Goal: Task Accomplishment & Management: Complete application form

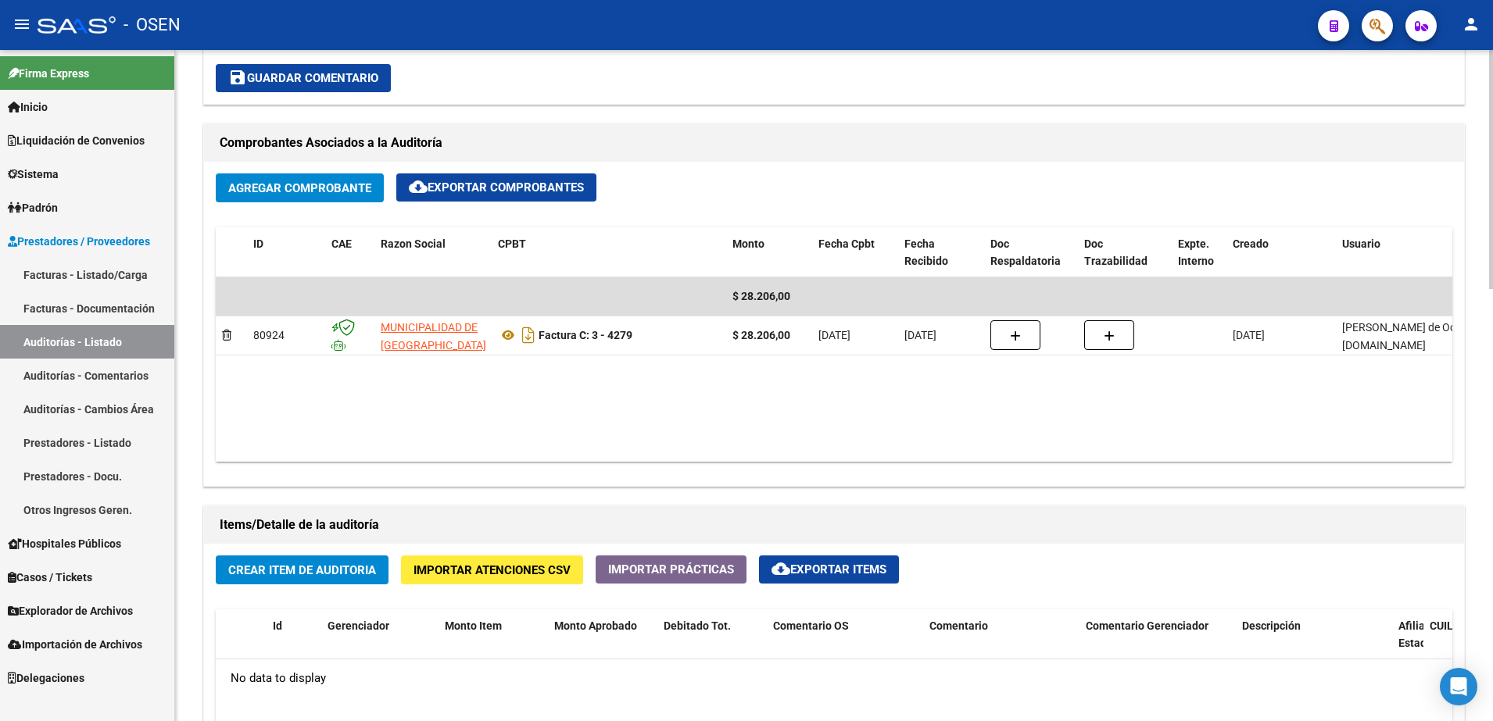
scroll to position [977, 0]
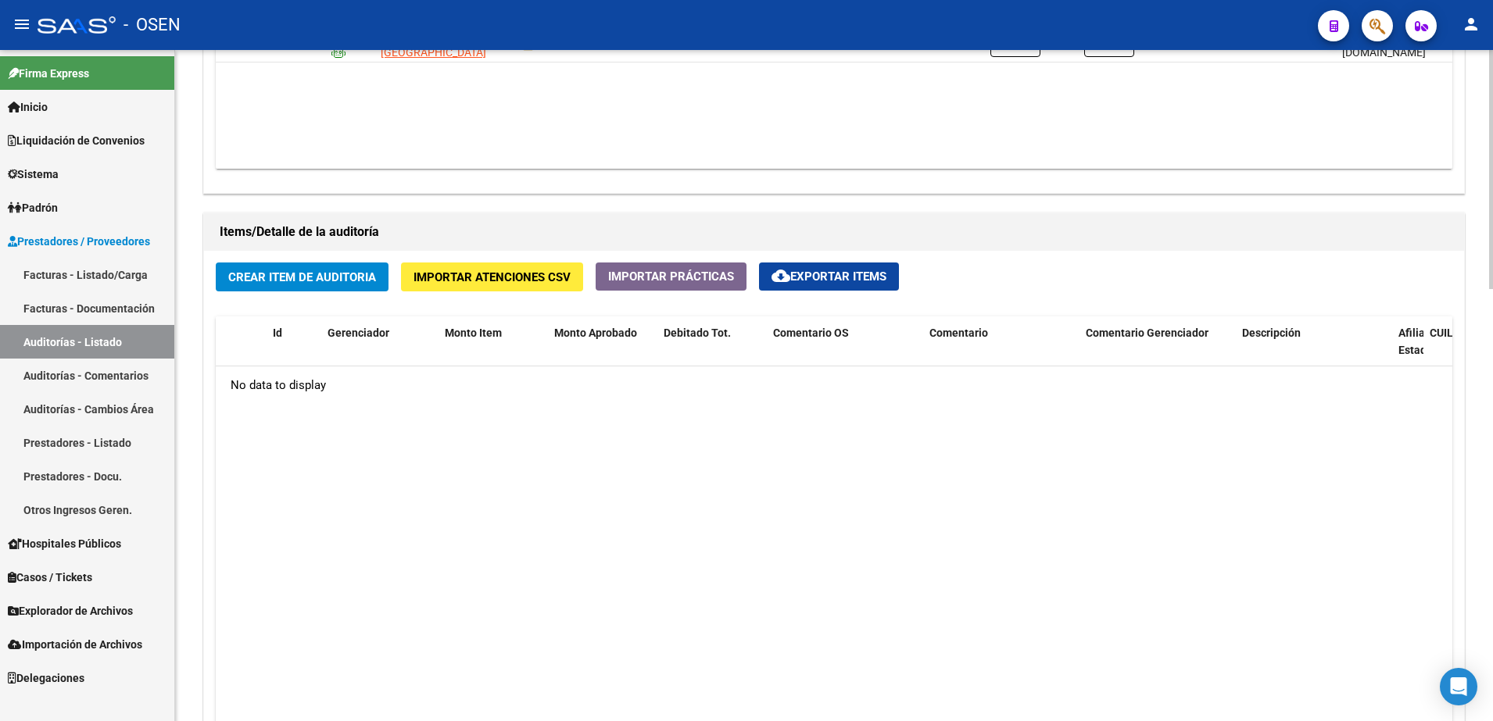
click at [313, 248] on div "Items/Detalle de la auditoría" at bounding box center [834, 232] width 1260 height 38
click at [331, 267] on button "Crear Item de Auditoria" at bounding box center [302, 277] width 173 height 29
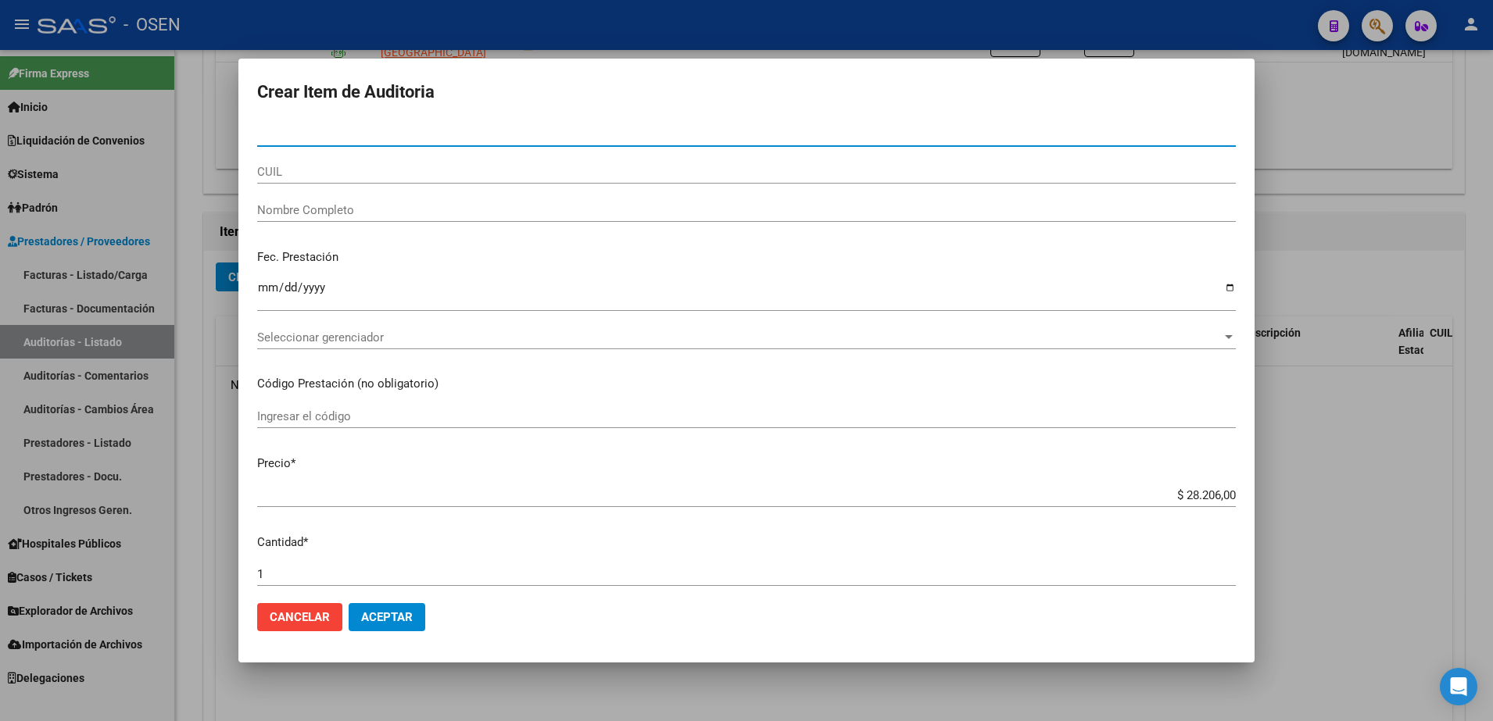
paste input "30236726"
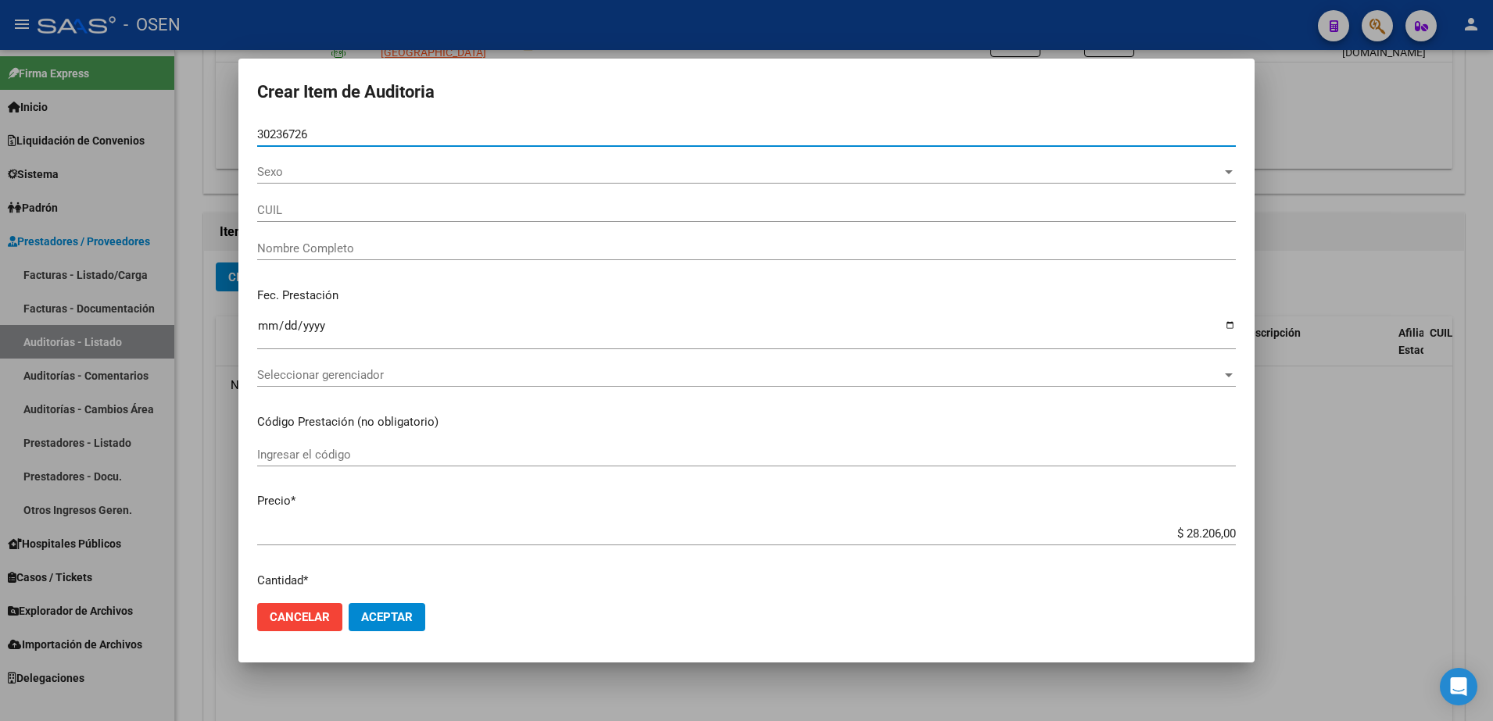
type input "30236726"
type input "20302367265"
type input "COLOMBO SEBASTIAN EZ"
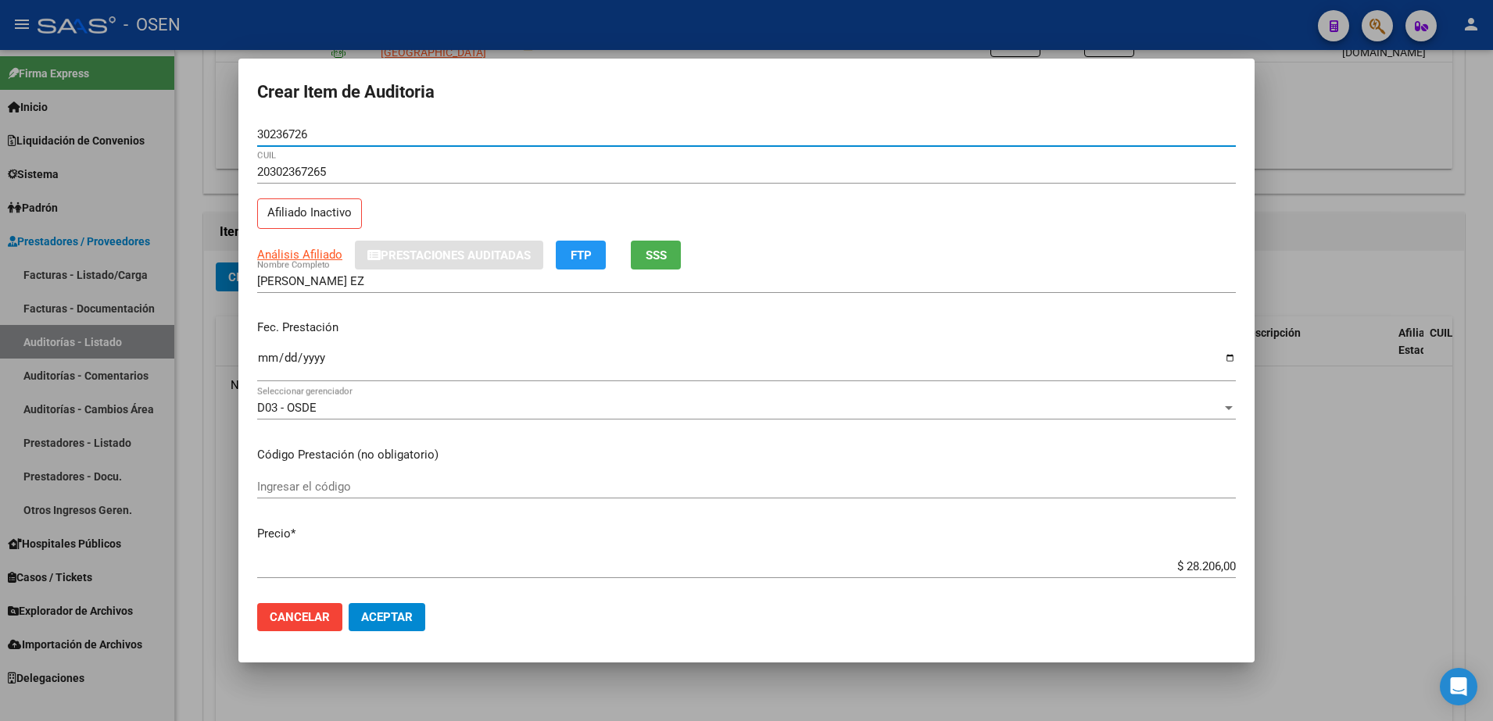
click at [264, 361] on input "Ingresar la fecha" at bounding box center [746, 364] width 978 height 25
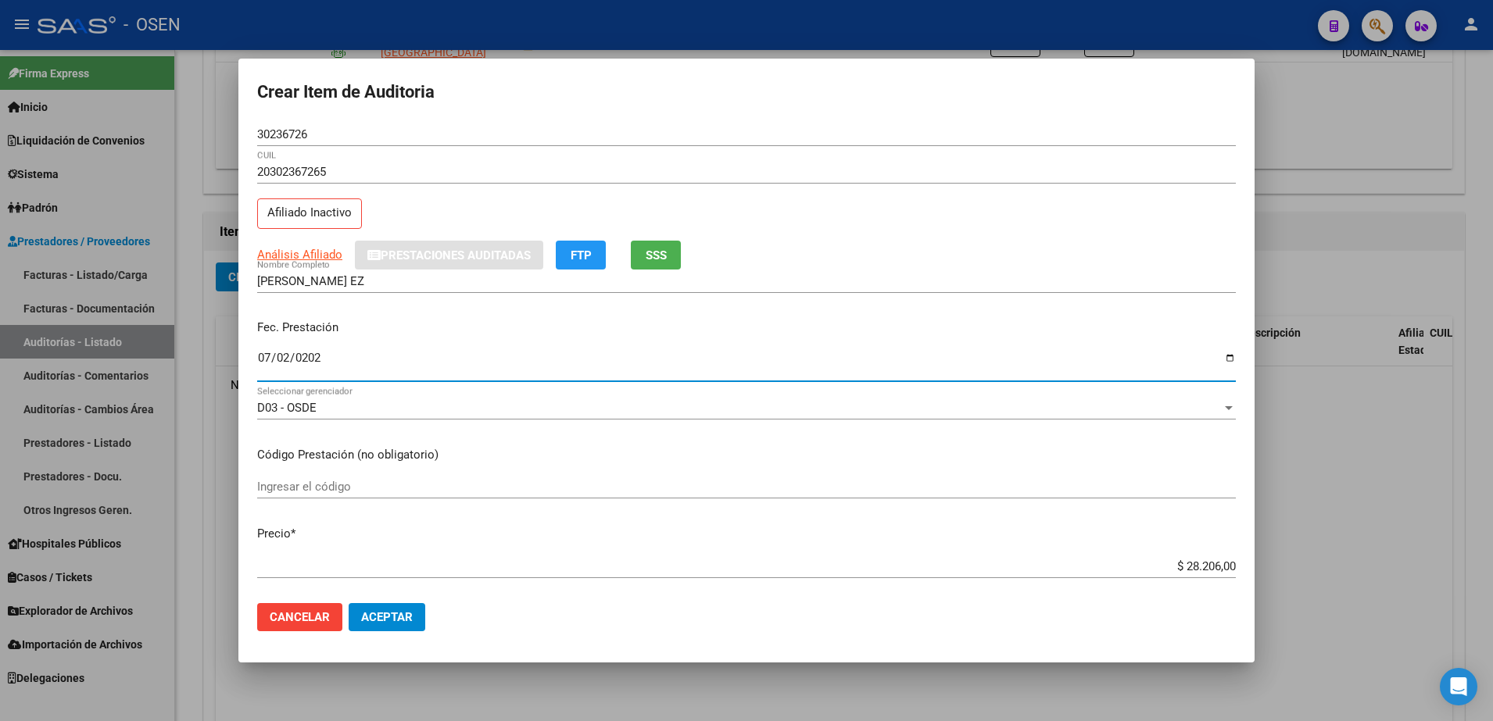
type input "2023-07-02"
click at [295, 136] on input "30236726" at bounding box center [746, 134] width 978 height 14
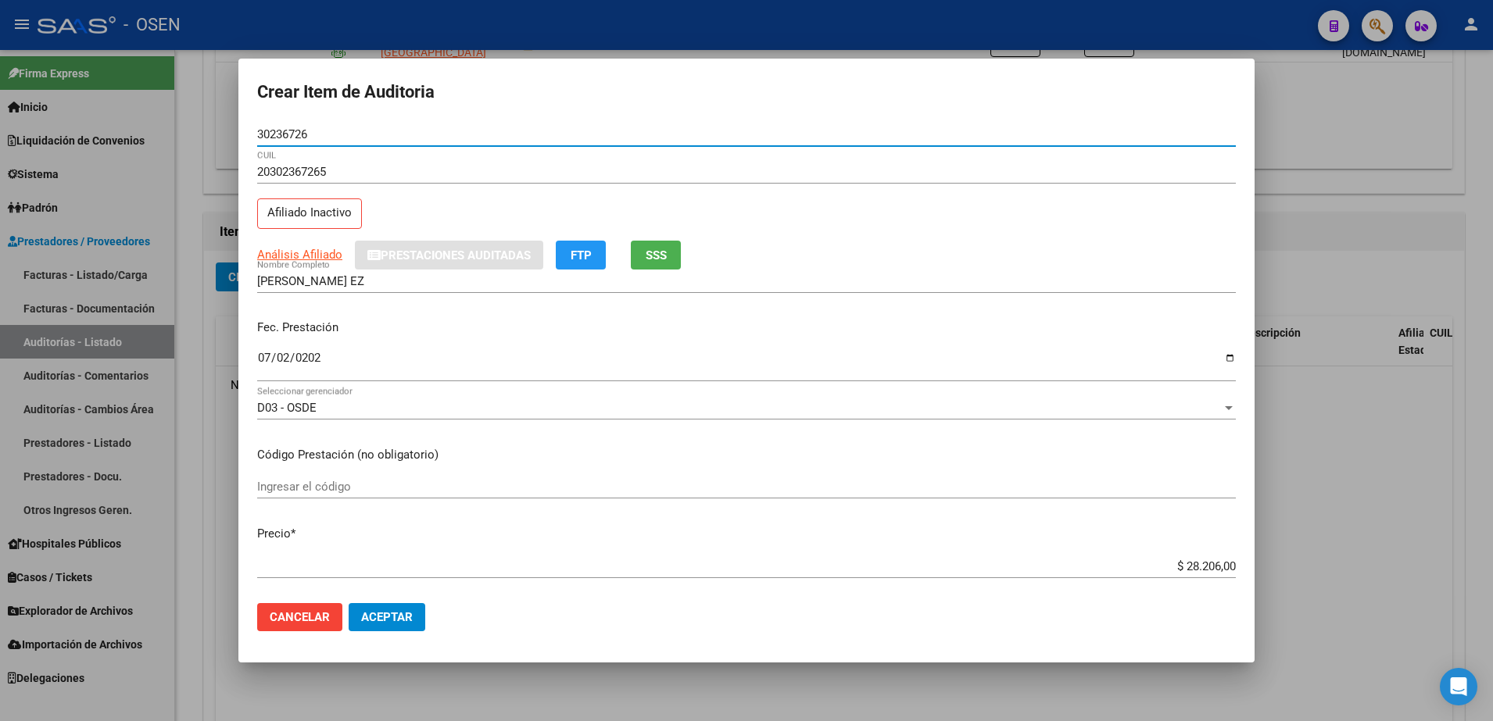
click at [295, 136] on input "30236726" at bounding box center [746, 134] width 978 height 14
click at [307, 259] on span "Análisis Afiliado" at bounding box center [299, 255] width 85 height 14
type textarea "20302367265"
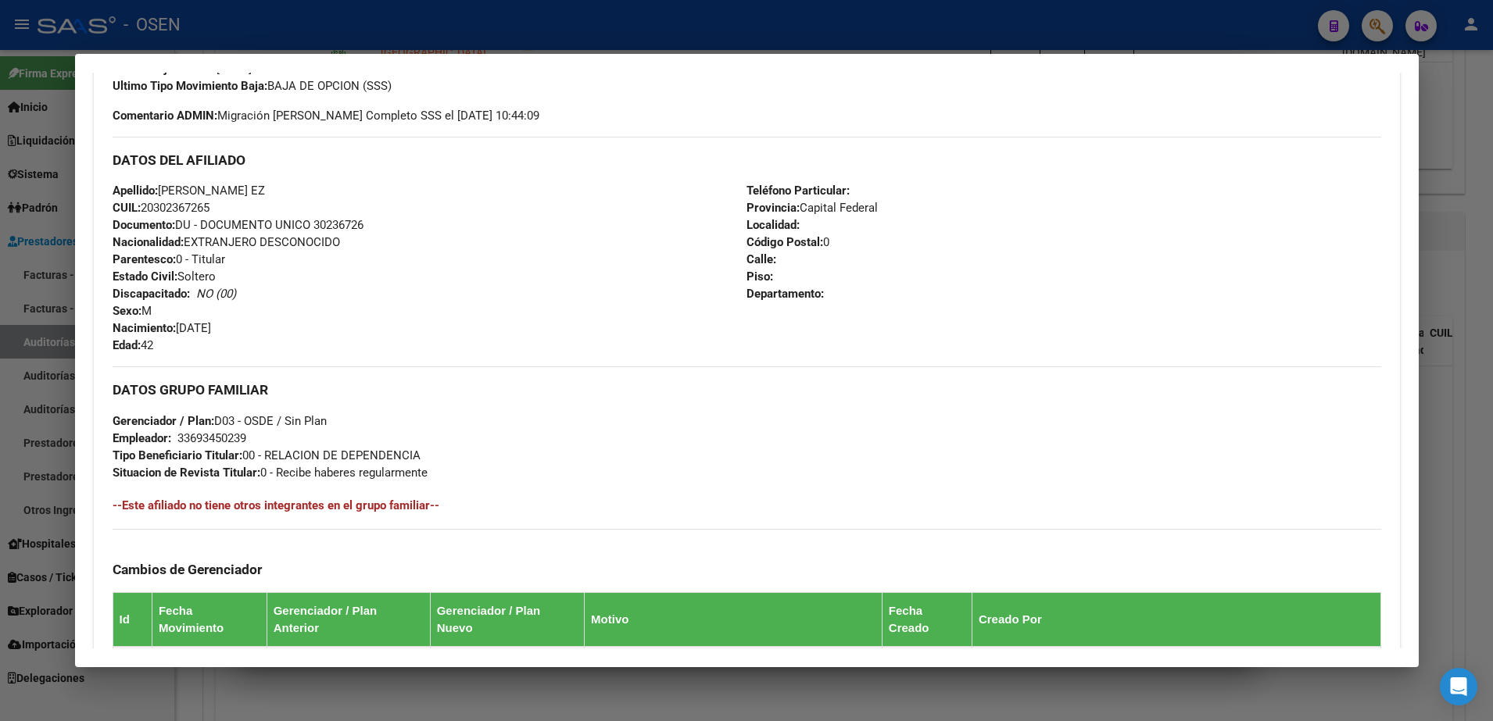
scroll to position [743, 0]
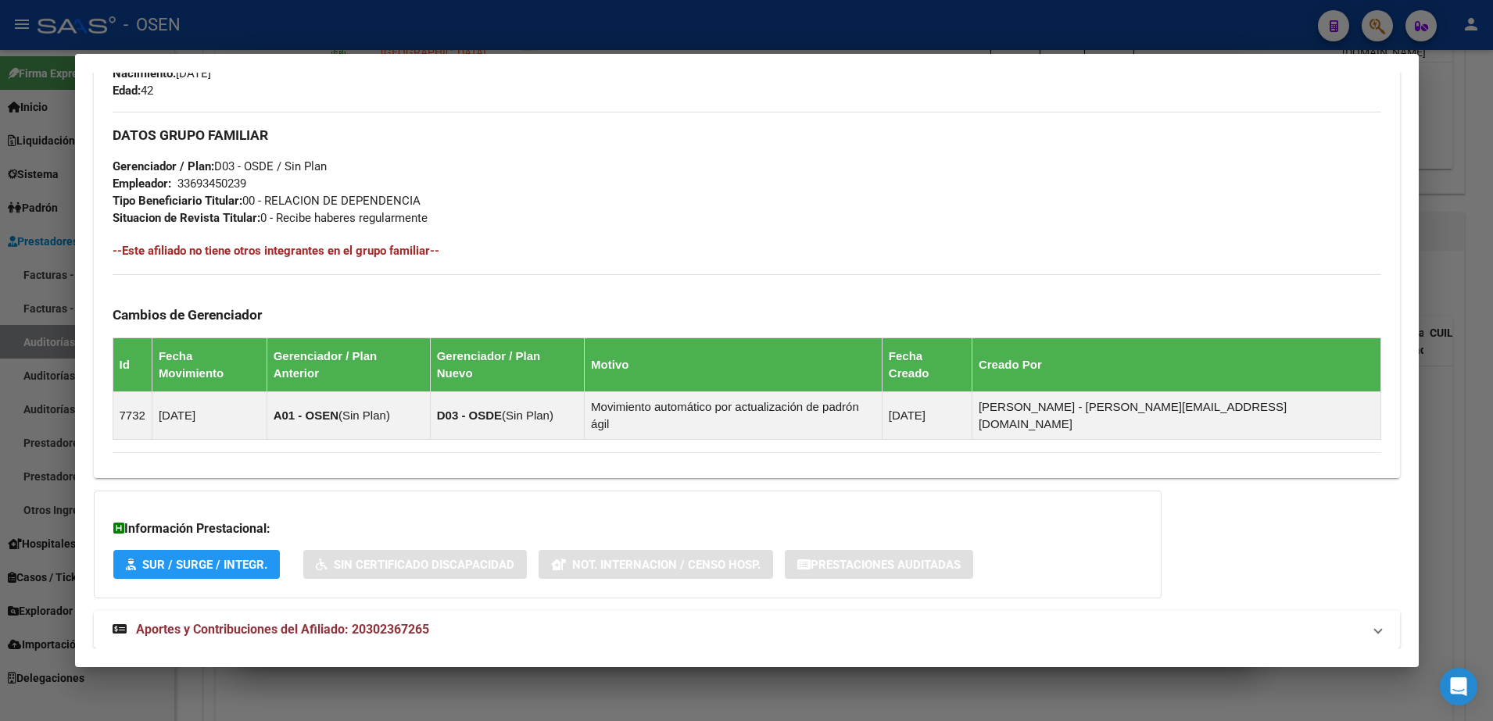
click at [332, 20] on div at bounding box center [746, 360] width 1493 height 721
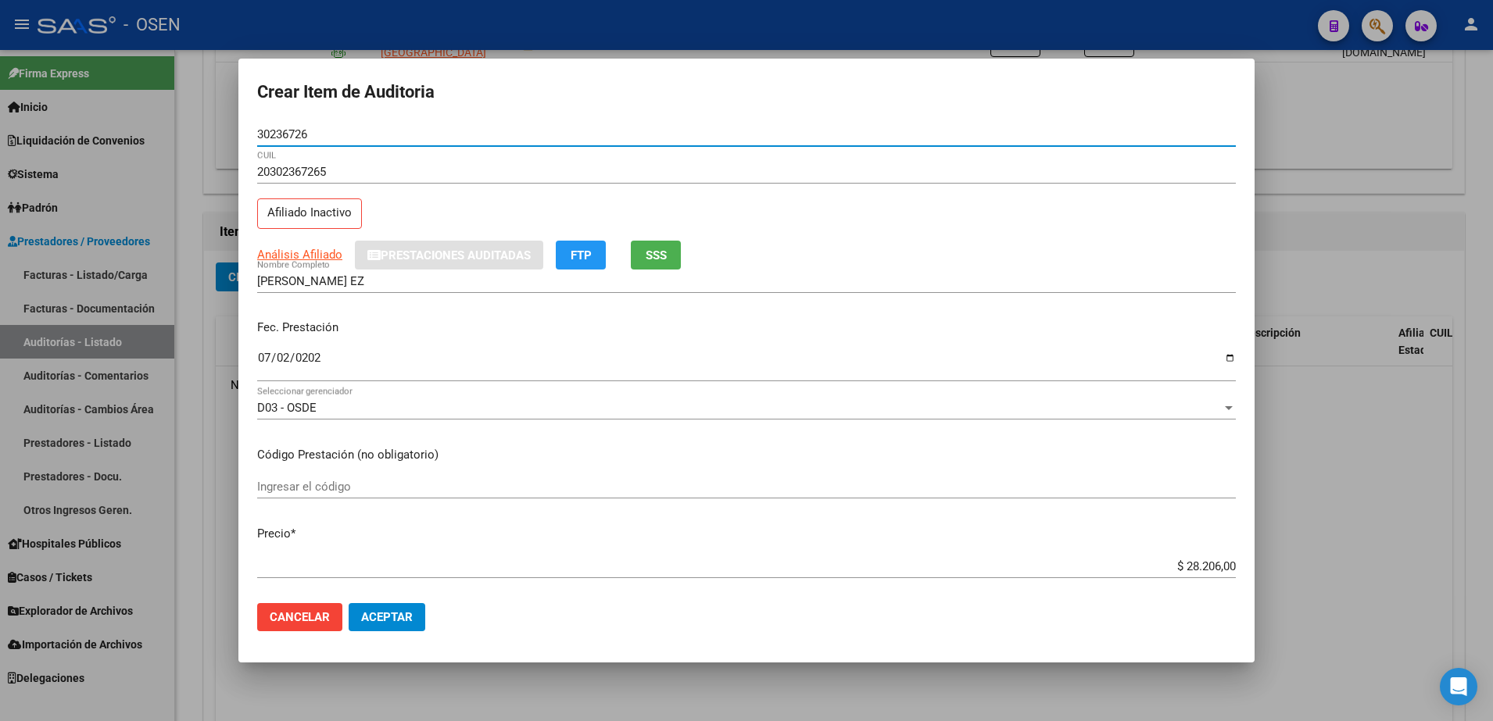
click at [297, 132] on input "30236726" at bounding box center [746, 134] width 978 height 14
click at [389, 284] on input "COLOMBO SEBASTIAN EZ" at bounding box center [746, 281] width 978 height 14
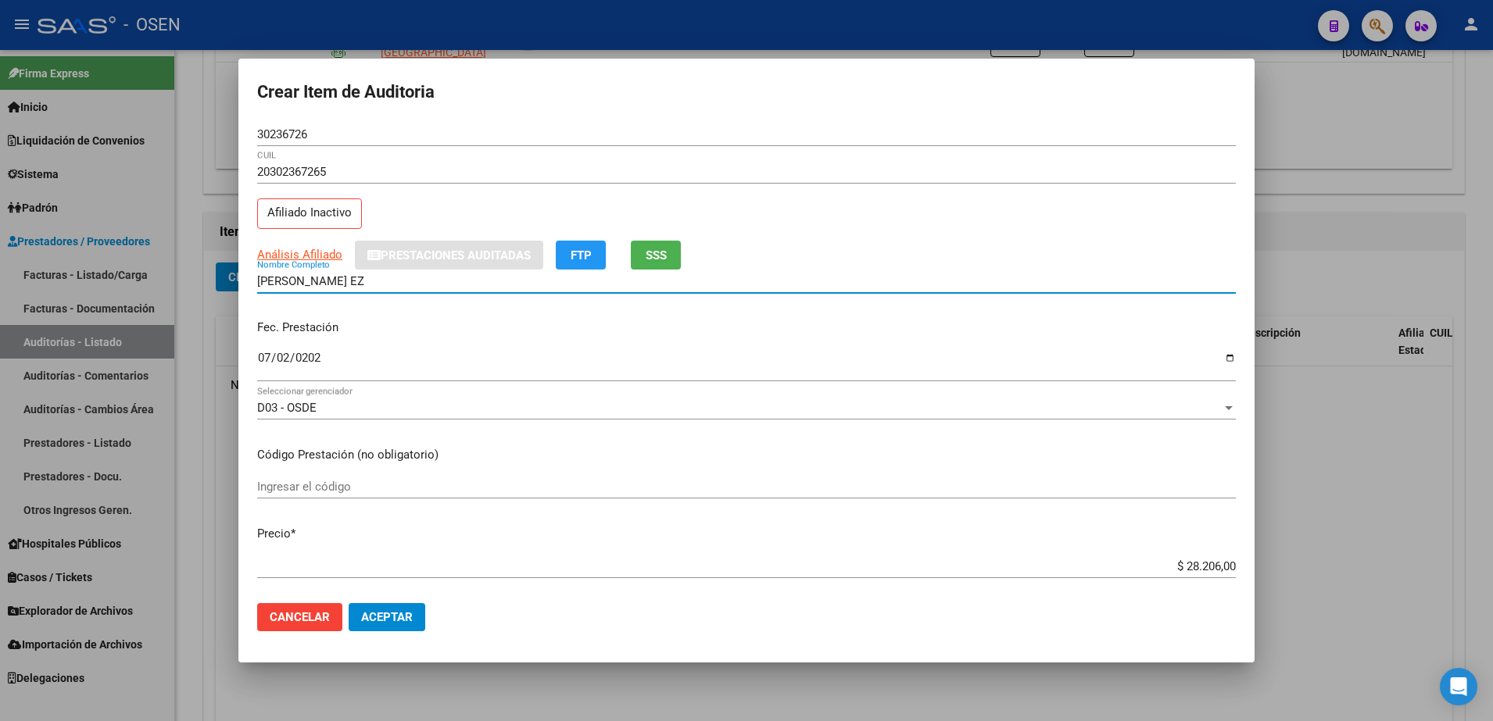
click at [389, 284] on input "COLOMBO SEBASTIAN EZ" at bounding box center [746, 281] width 978 height 14
paste input "30236726"
type input "COLOMBO SEBASTIAN 30236726"
click at [1178, 549] on mat-dialog-content "30236726 Nro Documento 20302367265 CUIL Afiliado Inactivo Análisis Afiliado Pre…" at bounding box center [746, 357] width 1016 height 469
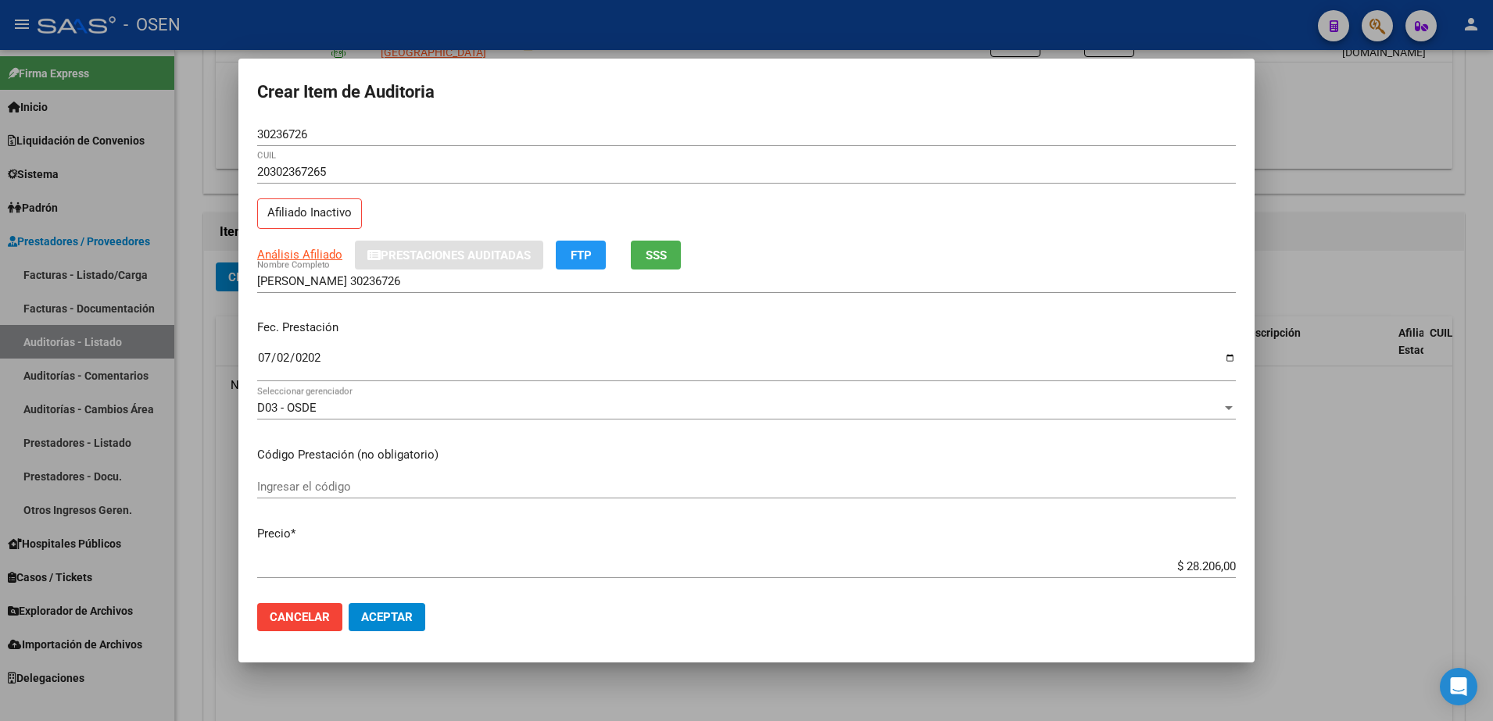
click at [1183, 563] on input "$ 28.206,00" at bounding box center [746, 567] width 978 height 14
type input "$ 0,01"
type input "$ 0,12"
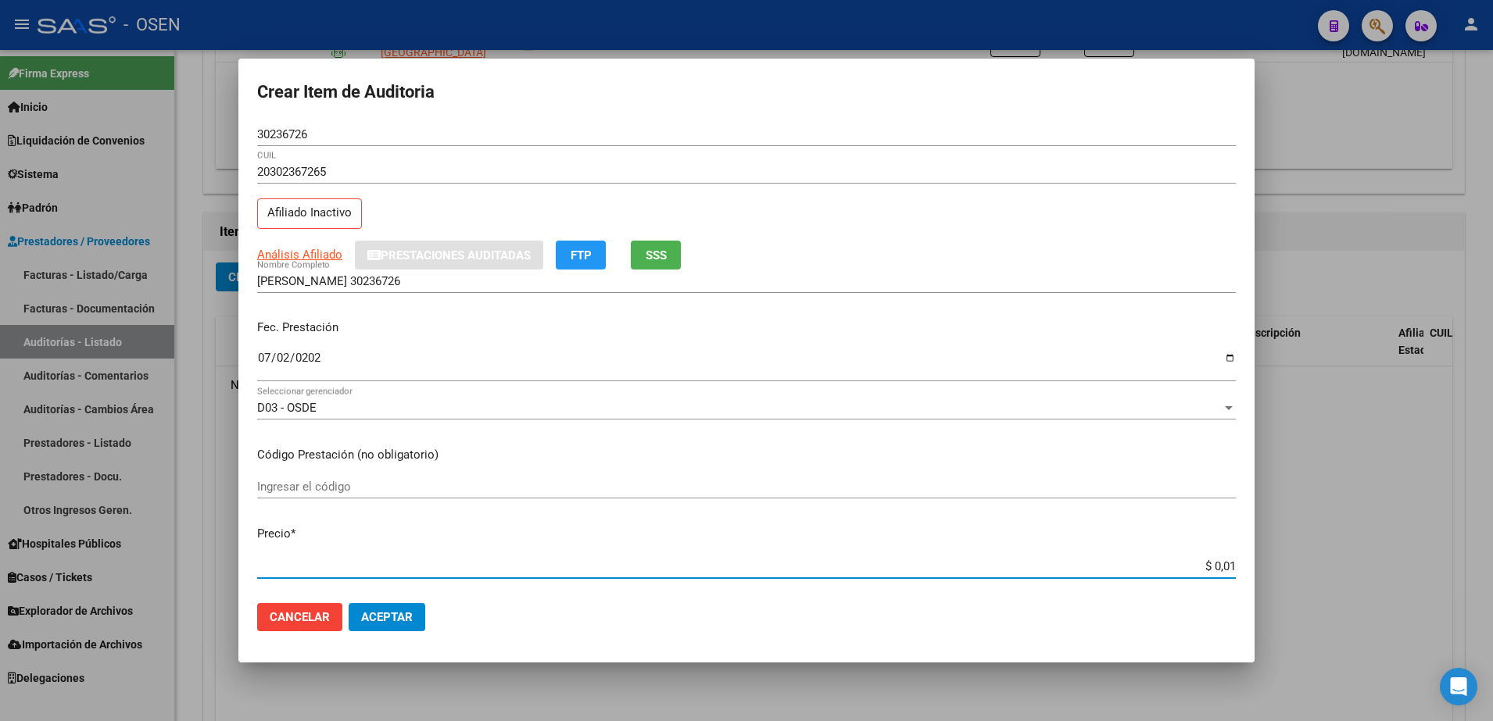
type input "$ 0,12"
type input "$ 1,29"
type input "$ 12,98"
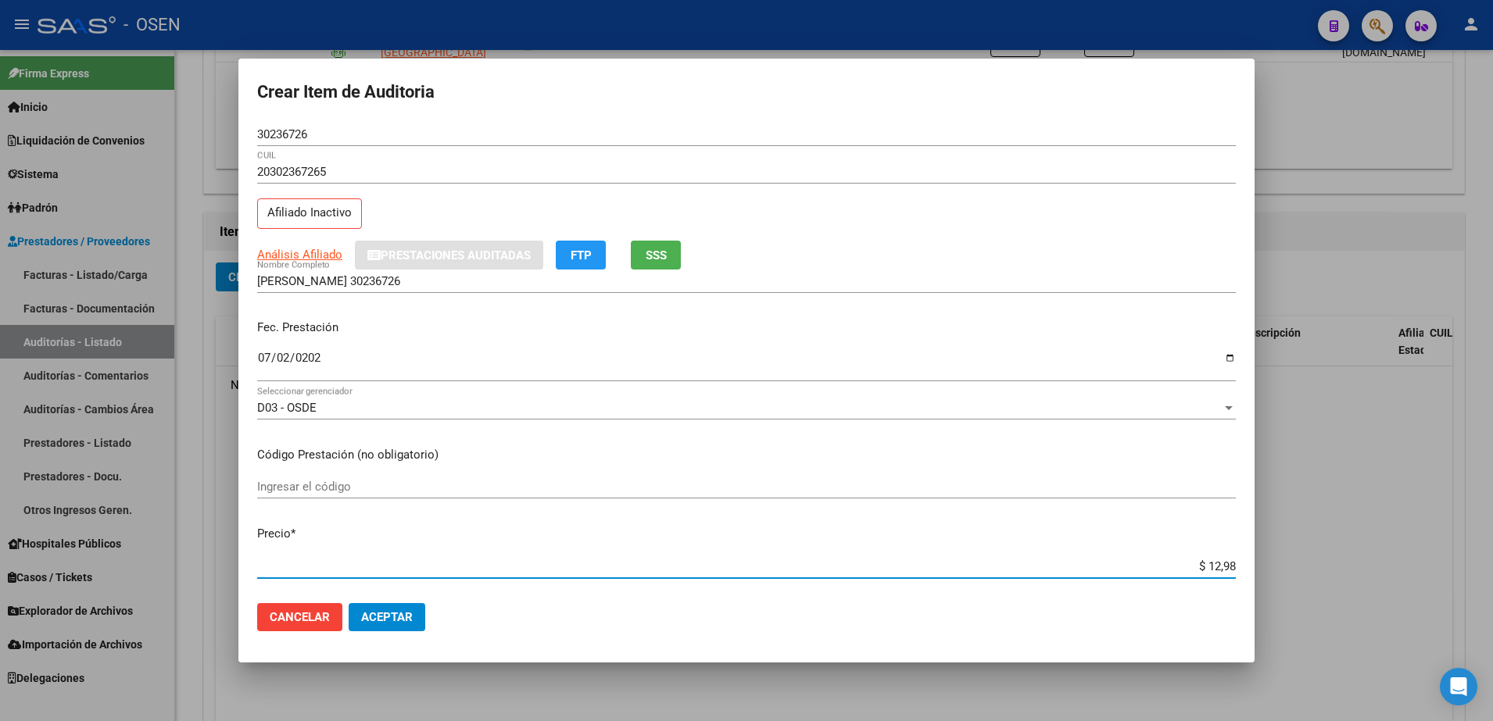
type input "$ 129,88"
type input "$ 1.298,80"
type input "$ 12.988,00"
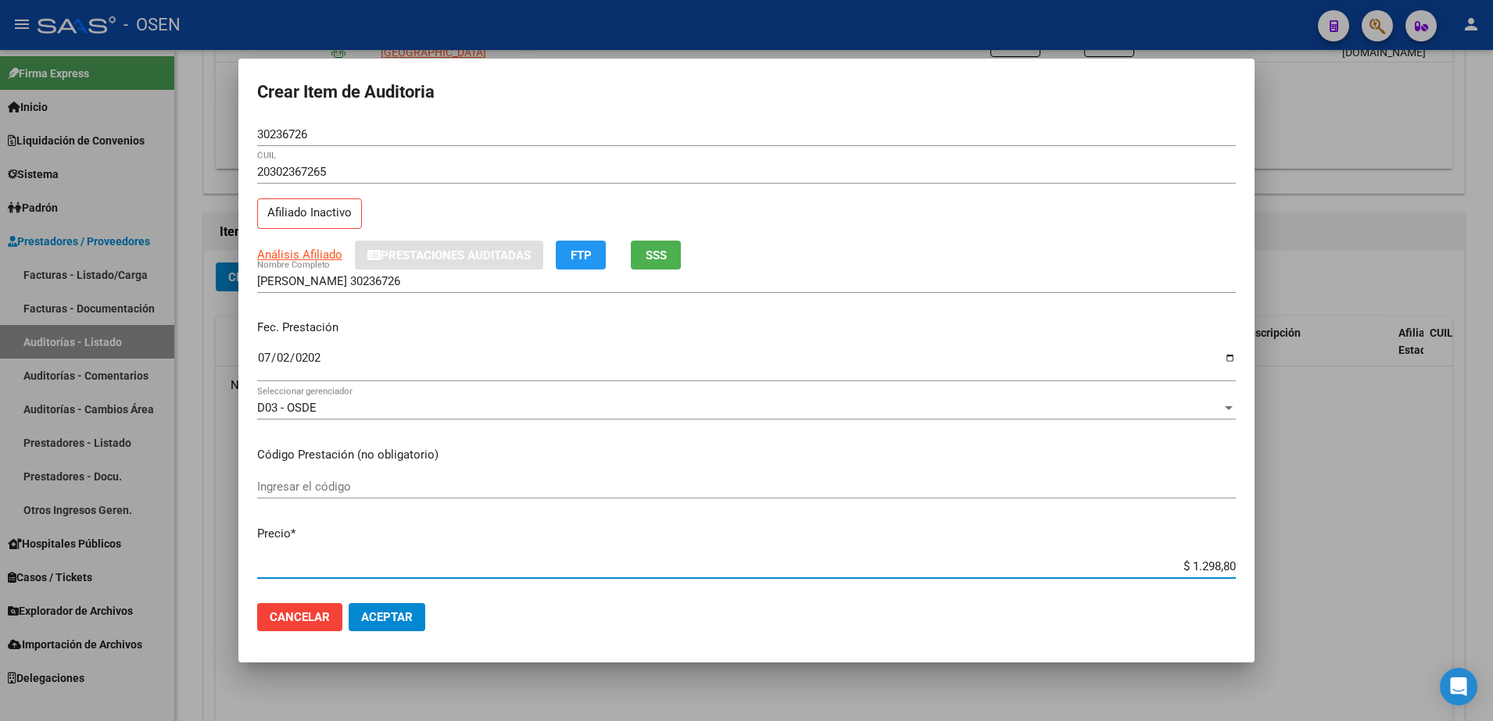
type input "$ 12.988,00"
drag, startPoint x: 1159, startPoint y: 565, endPoint x: 1322, endPoint y: 563, distance: 163.3
click at [1322, 563] on div "Crear Item de Auditoria 30236726 Nro Documento 20302367265 CUIL Afiliado Inacti…" at bounding box center [746, 360] width 1493 height 721
click at [766, 289] on div "COLOMBO SEBASTIAN 30236726 Nombre Completo" at bounding box center [746, 281] width 978 height 23
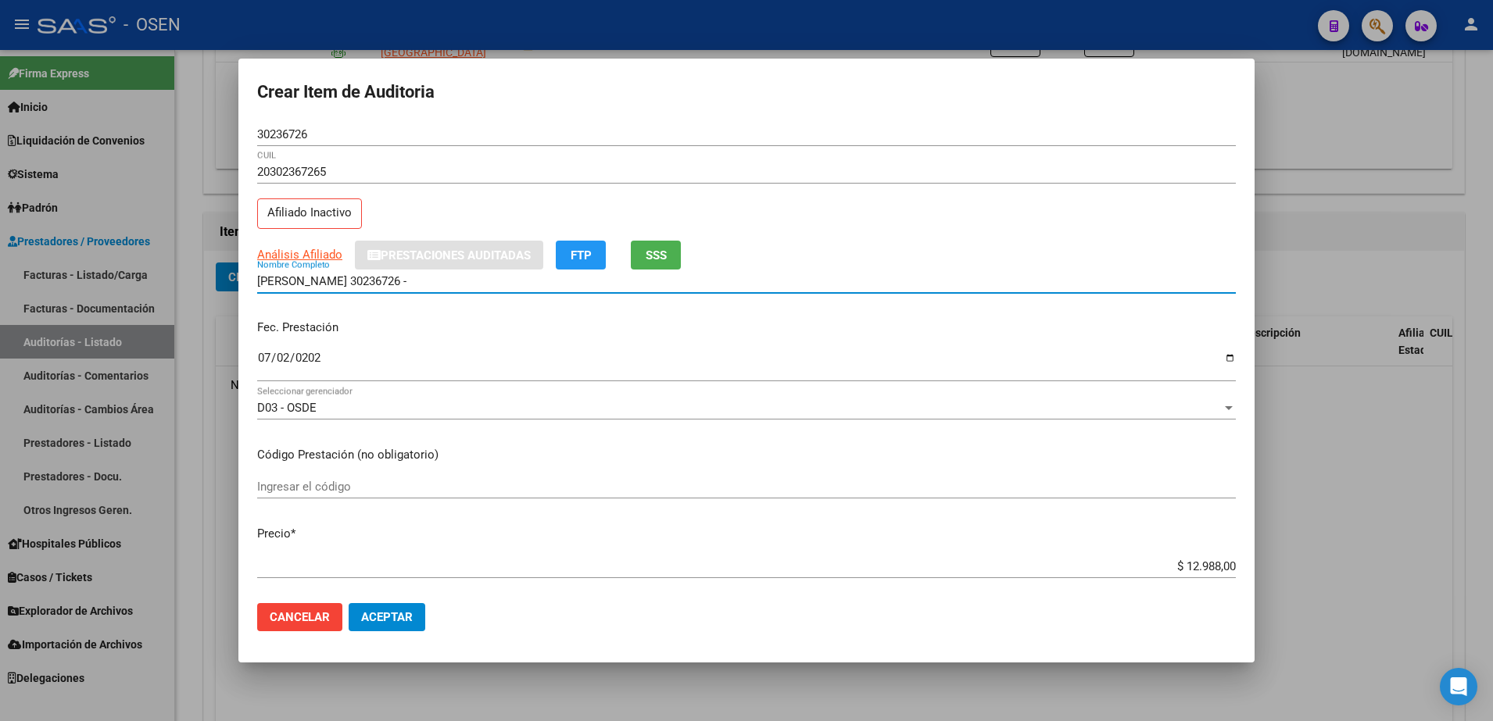
paste input "$ 12.988,00"
drag, startPoint x: 708, startPoint y: 279, endPoint x: 75, endPoint y: 259, distance: 633.4
click at [75, 259] on div "Crear Item de Auditoria 30236726 Nro Documento 20302367265 CUIL Afiliado Inacti…" at bounding box center [746, 360] width 1493 height 721
type input "COLOMBO SEBASTIAN 30236726 - $ 12.988,00"
click at [1212, 571] on input "$ 12.988,00" at bounding box center [746, 567] width 978 height 14
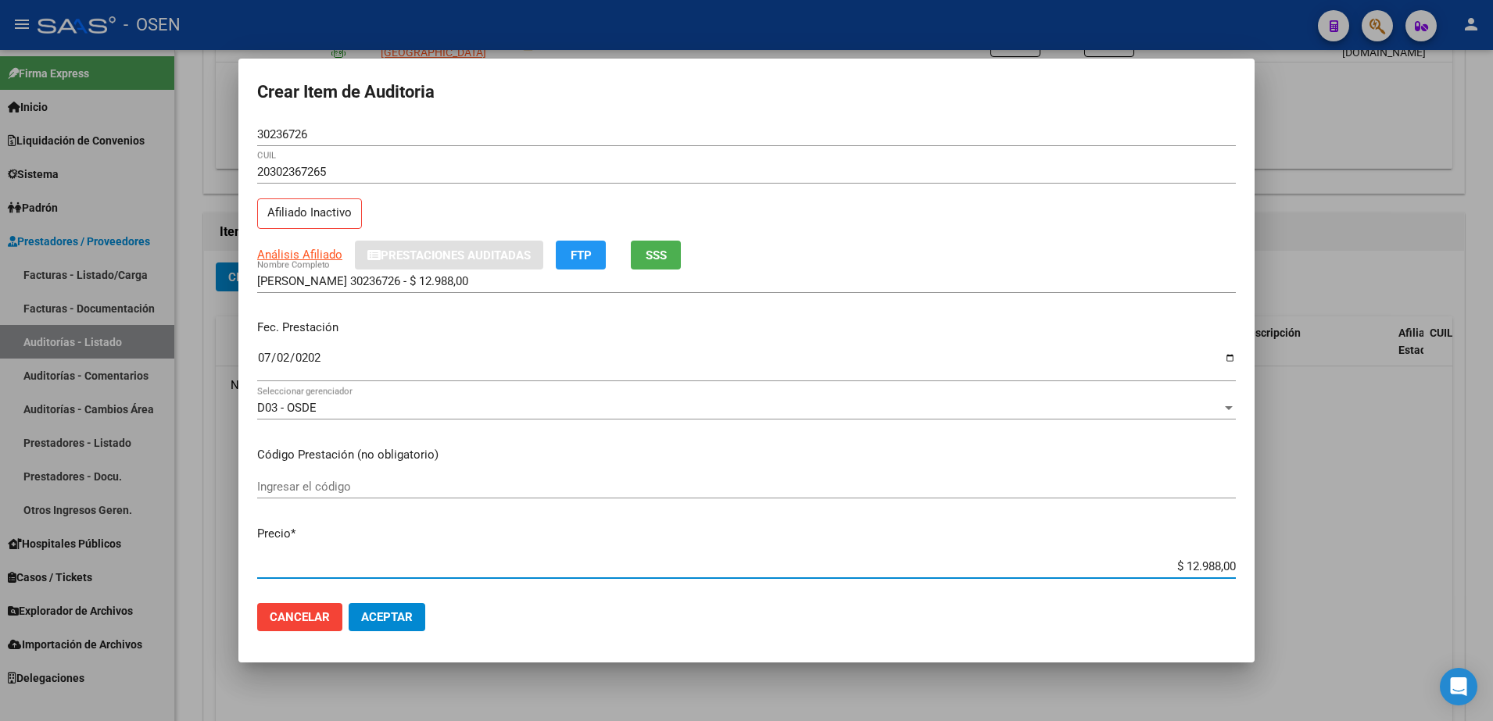
click at [1212, 571] on input "$ 12.988,00" at bounding box center [746, 567] width 978 height 14
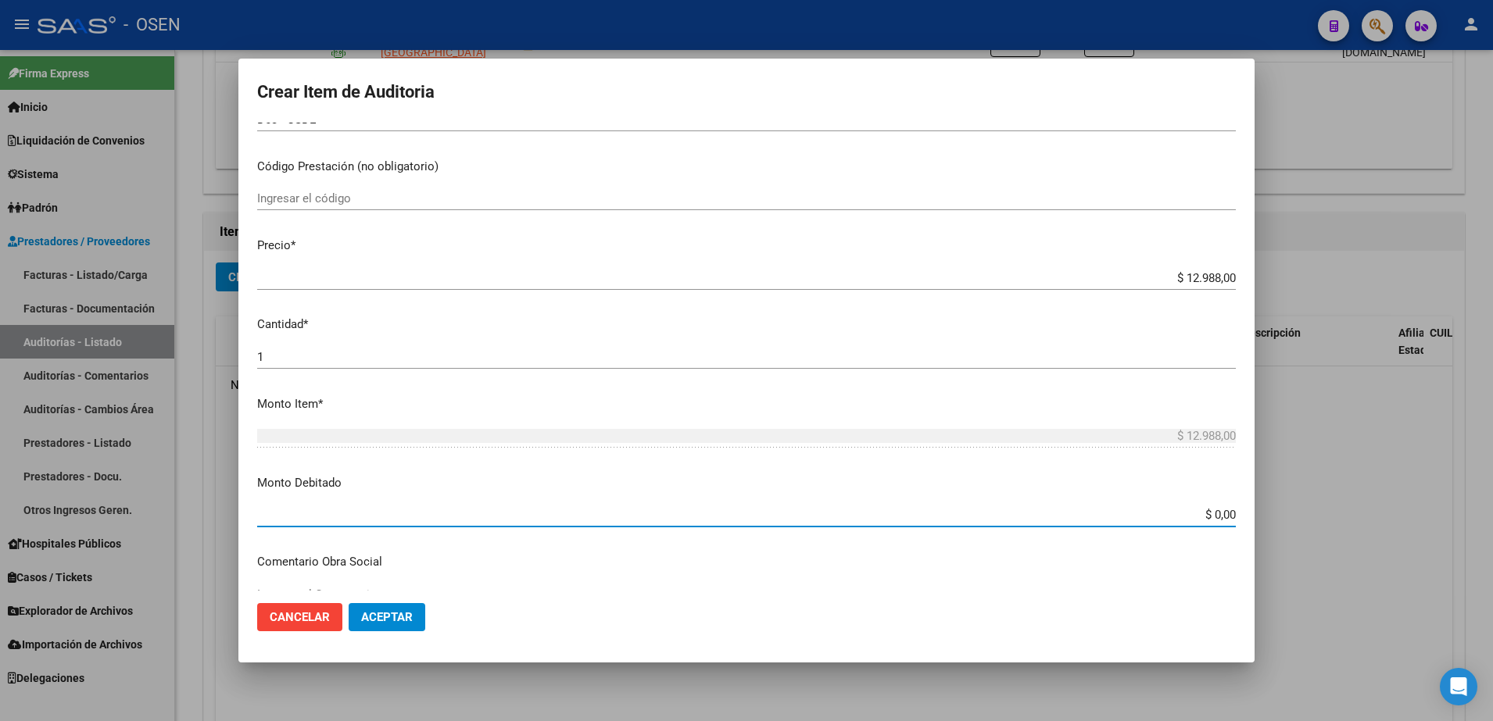
paste input "12.988"
type input "$ 12.988,00"
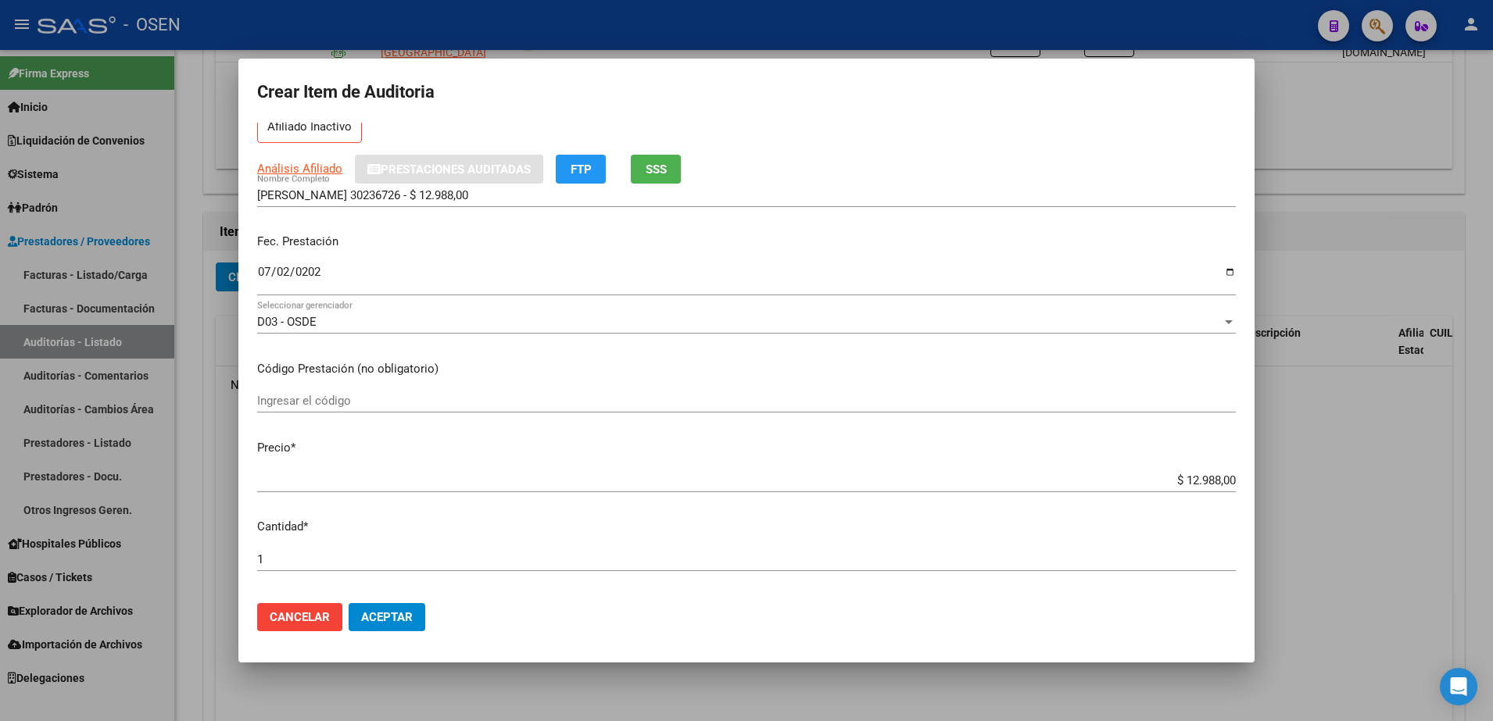
scroll to position [75, 0]
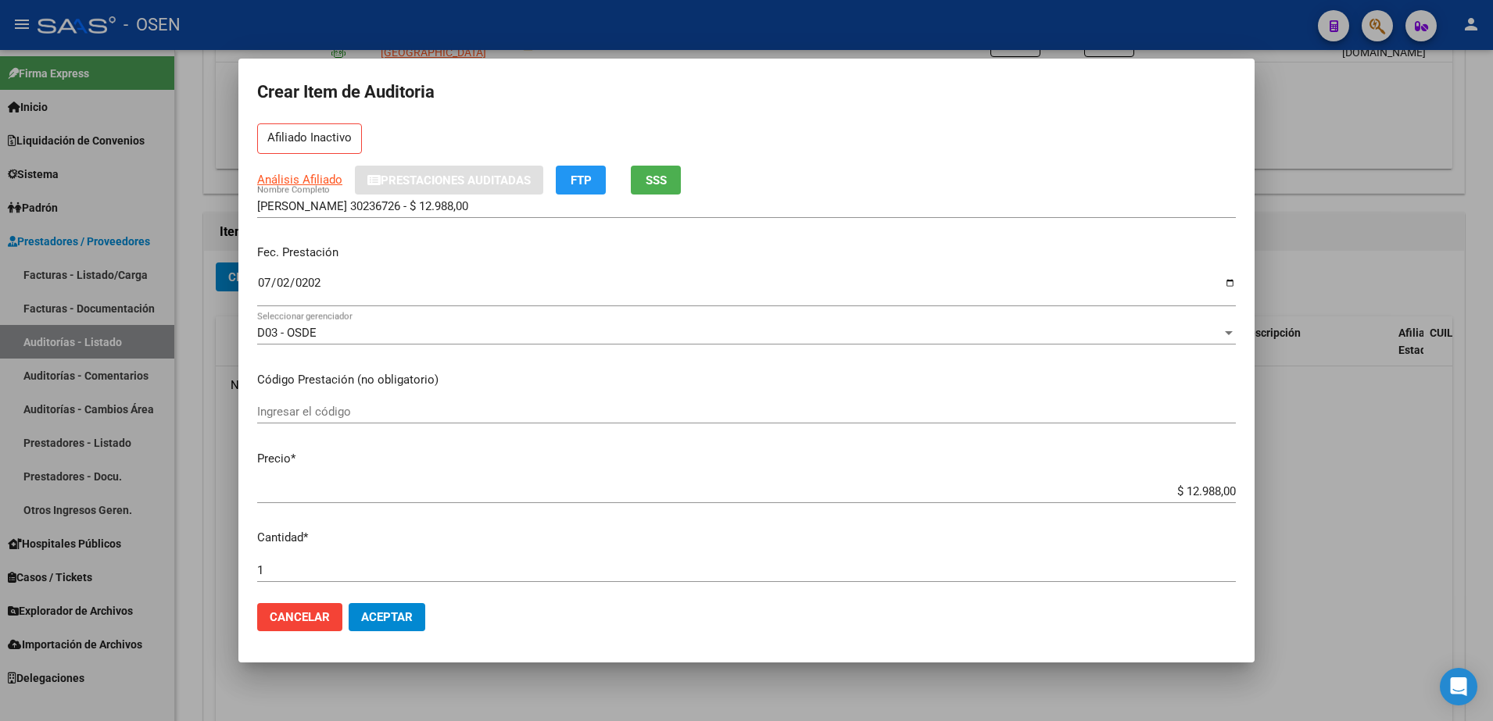
type textarea "Afectado RES 1/25"
drag, startPoint x: 536, startPoint y: 206, endPoint x: 394, endPoint y: 207, distance: 142.2
click at [394, 207] on input "COLOMBO SEBASTIAN 30236726 - $ 12.988,00" at bounding box center [746, 206] width 978 height 14
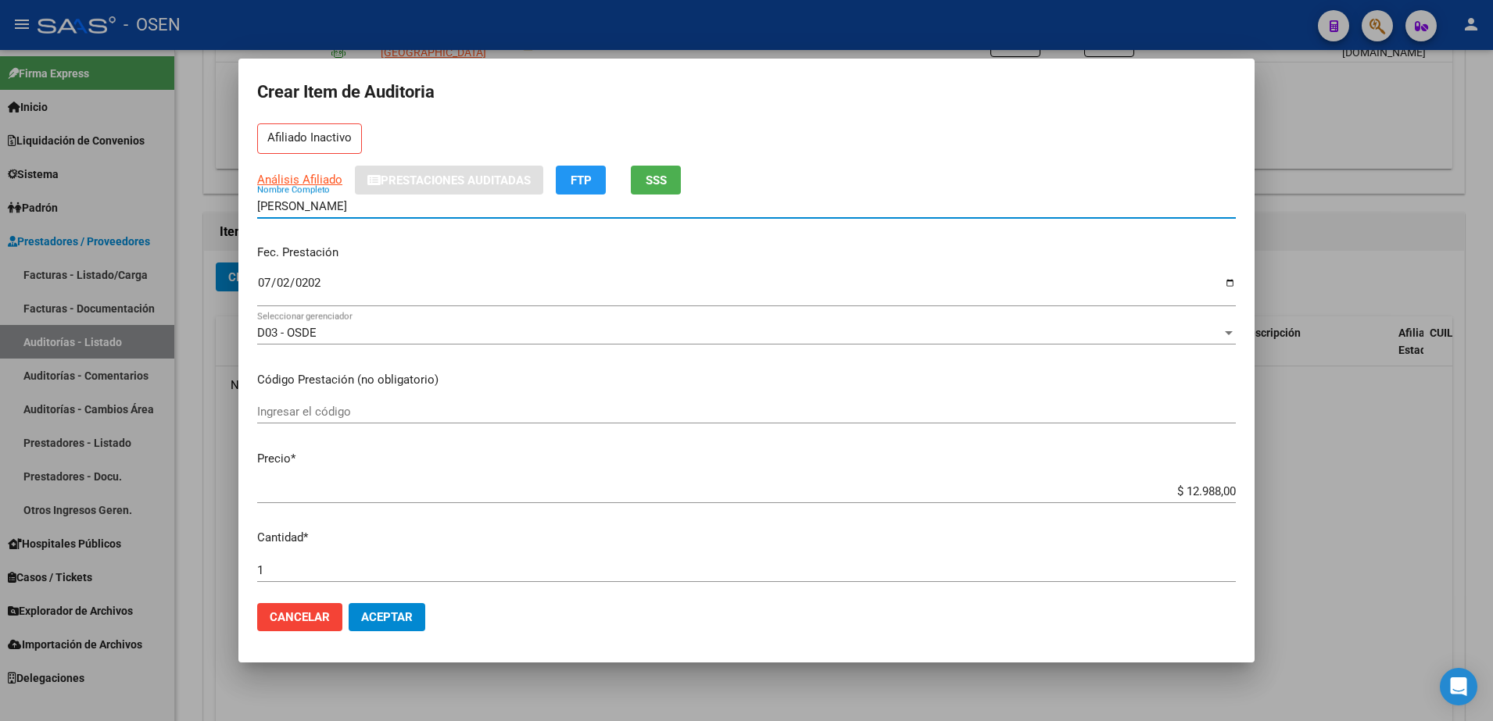
drag, startPoint x: 434, startPoint y: 205, endPoint x: 128, endPoint y: 177, distance: 306.8
click at [128, 177] on div "Crear Item de Auditoria 30236726 Nro Documento 20302367265 CUIL Afiliado Inacti…" at bounding box center [746, 360] width 1493 height 721
type input "COLOMBO SEBASTIAN"
click at [396, 636] on mat-dialog-actions "Cancelar Aceptar" at bounding box center [746, 617] width 978 height 53
click at [401, 614] on span "Aceptar" at bounding box center [387, 617] width 52 height 14
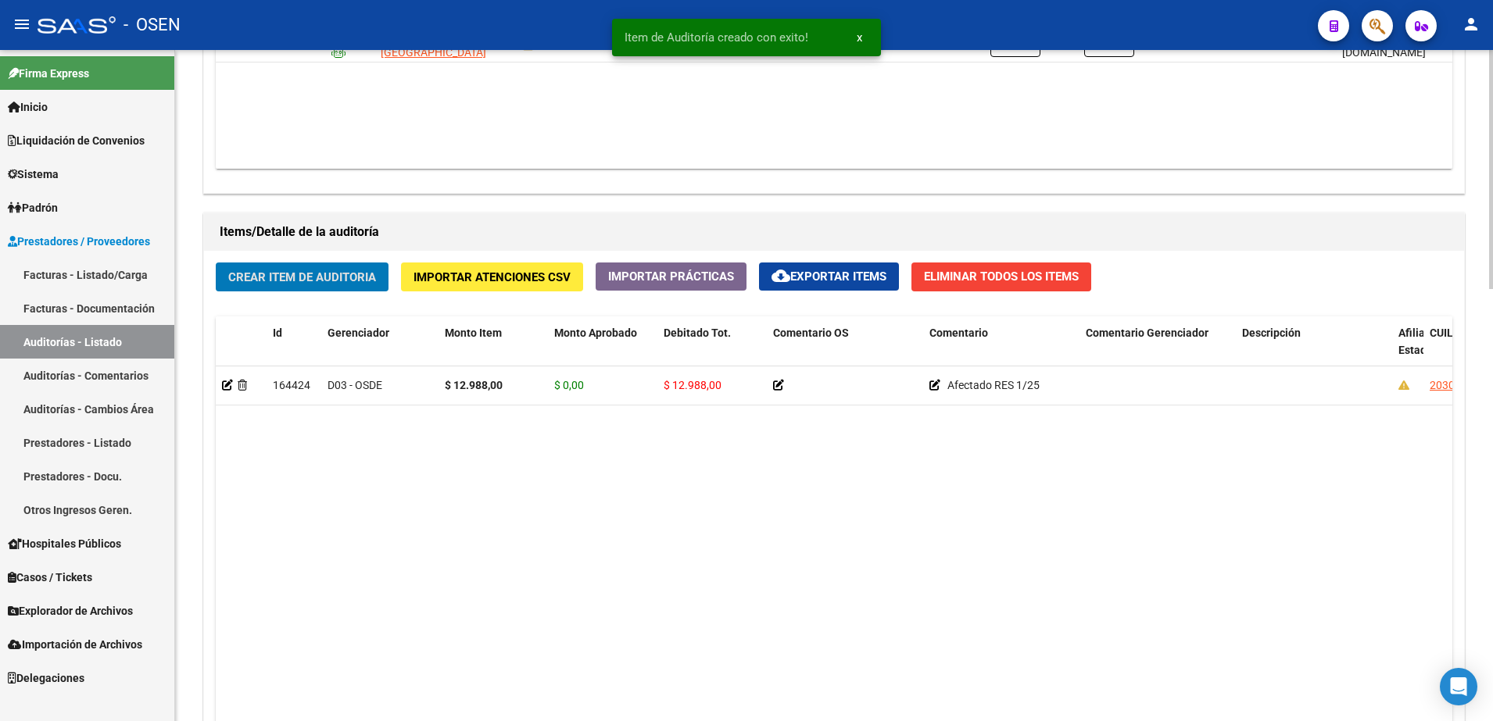
scroll to position [978, 0]
click at [1027, 49] on mat-toolbar "menu - OSEN person" at bounding box center [746, 25] width 1493 height 50
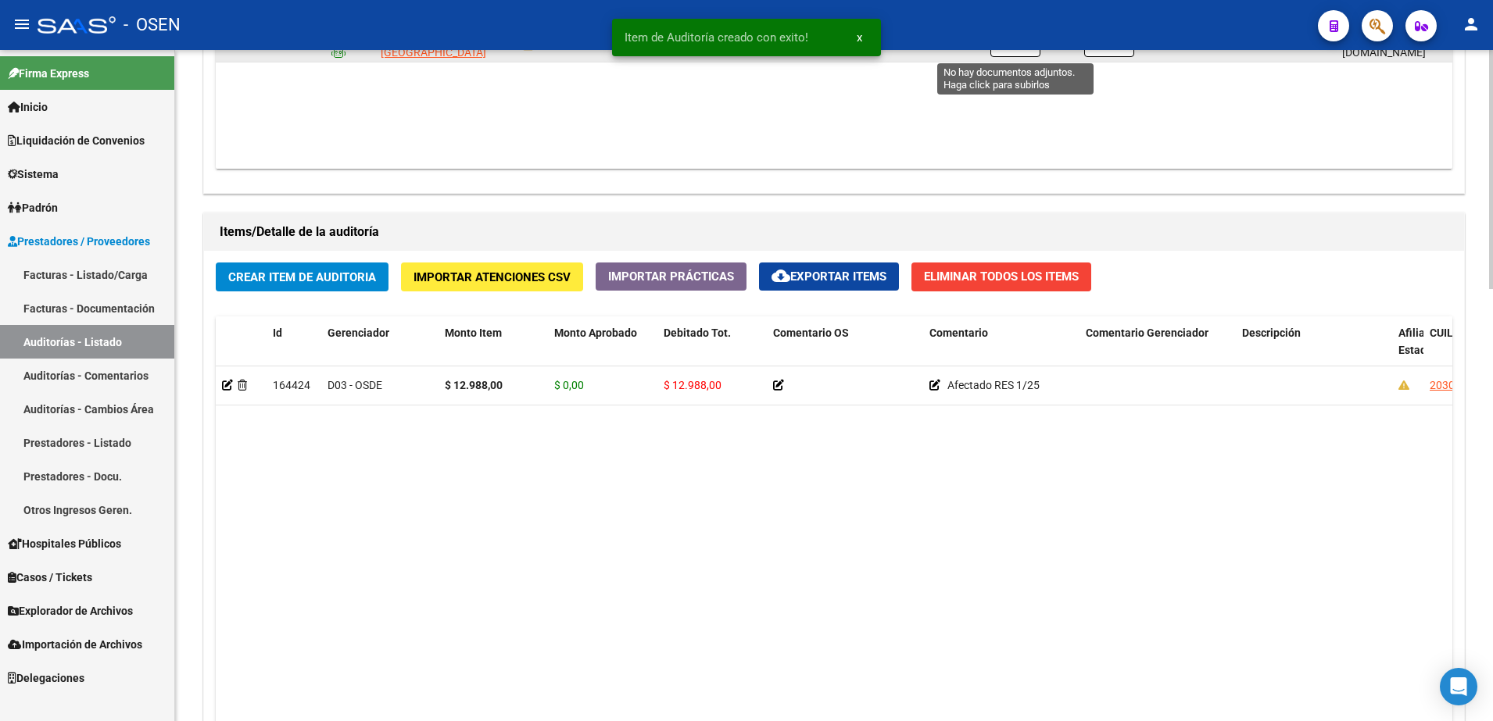
click at [1024, 55] on button "button" at bounding box center [1015, 42] width 50 height 30
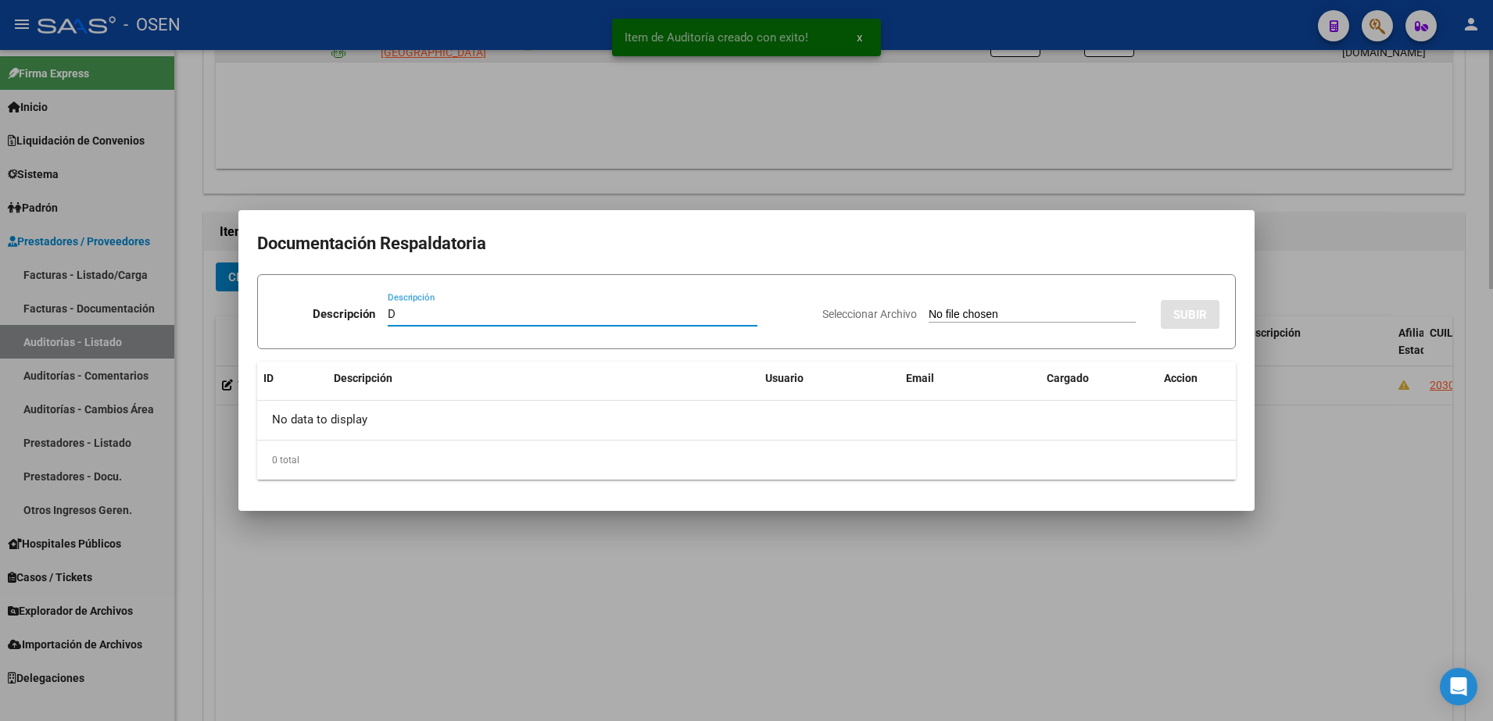
paste input "COLOMBO SEBASTIAN"
type input "D COLOMBO SEBASTIAN"
click at [1031, 309] on input "Seleccionar Archivo" at bounding box center [1031, 315] width 207 height 15
type input "C:\fakepath\COLOMBO .png"
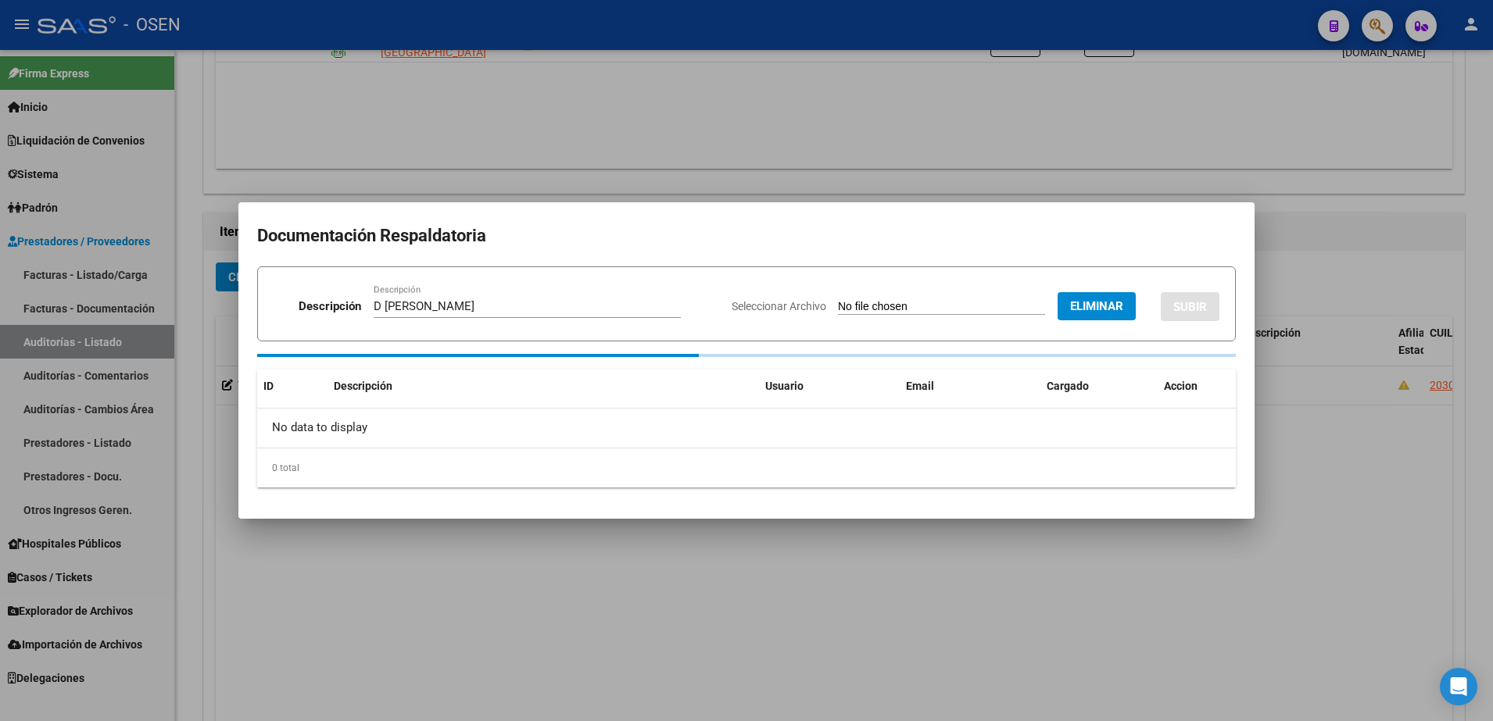
click at [1204, 311] on span "SUBIR" at bounding box center [1190, 307] width 34 height 14
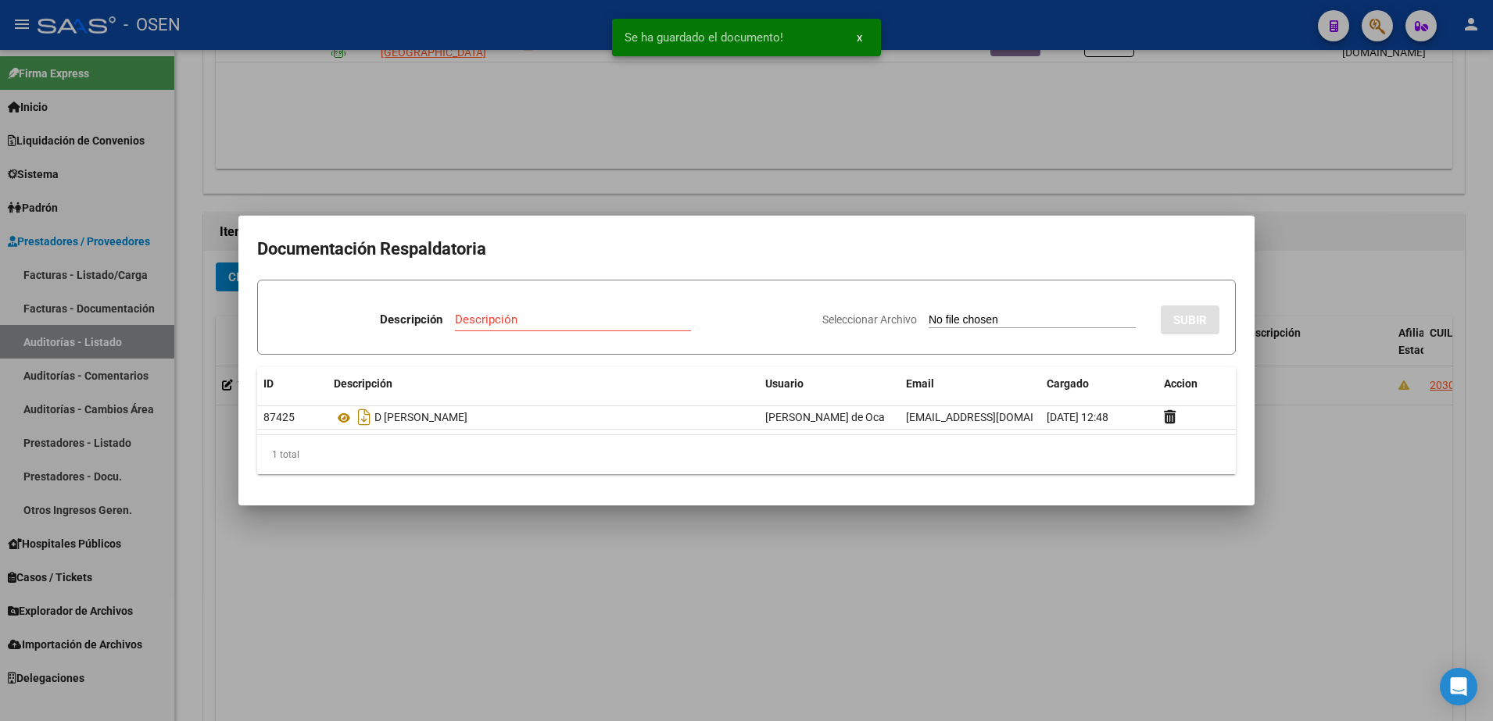
click at [390, 535] on div at bounding box center [746, 360] width 1493 height 721
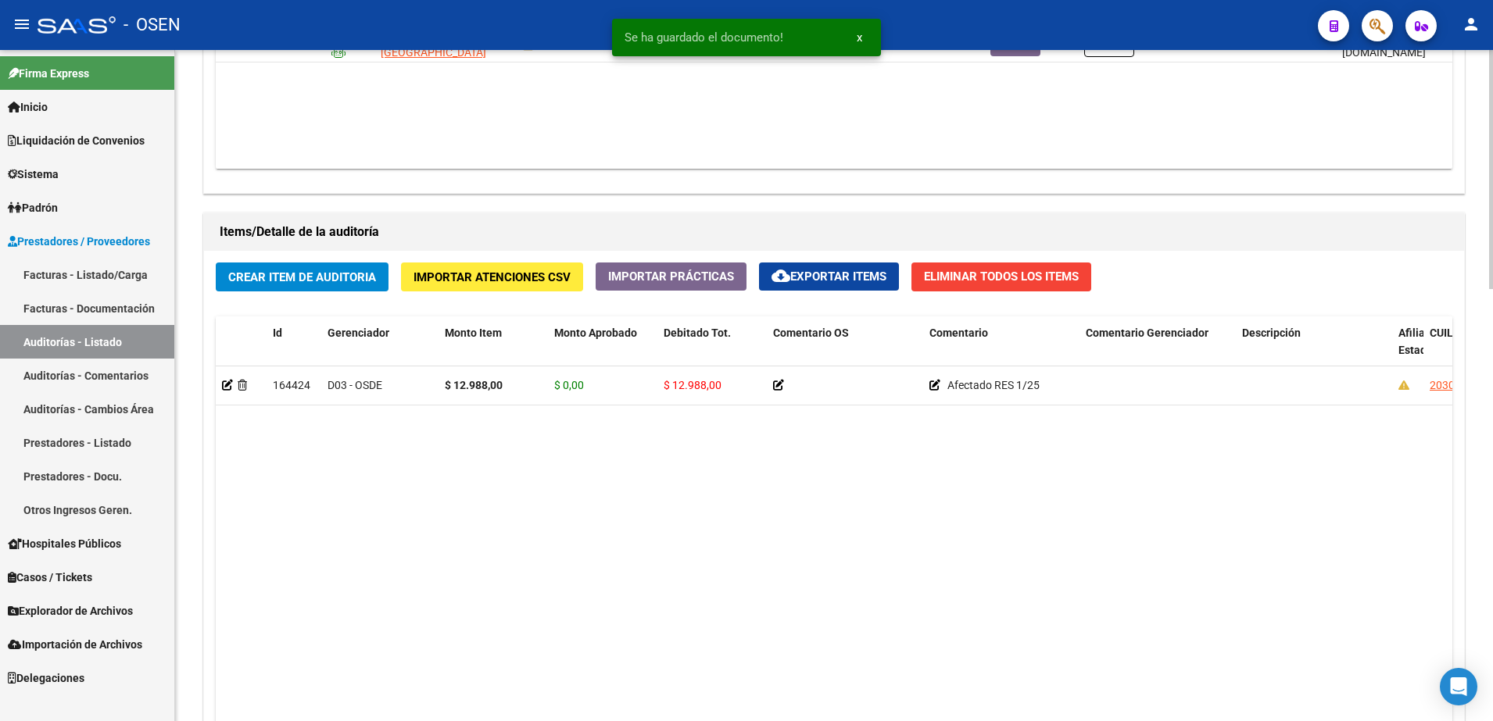
click at [318, 274] on span "Crear Item de Auditoria" at bounding box center [302, 277] width 148 height 14
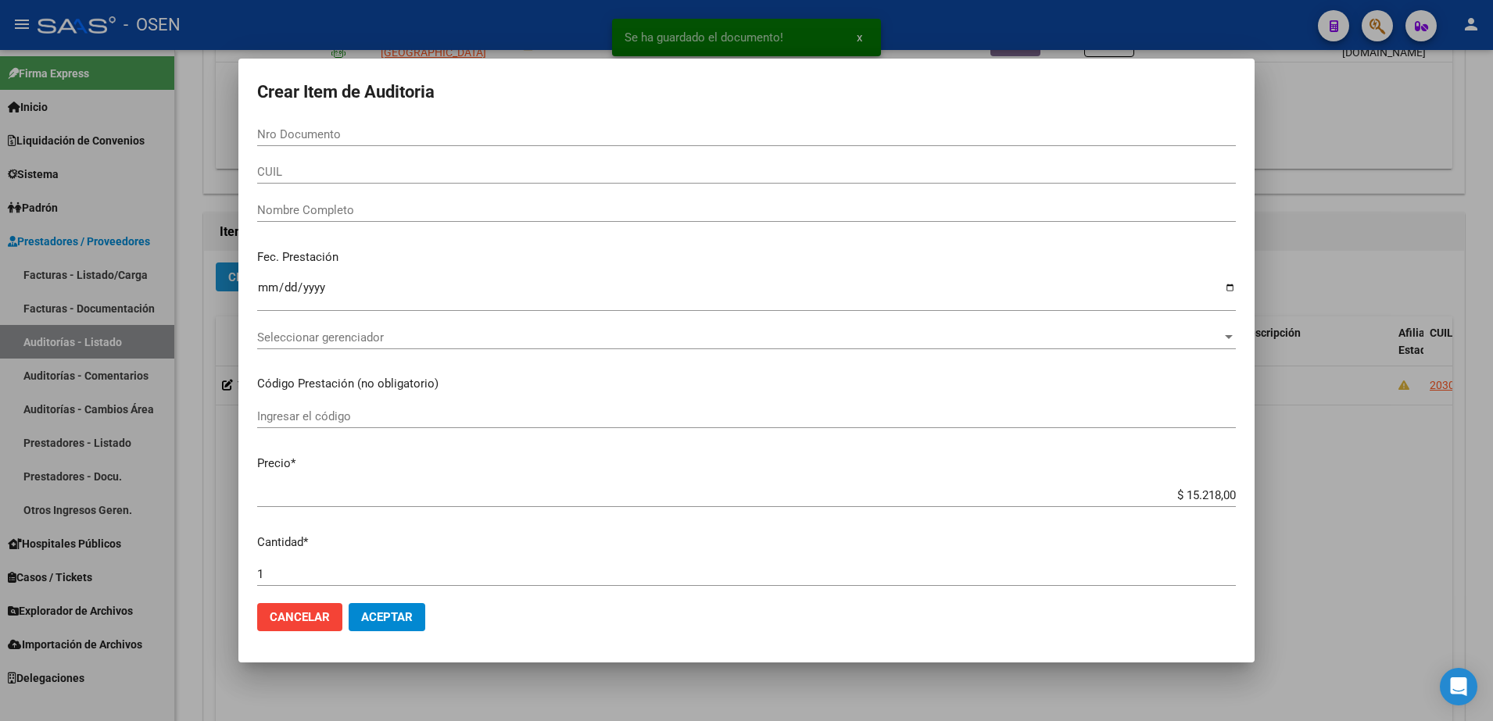
paste input "57472128"
type input "57472128"
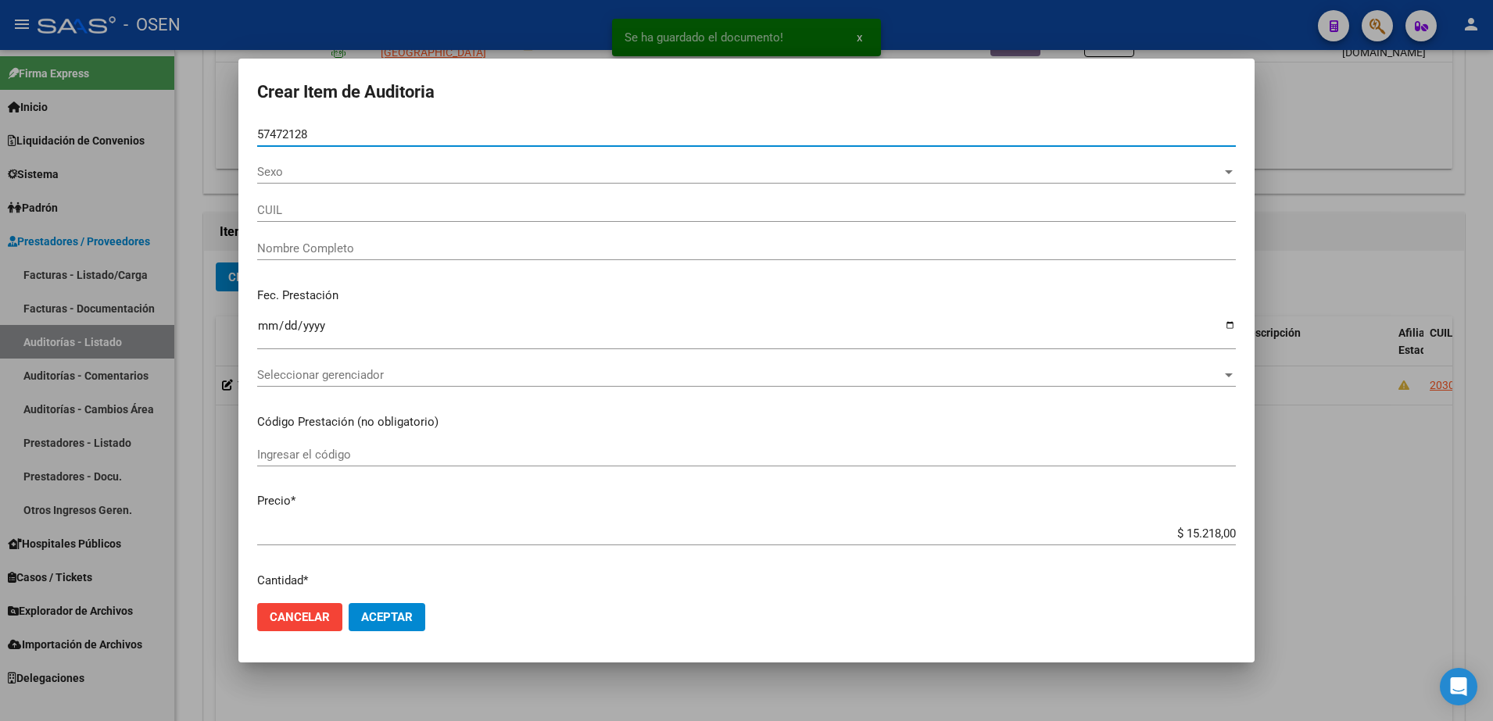
type input "20574721289"
type input "MENDEZ LAUTARO EZEQUIEL"
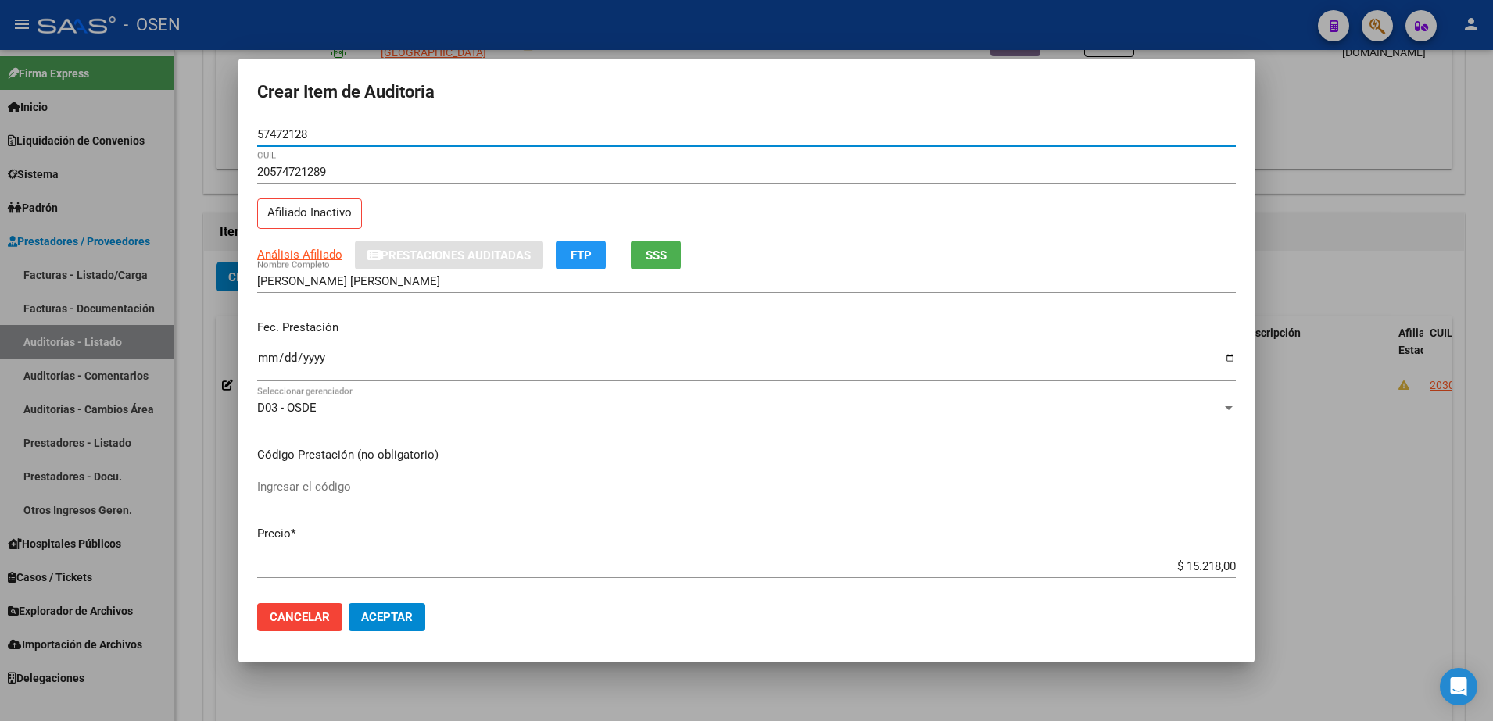
type input "57472128"
click at [281, 374] on input "Ingresar la fecha" at bounding box center [746, 364] width 978 height 25
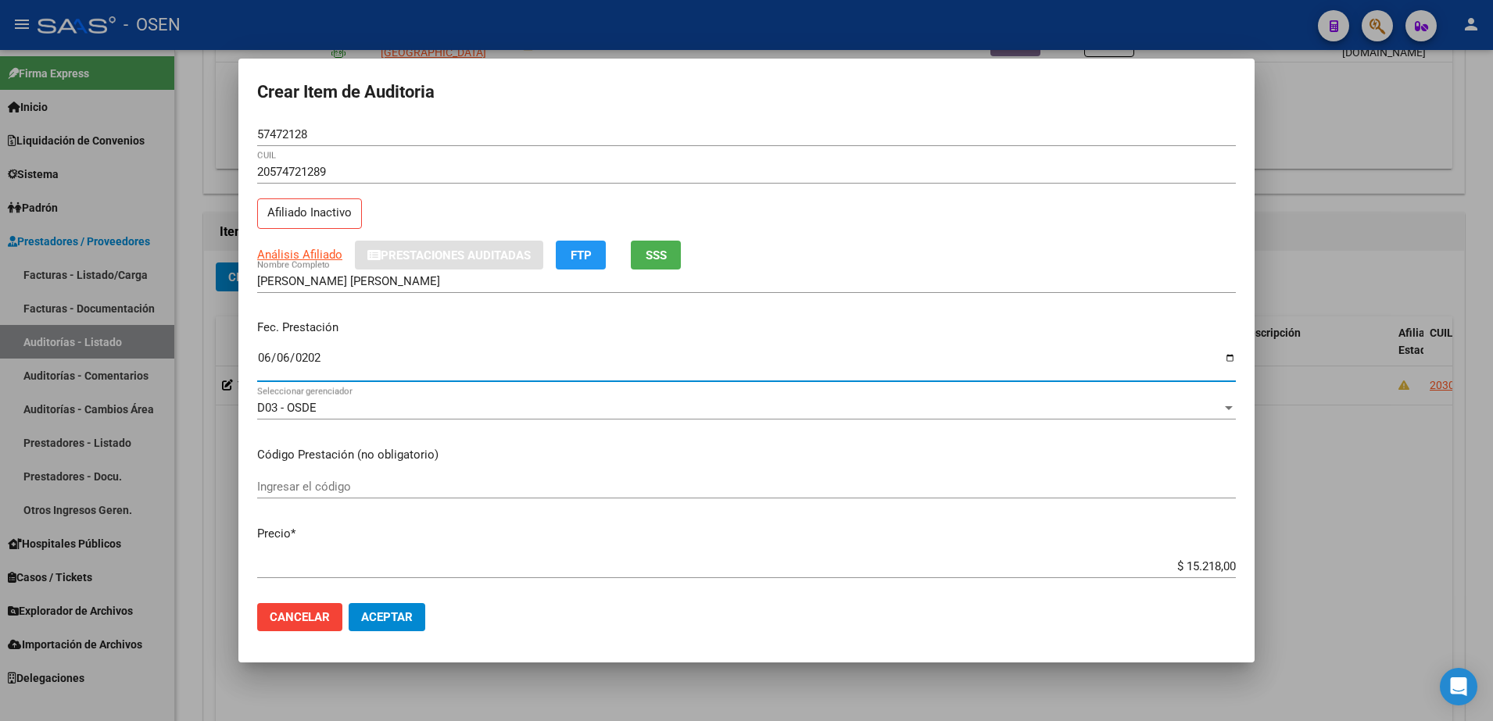
type input "2023-06-06"
click at [1187, 564] on input "$ 15.218,00" at bounding box center [746, 567] width 978 height 14
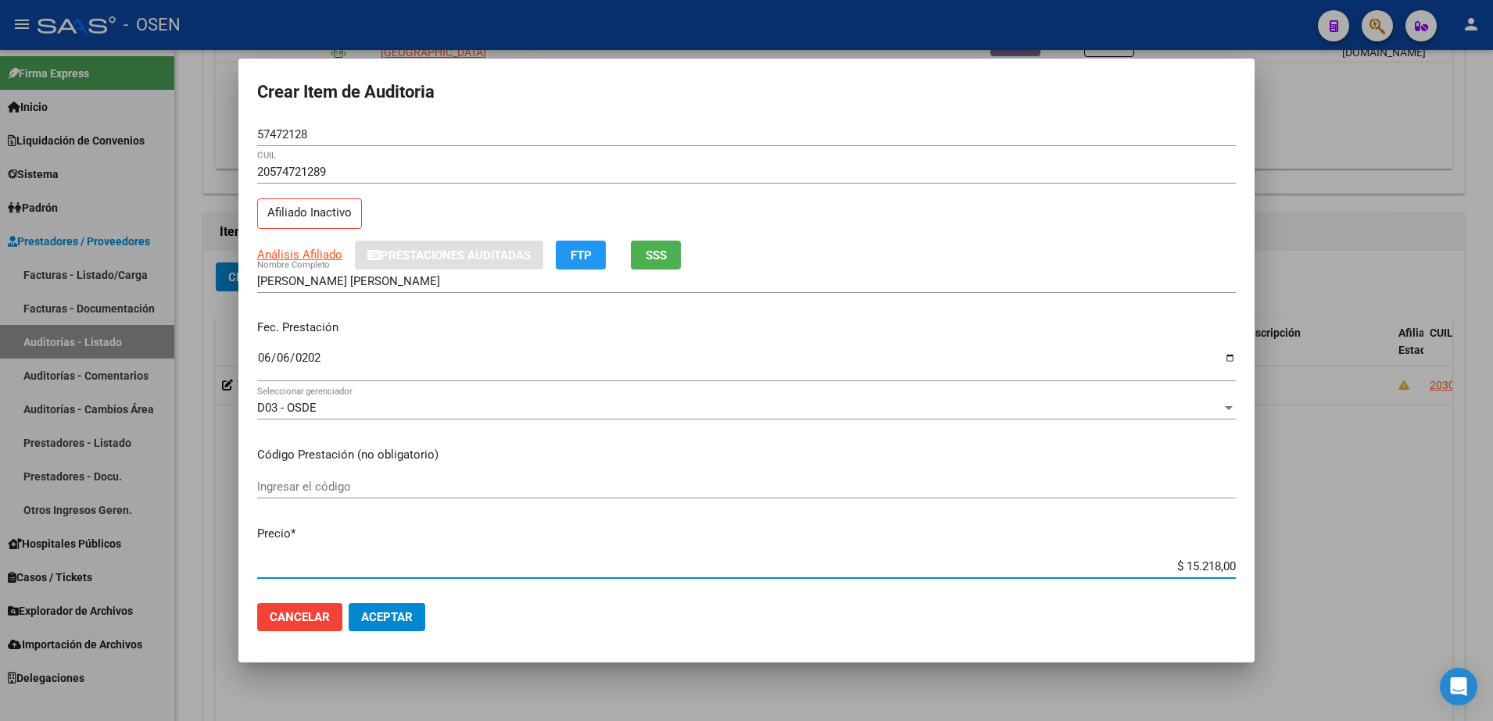
click at [1187, 564] on input "$ 15.218,00" at bounding box center [746, 567] width 978 height 14
type input "$ 0,07"
type input "$ 0,76"
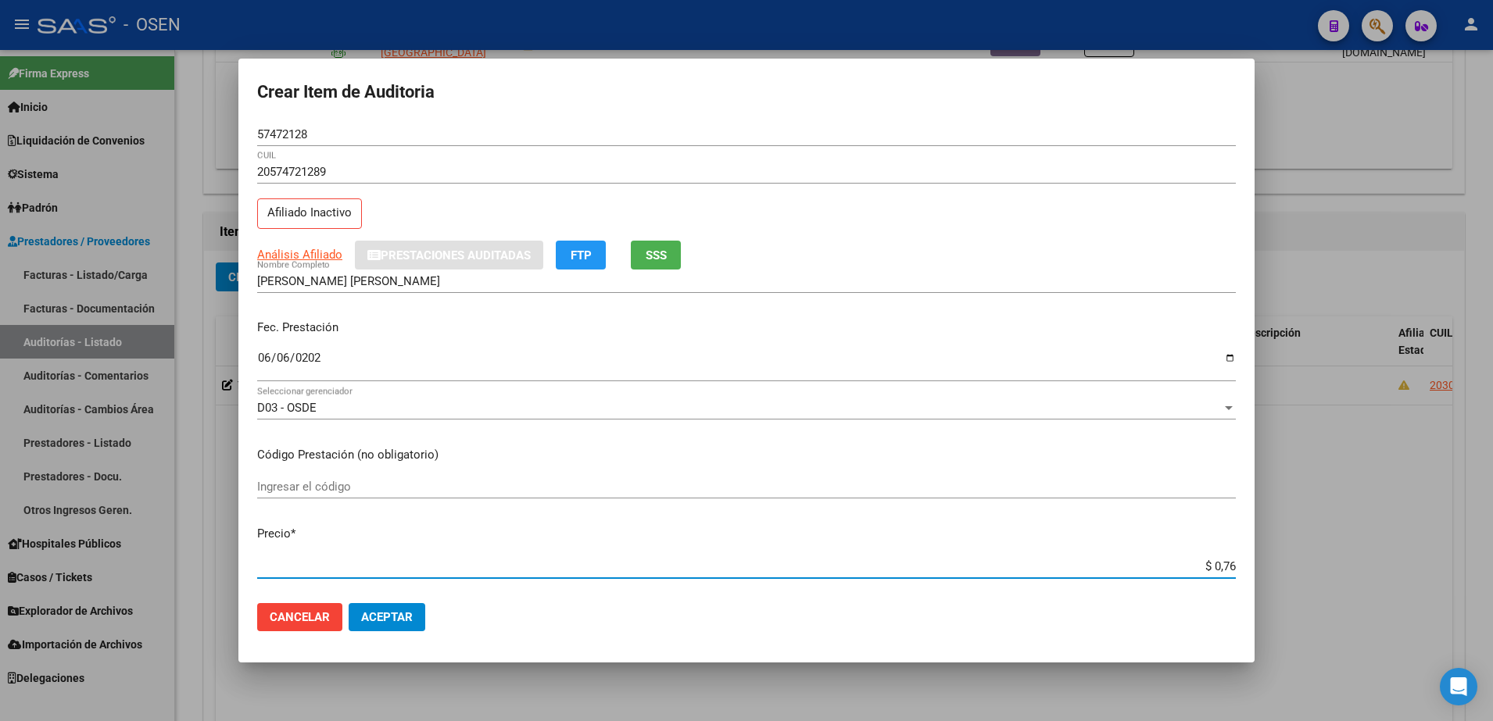
type input "$ 7,60"
type input "$ 76,09"
type input "$ 760,90"
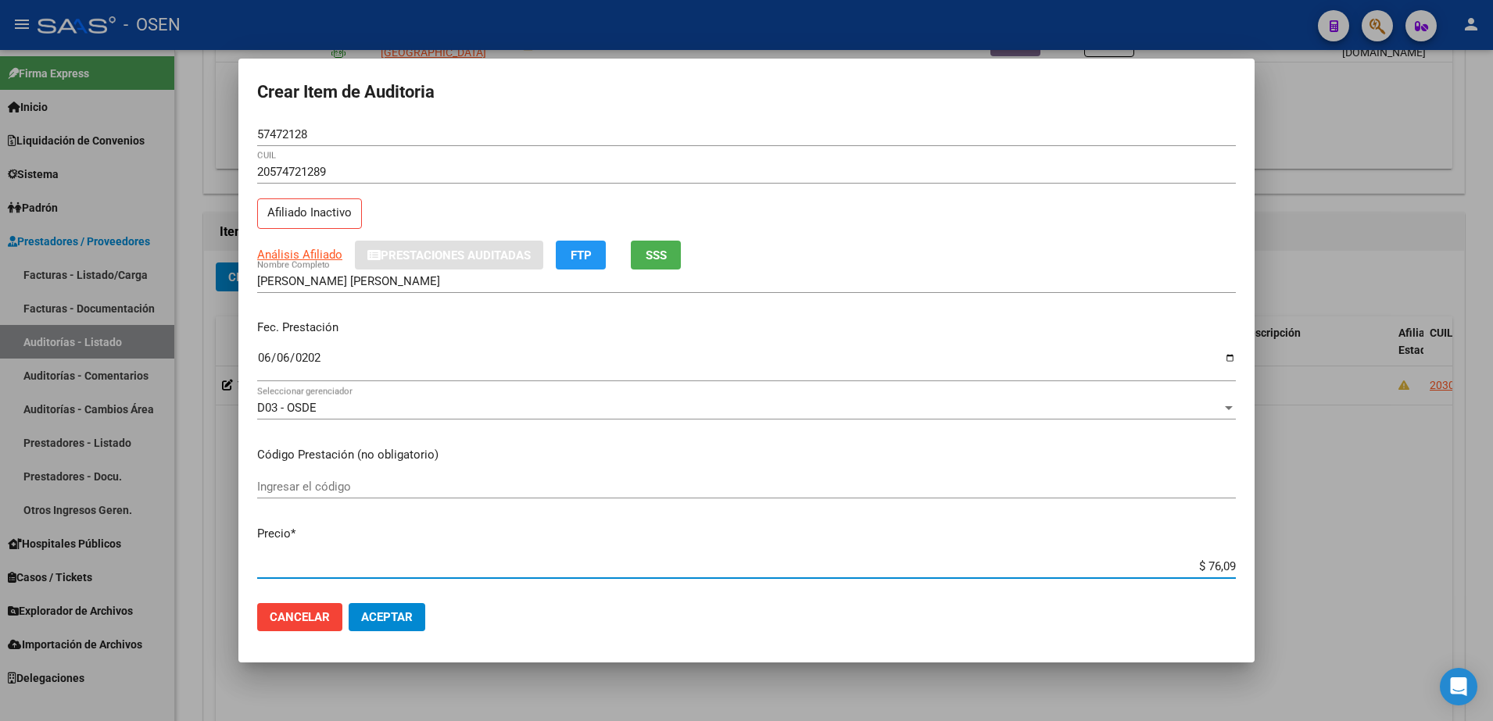
type input "$ 760,90"
type input "$ 7.609,00"
click at [315, 249] on span "Análisis Afiliado" at bounding box center [299, 255] width 85 height 14
type textarea "20574721289"
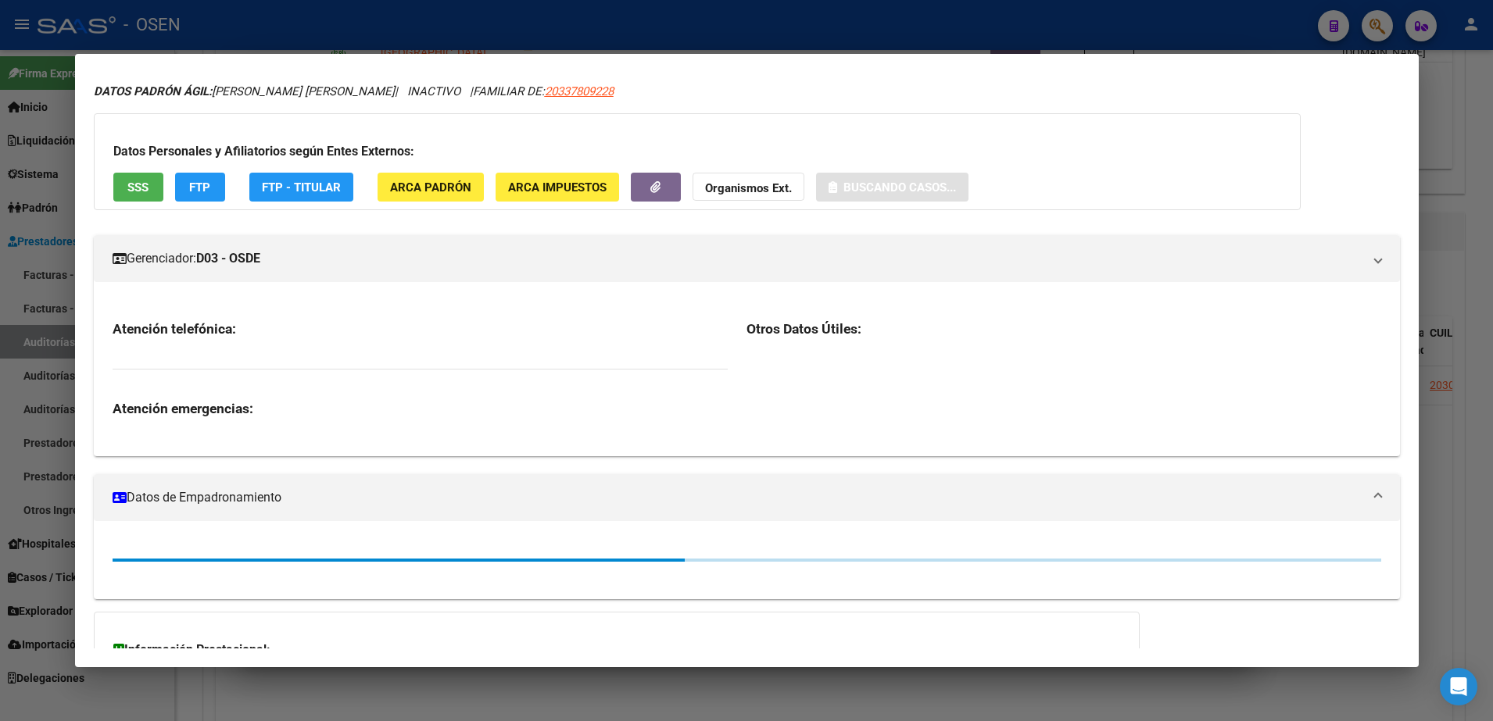
scroll to position [64, 0]
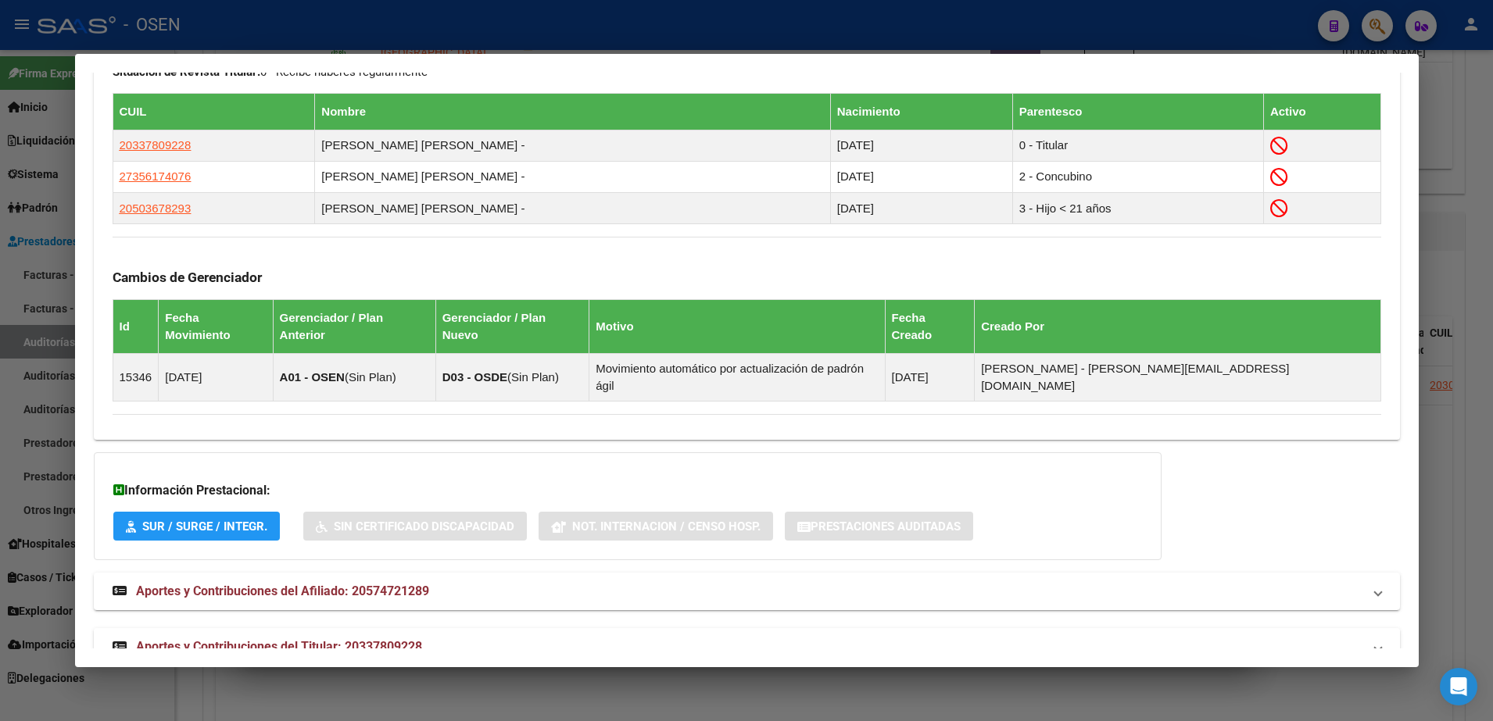
click at [723, 628] on mat-expansion-panel-header "Aportes y Contribuciones del Titular: 20337809228" at bounding box center [747, 647] width 1306 height 38
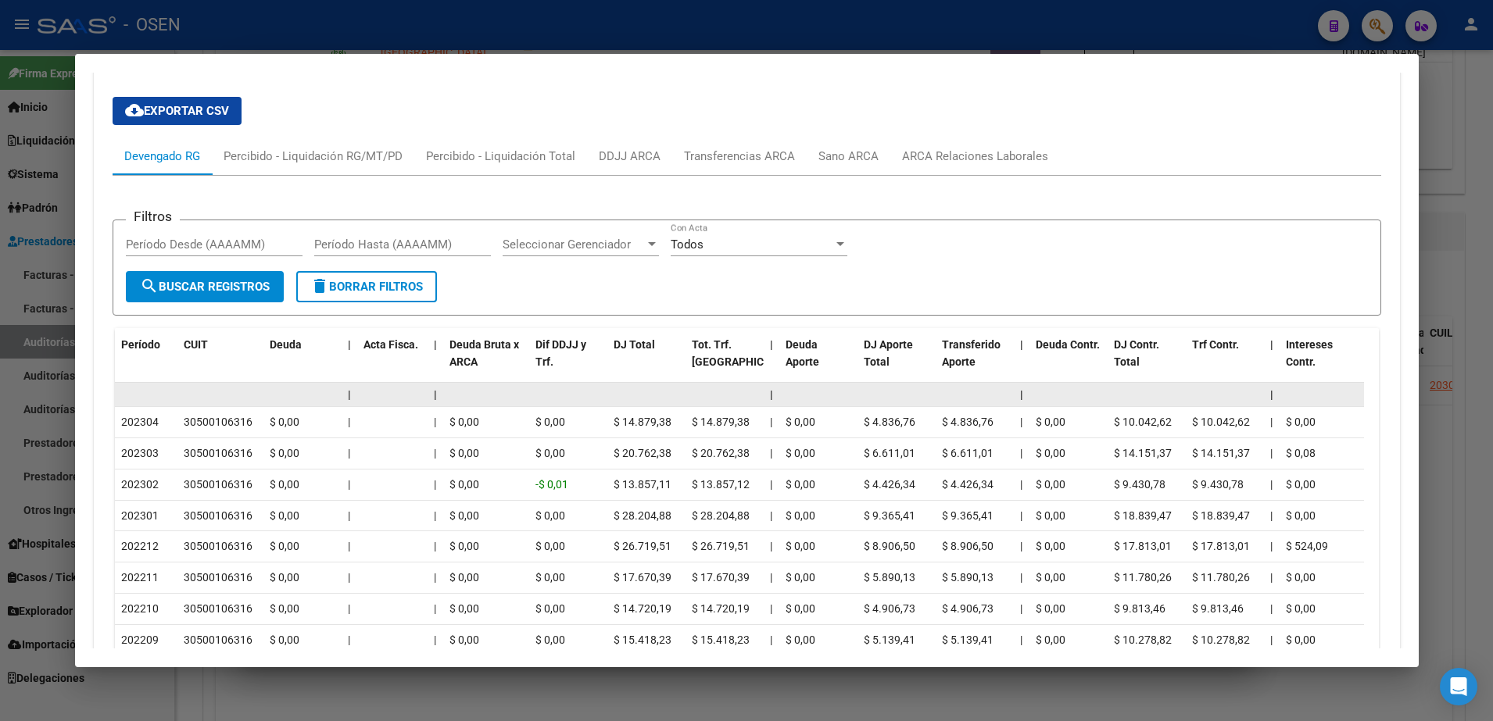
scroll to position [1575, 0]
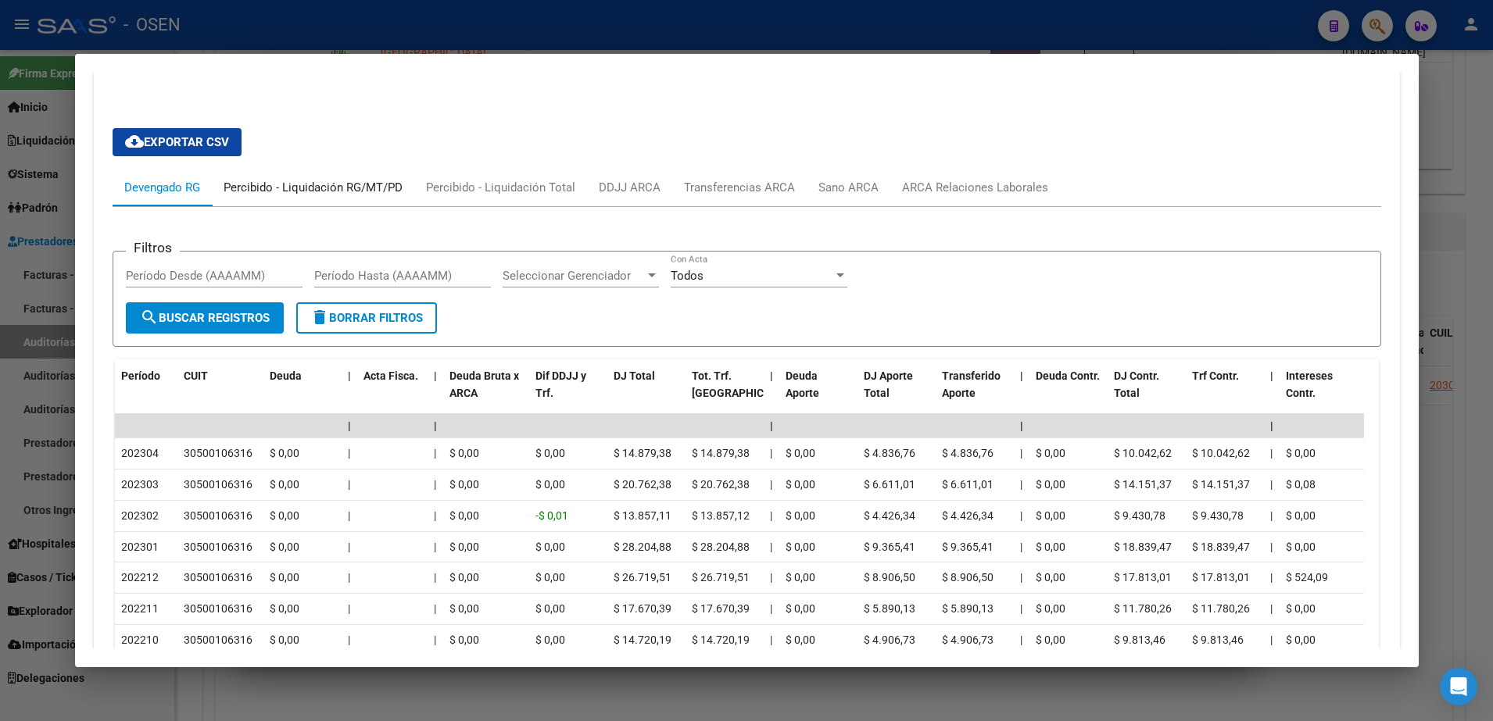
click at [359, 179] on div "Percibido - Liquidación RG/MT/PD" at bounding box center [313, 187] width 179 height 17
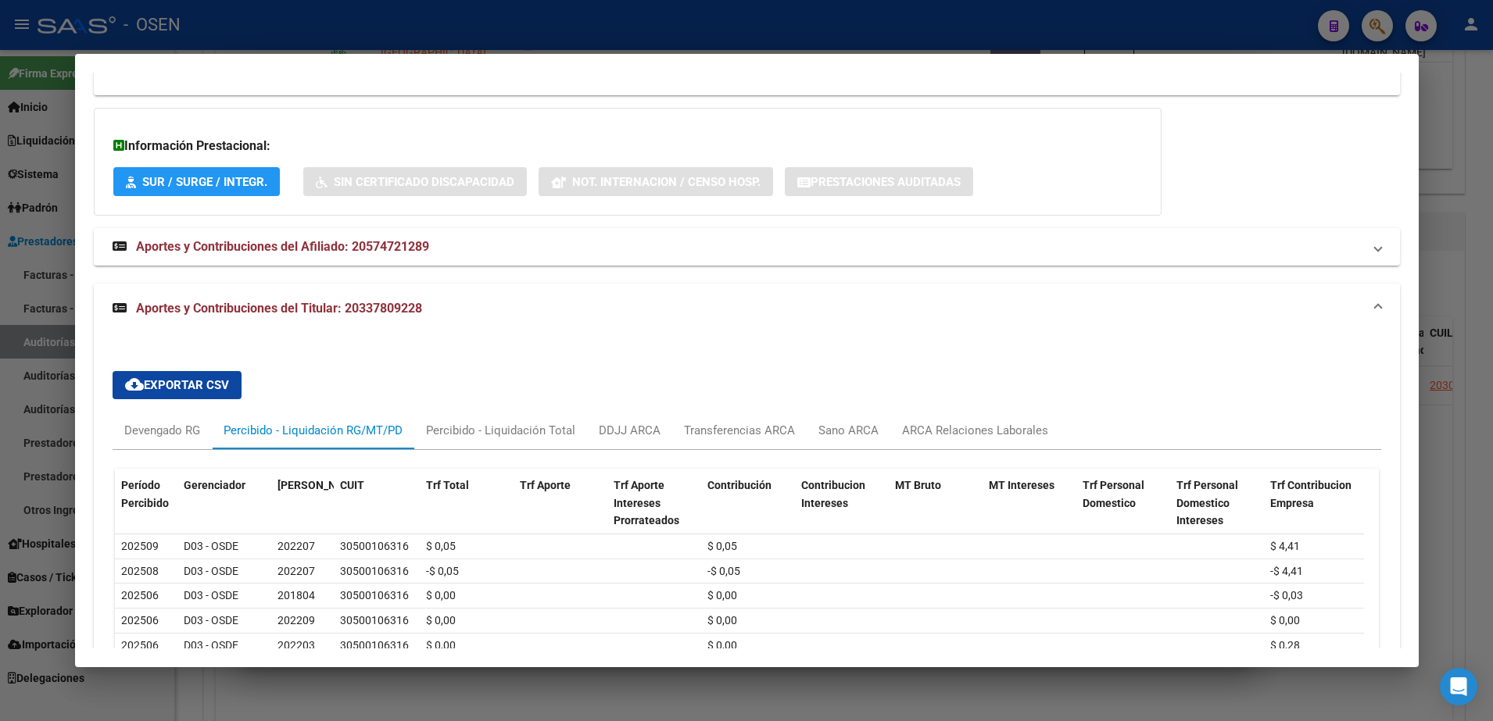
click at [995, 295] on mat-expansion-panel-header "Aportes y Contribuciones del Titular: 20337809228" at bounding box center [747, 309] width 1306 height 50
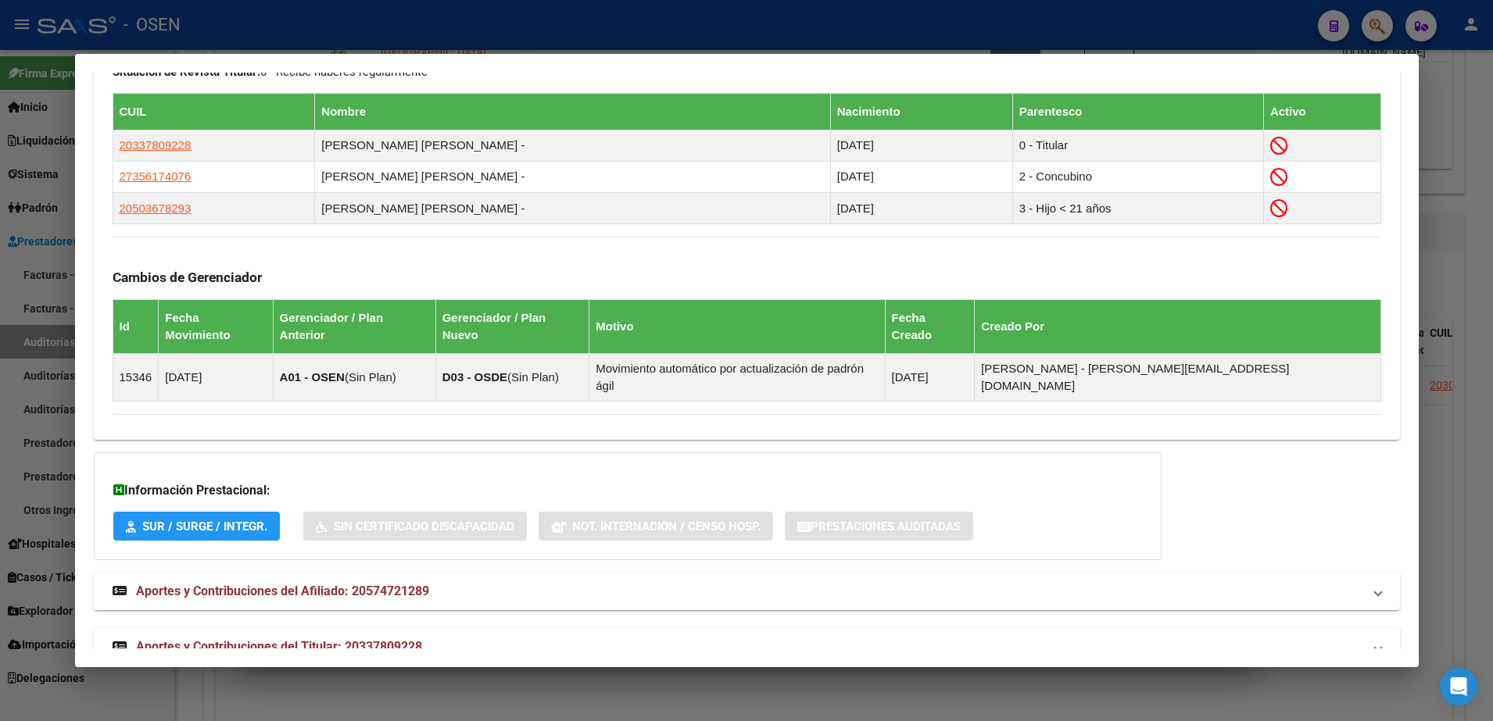
click at [421, 639] on span "Aportes y Contribuciones del Titular: 20337809228" at bounding box center [279, 646] width 286 height 15
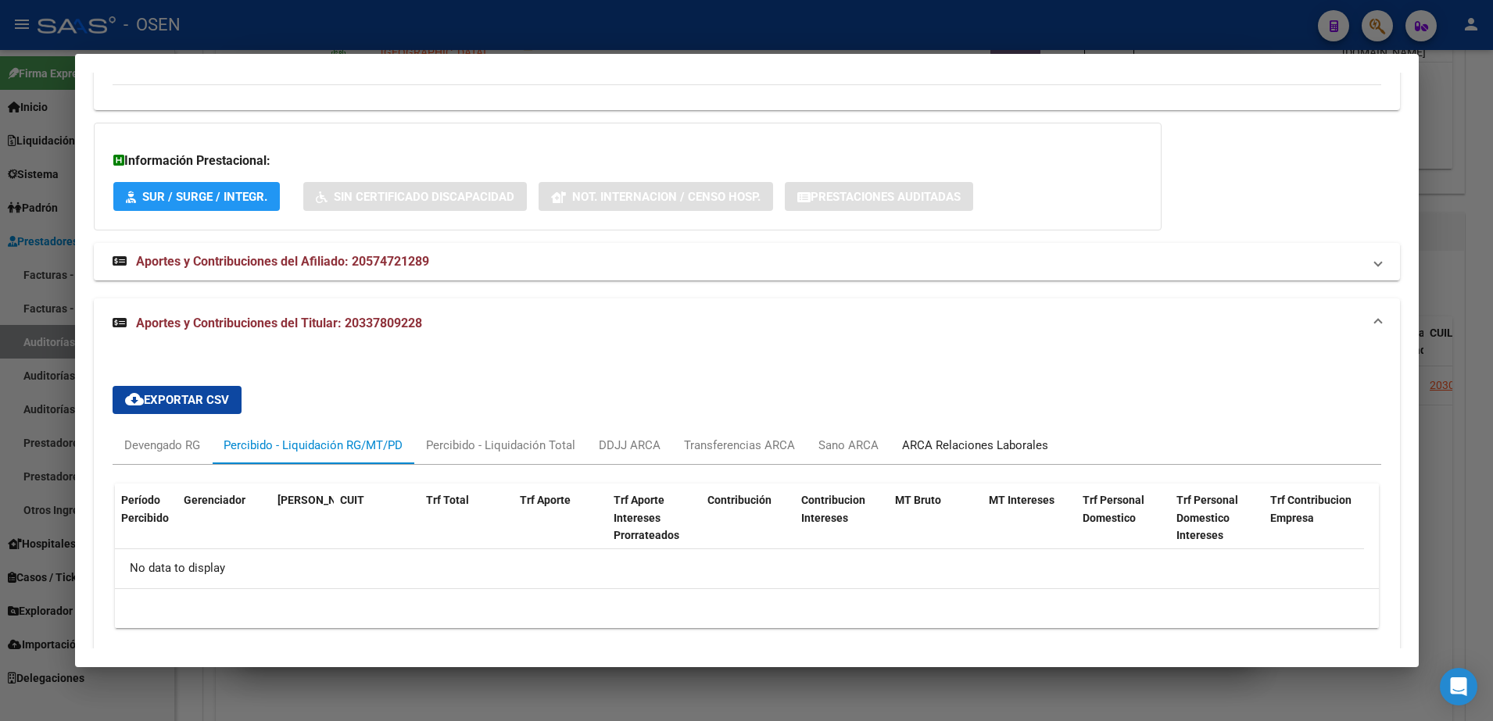
click at [937, 437] on div "ARCA Relaciones Laborales" at bounding box center [975, 445] width 146 height 17
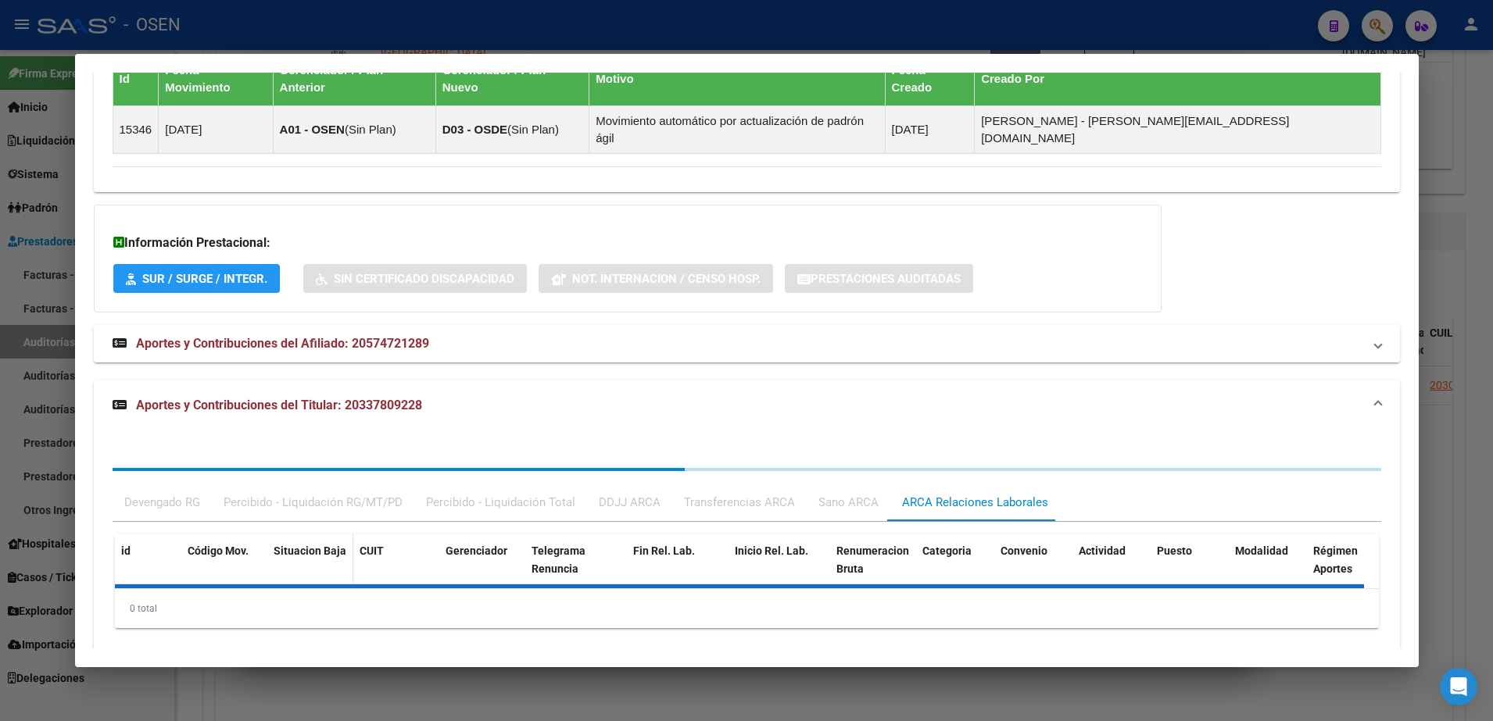
scroll to position [1217, 0]
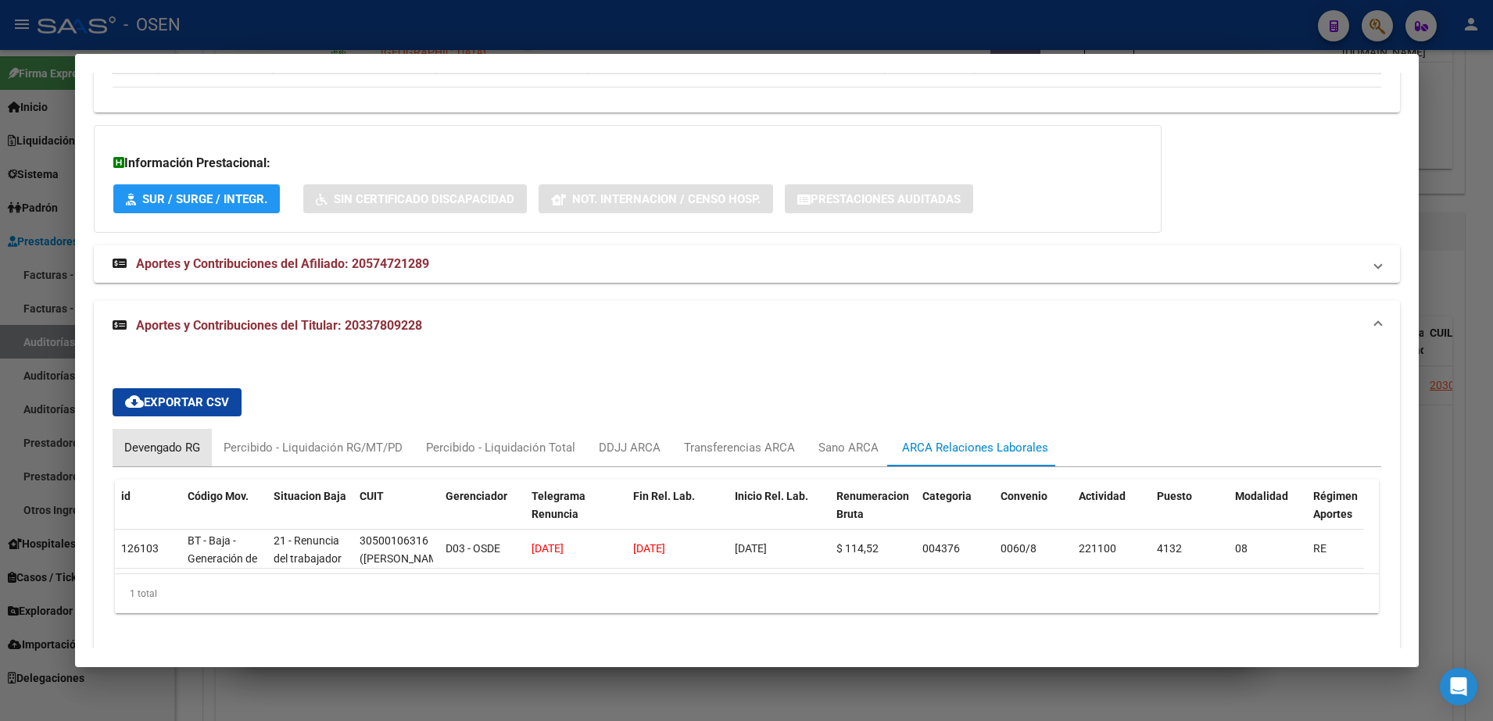
click at [162, 439] on div "Devengado RG" at bounding box center [162, 447] width 76 height 17
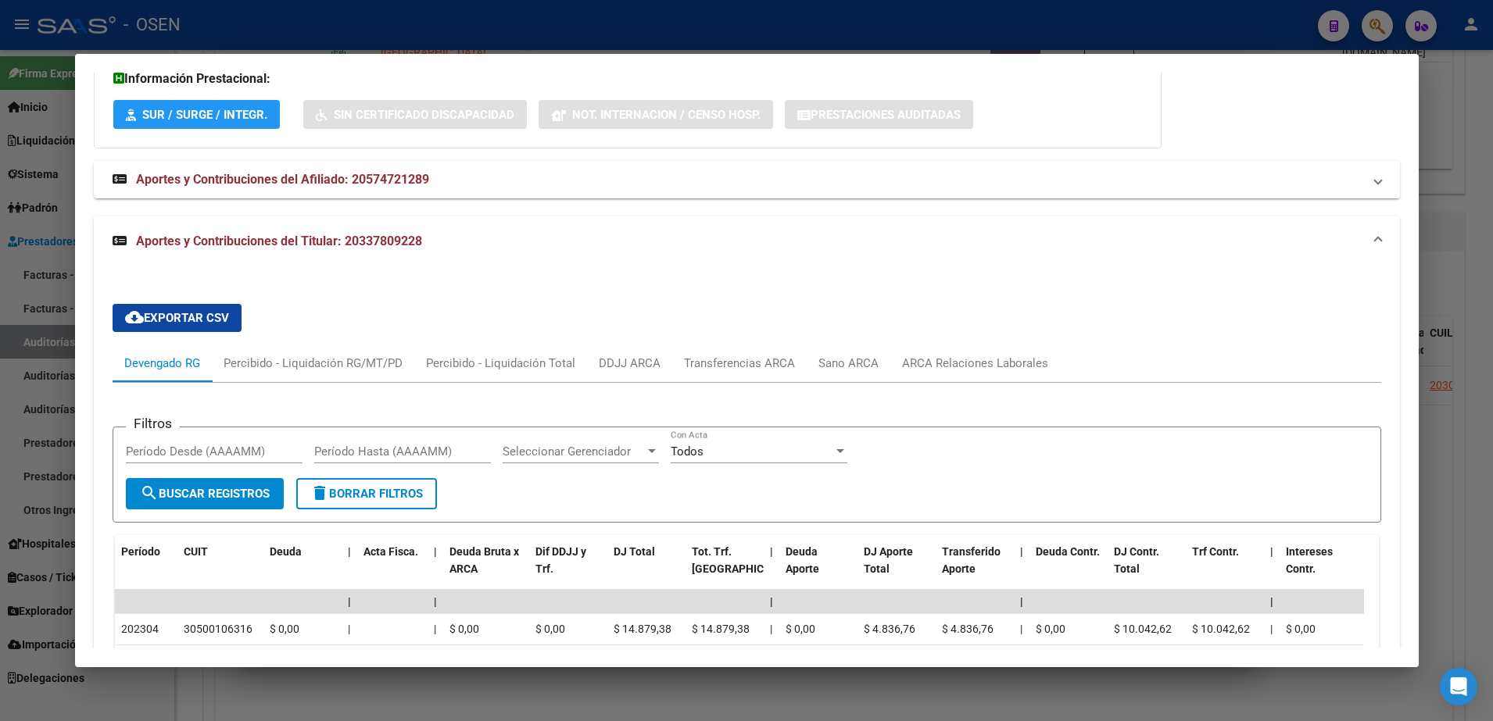
scroll to position [1510, 0]
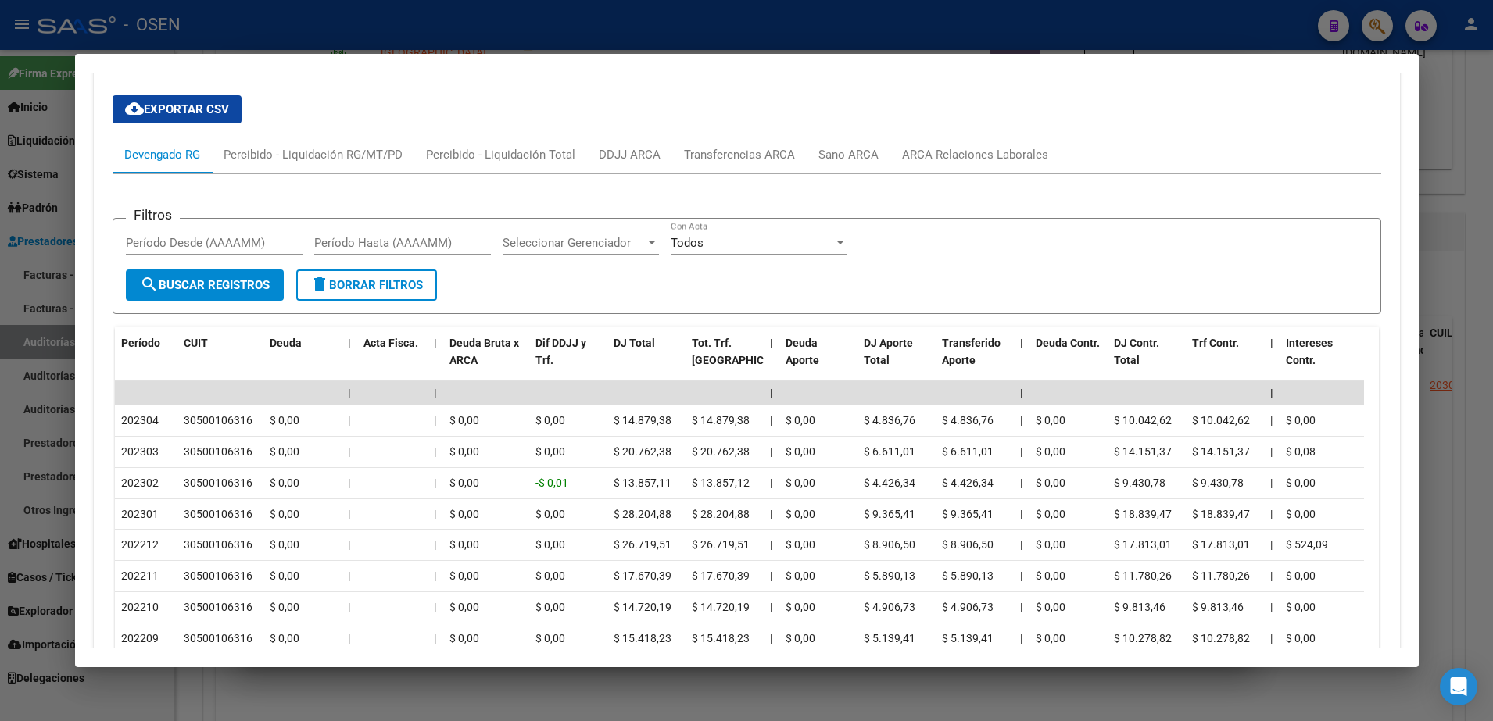
click at [402, 695] on div at bounding box center [746, 360] width 1493 height 721
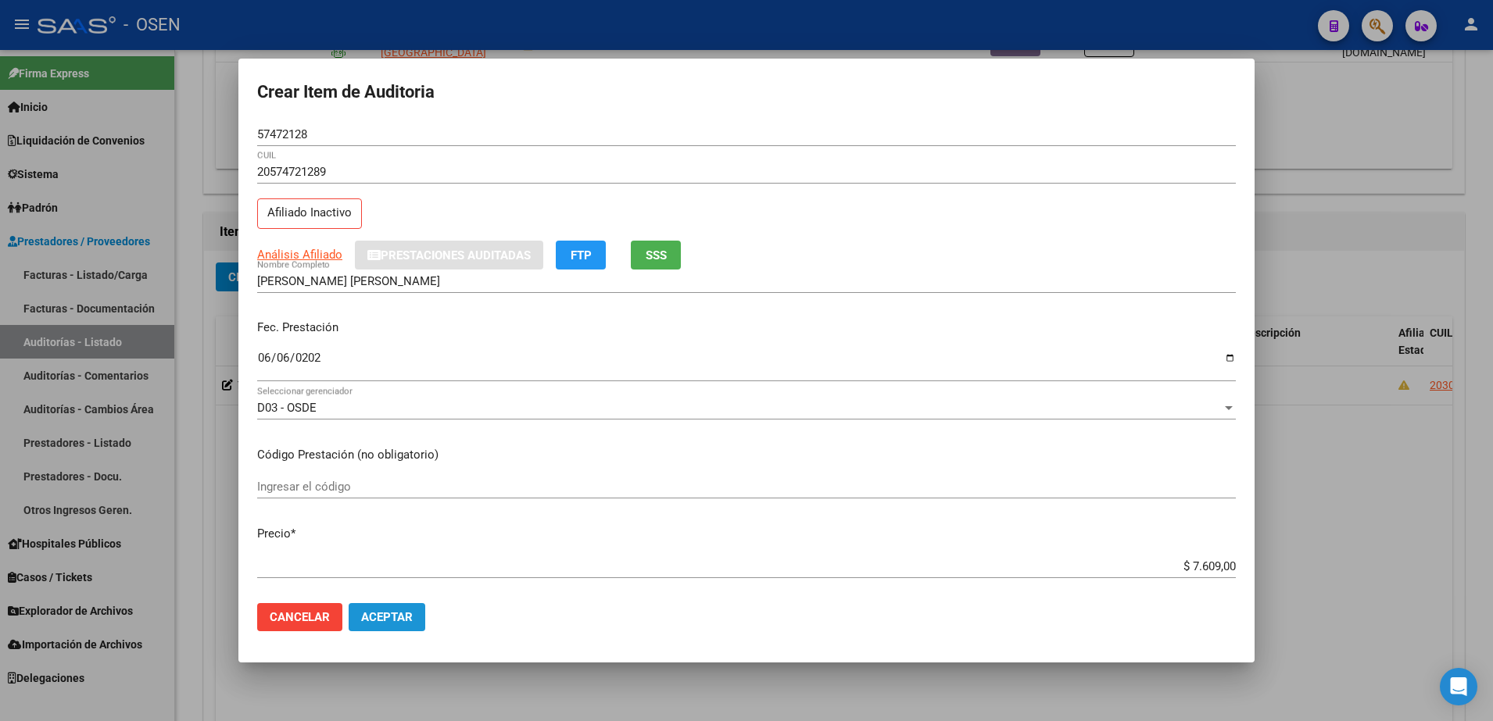
click at [400, 621] on span "Aceptar" at bounding box center [387, 617] width 52 height 14
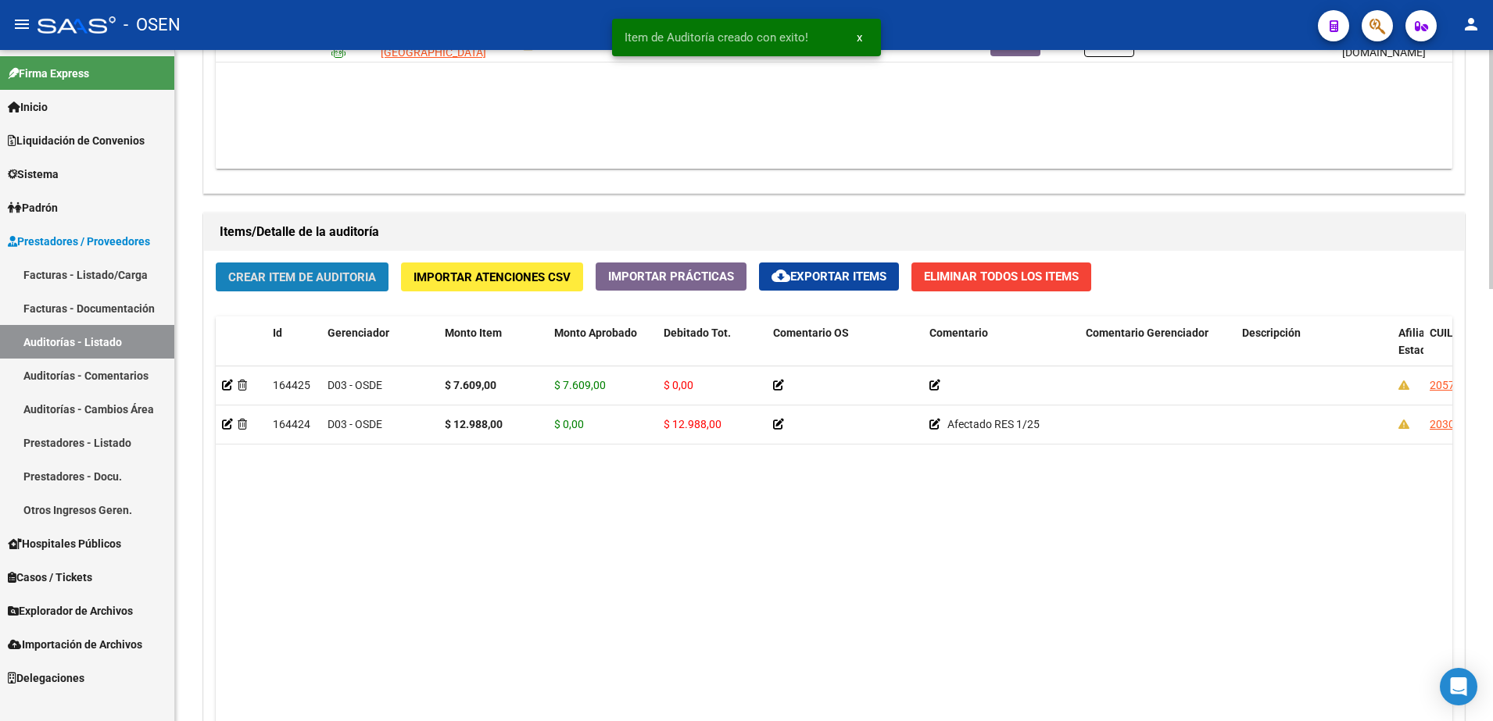
click at [325, 263] on button "Crear Item de Auditoria" at bounding box center [302, 277] width 173 height 29
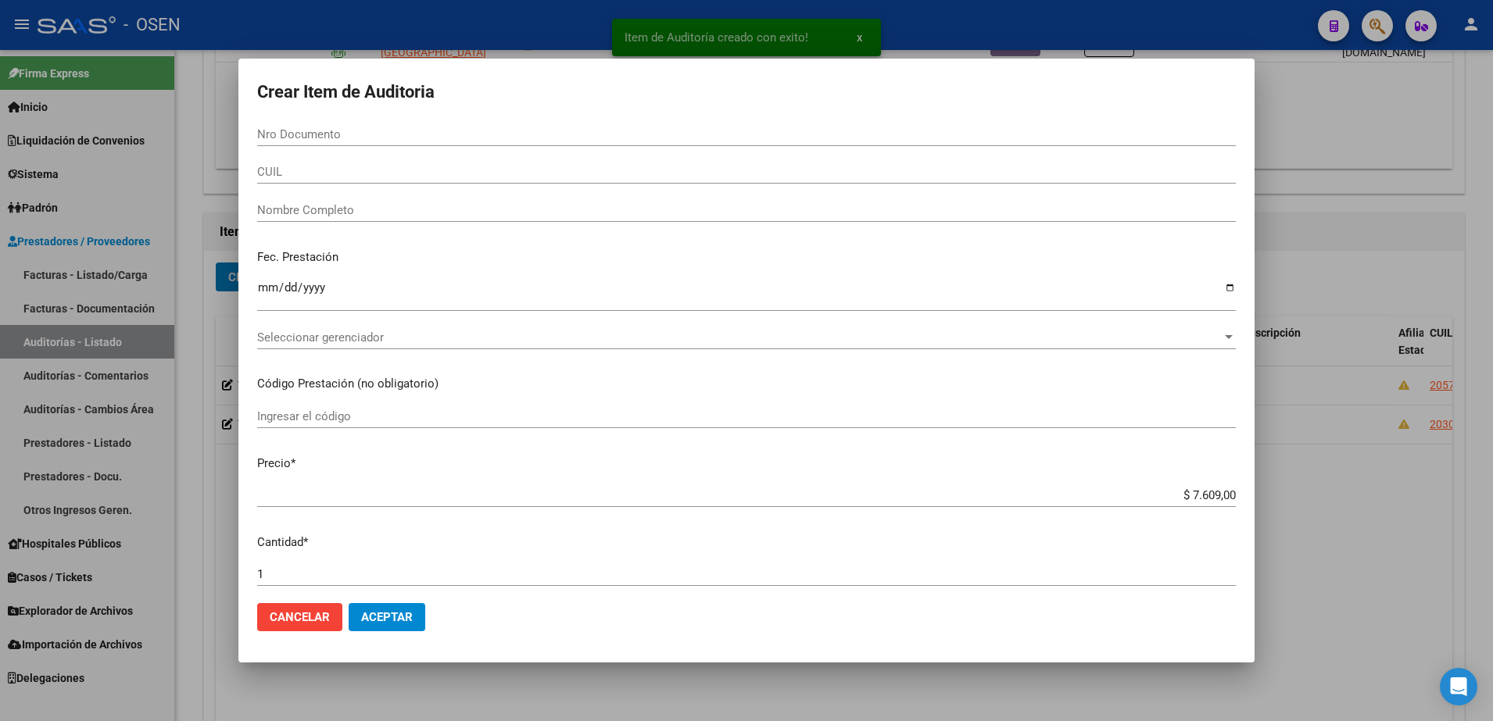
paste input "41210459"
type input "41210459"
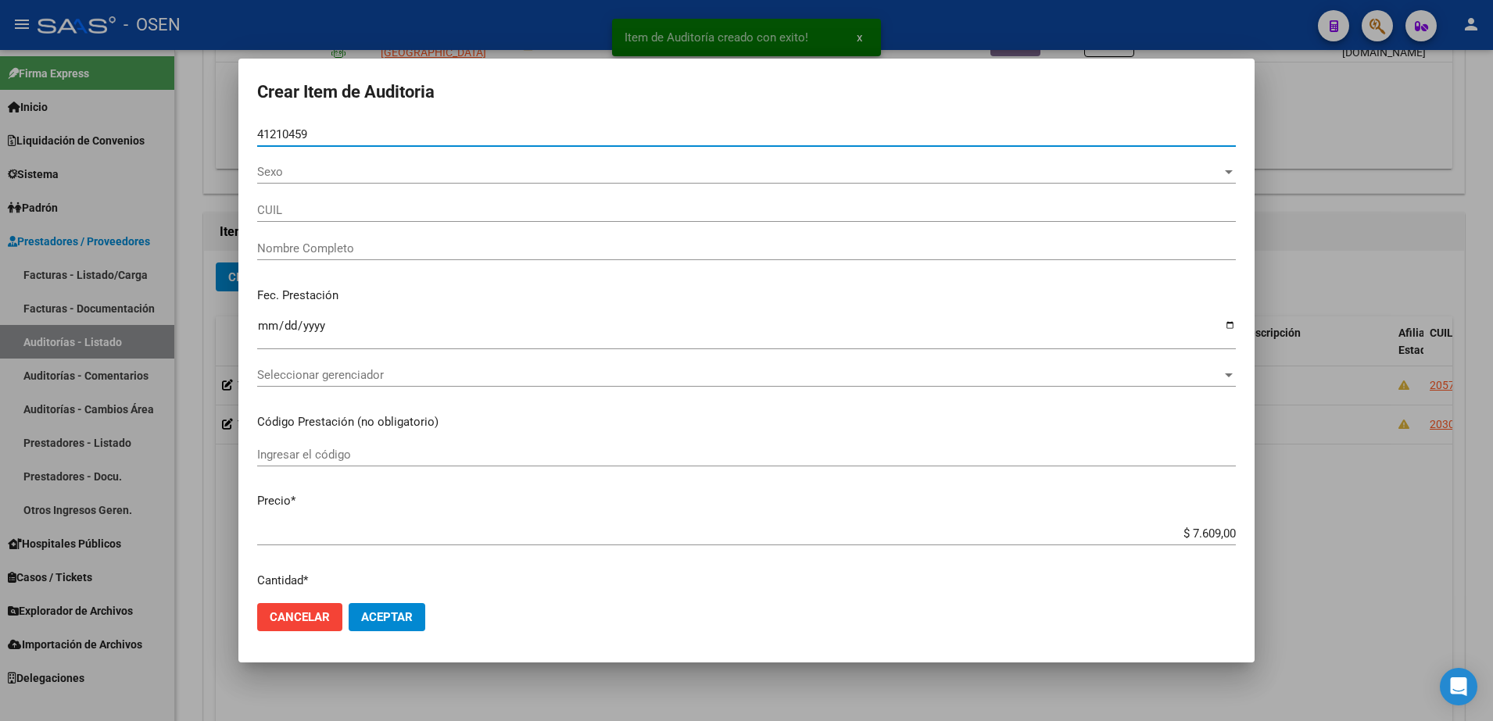
type input "20412104596"
type input "TORRES FRANCO IVAN -"
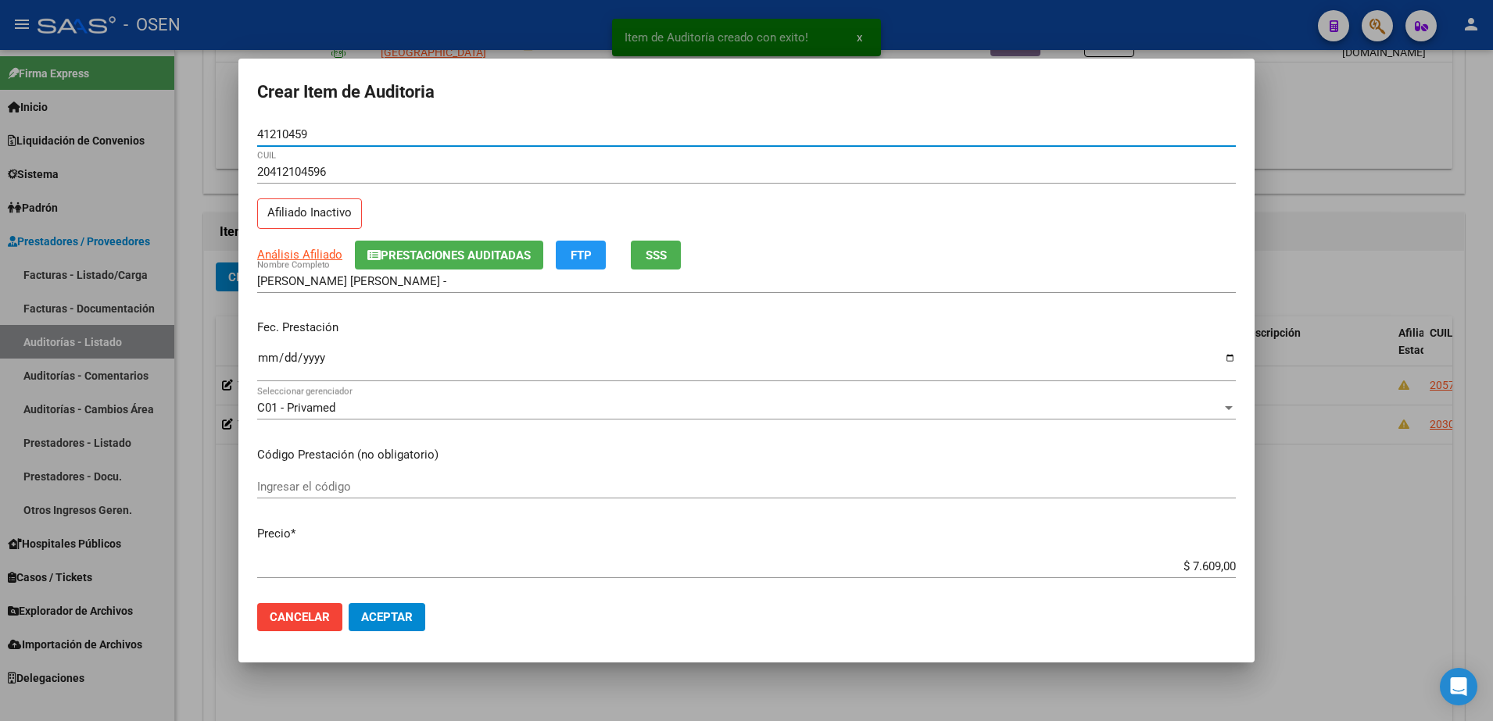
type input "41210459"
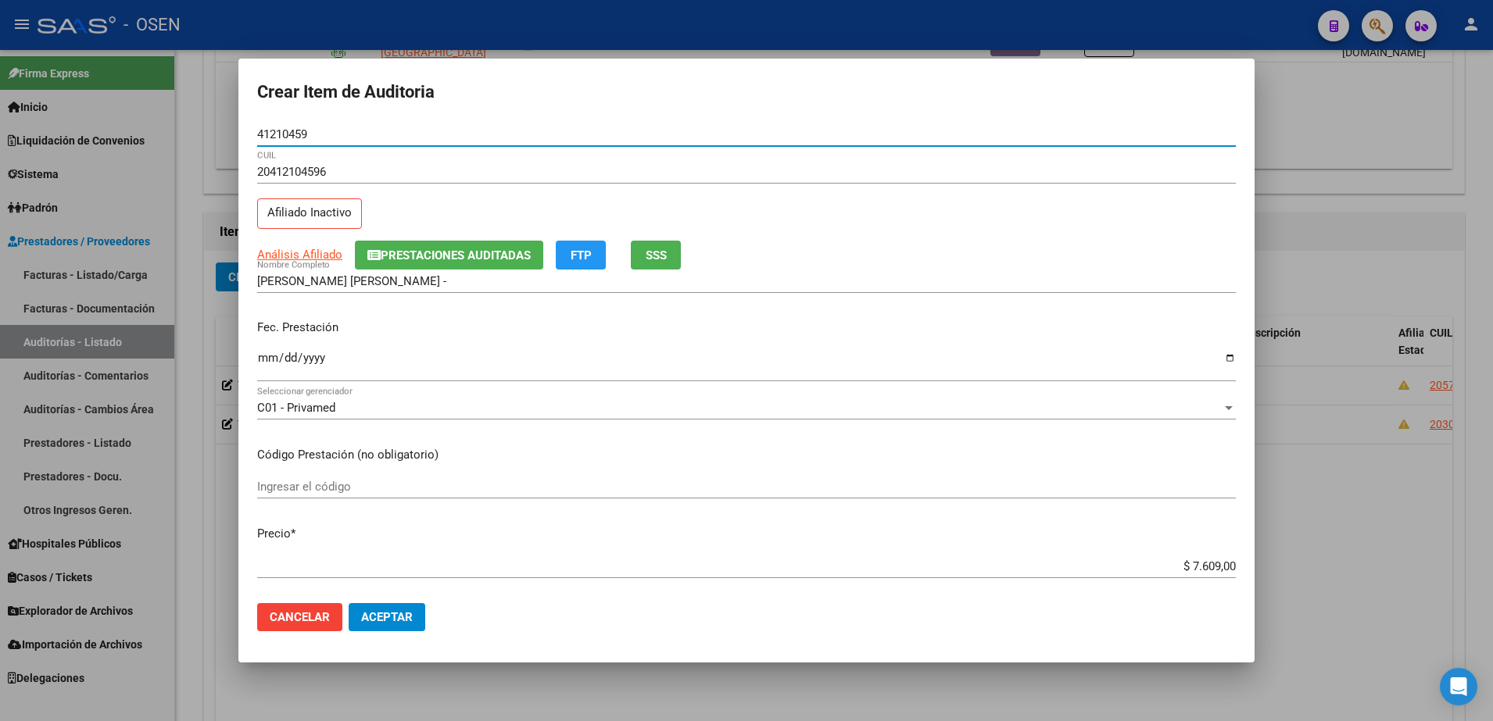
click at [271, 358] on input "Ingresar la fecha" at bounding box center [746, 364] width 978 height 25
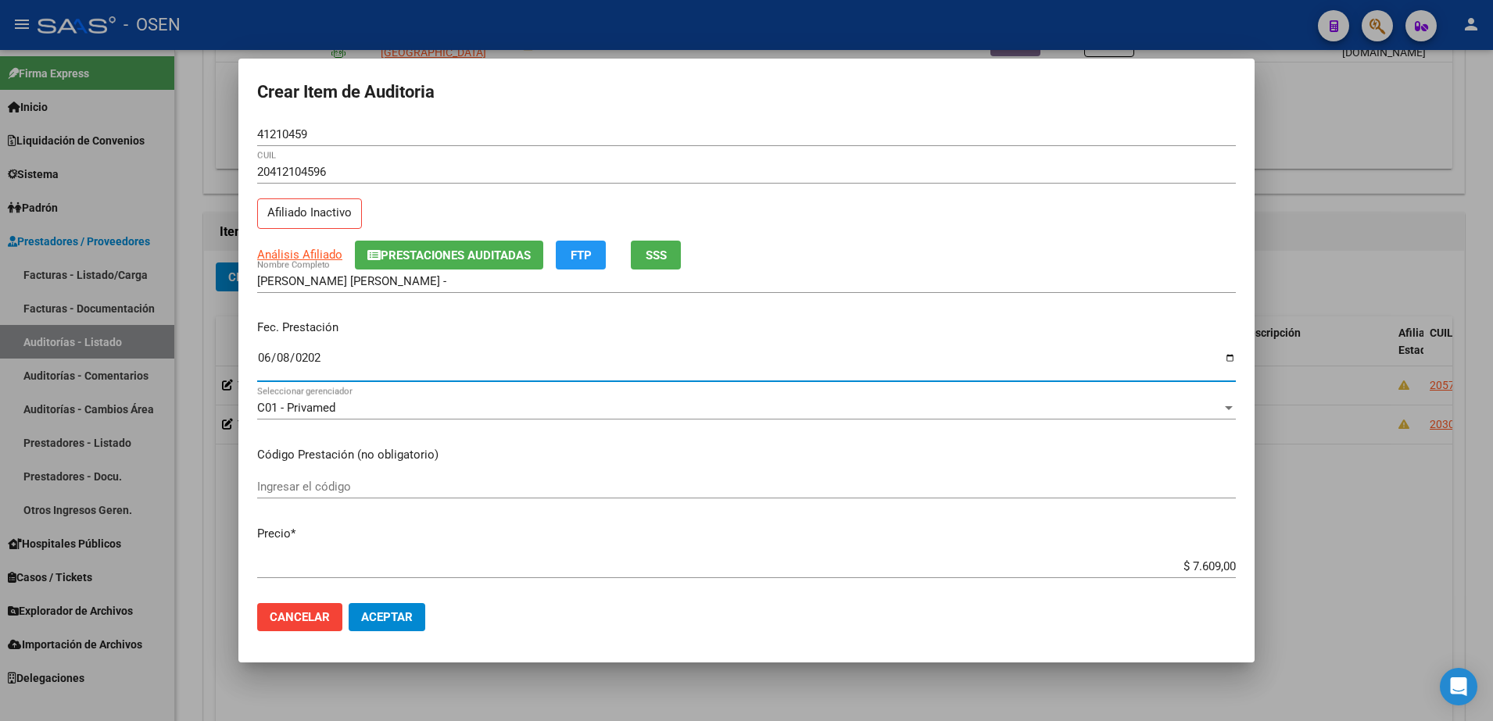
type input "2023-06-08"
click at [367, 599] on mat-dialog-actions "Cancelar Aceptar" at bounding box center [746, 617] width 978 height 53
click at [402, 621] on span "Aceptar" at bounding box center [387, 617] width 52 height 14
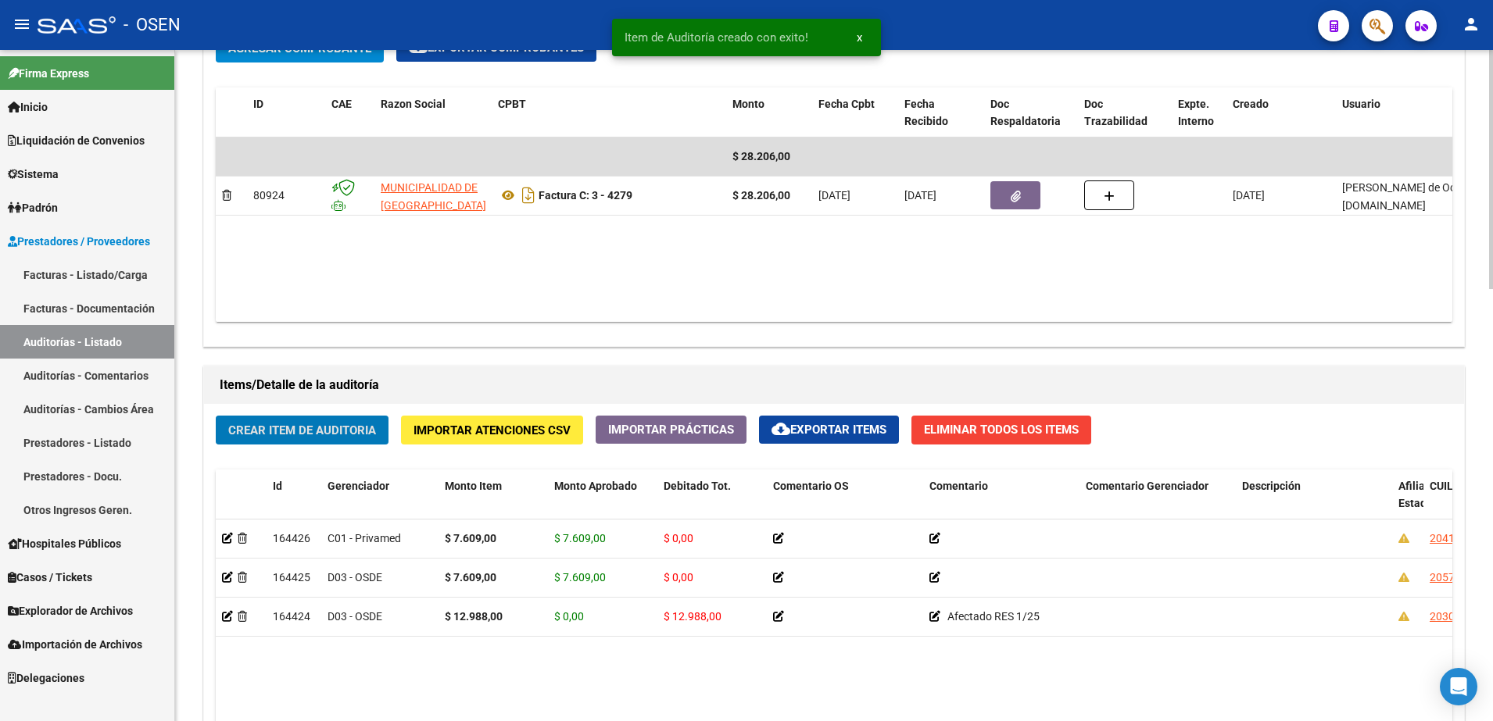
scroll to position [782, 0]
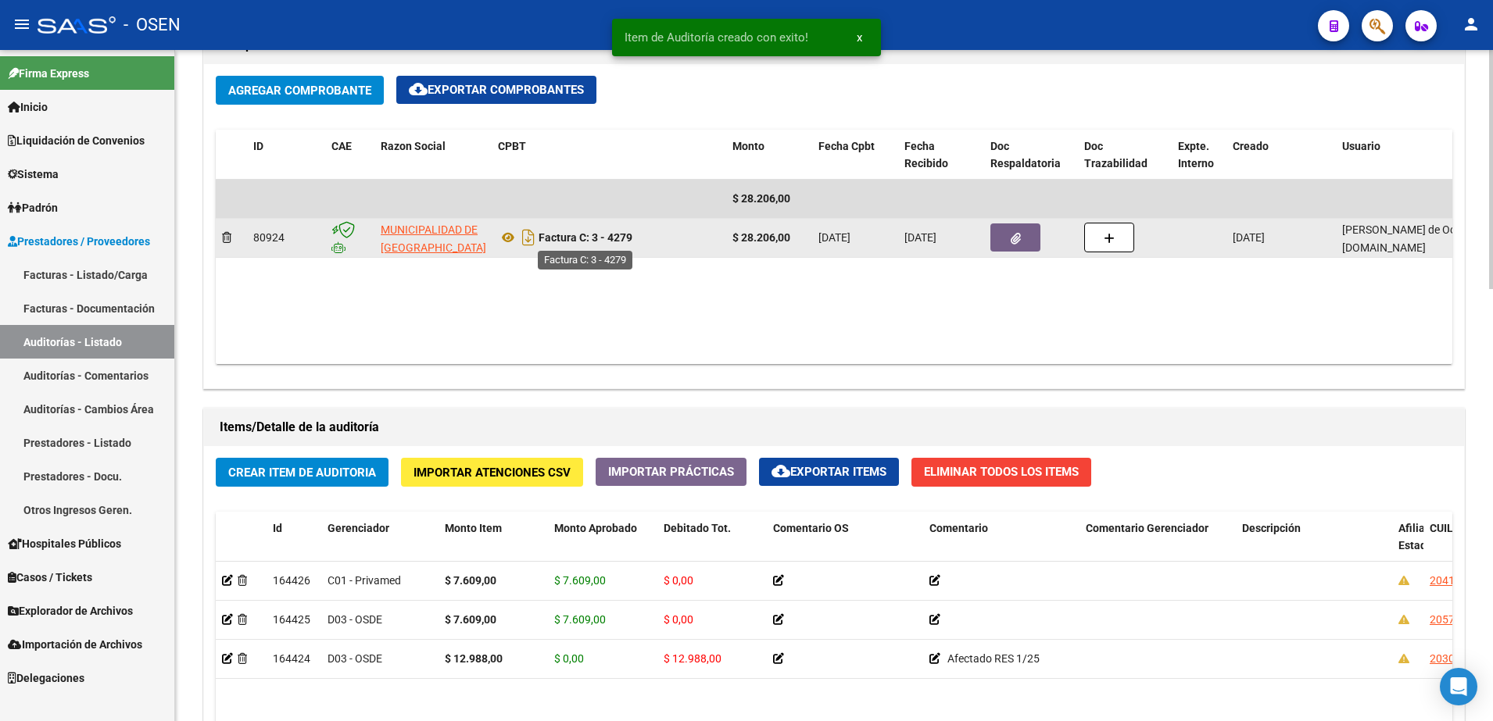
drag, startPoint x: 592, startPoint y: 232, endPoint x: 634, endPoint y: 231, distance: 42.2
click at [632, 231] on strong "Factura C: 3 - 4279" at bounding box center [585, 237] width 94 height 13
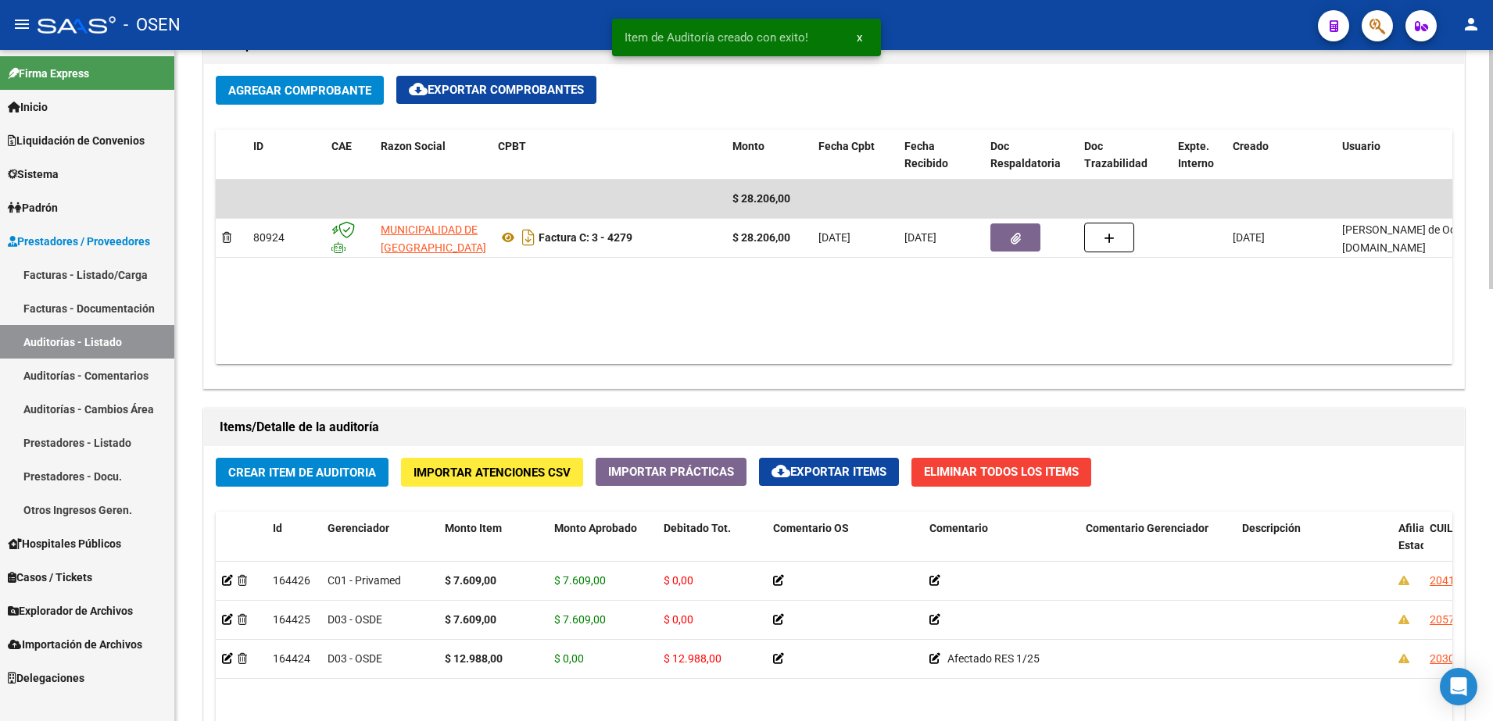
copy strong "3 - 4279"
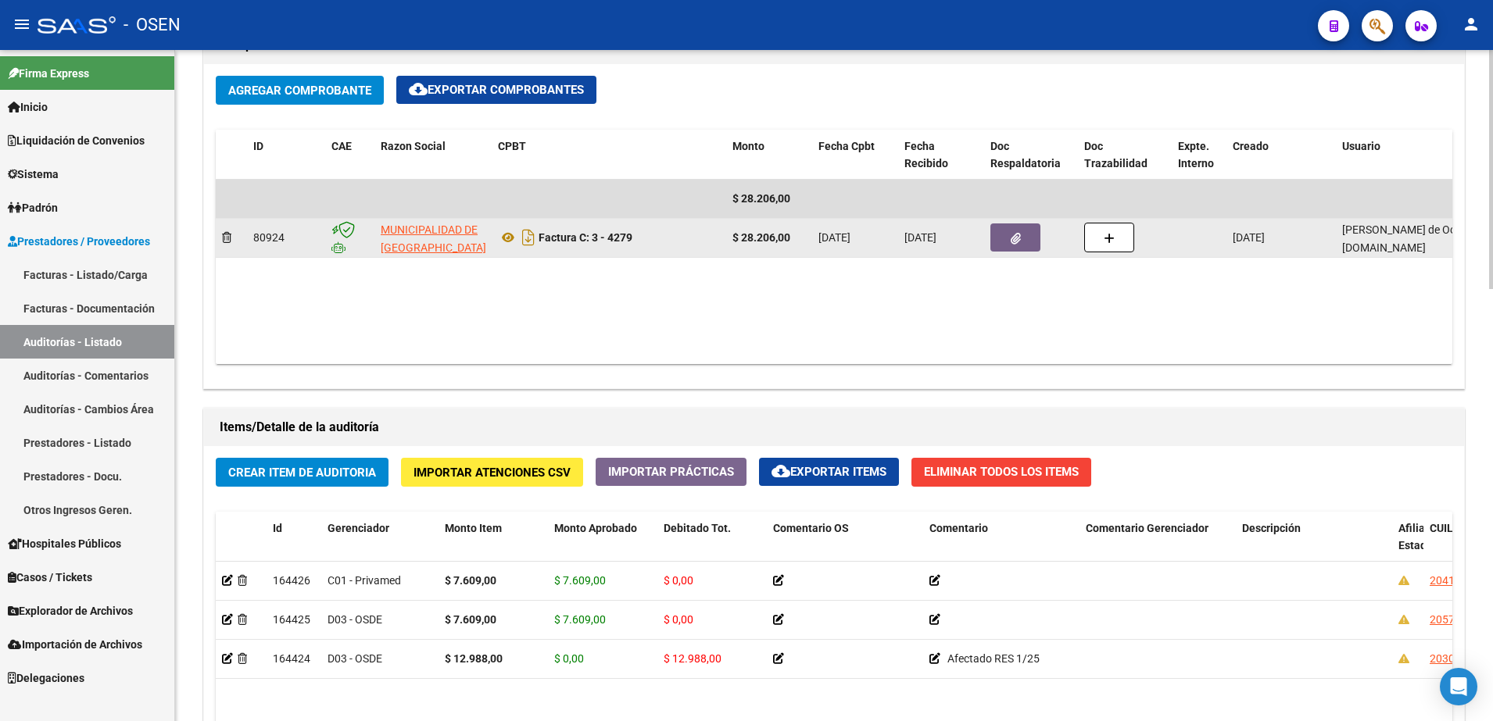
click at [1002, 240] on button "button" at bounding box center [1015, 238] width 50 height 28
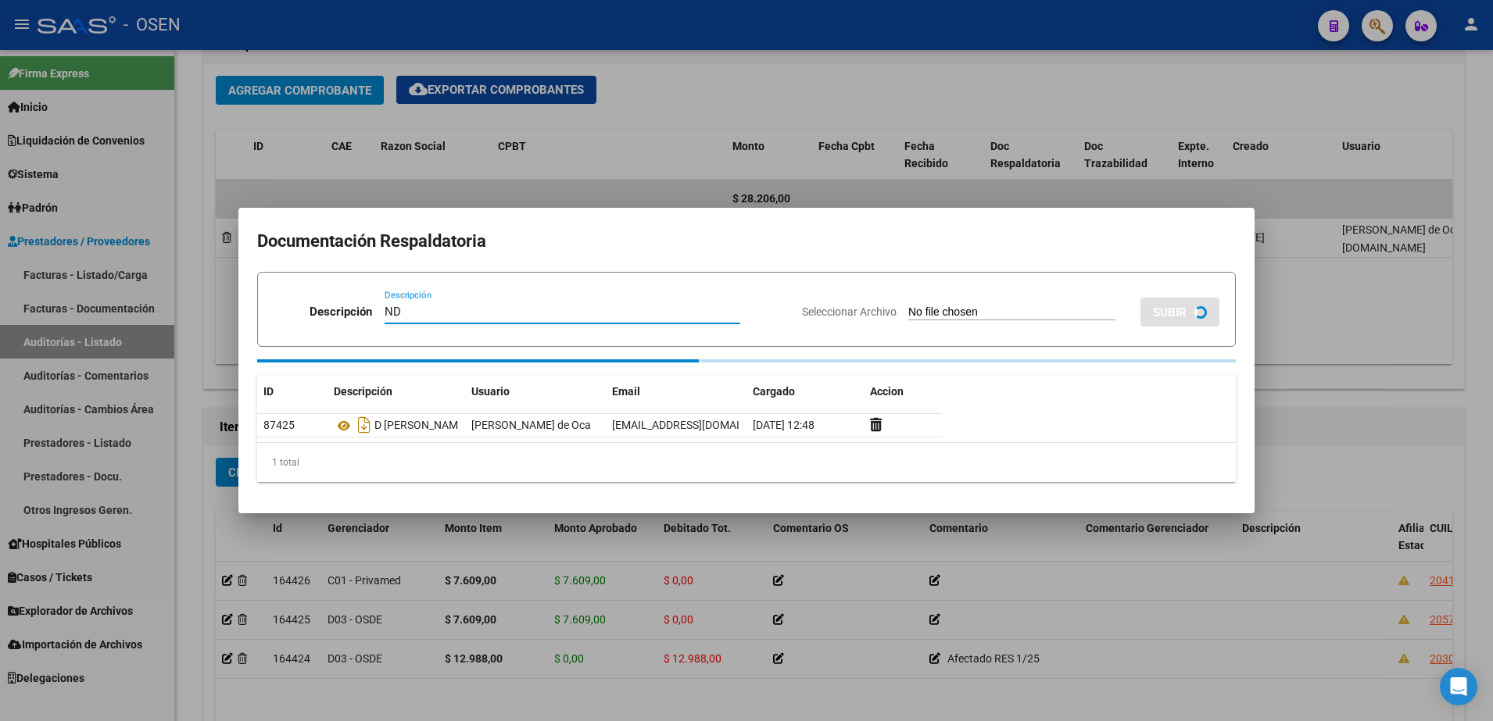
type input "ND"
click at [943, 315] on input "Seleccionar Archivo" at bounding box center [1011, 313] width 207 height 15
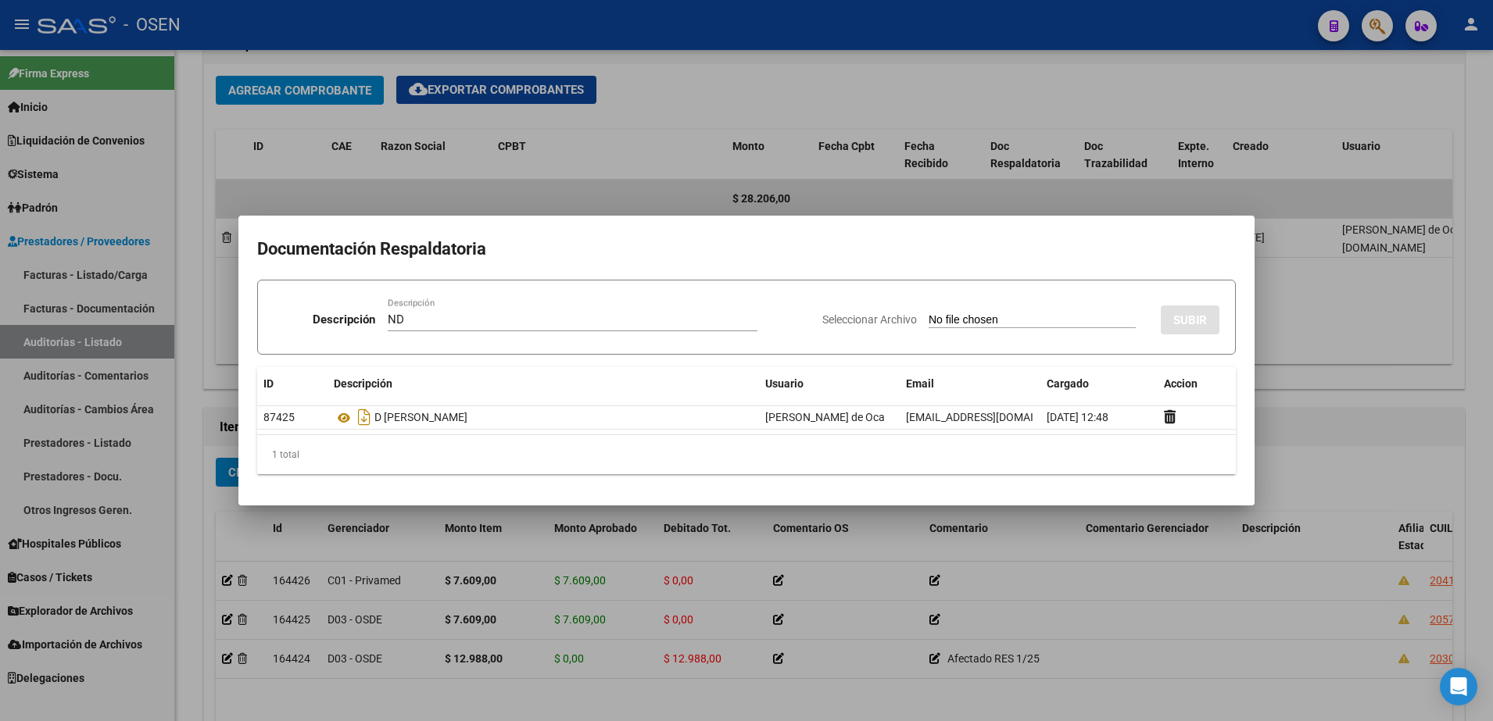
type input "C:\fakepath\NOTA DE DÉBITO 3 – 4279 .pdf"
click at [1204, 313] on span "SUBIR" at bounding box center [1190, 320] width 34 height 14
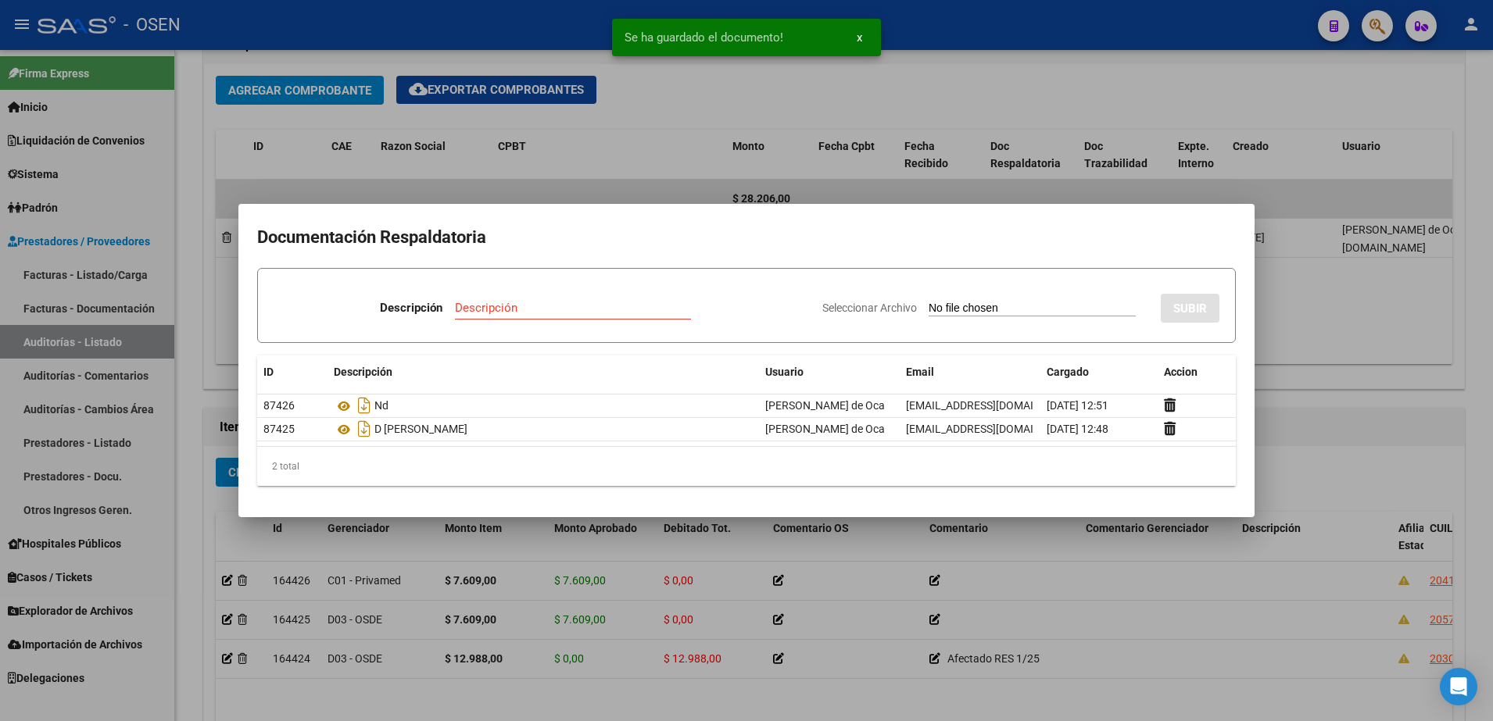
click at [1307, 314] on div at bounding box center [746, 360] width 1493 height 721
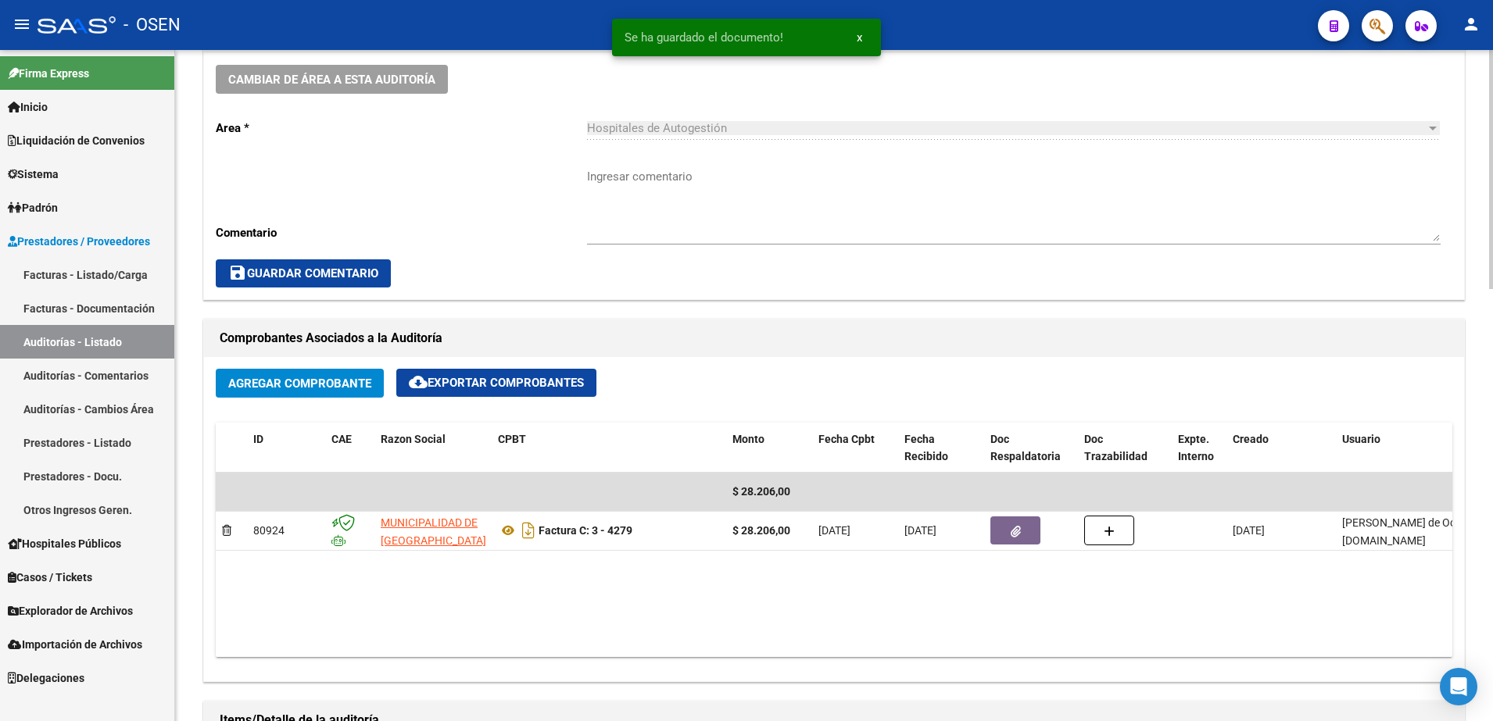
click at [633, 241] on textarea "Ingresar comentario" at bounding box center [1013, 204] width 853 height 73
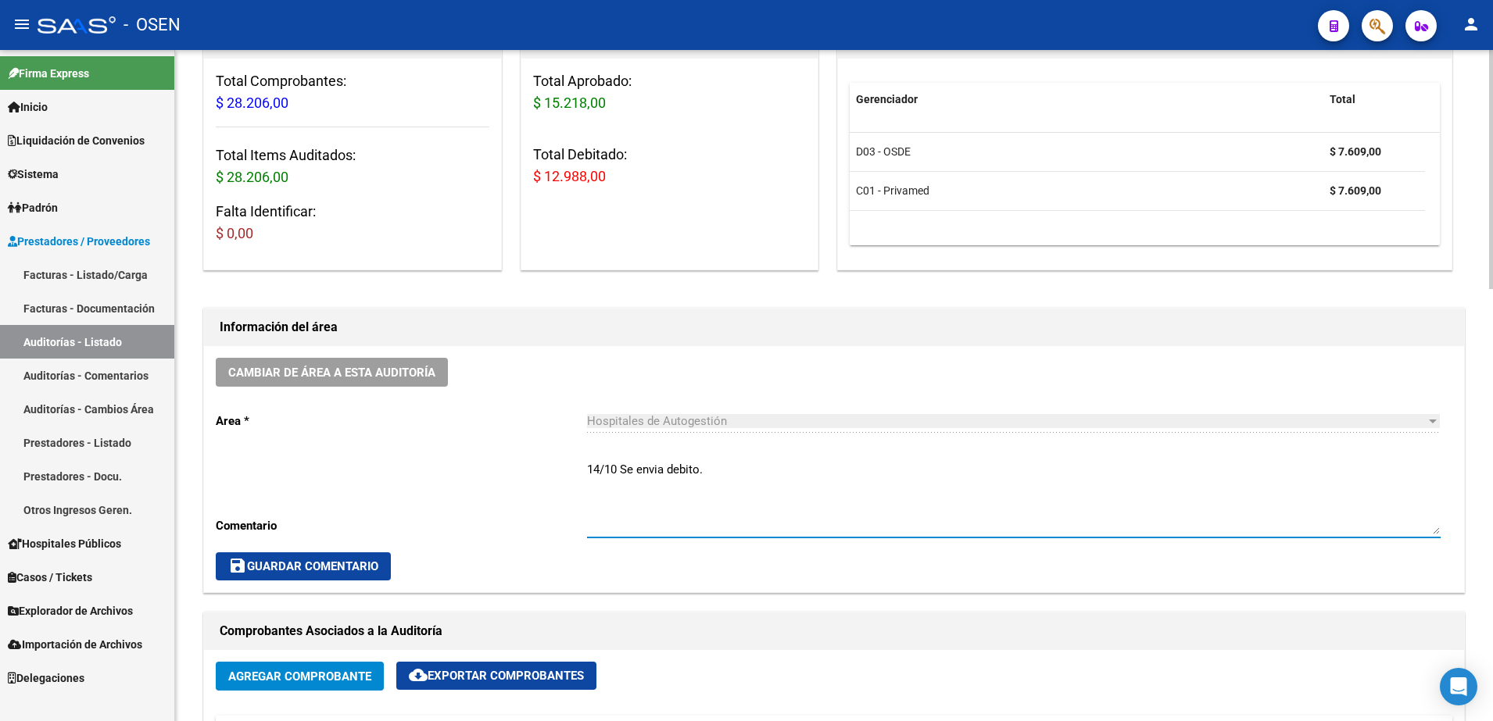
type textarea "14/10 Se envia debito."
click at [386, 565] on button "save Guardar Comentario" at bounding box center [303, 567] width 175 height 28
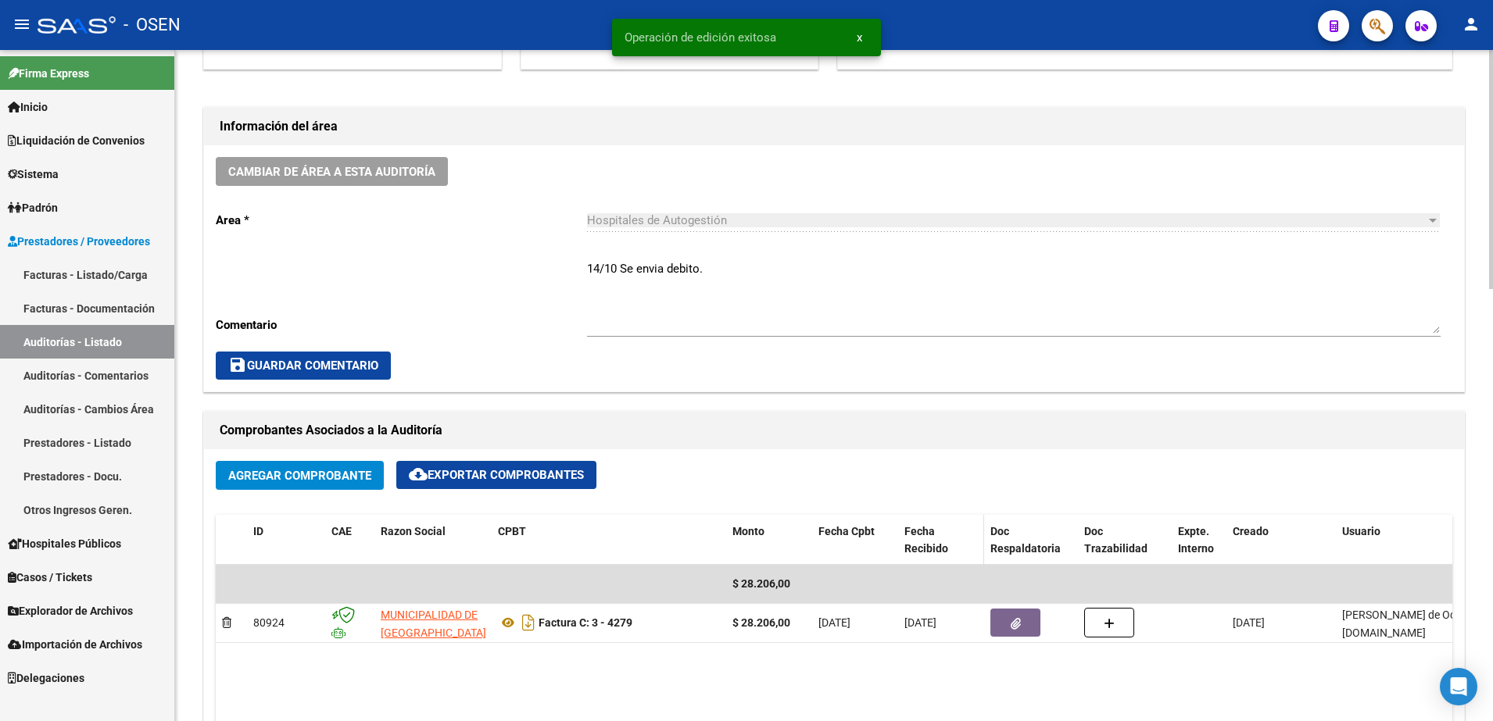
scroll to position [489, 0]
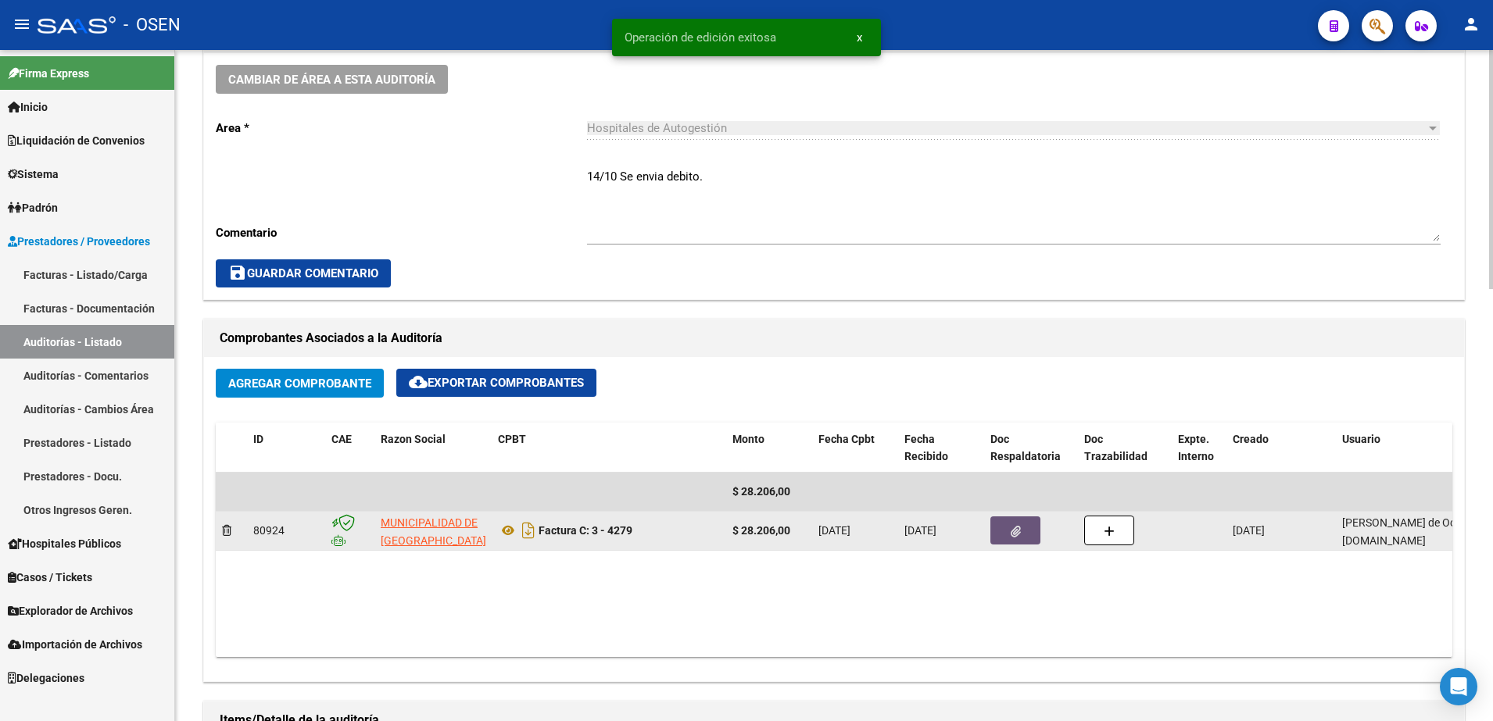
click at [1014, 519] on button "button" at bounding box center [1015, 531] width 50 height 28
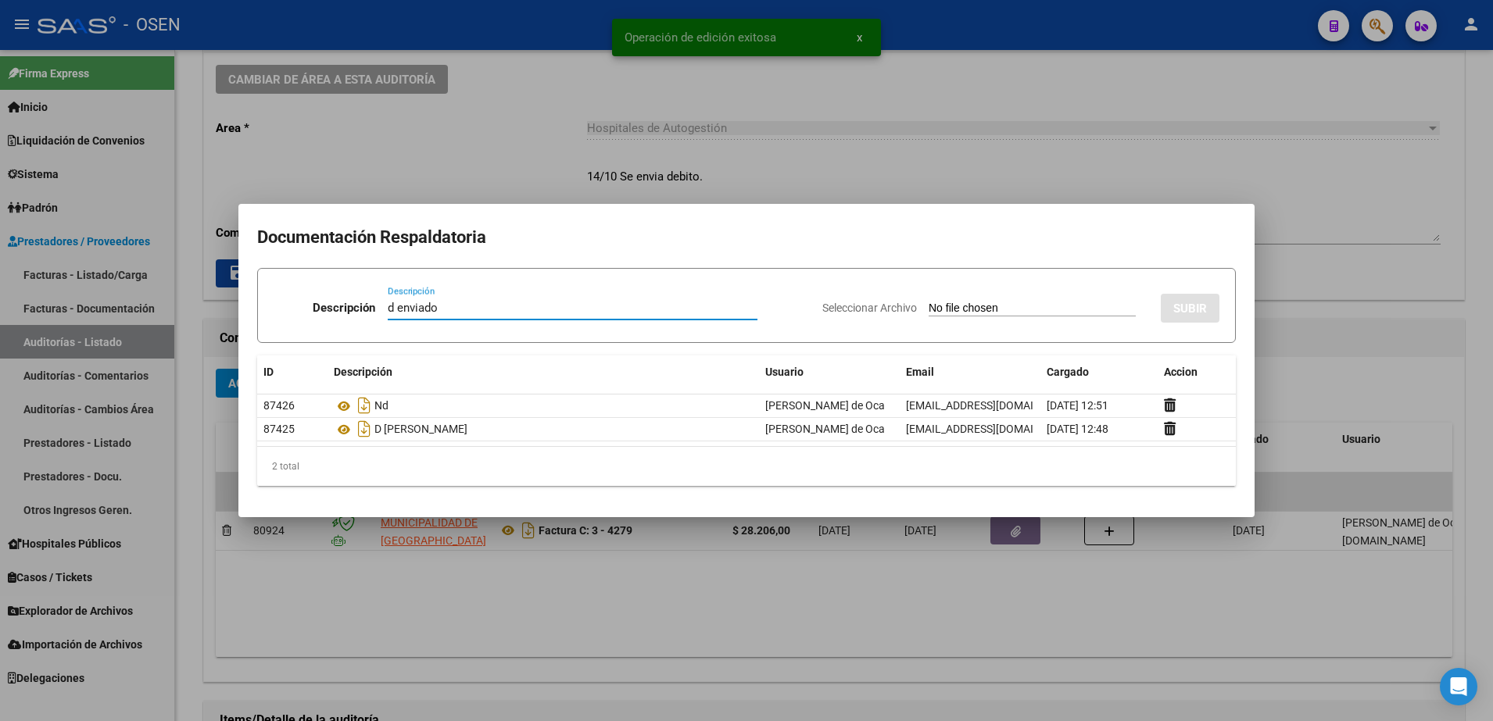
type input "d enviado"
click at [953, 316] on input "Seleccionar Archivo" at bounding box center [1031, 309] width 207 height 15
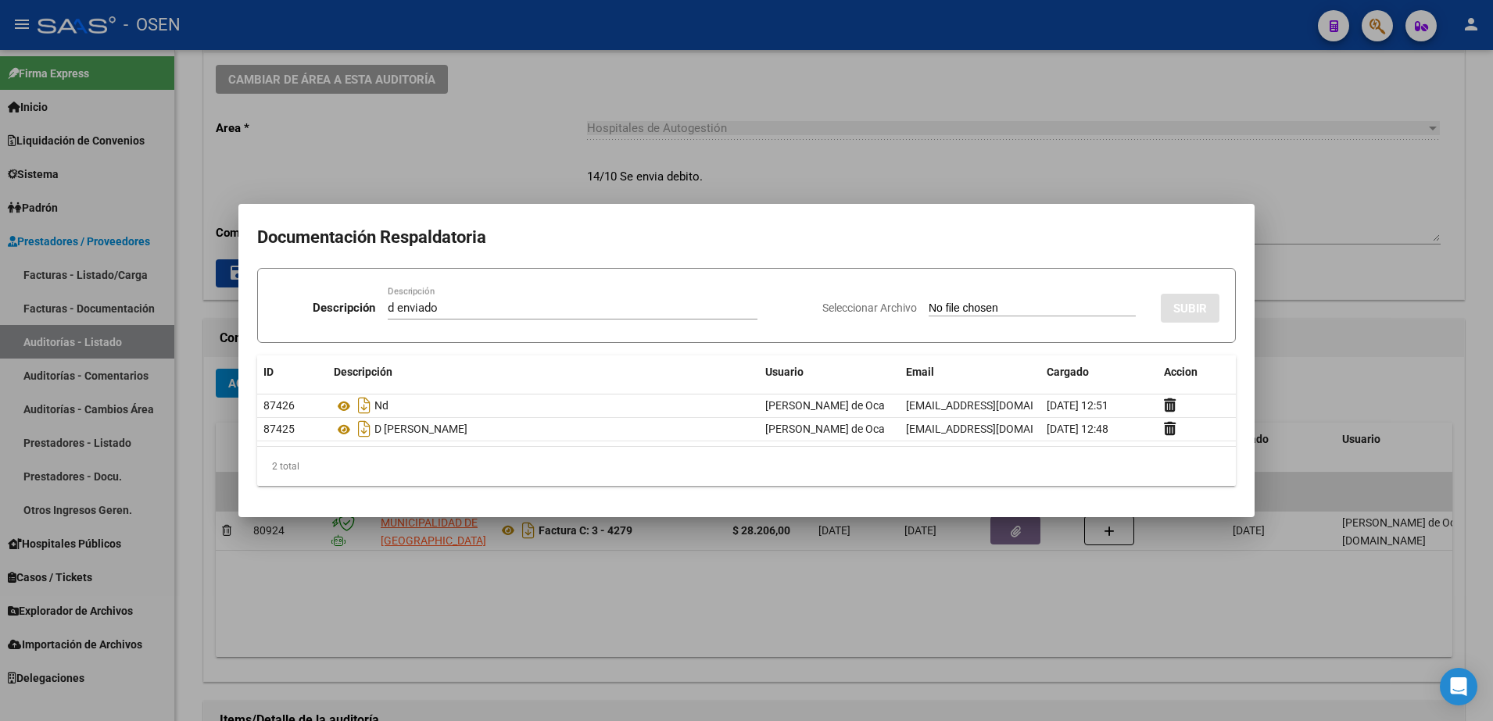
type input "C:\fakepath\Captura de pantalla 2025-10-14 125214.png"
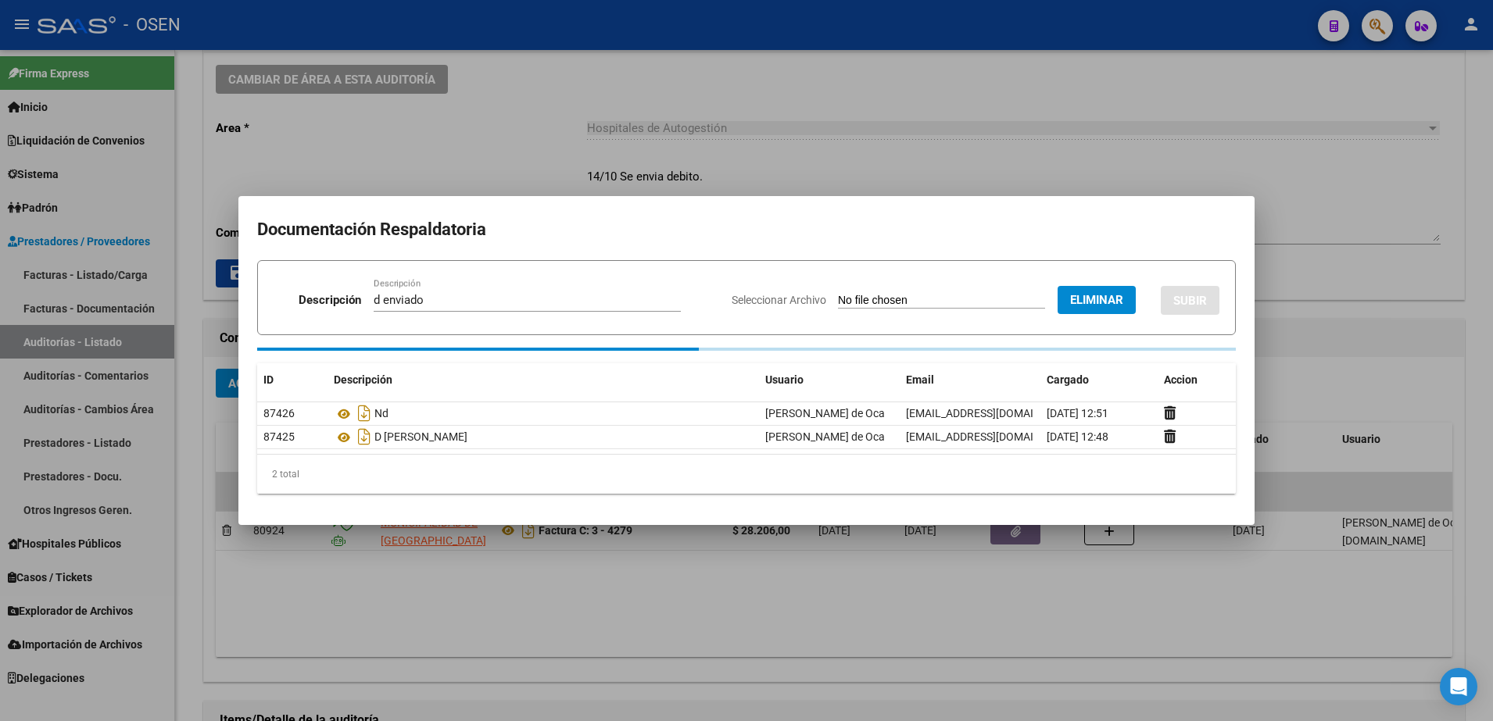
click at [1214, 323] on form "Descripción d enviado Descripción Seleccionar Archivo Eliminar SUBIR" at bounding box center [746, 297] width 978 height 75
click at [1209, 302] on button "SUBIR" at bounding box center [1190, 300] width 59 height 29
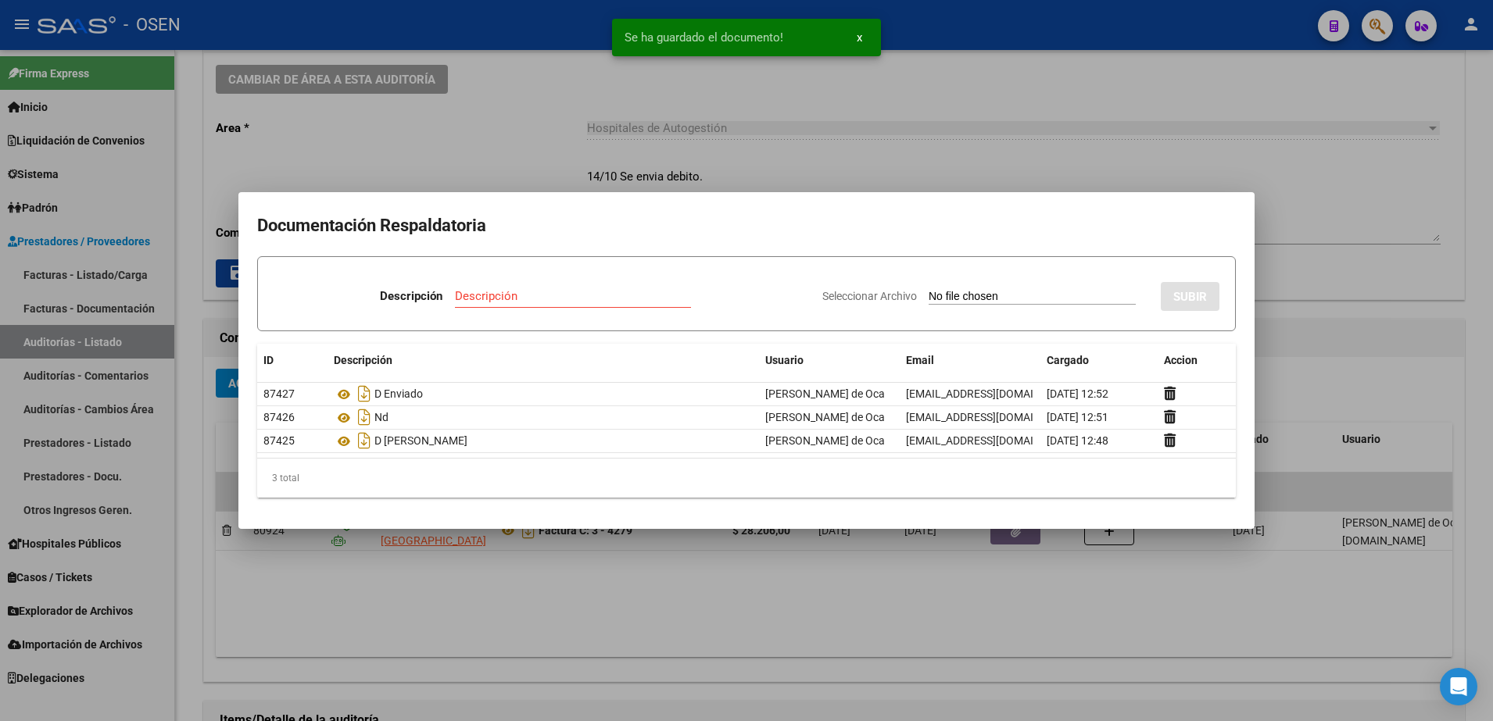
click at [1286, 375] on div at bounding box center [746, 360] width 1493 height 721
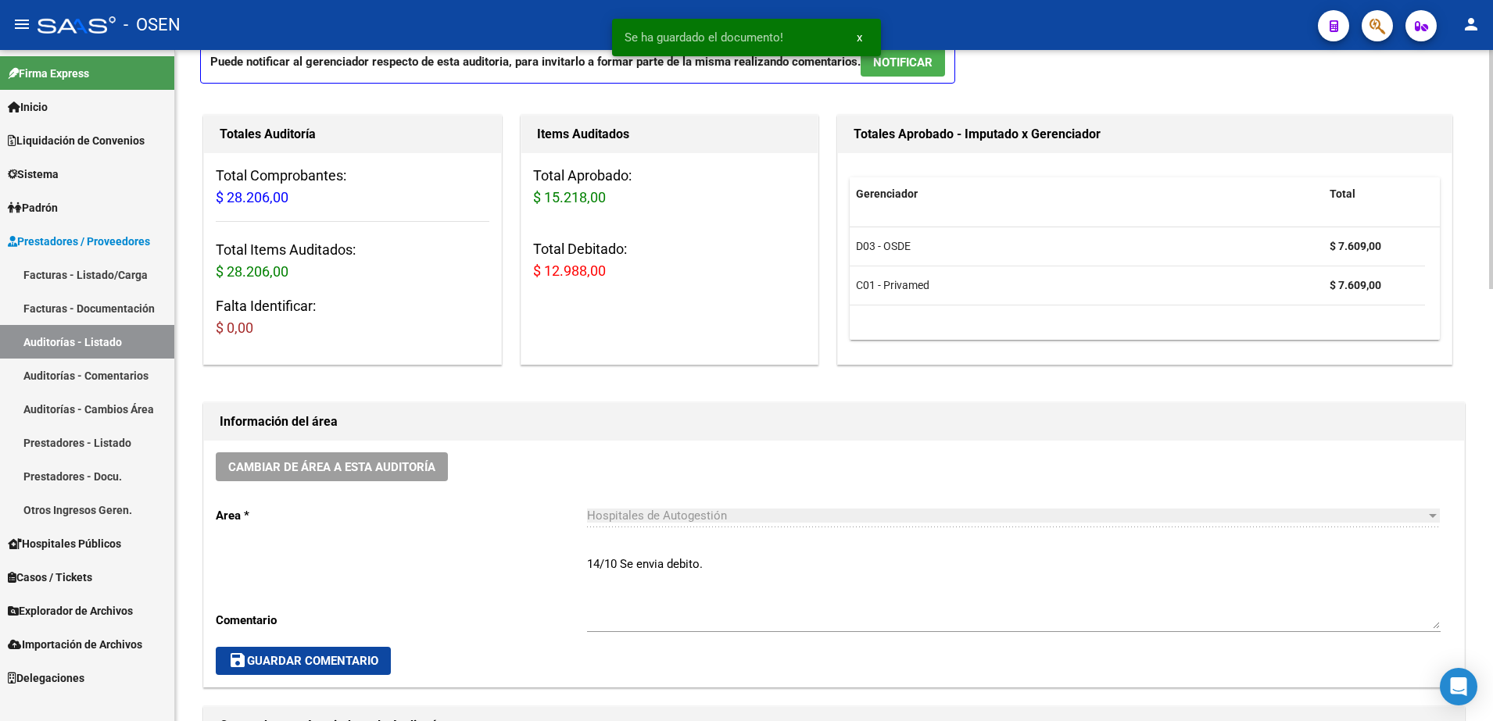
scroll to position [0, 0]
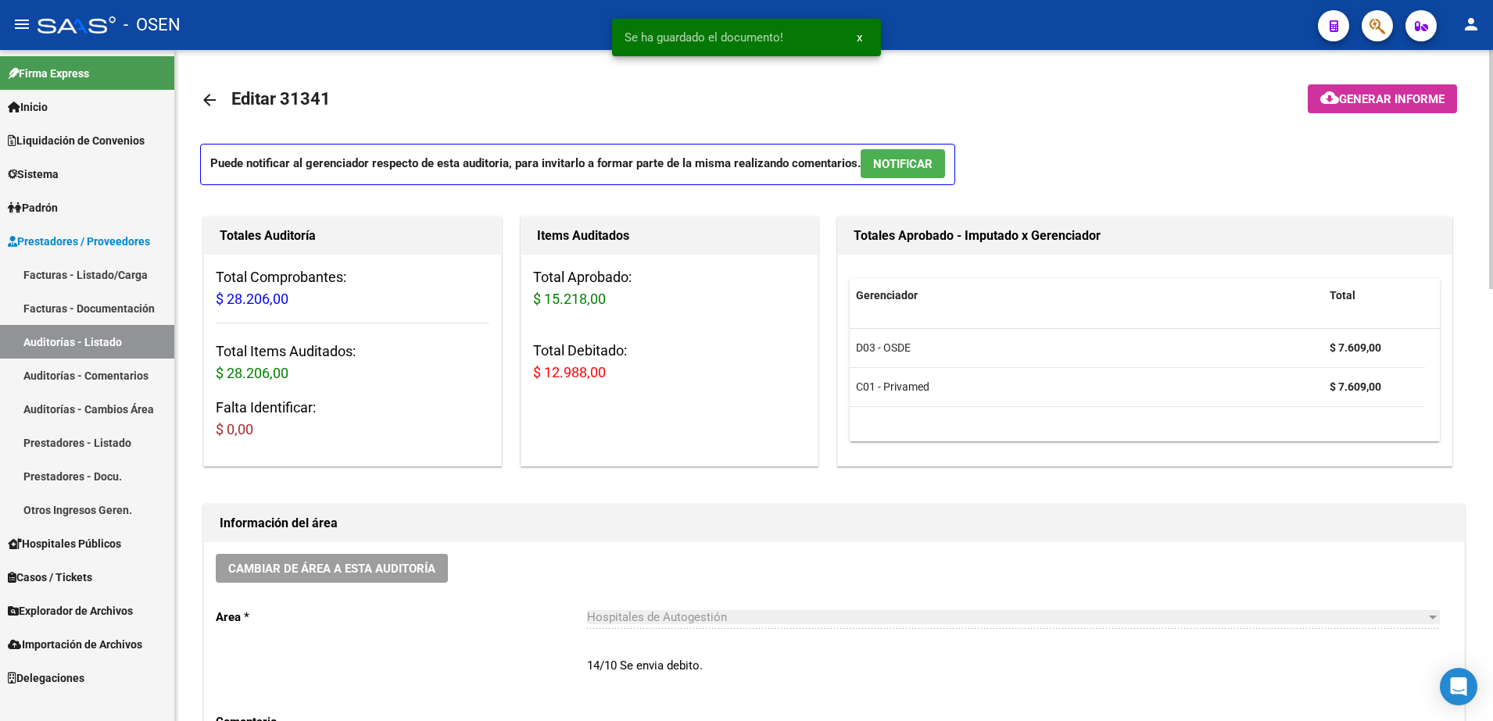
click at [218, 102] on mat-icon "arrow_back" at bounding box center [209, 100] width 19 height 19
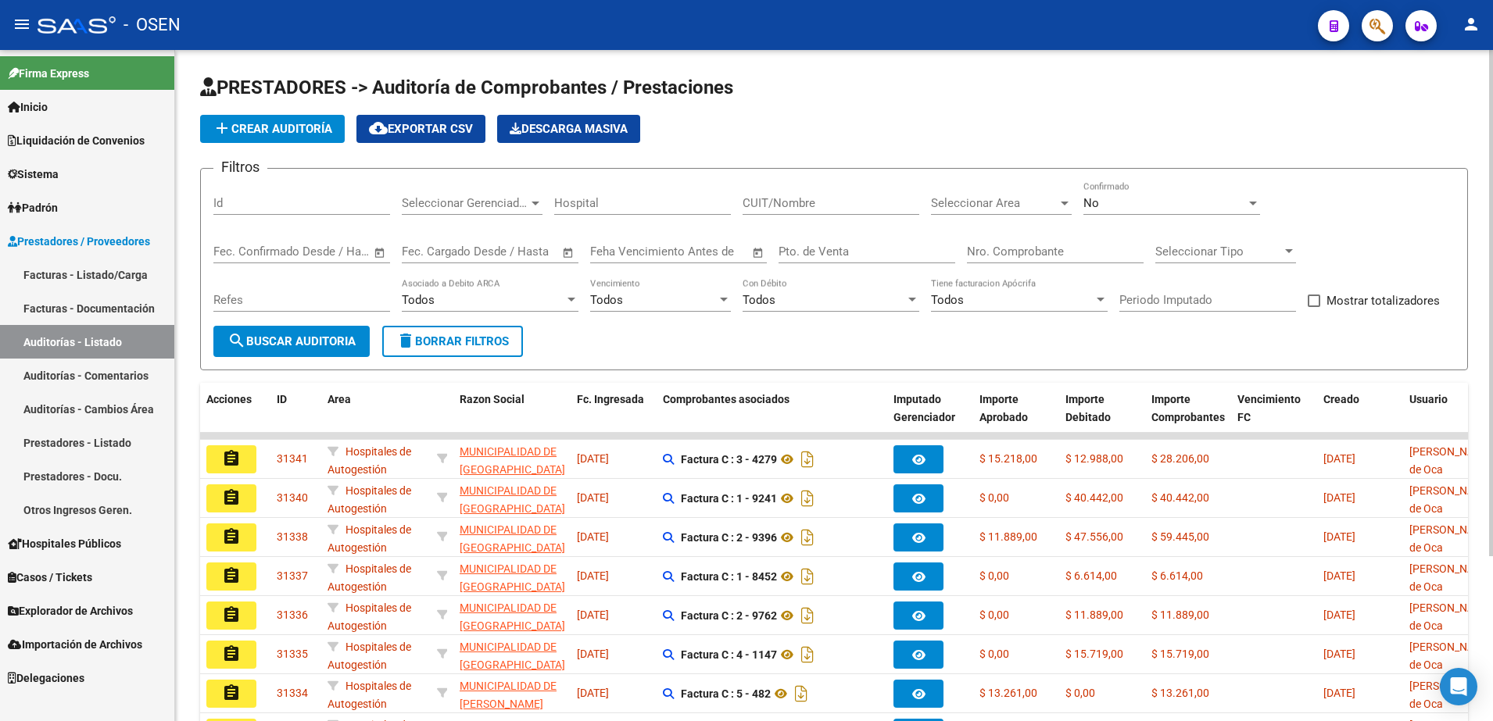
click at [306, 159] on app-list-header "PRESTADORES -> Auditoría de Comprobantes / Prestaciones add Crear Auditoría clo…" at bounding box center [834, 222] width 1268 height 295
click at [309, 136] on button "add Crear Auditoría" at bounding box center [272, 129] width 145 height 28
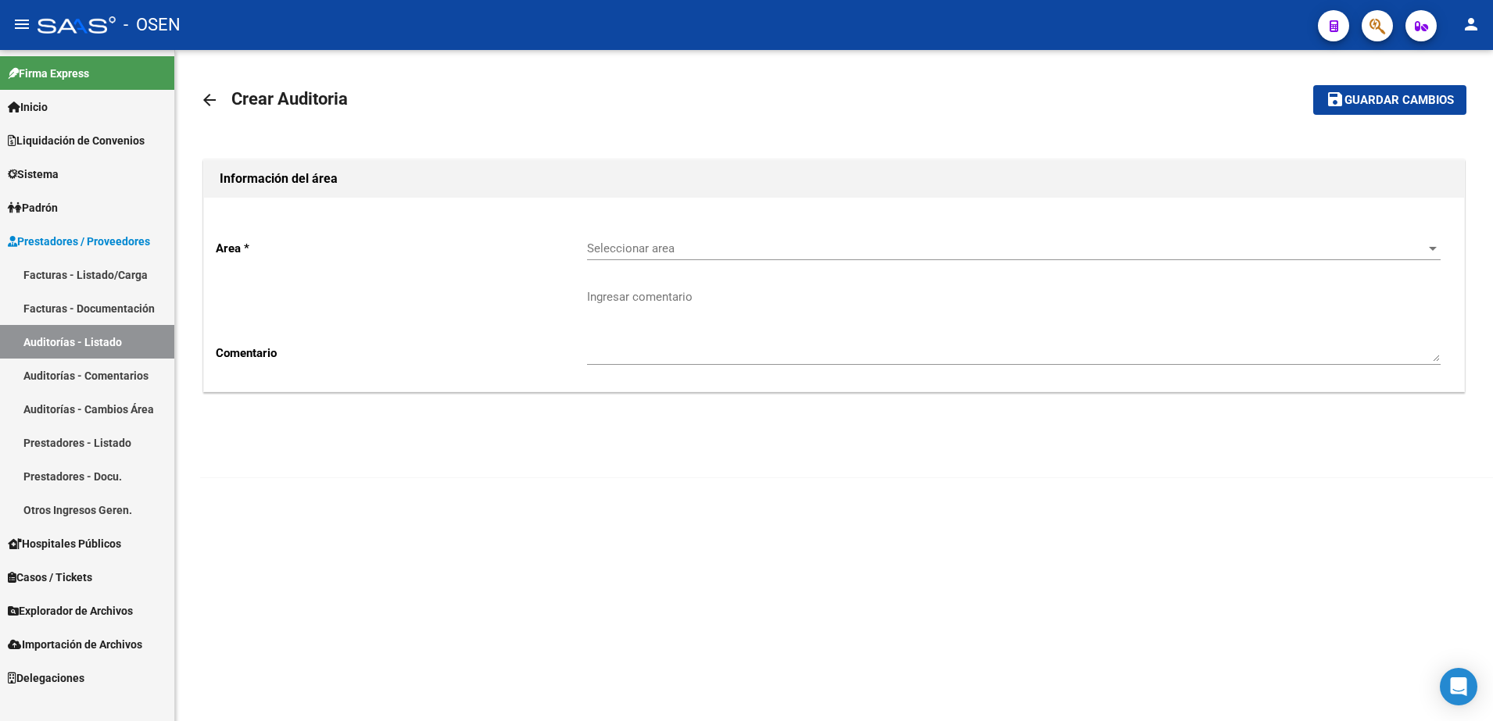
click at [607, 240] on div "Seleccionar area Seleccionar area" at bounding box center [1013, 244] width 853 height 34
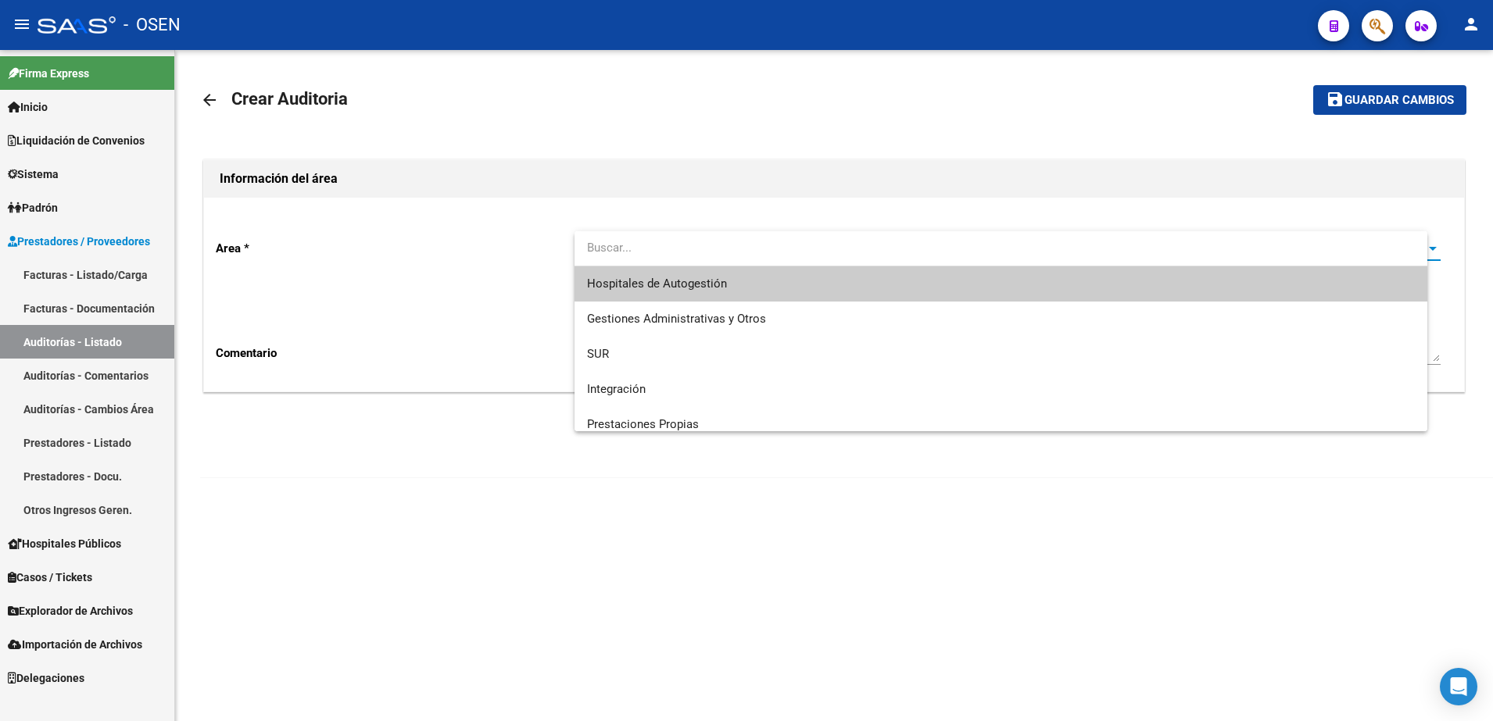
click at [645, 275] on span "Hospitales de Autogestión" at bounding box center [1001, 283] width 828 height 35
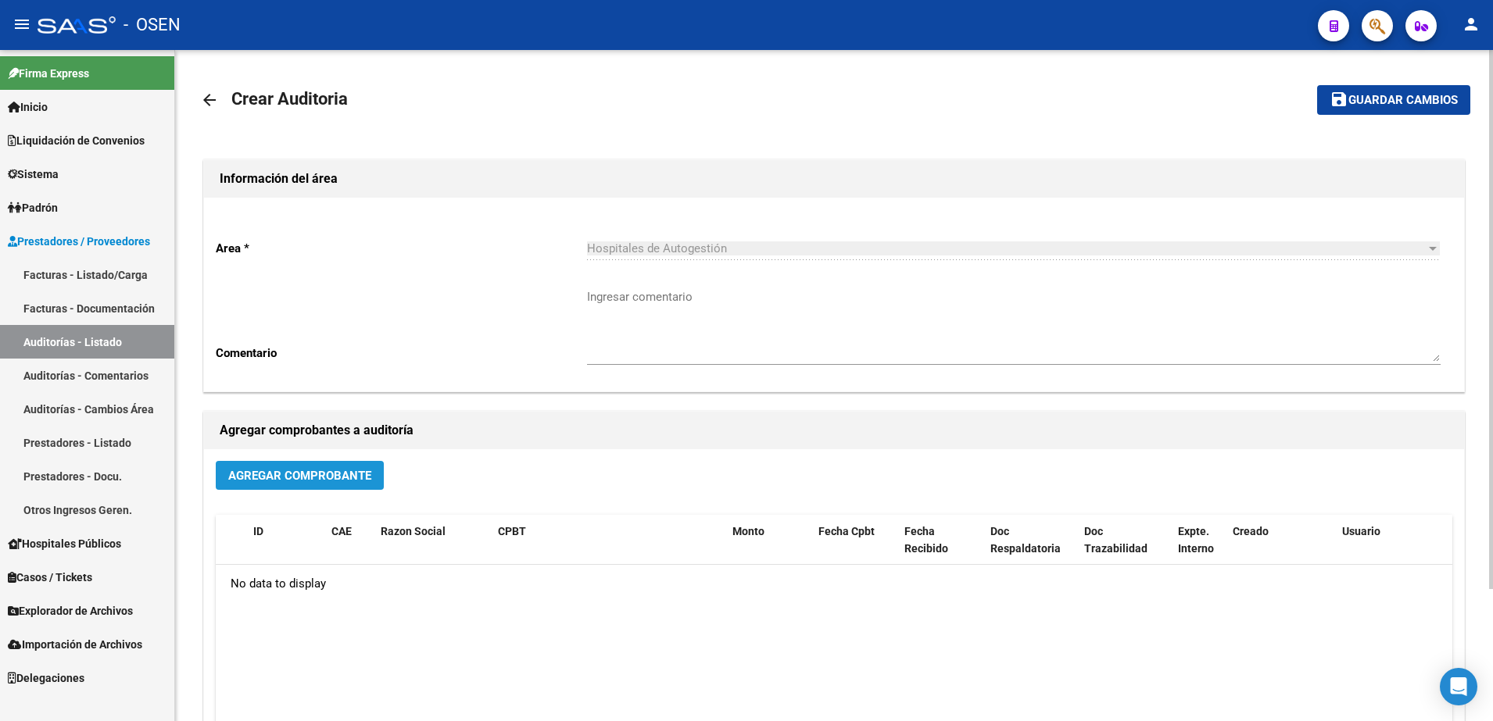
click at [356, 463] on button "Agregar Comprobante" at bounding box center [300, 475] width 168 height 29
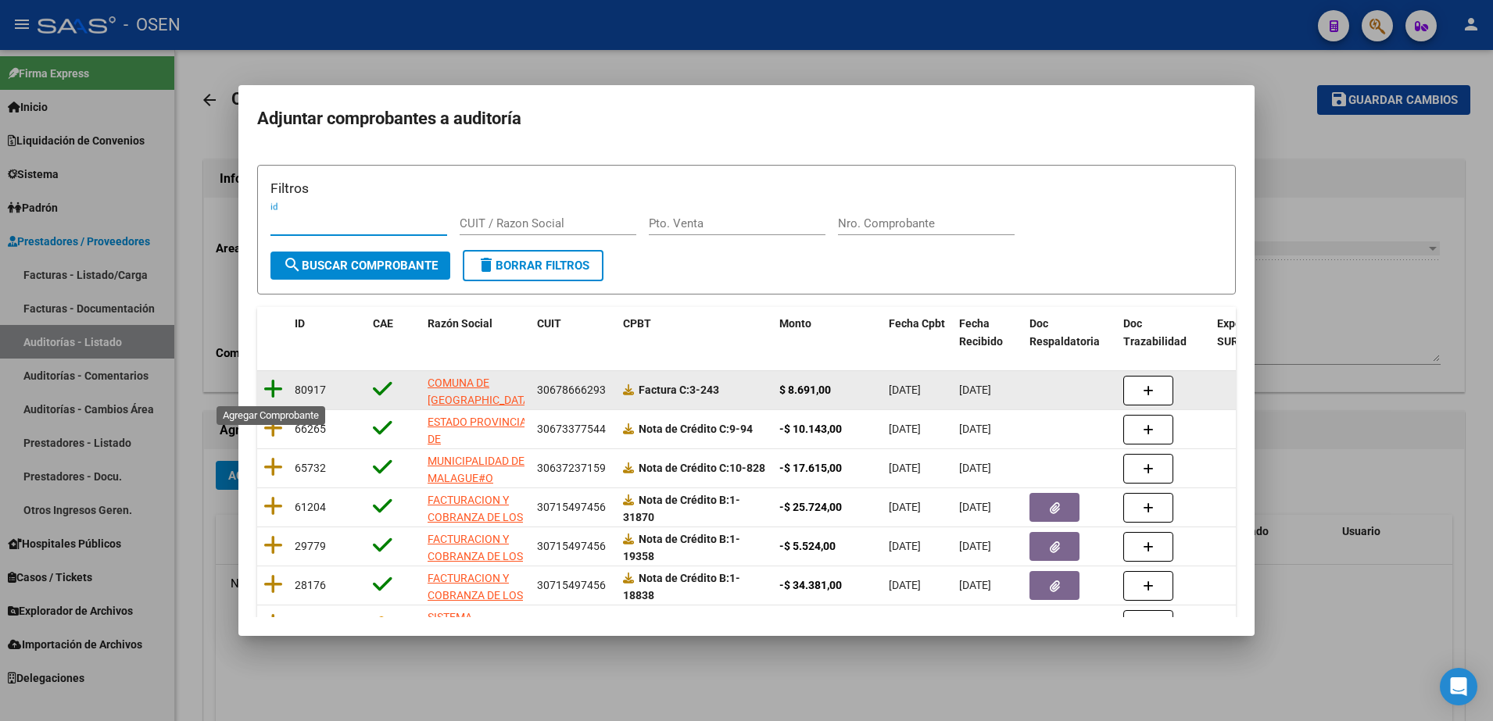
click at [275, 385] on icon at bounding box center [273, 389] width 20 height 22
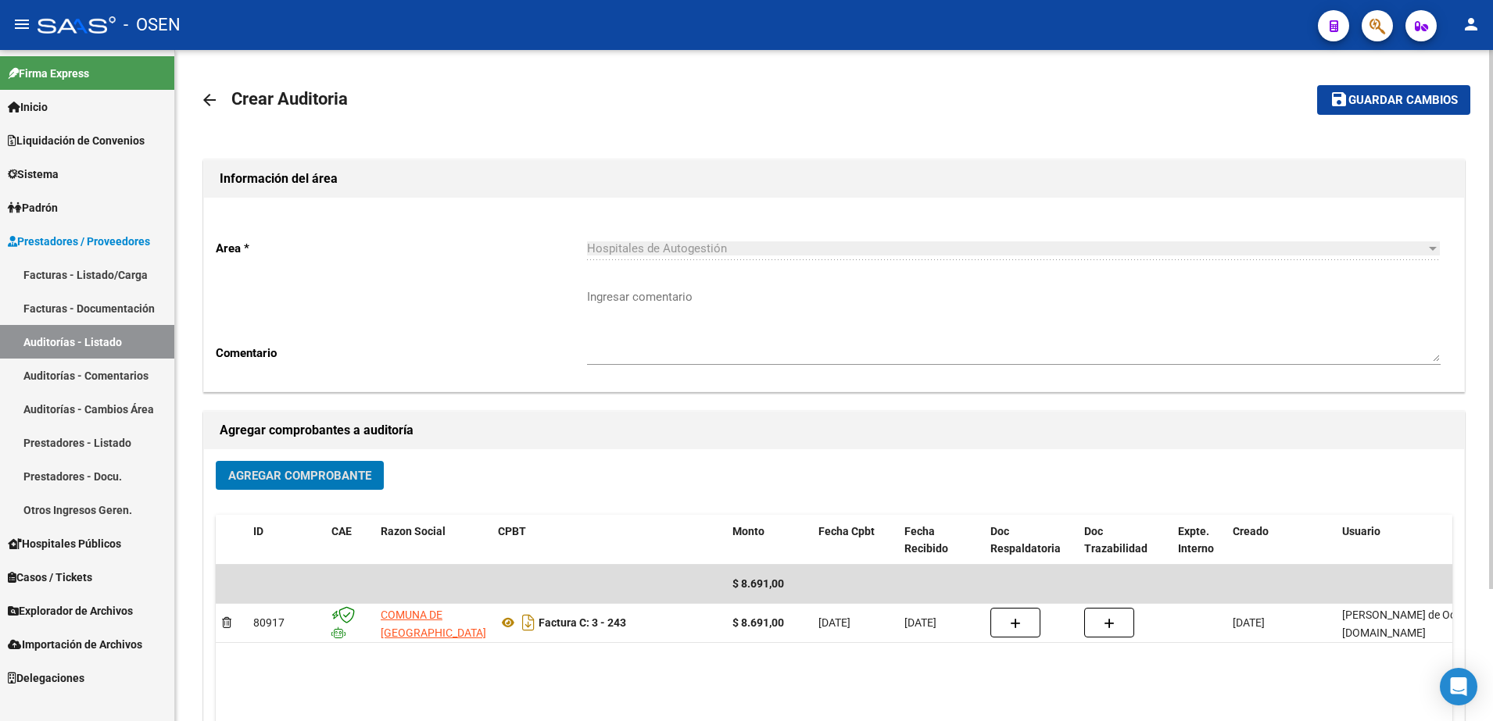
click at [1408, 94] on span "Guardar cambios" at bounding box center [1402, 101] width 109 height 14
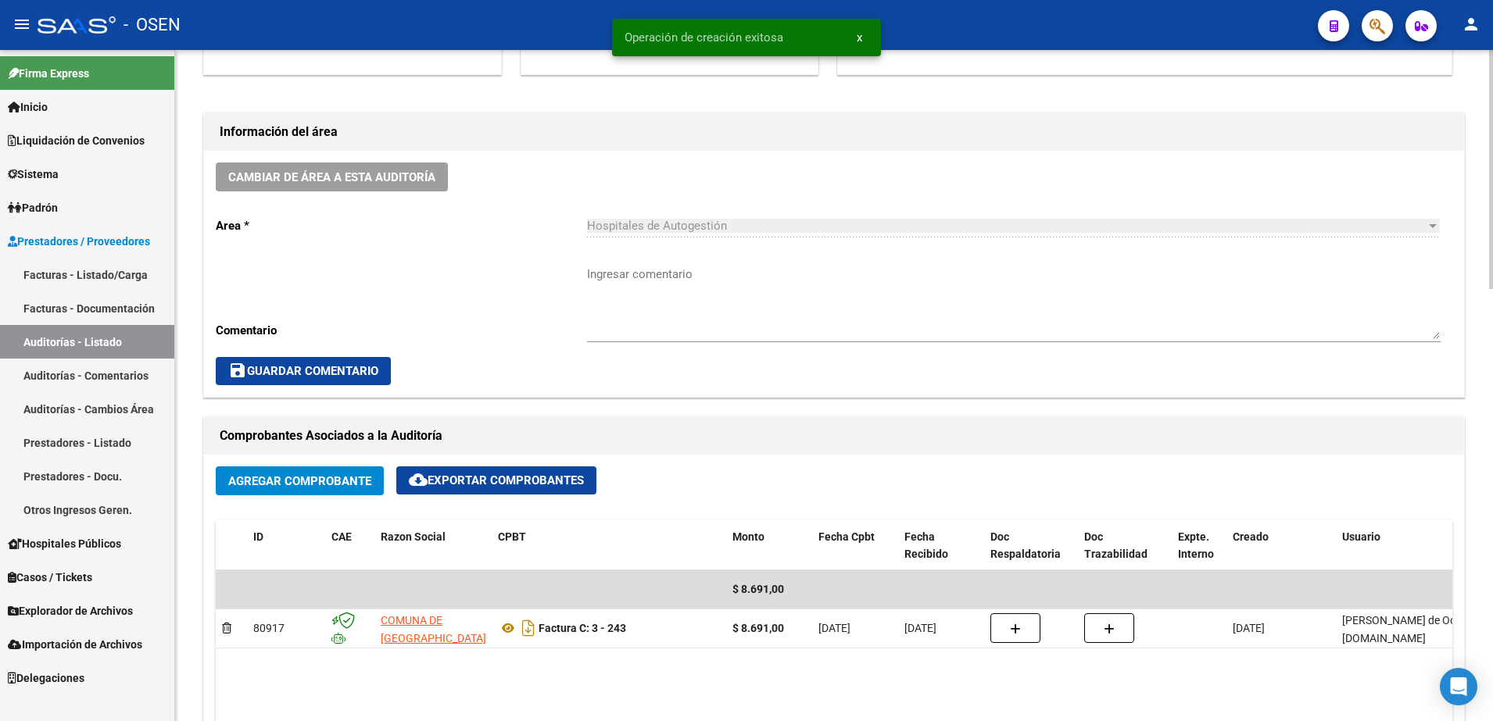
scroll to position [684, 0]
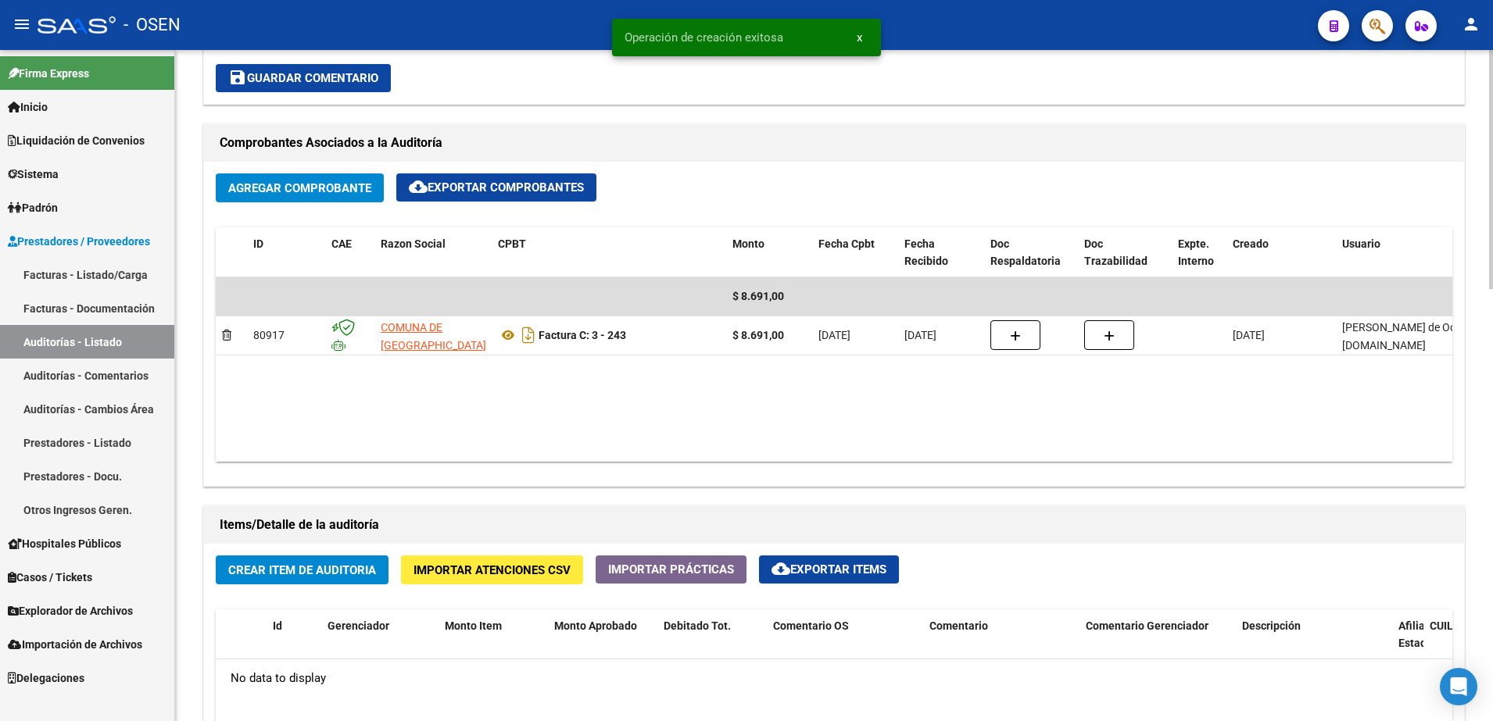
click at [345, 577] on span "Crear Item de Auditoria" at bounding box center [302, 570] width 148 height 14
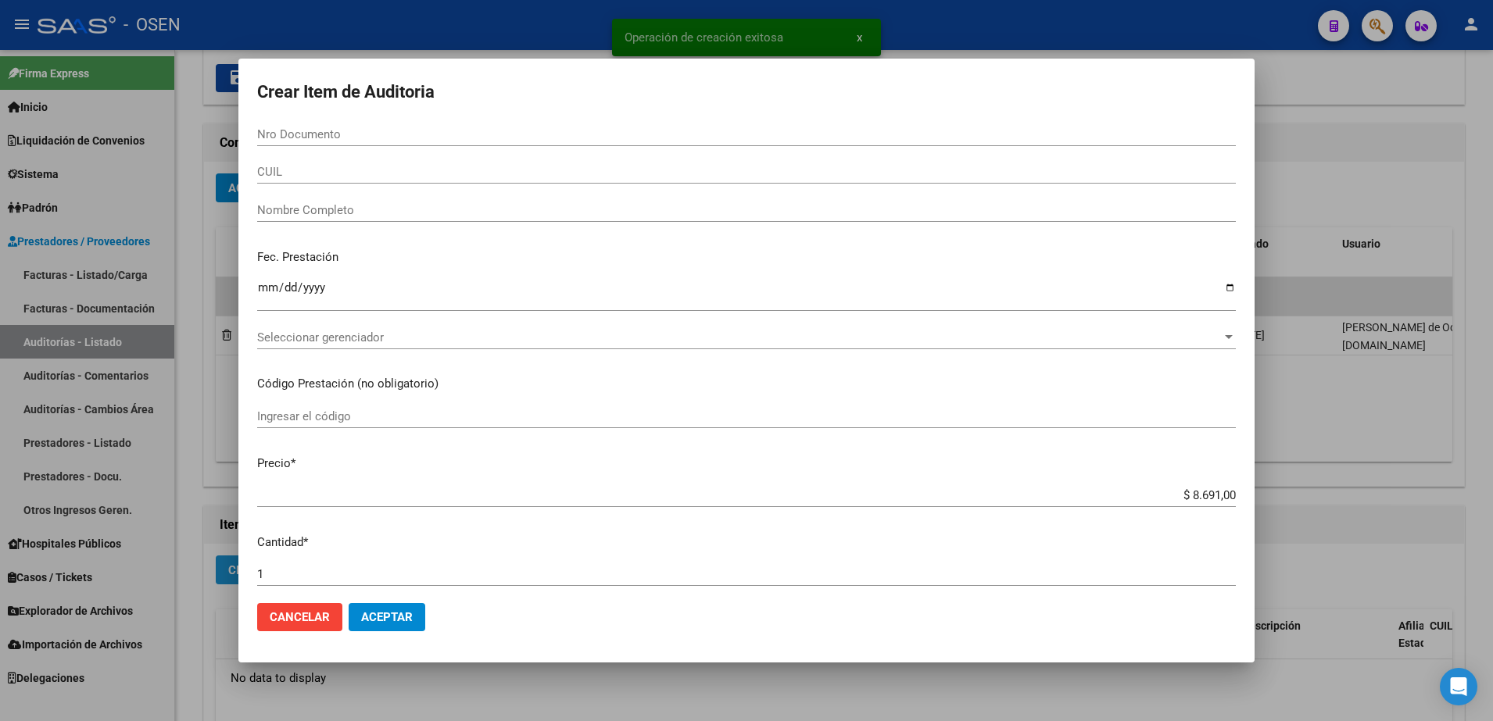
paste input "31919678"
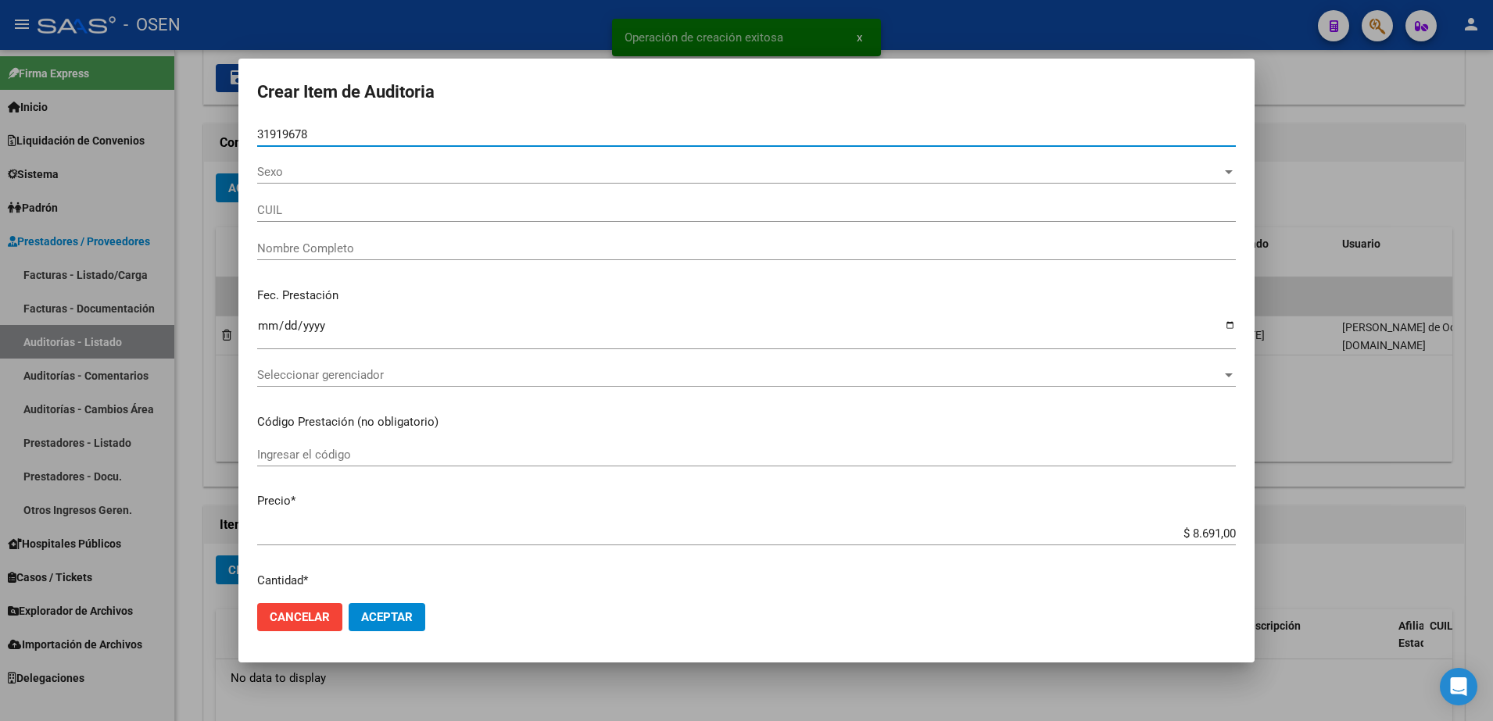
type input "31919678"
type input "20319196782"
type input "TABORDA DANTE MARTIN"
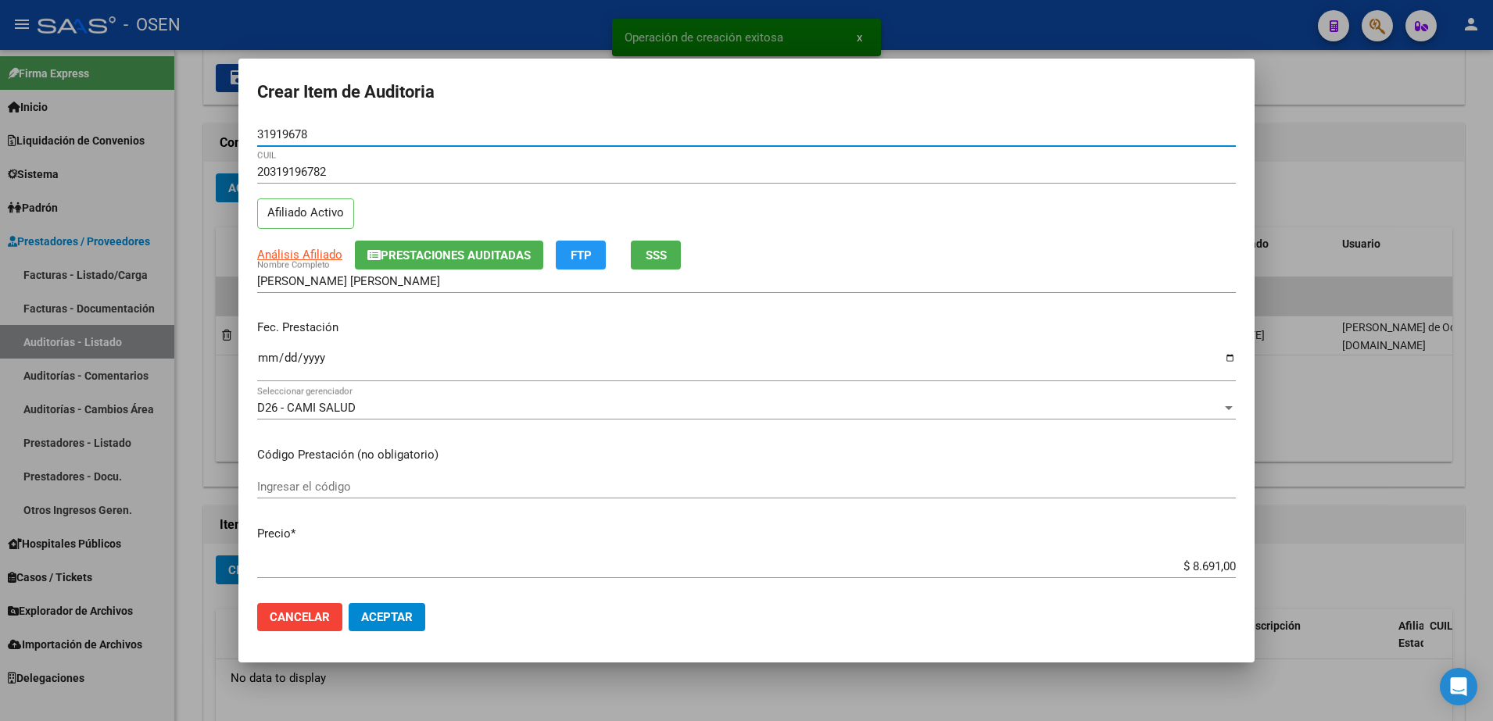
click at [265, 377] on div "Ingresar la fecha" at bounding box center [746, 366] width 978 height 34
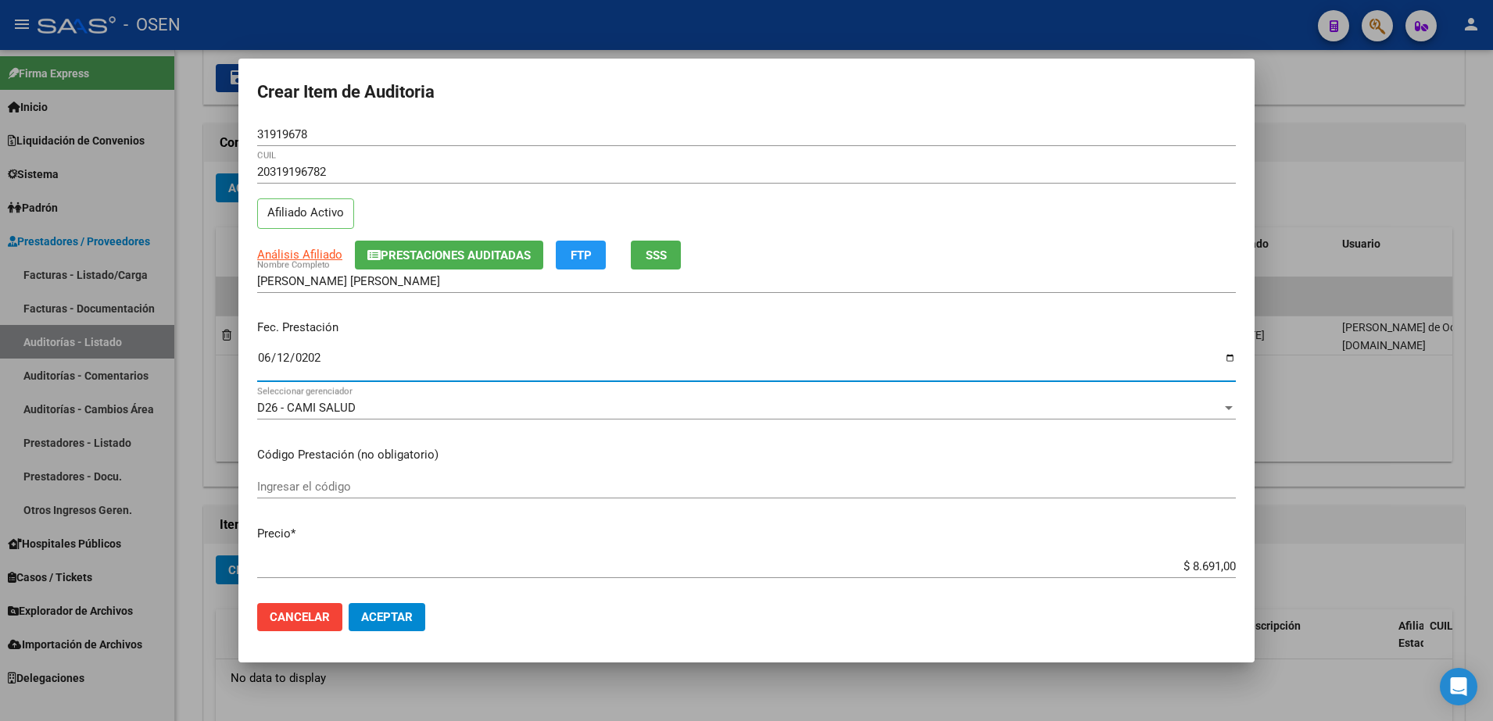
type input "2025-06-12"
click at [1186, 575] on div "$ 8.691,00 Ingresar el precio" at bounding box center [746, 566] width 978 height 23
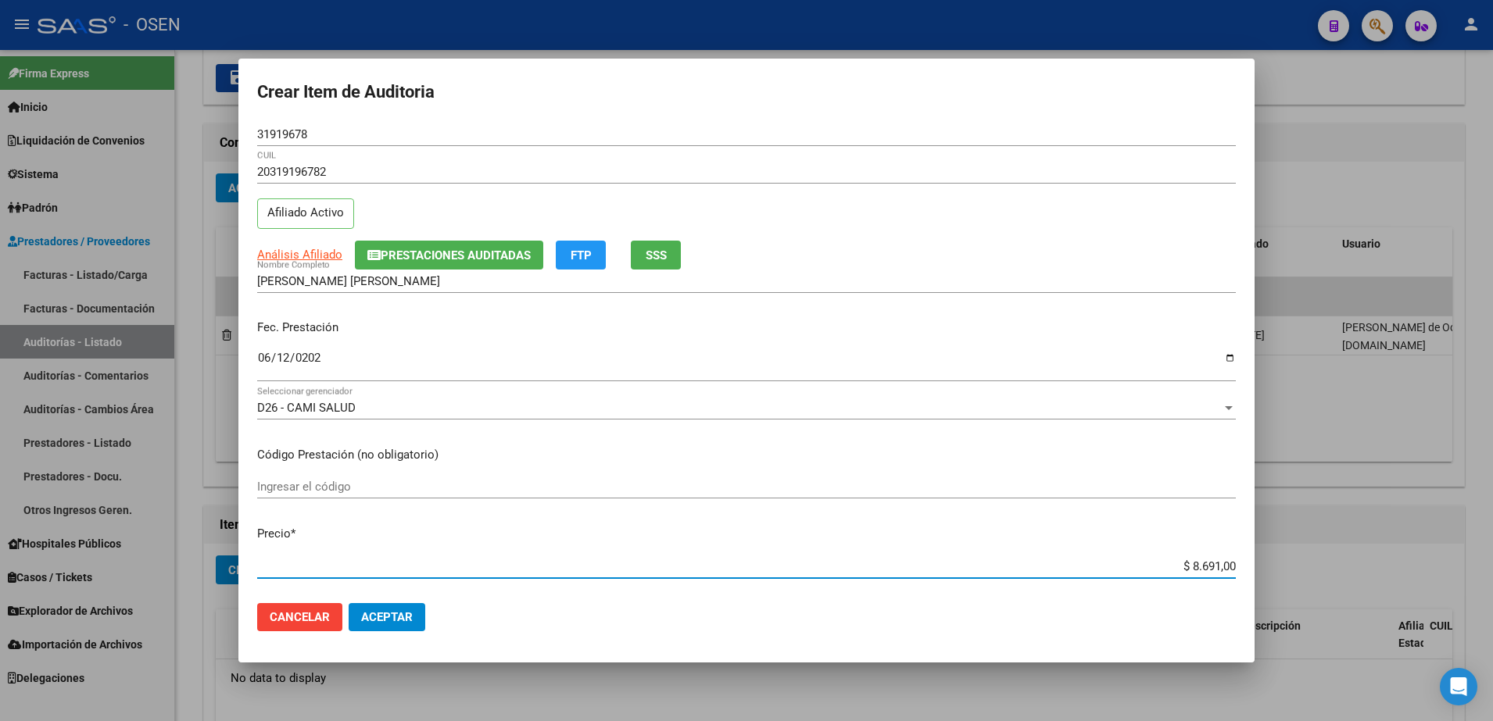
click at [1189, 572] on input "$ 8.691,00" at bounding box center [746, 567] width 978 height 14
type input "$ 0,02"
type input "$ 0,24"
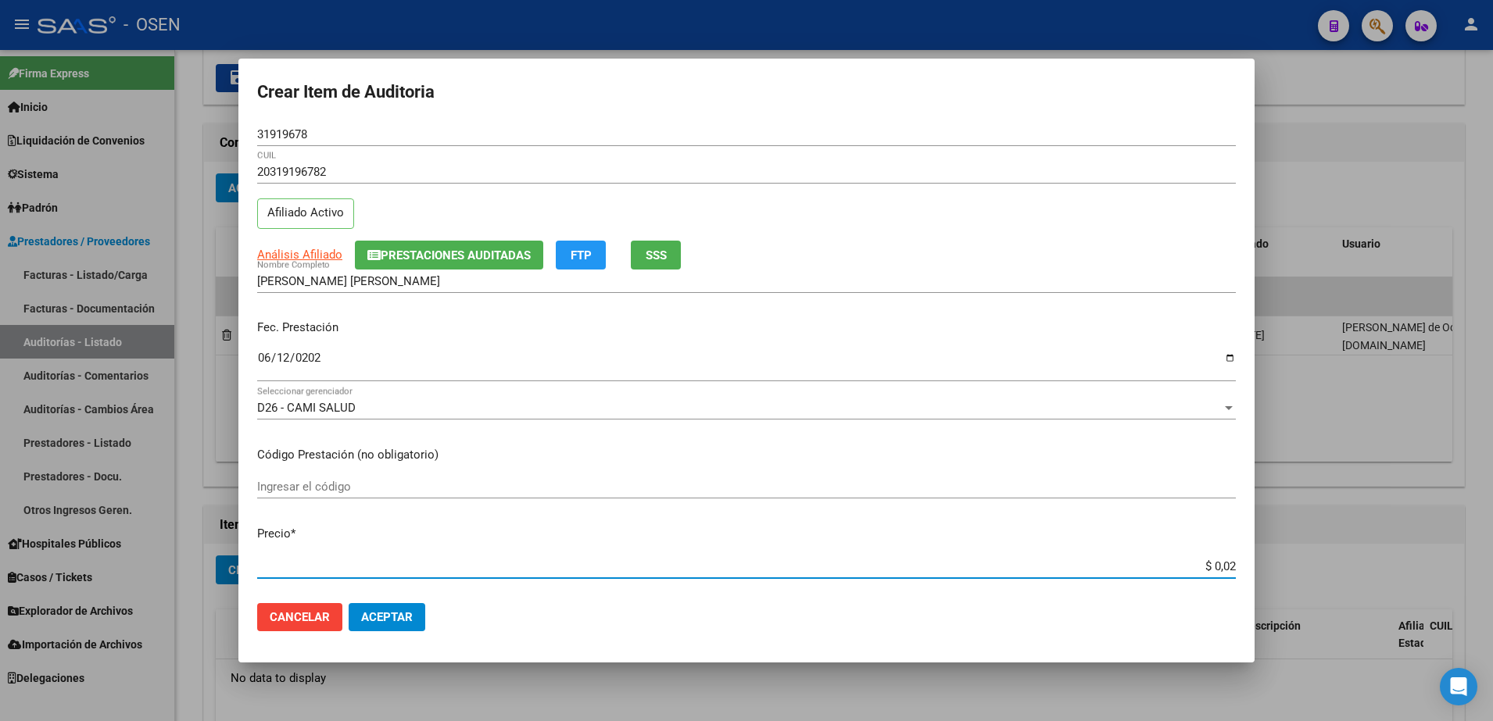
type input "$ 0,24"
type input "$ 2,42"
type input "$ 24,21"
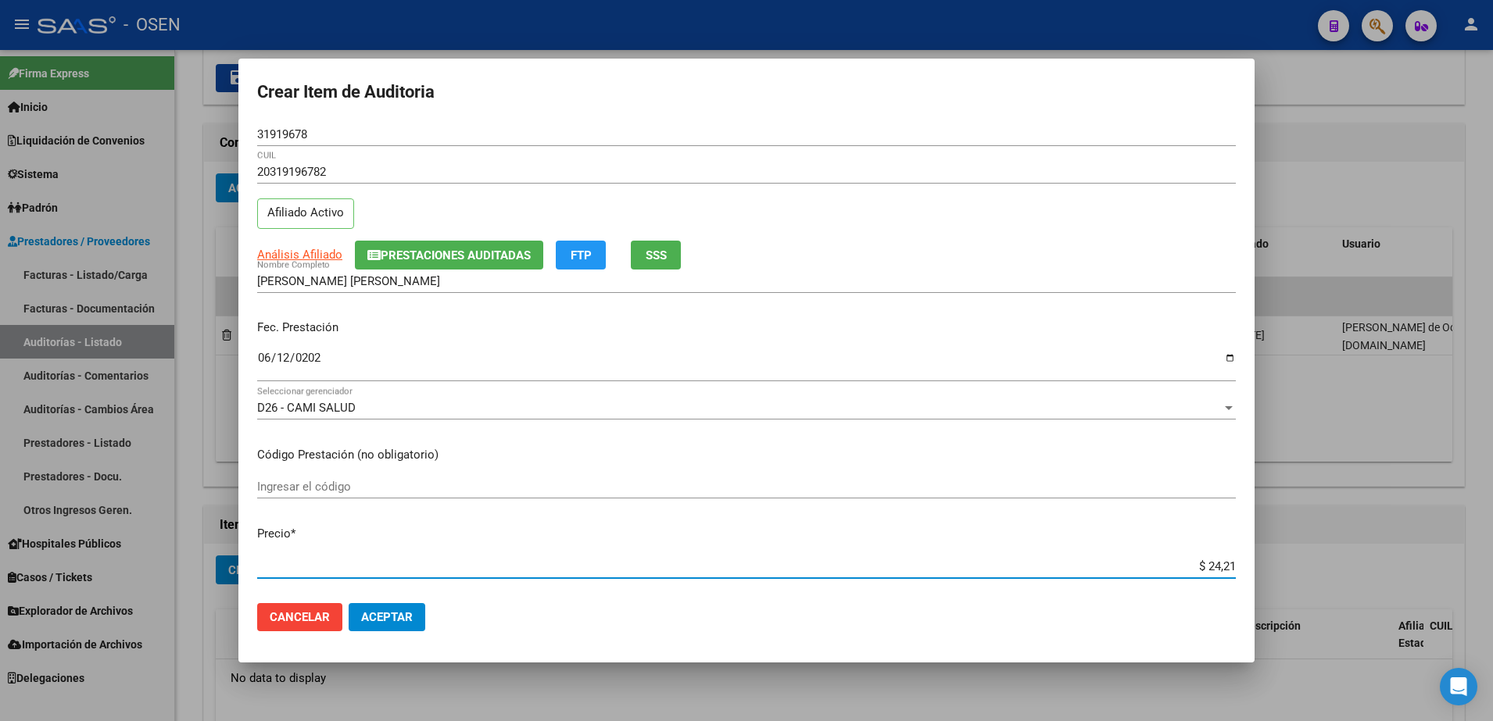
type input "$ 242,10"
type input "$ 2.421,00"
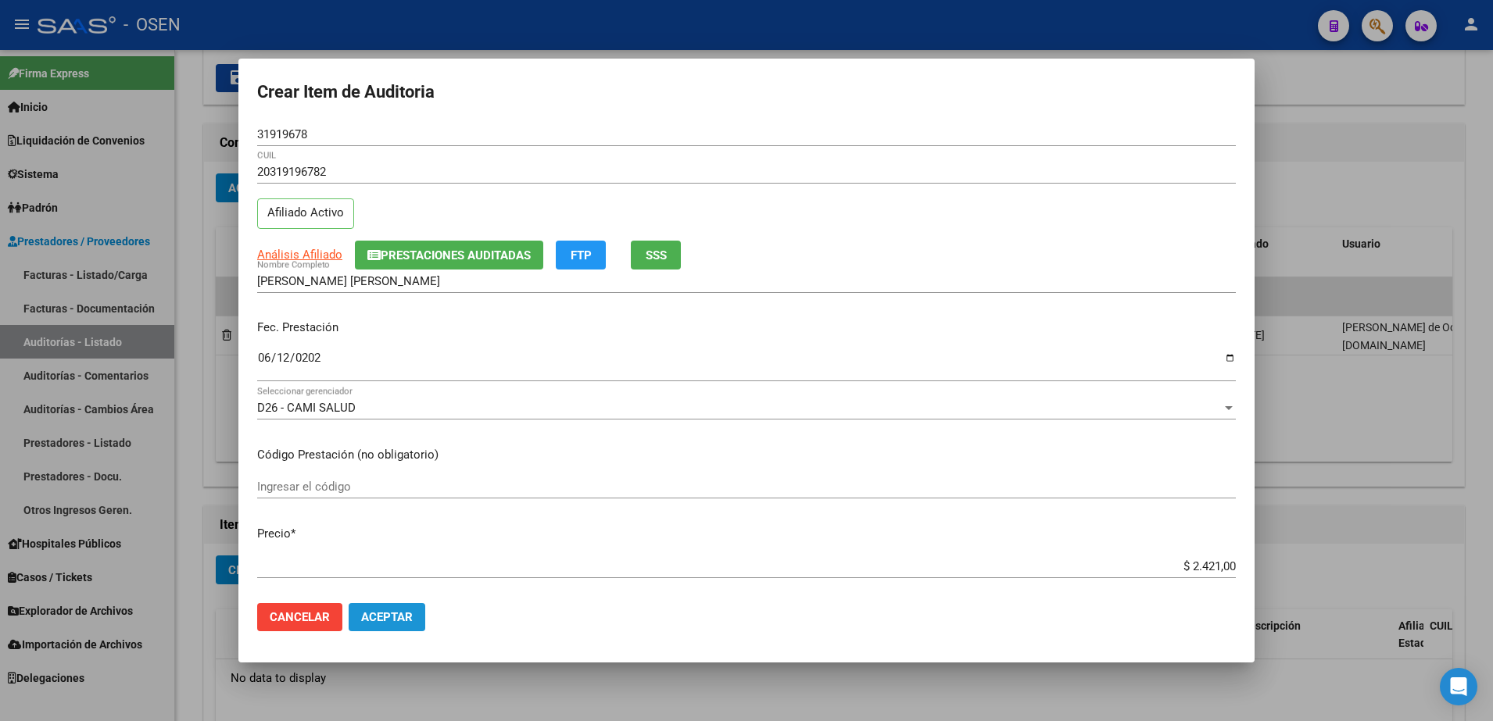
click at [380, 615] on span "Aceptar" at bounding box center [387, 617] width 52 height 14
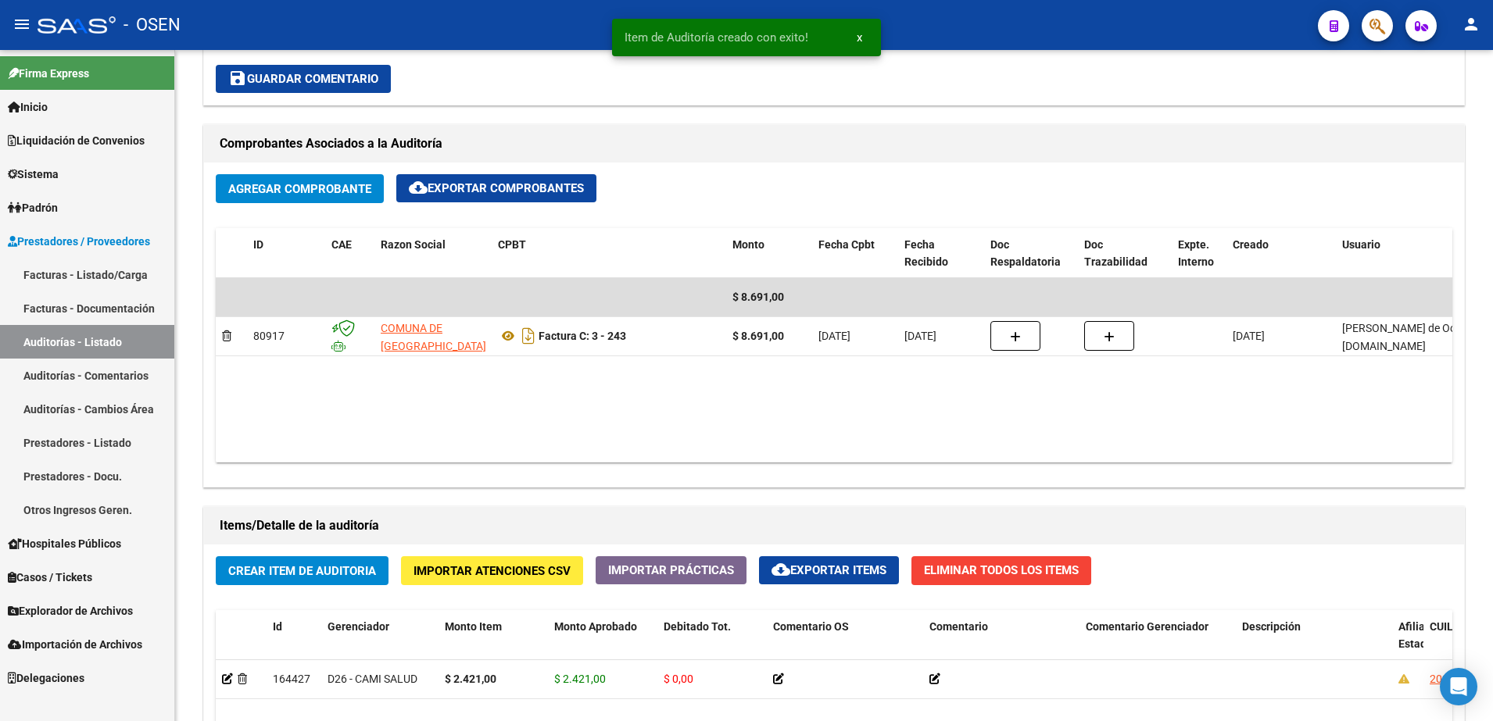
scroll to position [685, 0]
click at [356, 578] on button "Crear Item de Auditoria" at bounding box center [302, 570] width 173 height 29
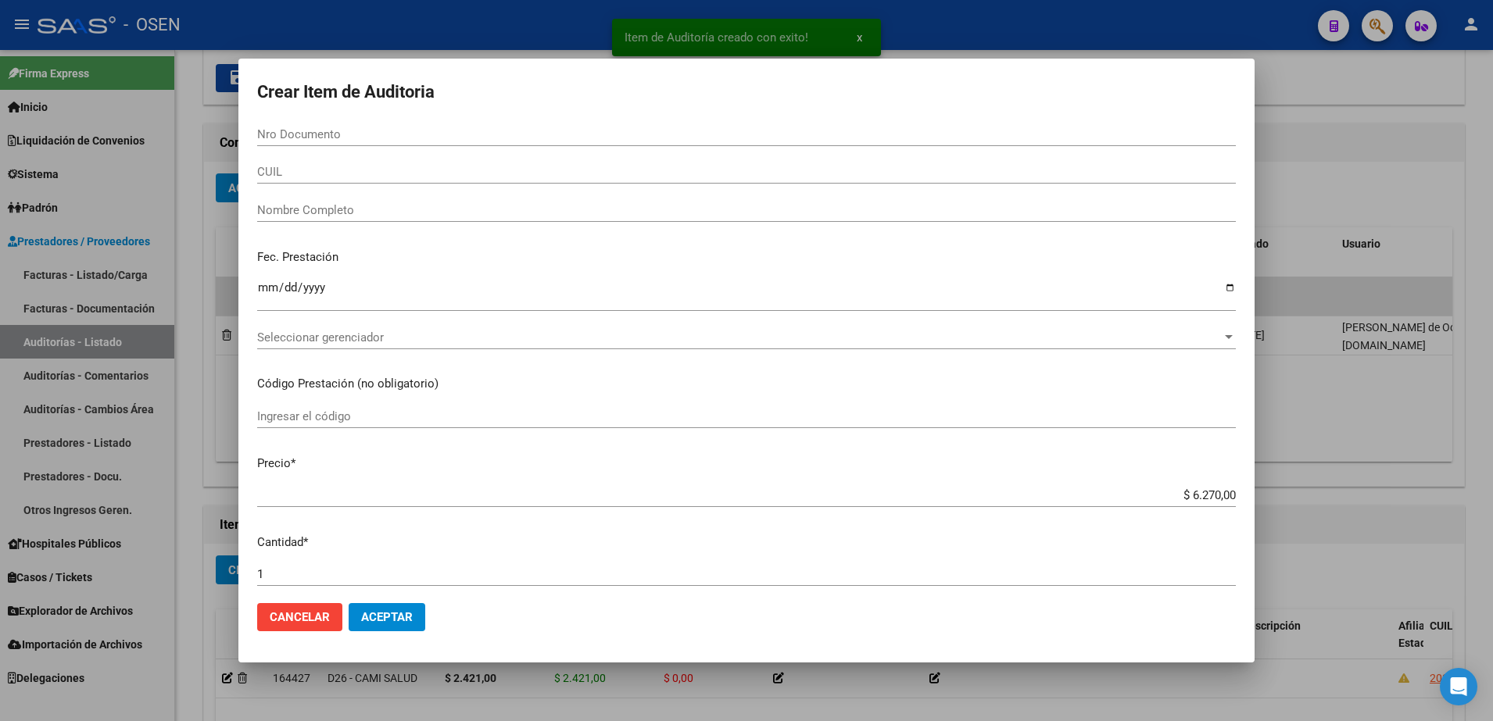
paste input "35748414"
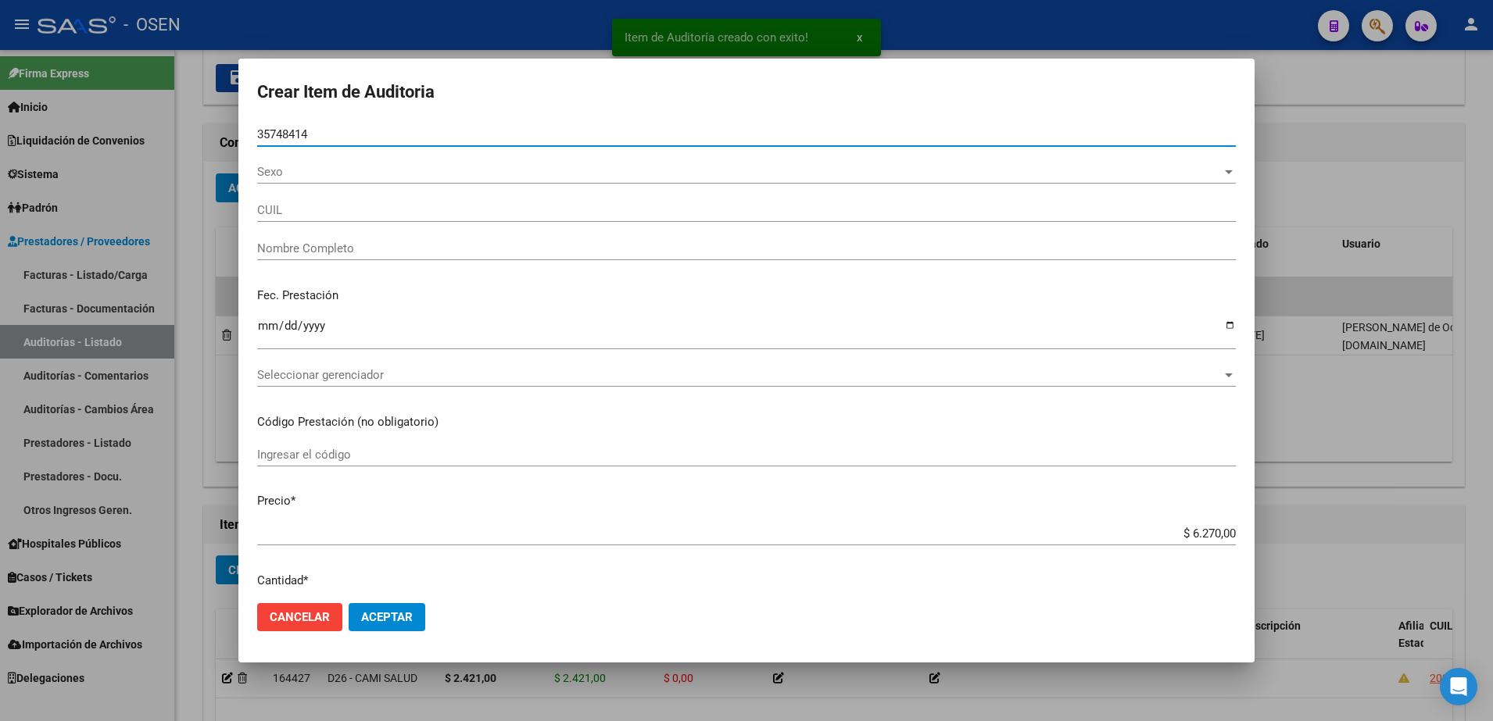
type input "35748414"
click at [265, 312] on div "Fec. Prestación Ingresar la fecha" at bounding box center [746, 319] width 978 height 89
type input "20357484147"
type input "MARTELOZZI FACUNDO ALEXIS"
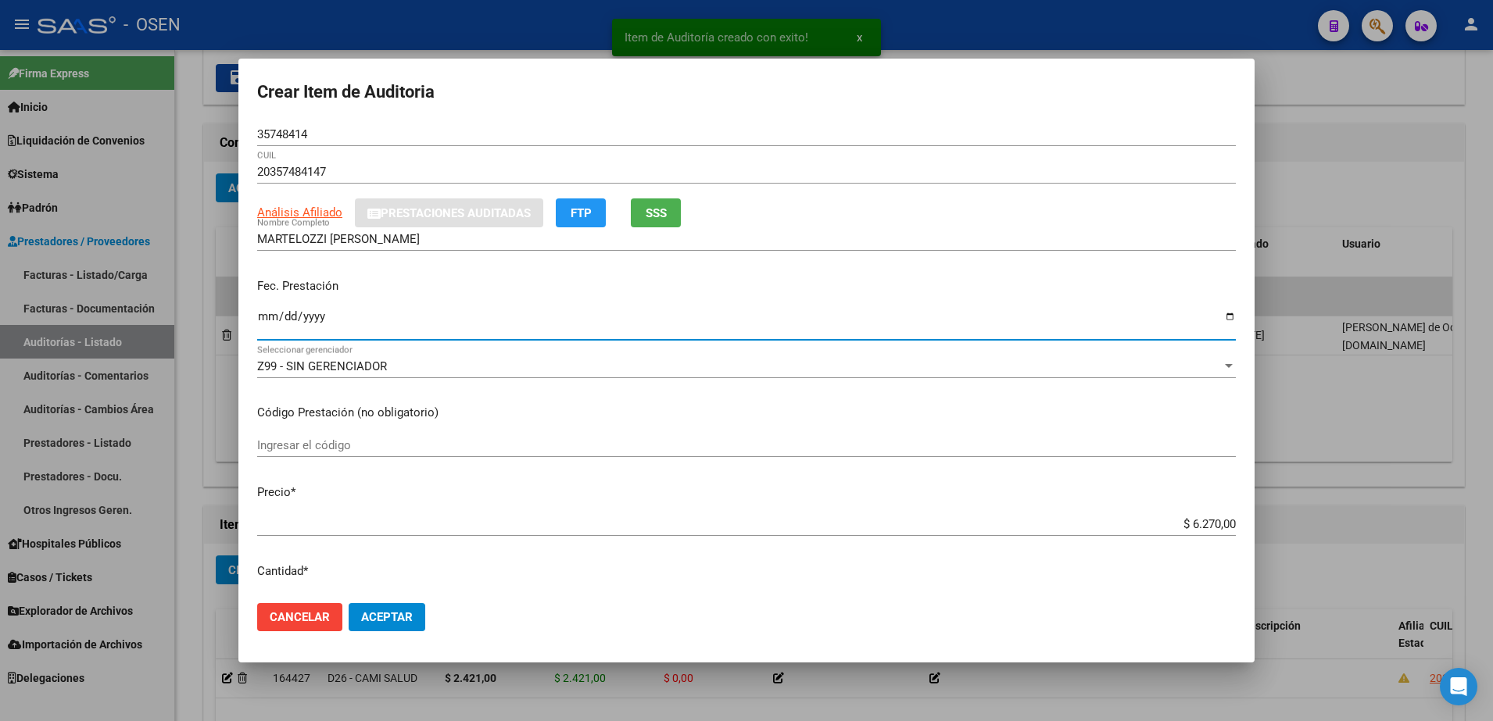
click at [266, 317] on input "Ingresar la fecha" at bounding box center [746, 322] width 978 height 25
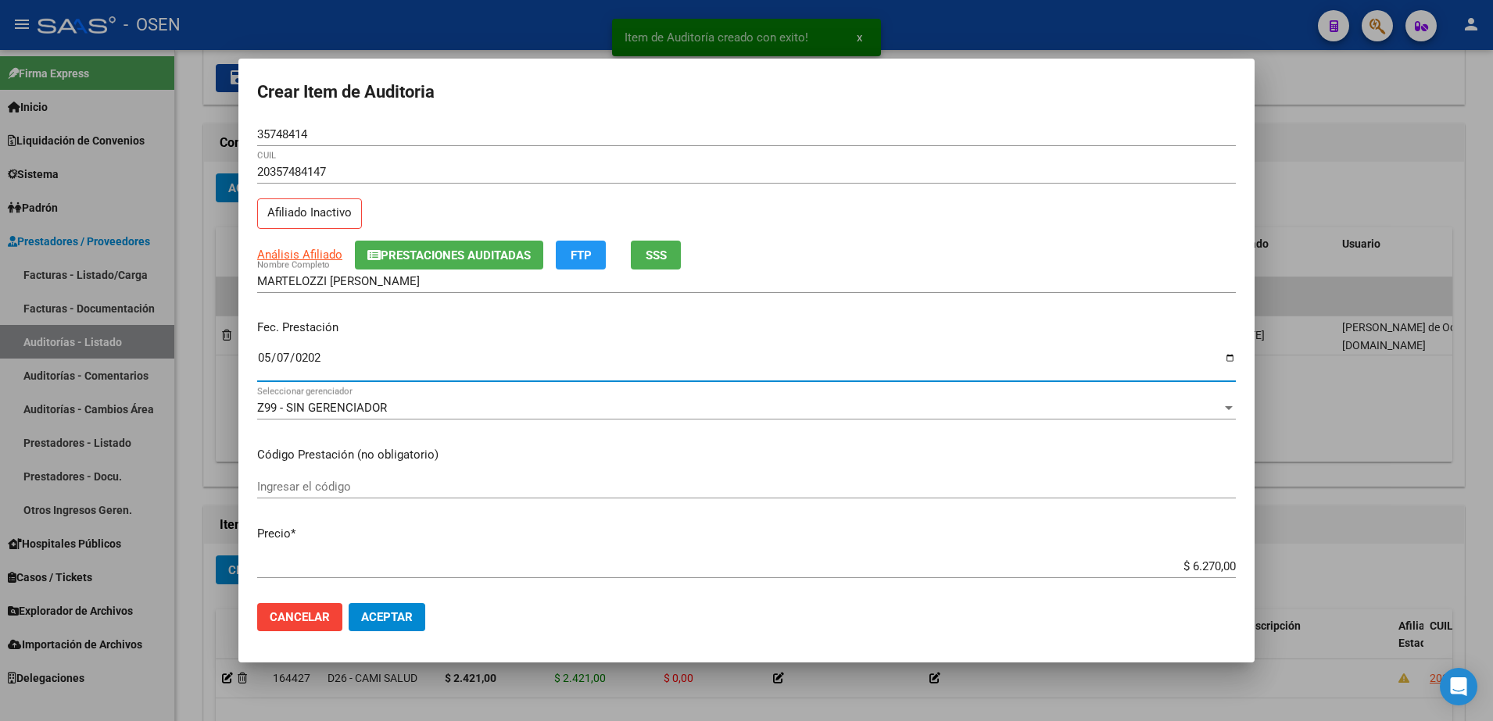
type input "2024-05-07"
click at [634, 249] on button "SSS" at bounding box center [656, 255] width 50 height 29
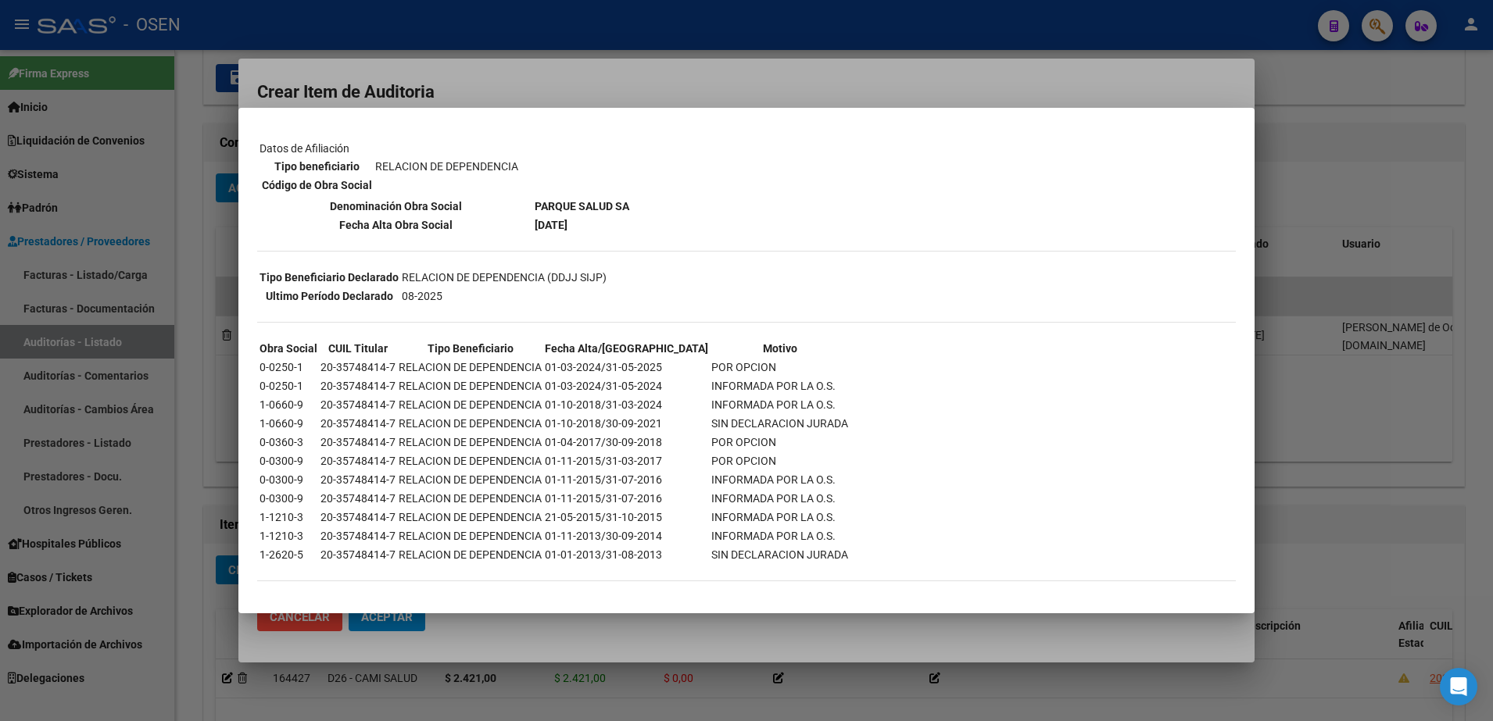
scroll to position [224, 0]
click at [501, 71] on div at bounding box center [746, 360] width 1493 height 721
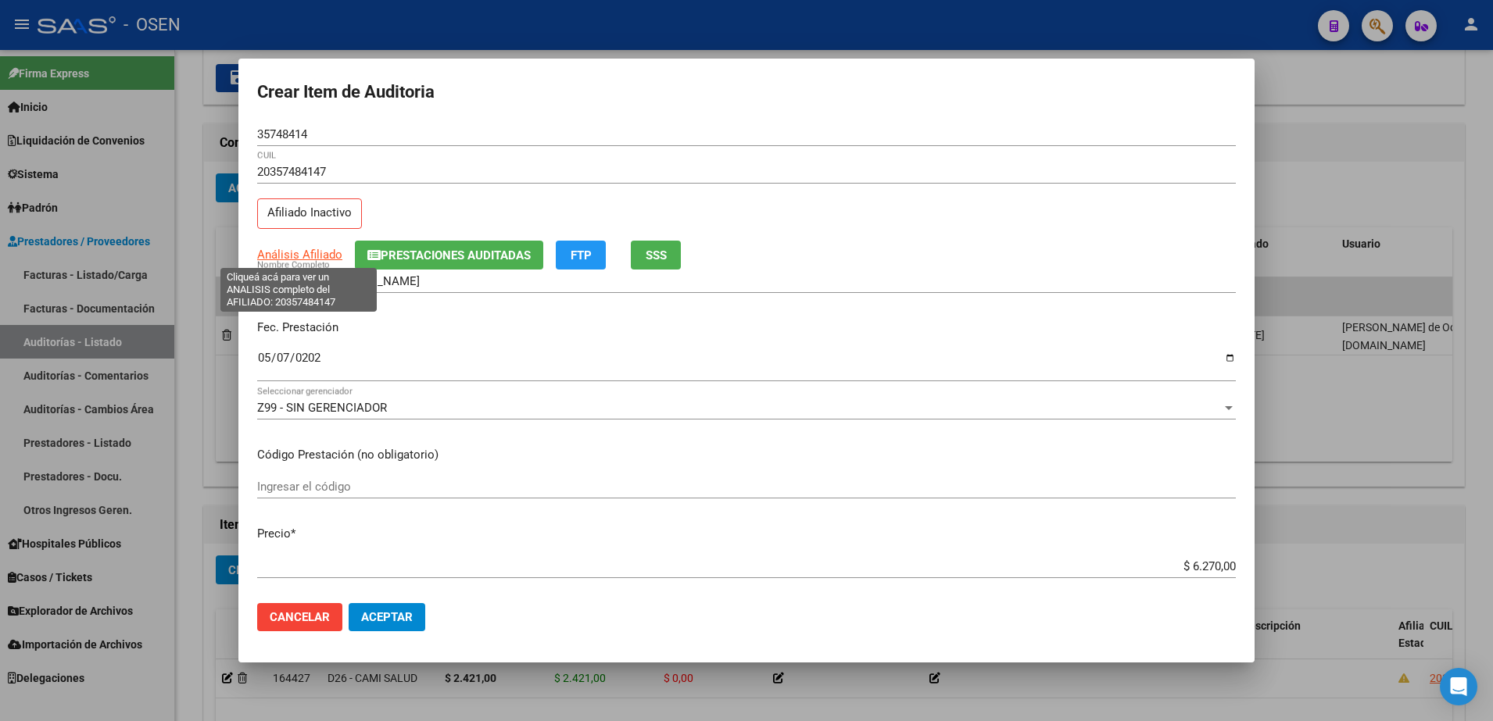
click at [307, 258] on span "Análisis Afiliado" at bounding box center [299, 255] width 85 height 14
type textarea "20357484147"
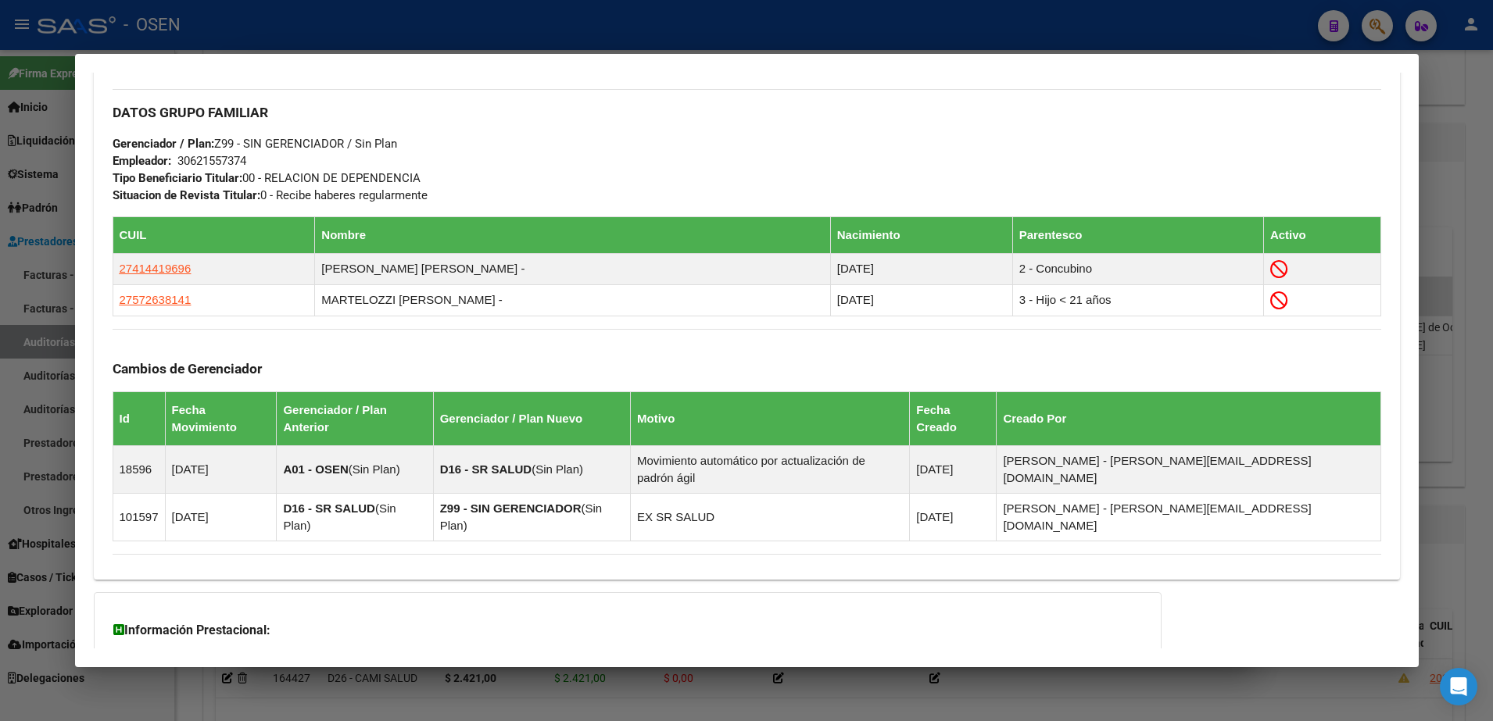
scroll to position [851, 0]
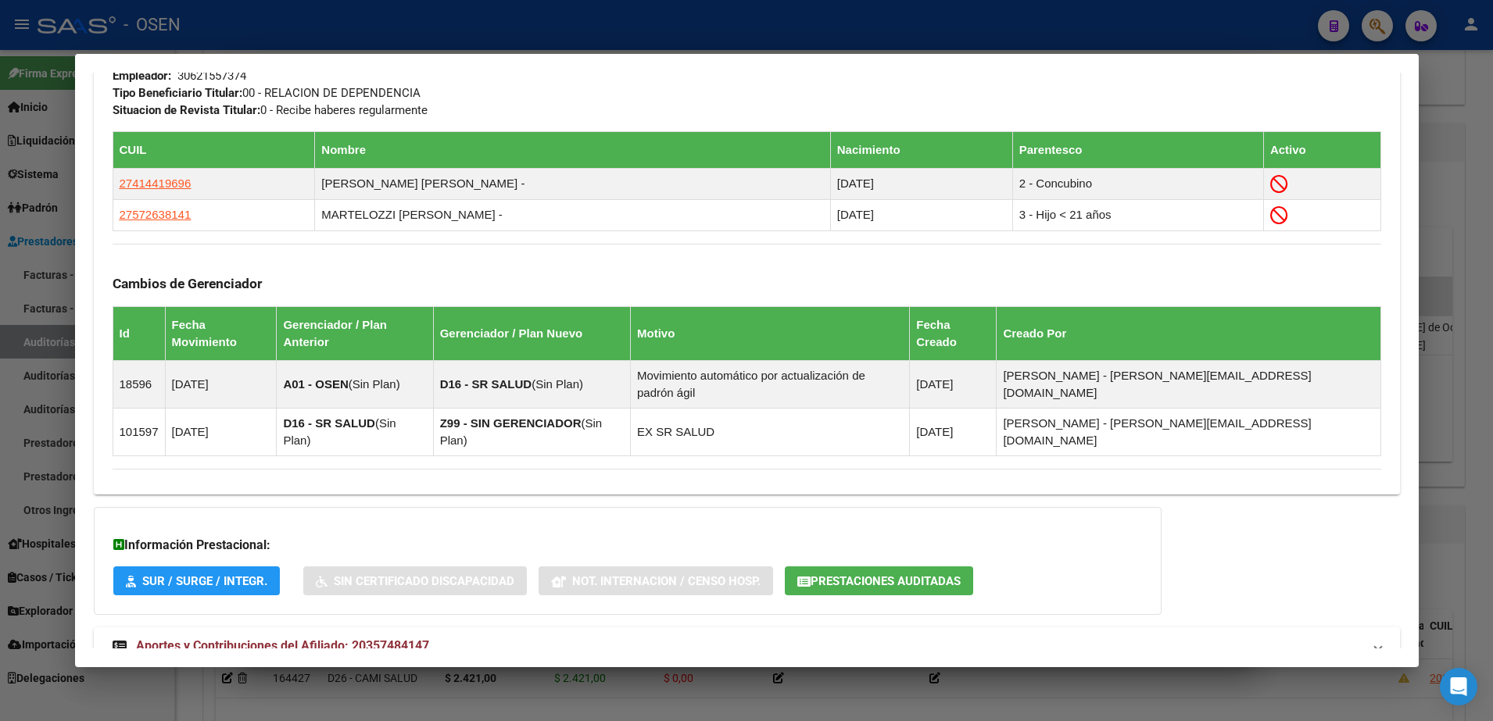
click at [692, 637] on mat-panel-title "Aportes y Contribuciones del Afiliado: 20357484147" at bounding box center [738, 646] width 1250 height 19
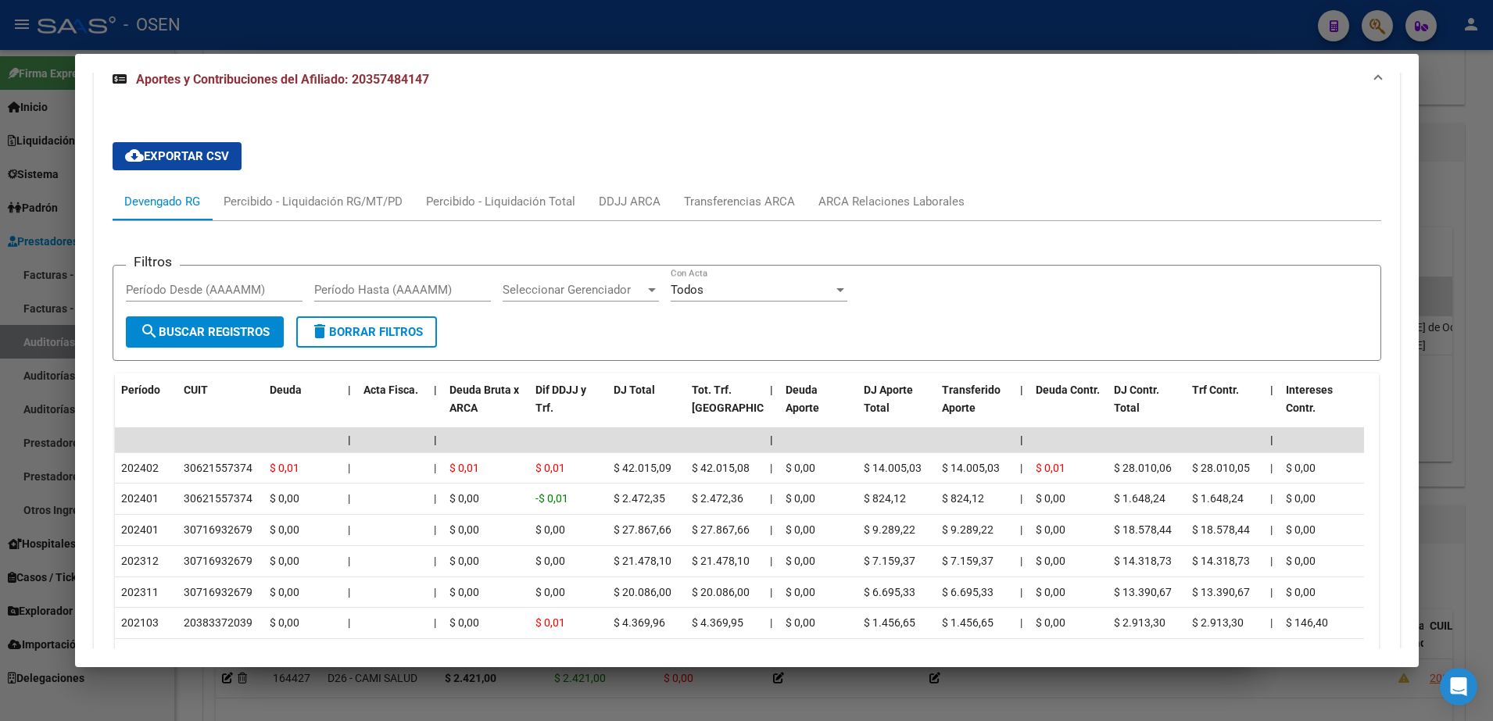
scroll to position [1431, 0]
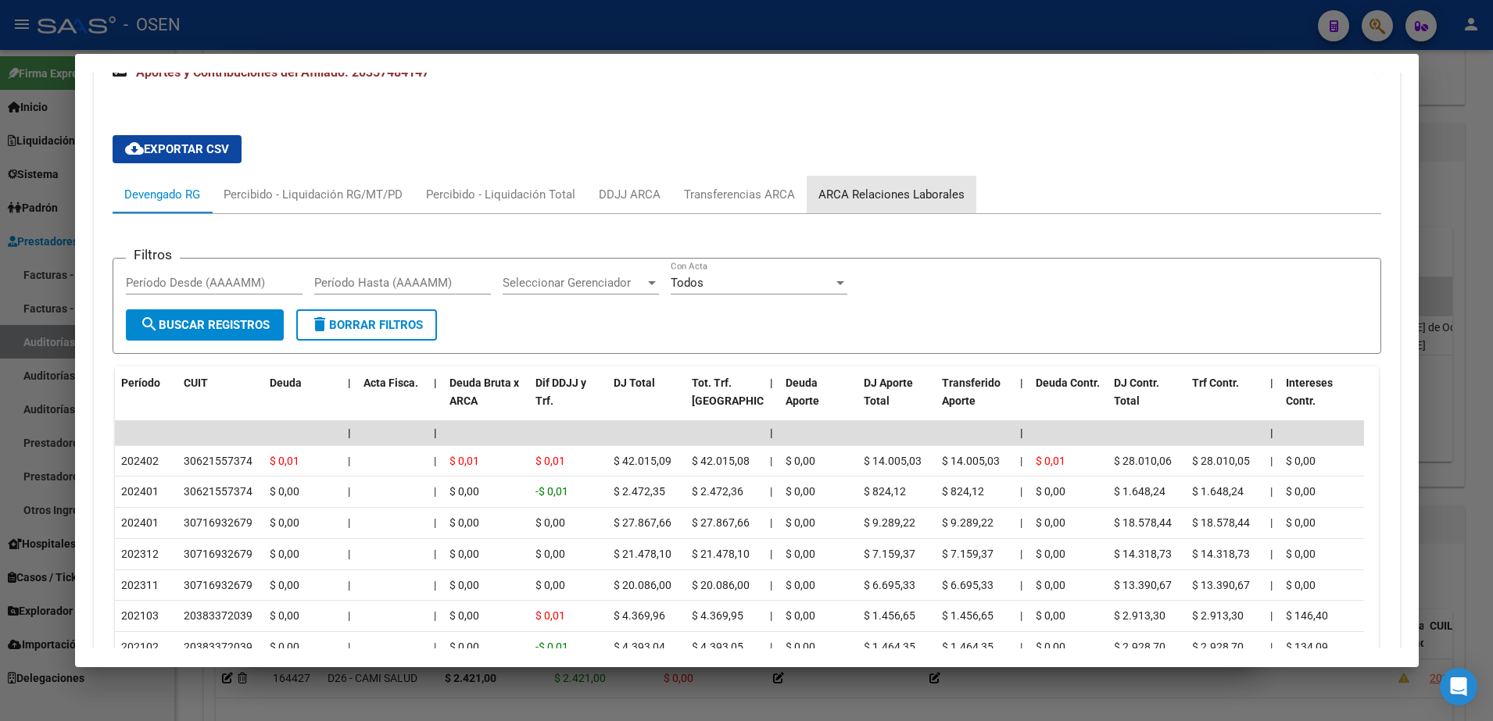
click at [915, 186] on div "ARCA Relaciones Laborales" at bounding box center [891, 194] width 146 height 17
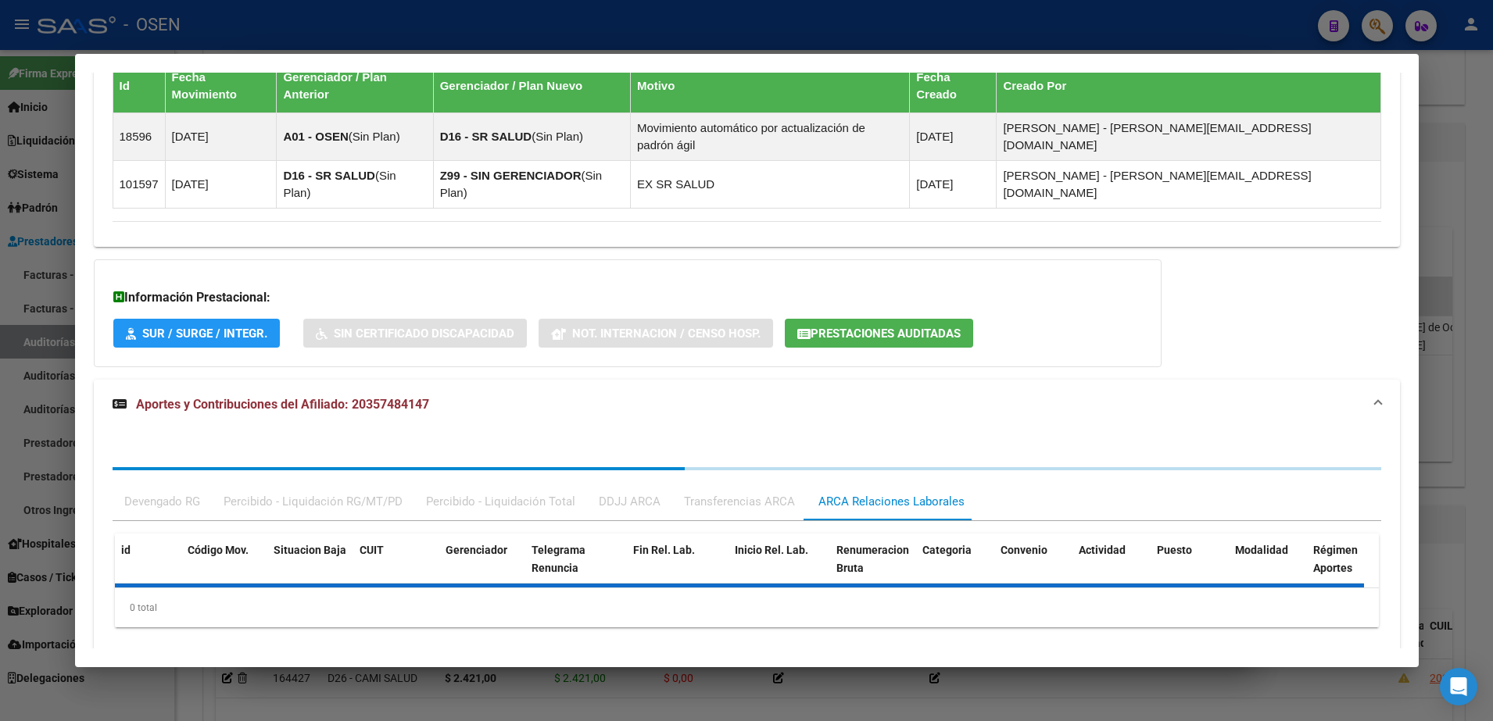
scroll to position [1174, 0]
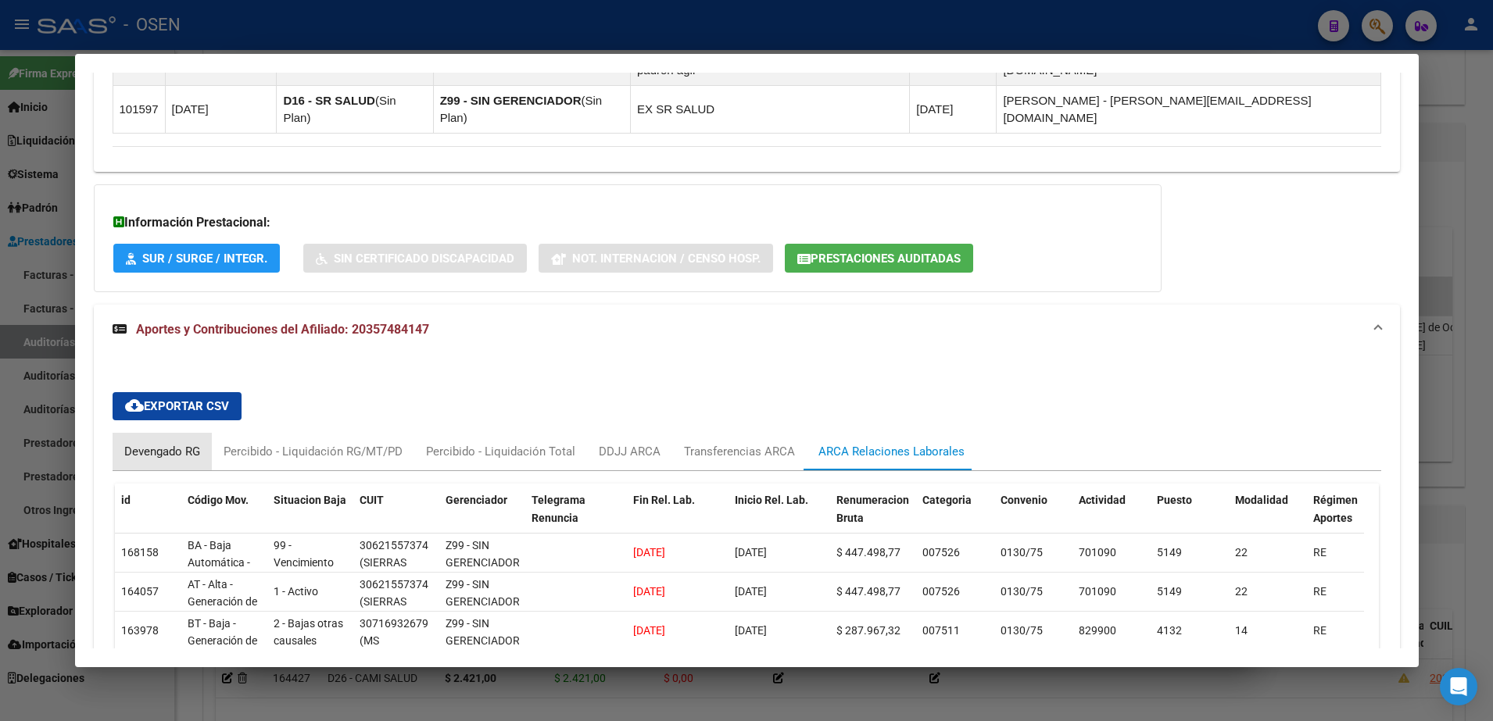
click at [131, 433] on div "Devengado RG" at bounding box center [162, 452] width 99 height 38
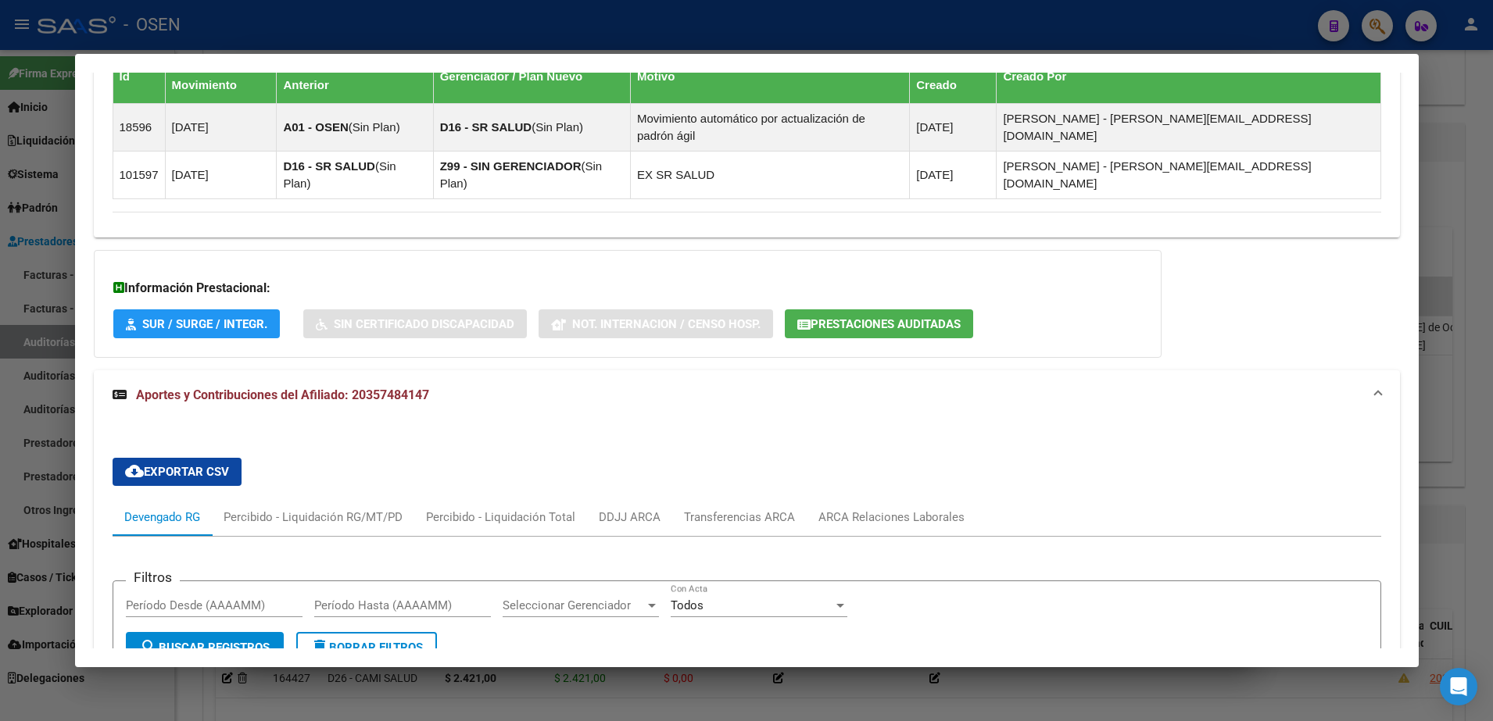
scroll to position [1076, 0]
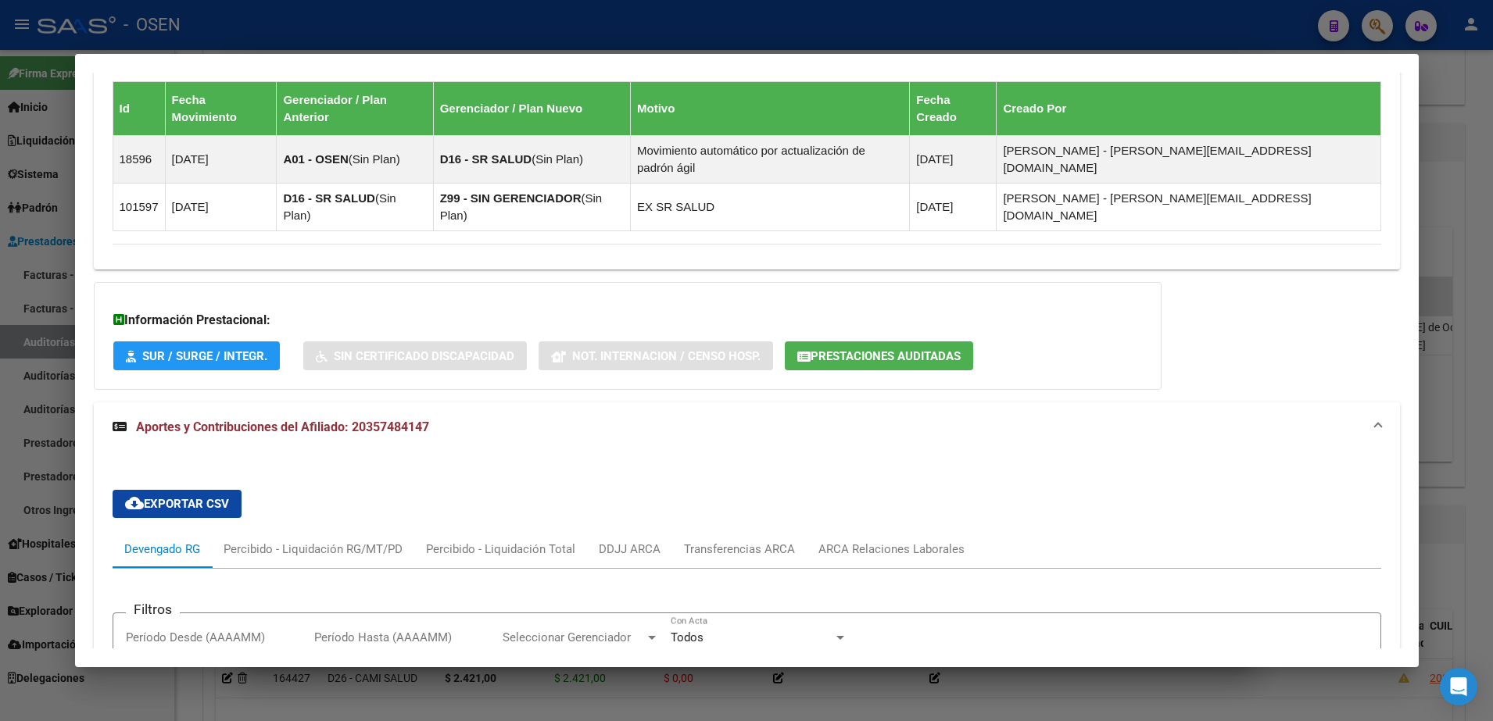
click at [928, 349] on span "Prestaciones Auditadas" at bounding box center [885, 356] width 150 height 14
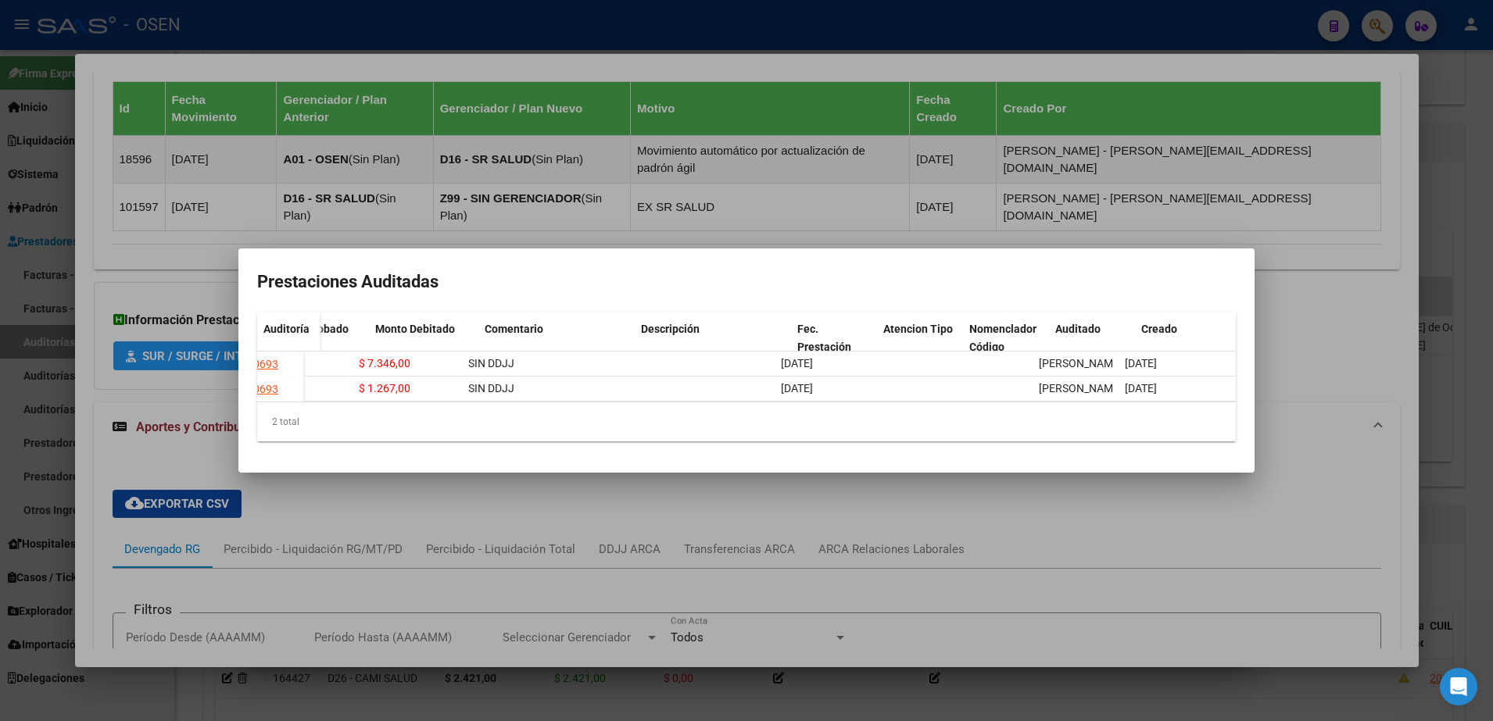
scroll to position [0, 0]
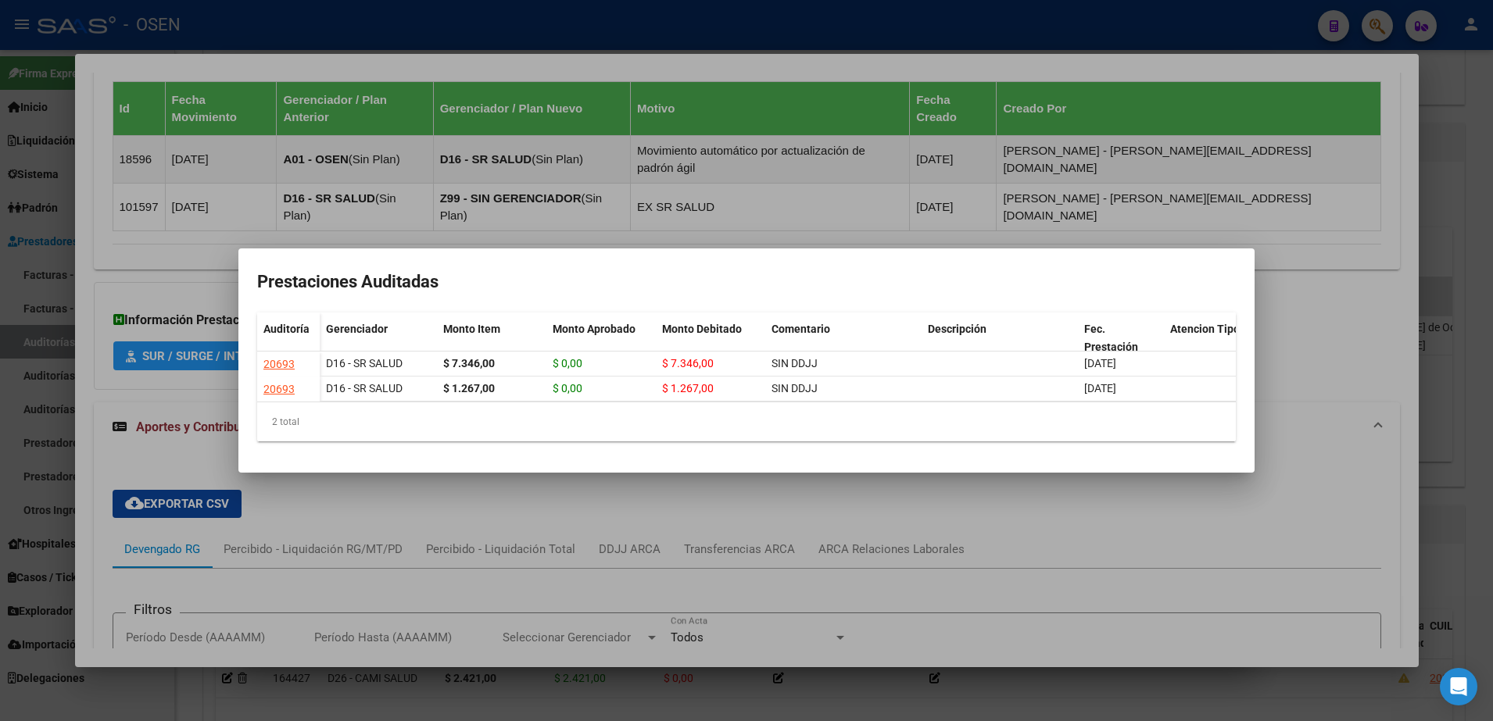
click at [570, 488] on div at bounding box center [746, 360] width 1493 height 721
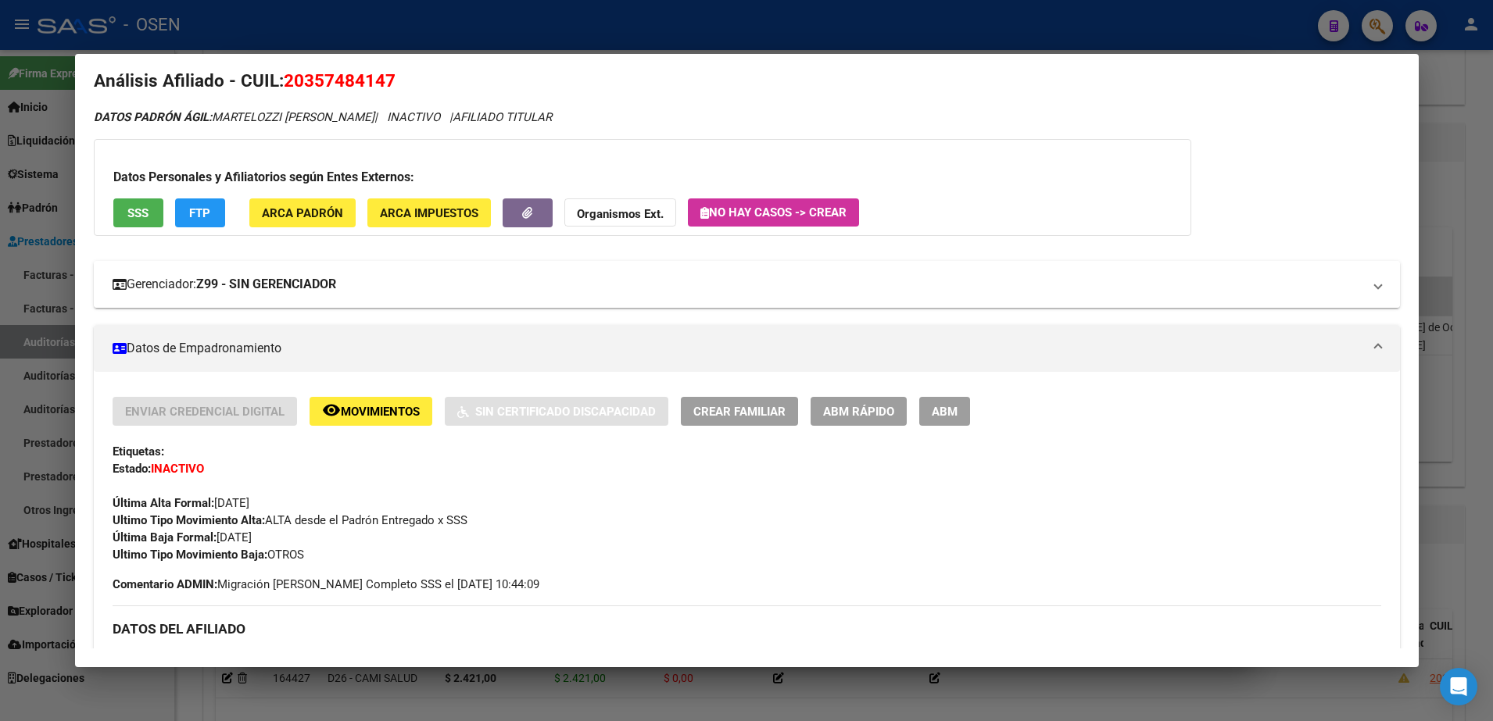
scroll to position [2, 0]
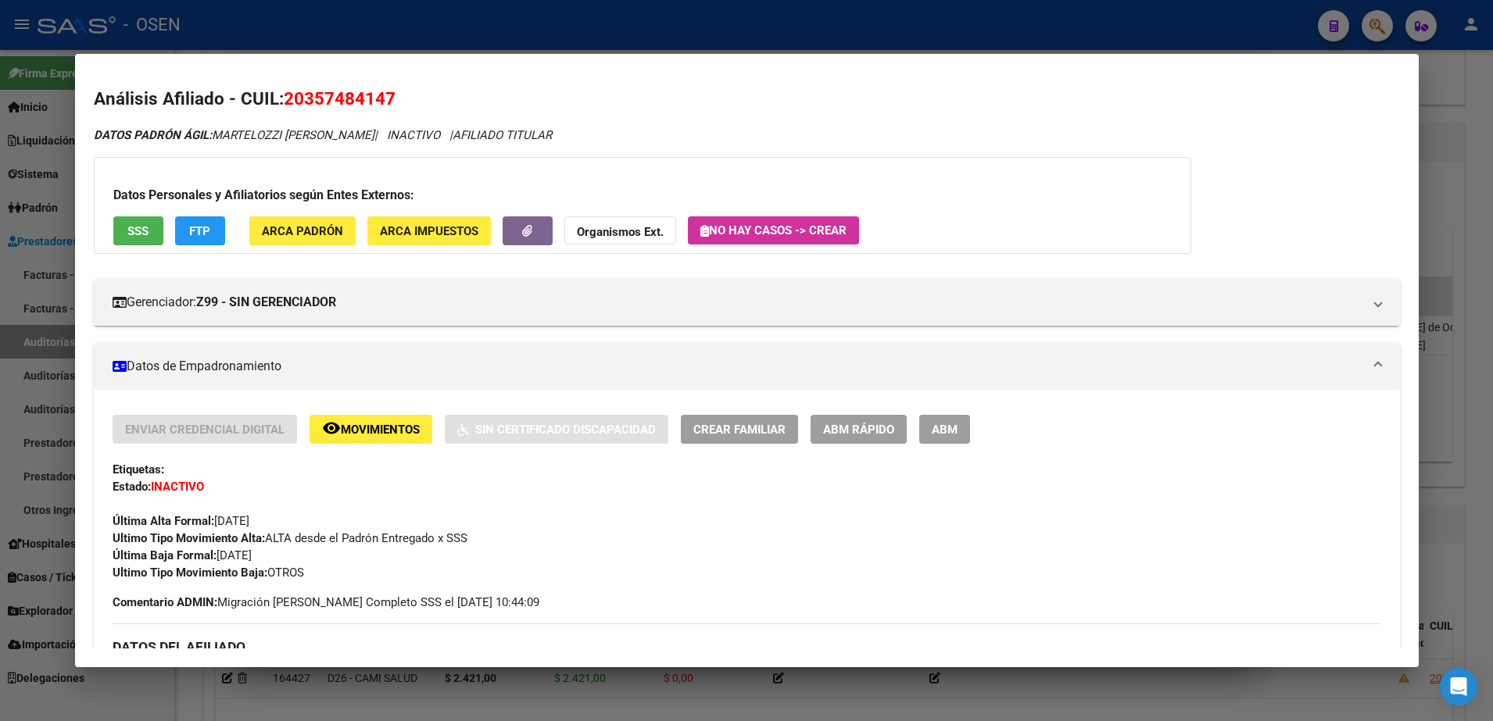
click at [304, 109] on h2 "Análisis Afiliado - CUIL: 20357484147" at bounding box center [747, 99] width 1306 height 27
click at [309, 102] on span "20357484147" at bounding box center [340, 98] width 112 height 20
copy span "20357484147"
click at [152, 234] on button "SSS" at bounding box center [138, 230] width 50 height 29
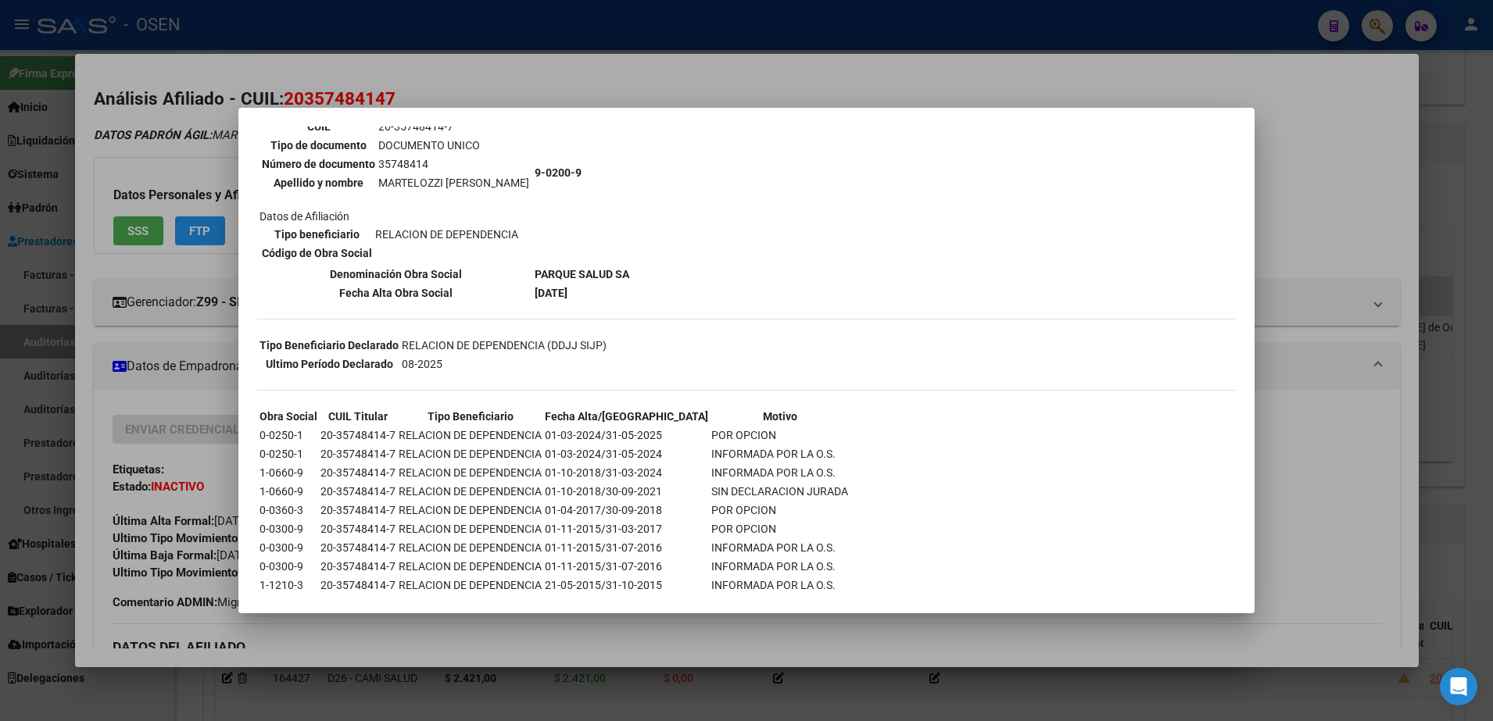
scroll to position [224, 0]
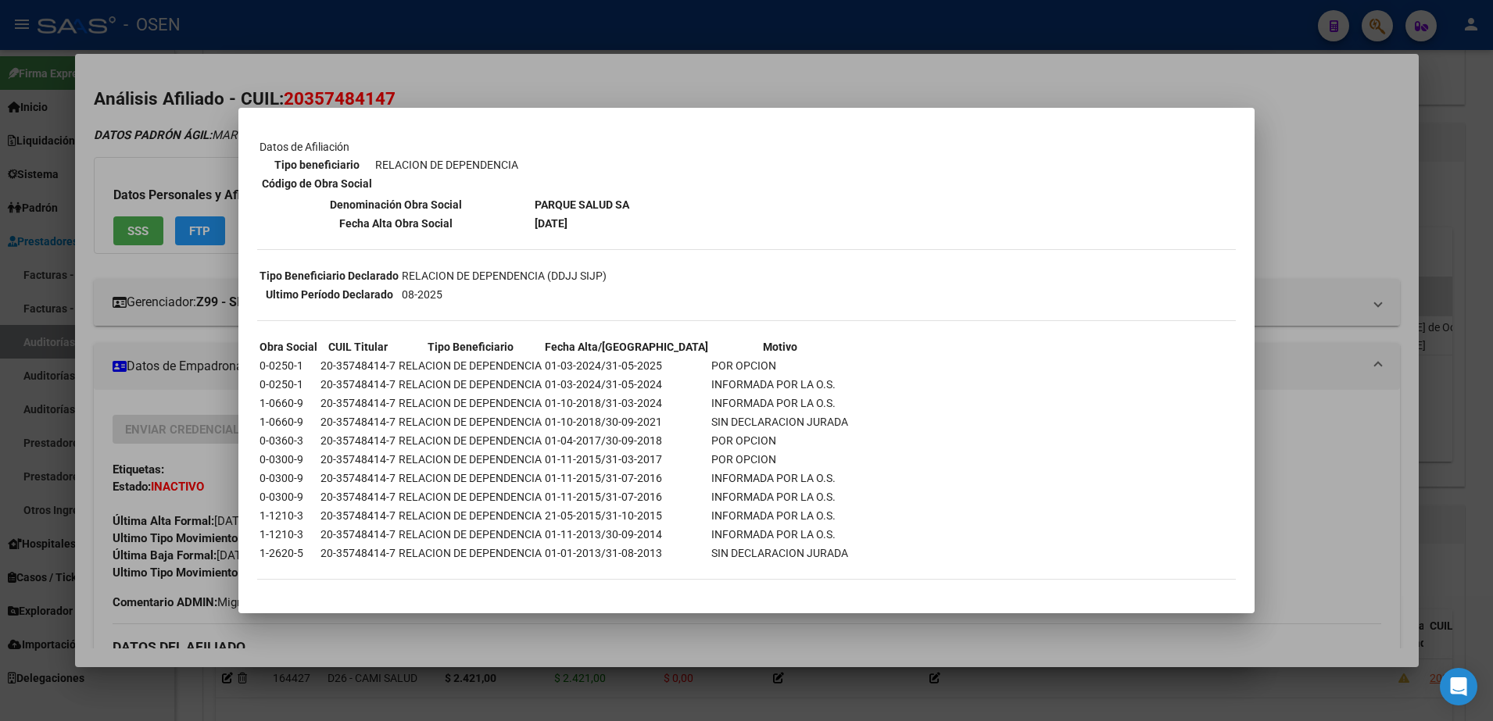
click at [1302, 436] on div at bounding box center [746, 360] width 1493 height 721
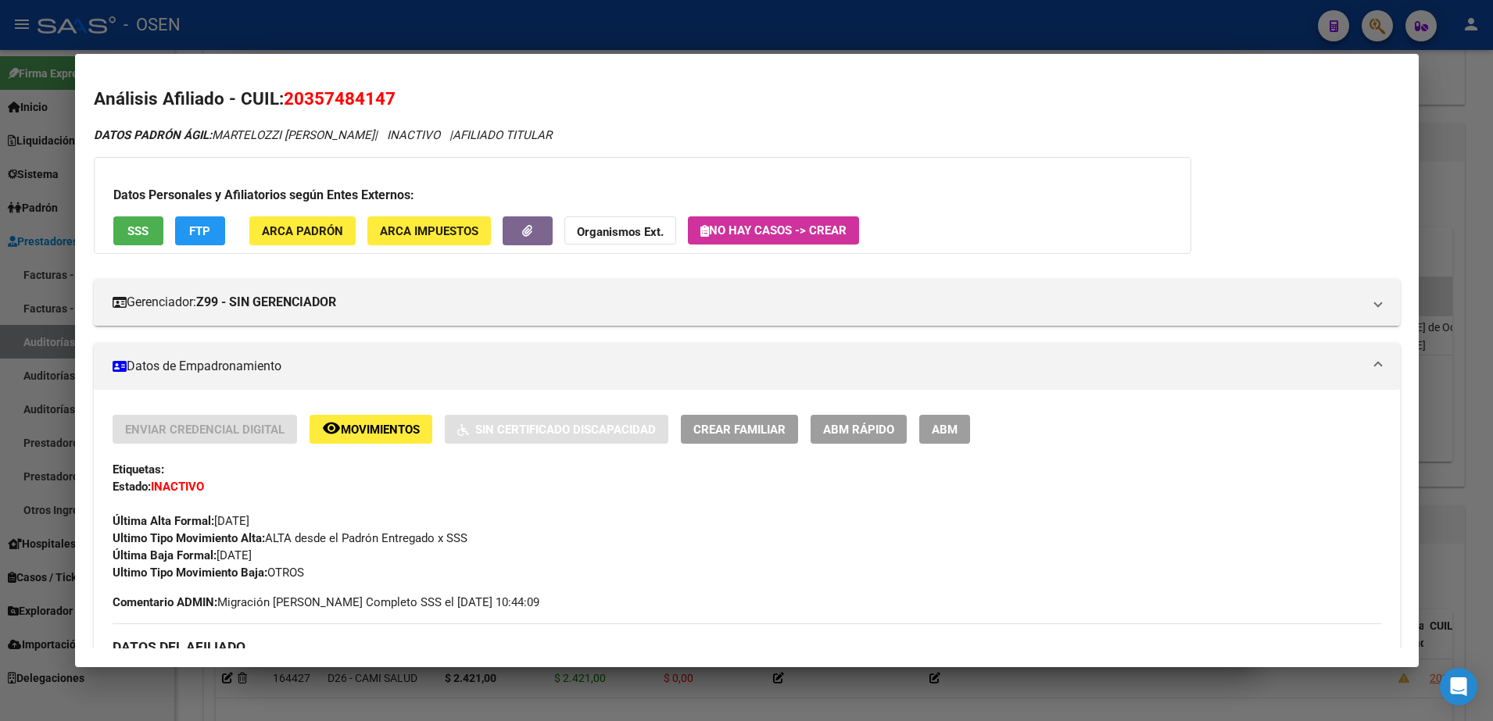
click at [461, 20] on div at bounding box center [746, 360] width 1493 height 721
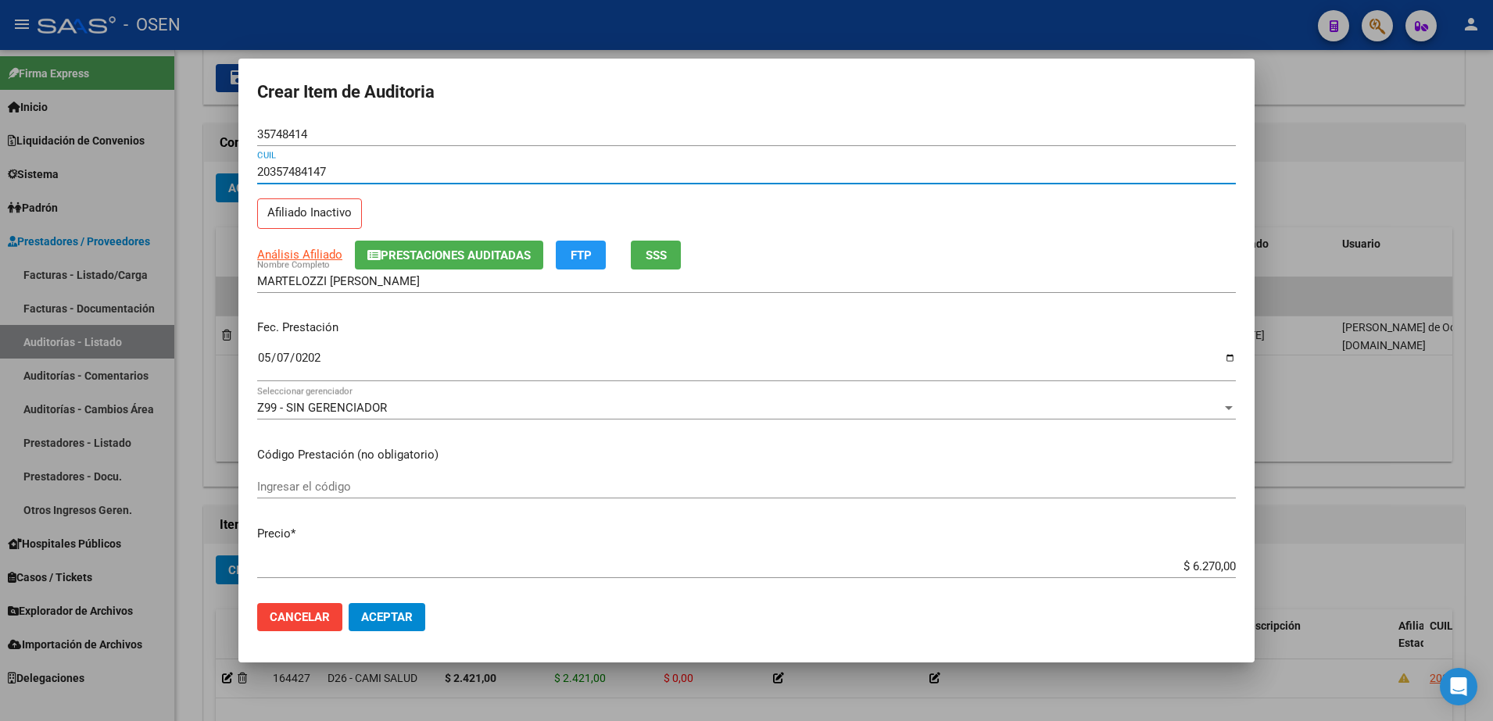
drag, startPoint x: 337, startPoint y: 174, endPoint x: 211, endPoint y: 161, distance: 126.5
click at [211, 161] on div "Crear Item de Auditoria 35748414 Nro Documento 20357484147 CUIL Afiliado Inacti…" at bounding box center [746, 360] width 1493 height 721
click at [1186, 556] on div "$ 6.270,00 Ingresar el precio" at bounding box center [746, 566] width 978 height 23
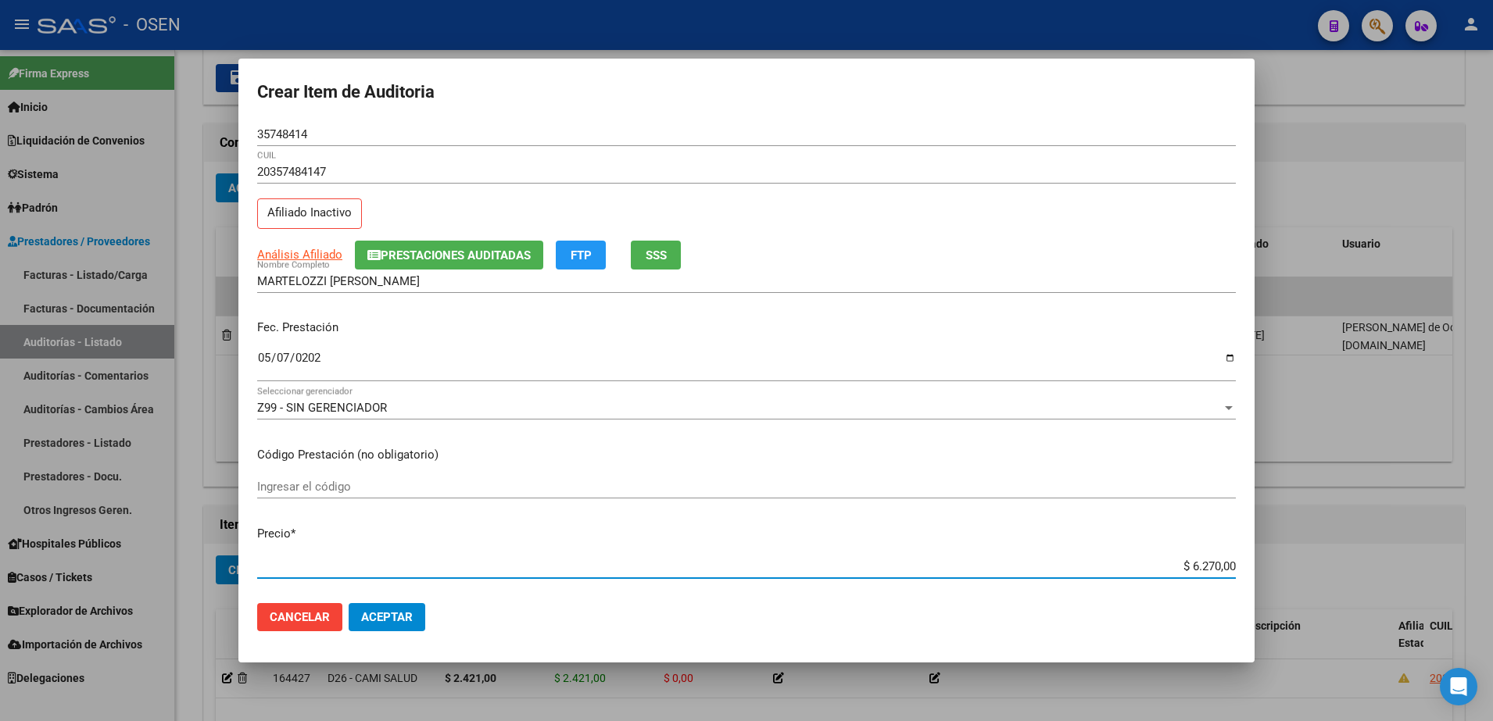
click at [1194, 585] on div "$ 6.270,00 Ingresar el precio" at bounding box center [746, 574] width 978 height 38
click at [1186, 574] on div "$ 6.270,00 Ingresar el precio" at bounding box center [746, 566] width 978 height 23
paste input "1.963"
type input "$ 62.700.019,63"
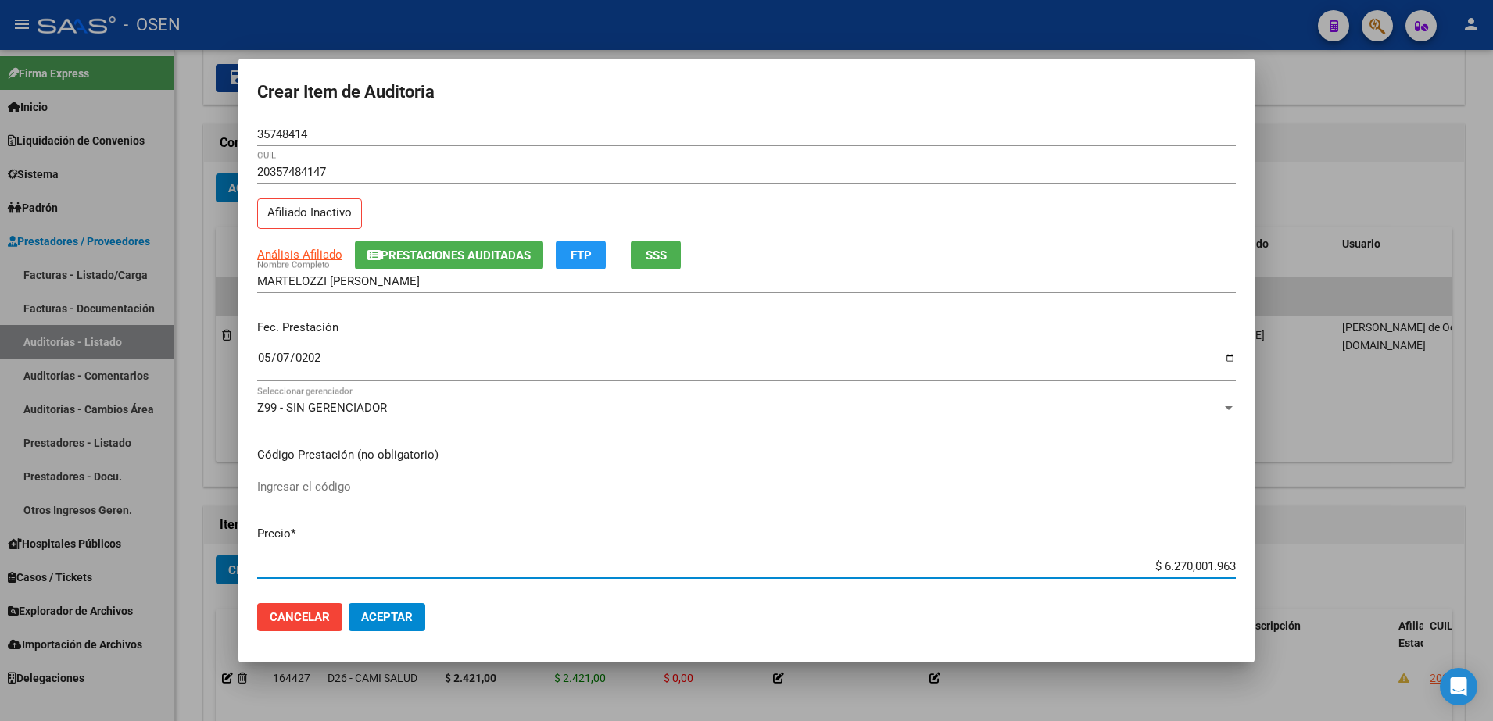
type input "$ 62.700.019,63"
click at [1180, 551] on mat-dialog-content "35748414 Nro Documento 20357484147 CUIL Afiliado Inactivo Análisis Afiliado Pre…" at bounding box center [746, 357] width 1016 height 469
click at [1186, 557] on div "$ 62.700.019,63 Ingresar el precio" at bounding box center [746, 566] width 978 height 23
click at [1187, 560] on input "$ 62.700.019,63" at bounding box center [746, 567] width 978 height 14
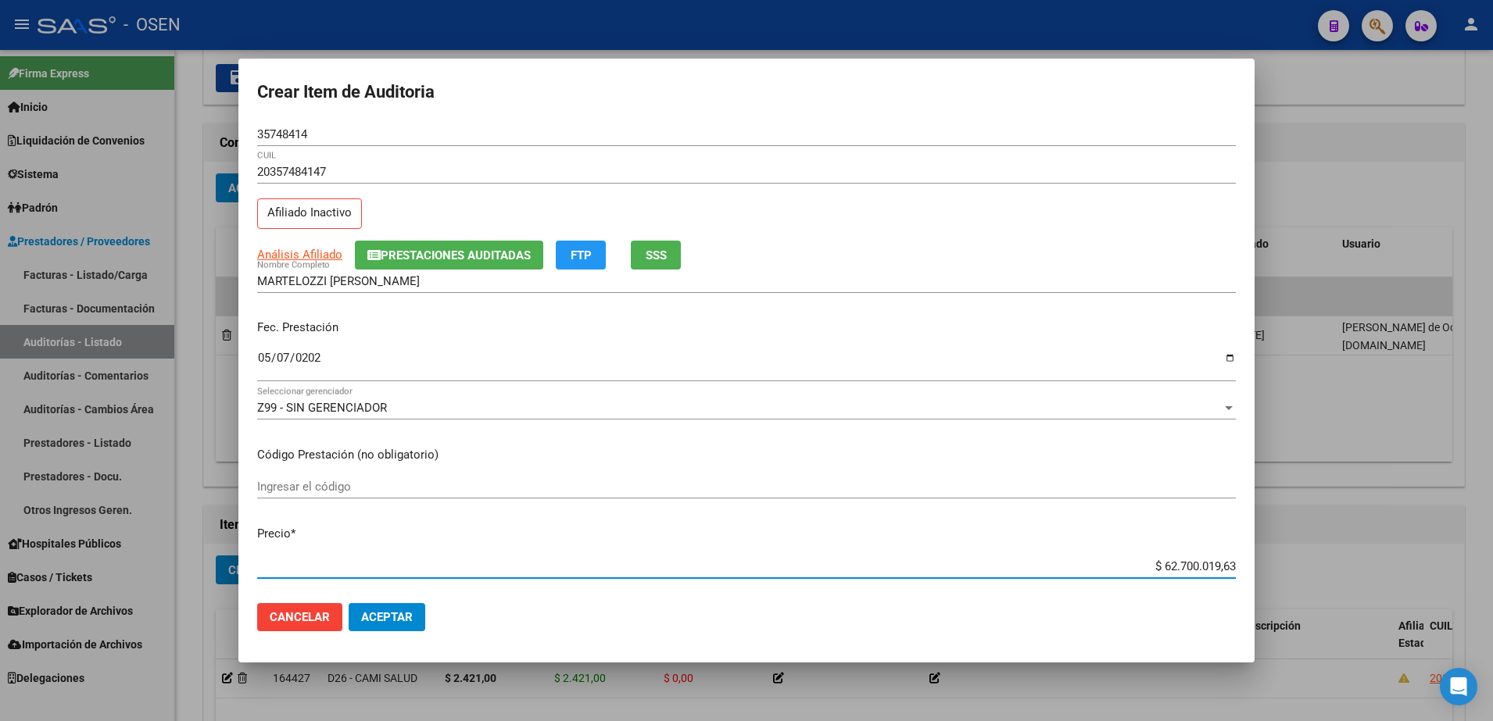
paste input "1.9"
type input "$ 19,63"
type input "$ 196,30"
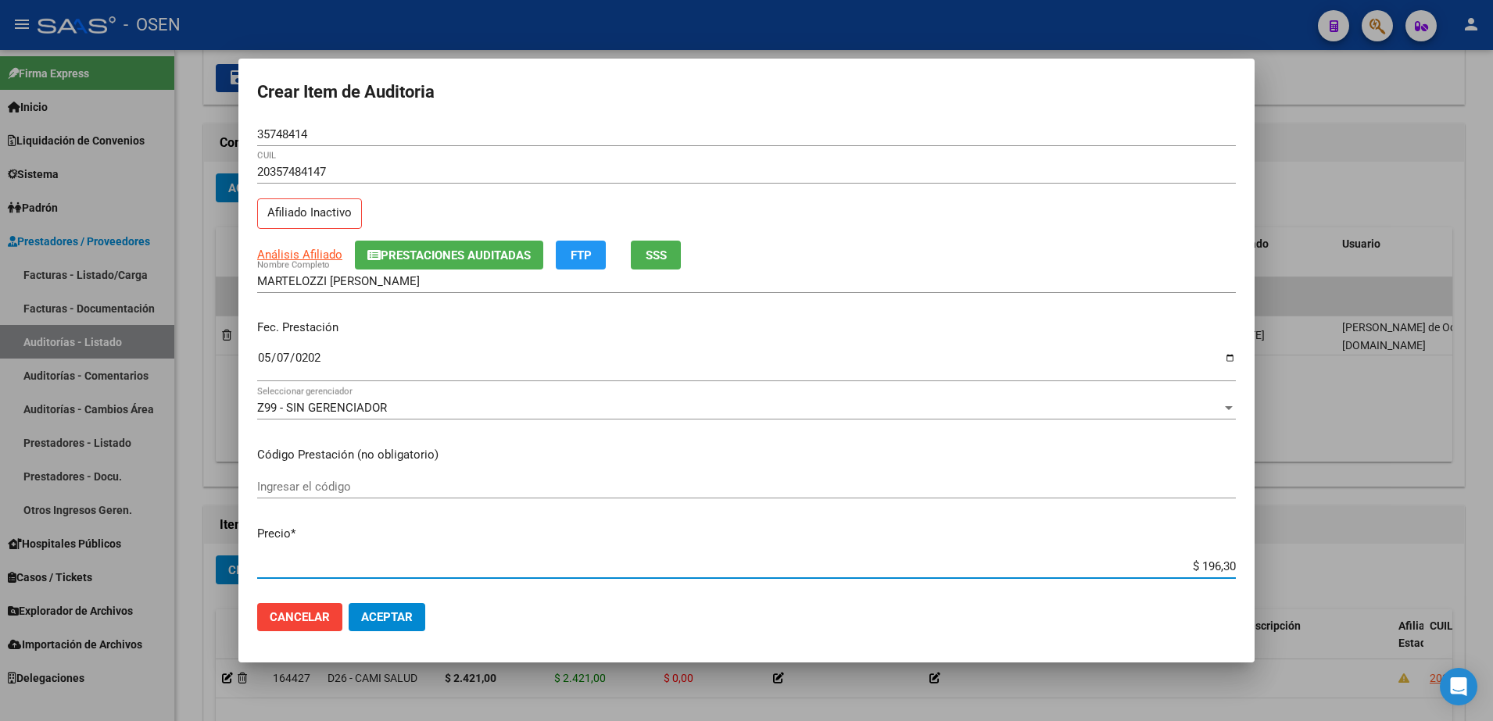
type input "$ 1.963,00"
click at [1210, 562] on input "$ 1.963,00" at bounding box center [746, 567] width 978 height 14
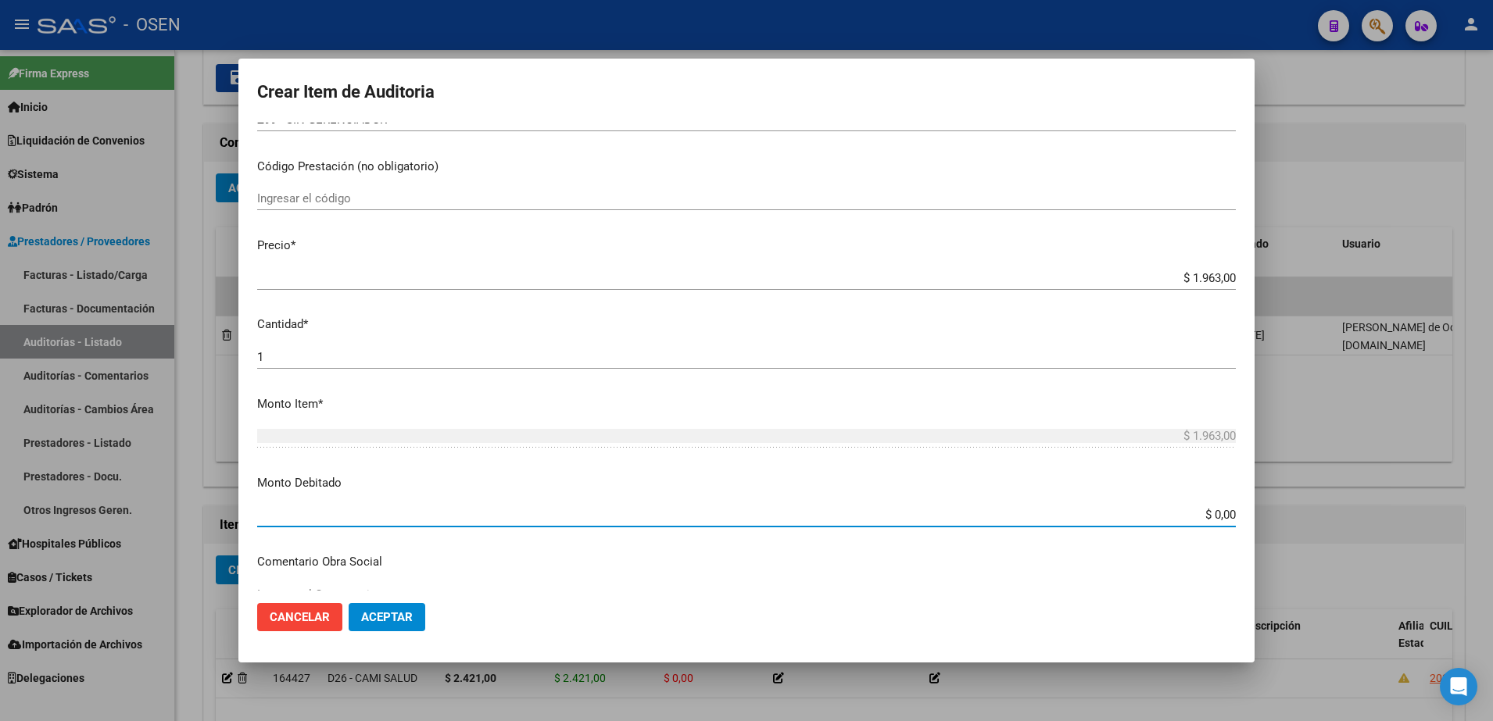
paste input "1.963"
type input "$ 1.963,00"
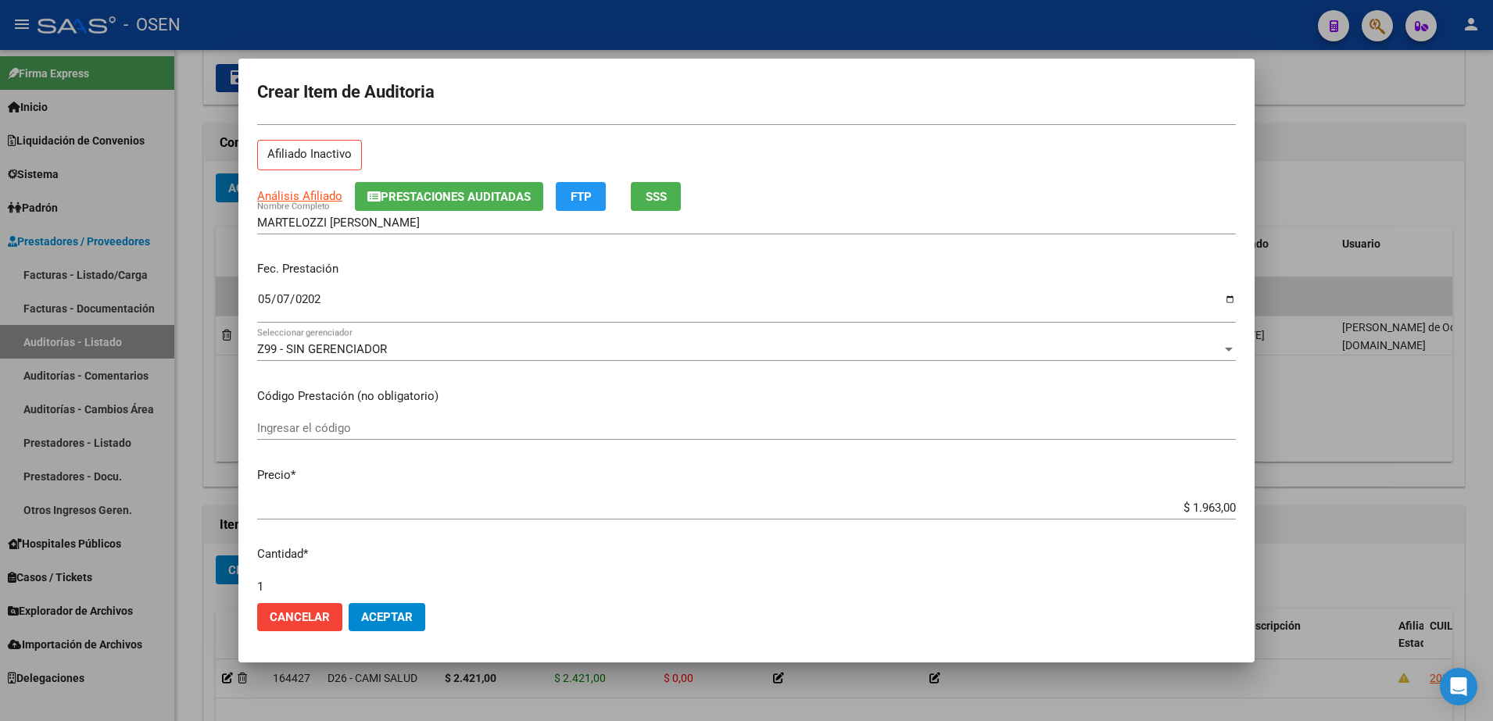
scroll to position [0, 0]
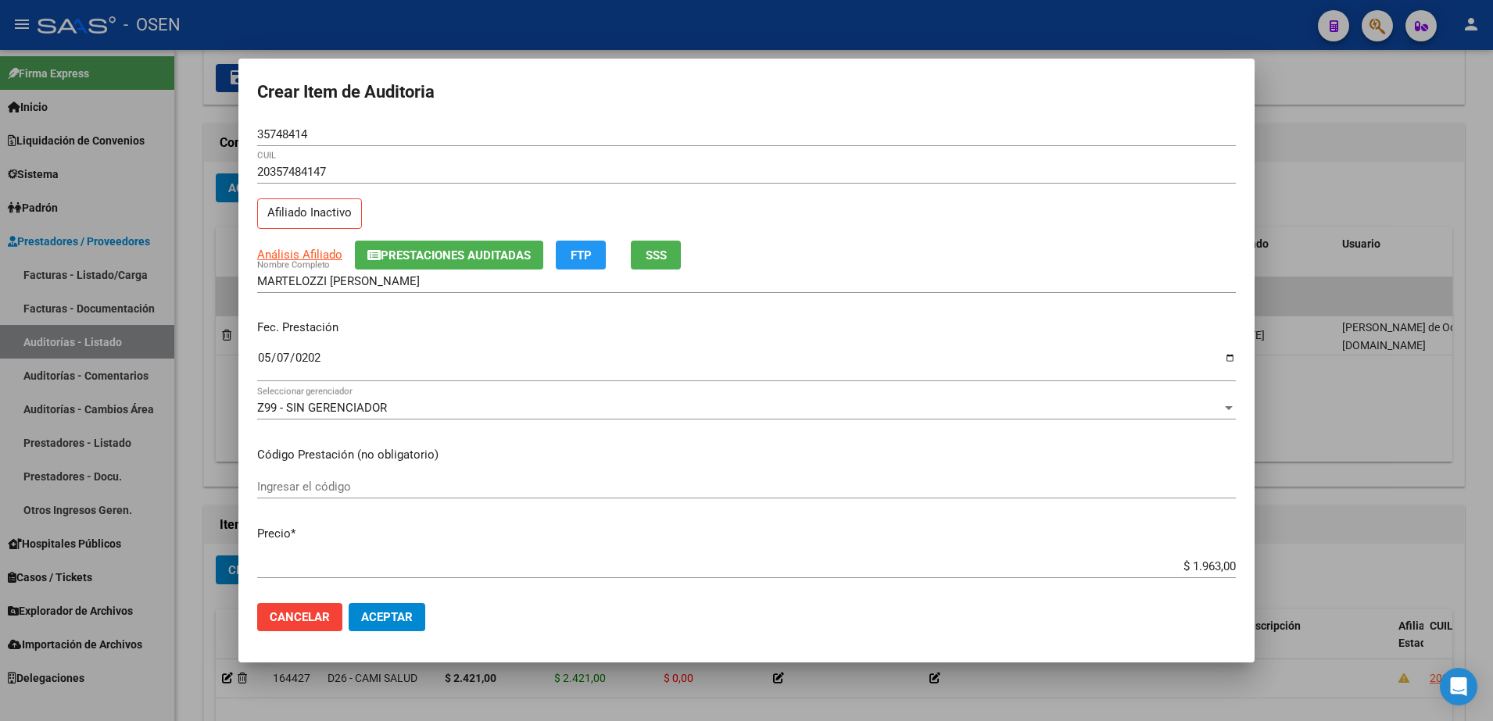
type textarea "CAMBIO DE OPCION"
click at [284, 138] on input "35748414" at bounding box center [746, 134] width 978 height 14
click at [394, 287] on input "MARTELOZZI FACUNDO ALEXIS" at bounding box center [746, 281] width 978 height 14
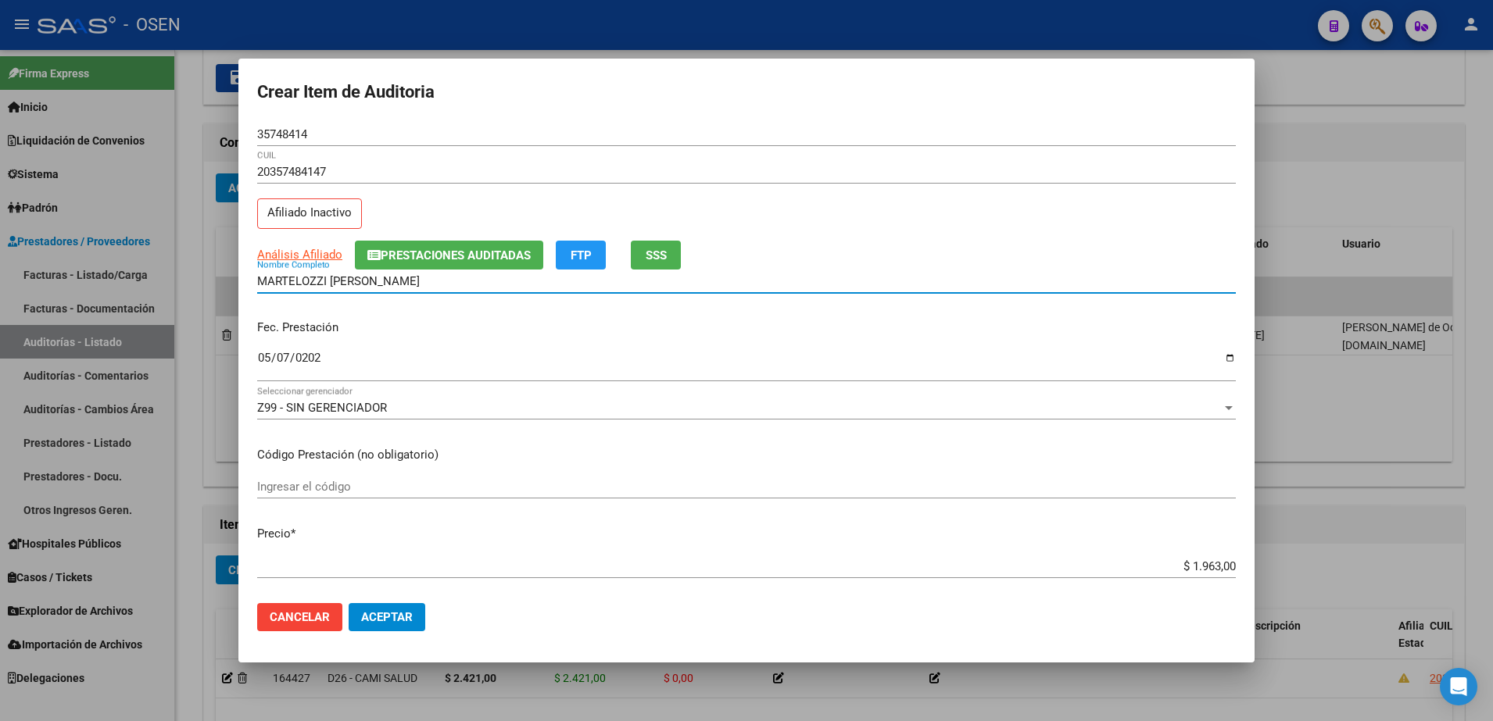
paste input "35748414"
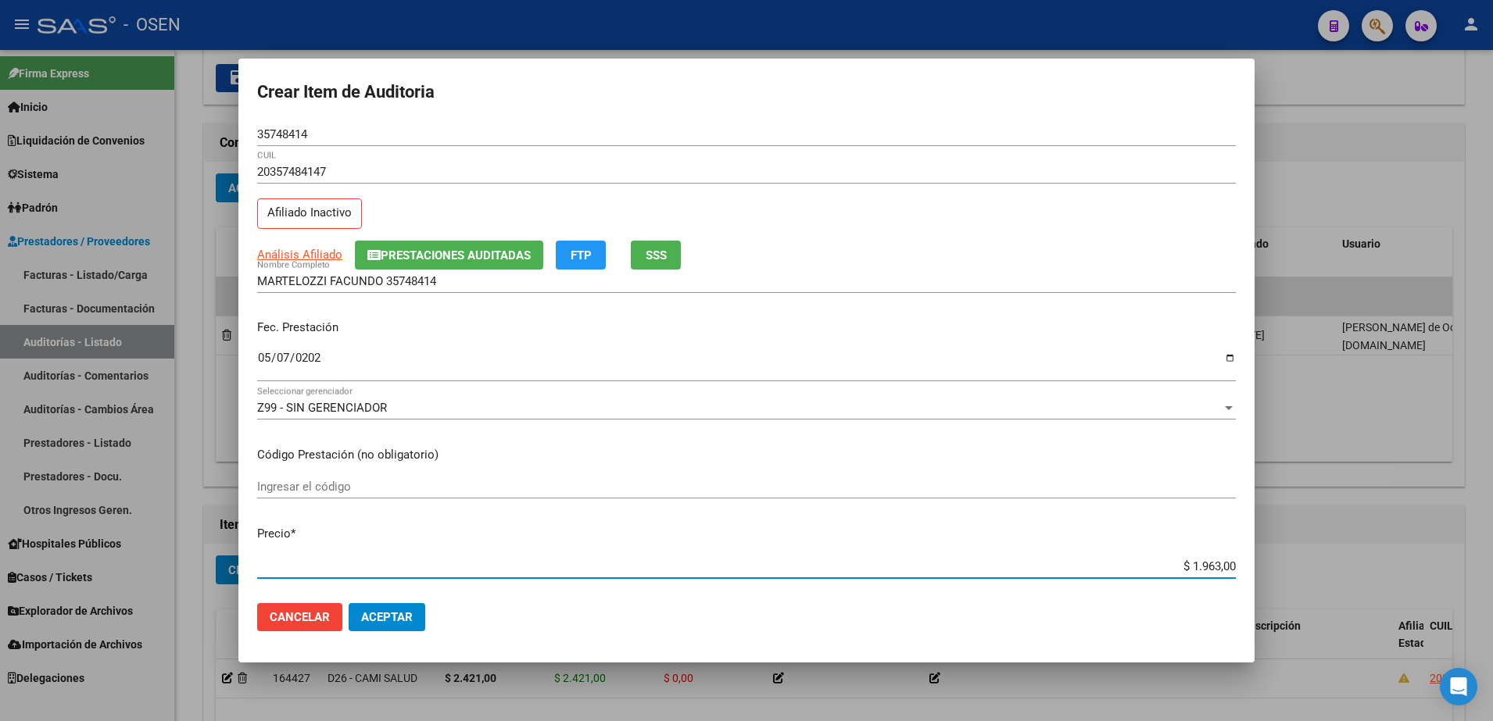
drag, startPoint x: 1145, startPoint y: 566, endPoint x: 1288, endPoint y: 567, distance: 143.0
click at [1288, 567] on div "Crear Item de Auditoria 35748414 Nro Documento 20357484147 CUIL Afiliado Inacti…" at bounding box center [746, 360] width 1493 height 721
click at [645, 283] on input "MARTELOZZI FACUNDO 35748414" at bounding box center [746, 281] width 978 height 14
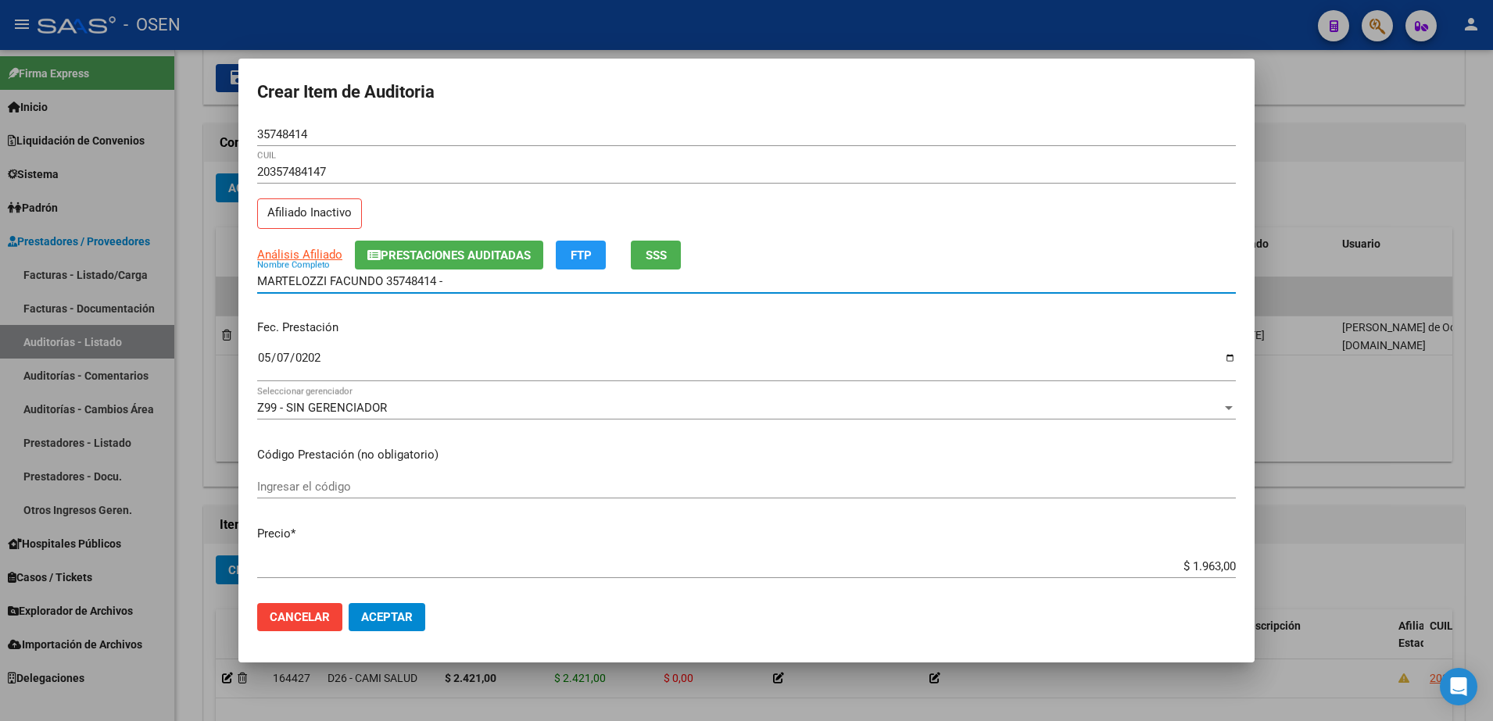
paste input "$ 1.963,00"
drag, startPoint x: 645, startPoint y: 282, endPoint x: 59, endPoint y: 283, distance: 586.1
click at [59, 283] on div "Crear Item de Auditoria 35748414 Nro Documento 20357484147 CUIL Afiliado Inacti…" at bounding box center [746, 360] width 1493 height 721
click at [520, 283] on input "MARTELOZZI FACUNDO 35748414 - $ 1.963,00" at bounding box center [746, 281] width 978 height 14
drag, startPoint x: 520, startPoint y: 284, endPoint x: 413, endPoint y: 285, distance: 107.1
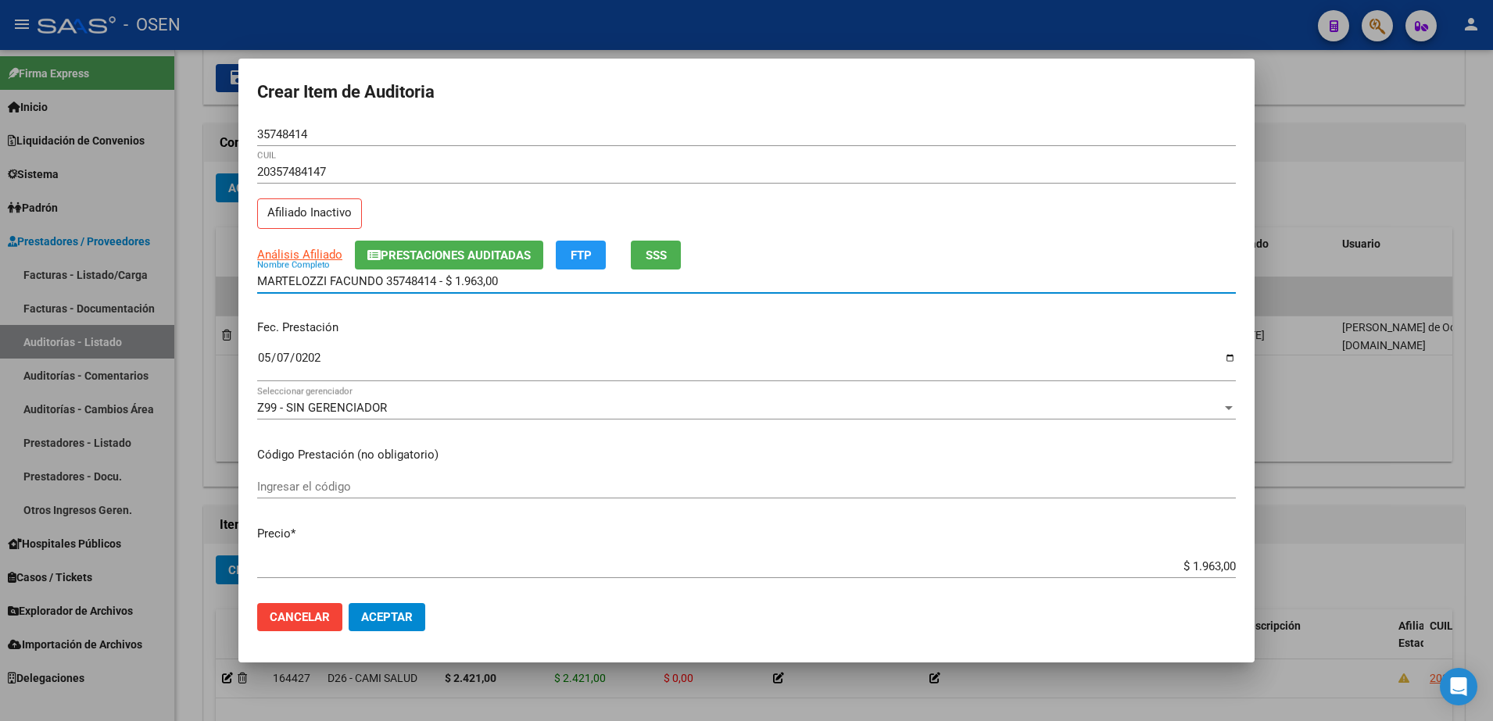
click at [413, 285] on input "MARTELOZZI FACUNDO 35748414 - $ 1.963,00" at bounding box center [746, 281] width 978 height 14
drag, startPoint x: 393, startPoint y: 278, endPoint x: 184, endPoint y: 270, distance: 209.6
click at [184, 270] on div "Crear Item de Auditoria 35748414 Nro Documento 20357484147 CUIL Afiliado Inacti…" at bounding box center [746, 360] width 1493 height 721
type input "MARTELOZZI FACUNDO"
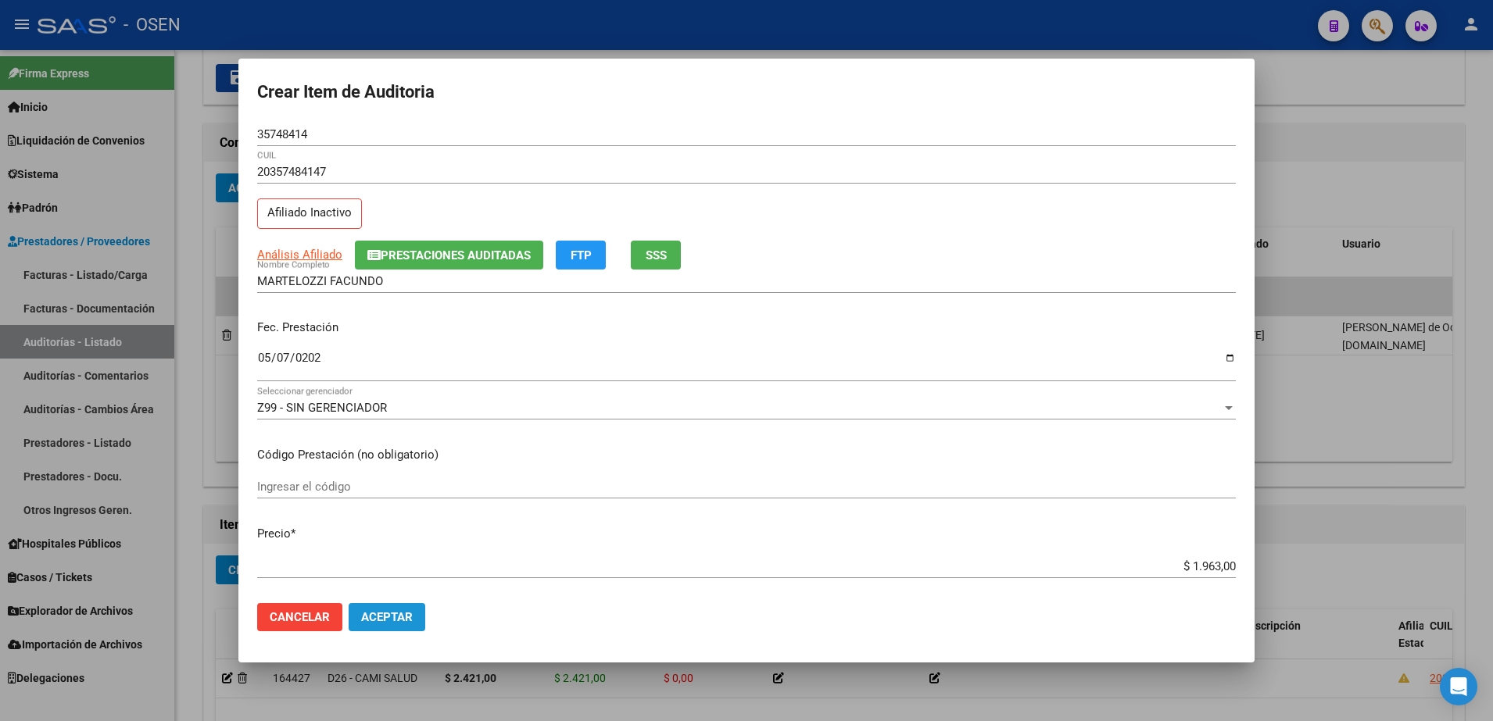
click at [404, 620] on span "Aceptar" at bounding box center [387, 617] width 52 height 14
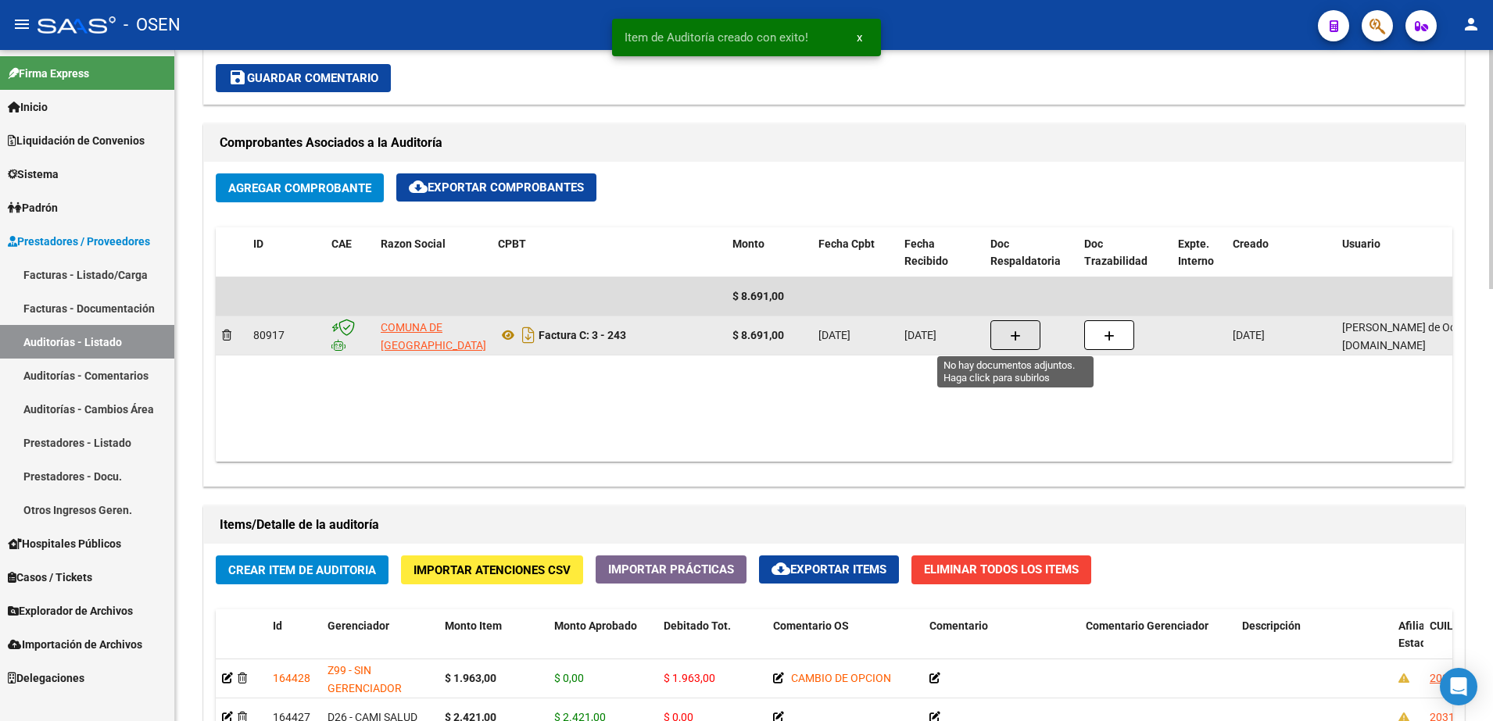
click at [1013, 332] on icon "button" at bounding box center [1015, 337] width 11 height 12
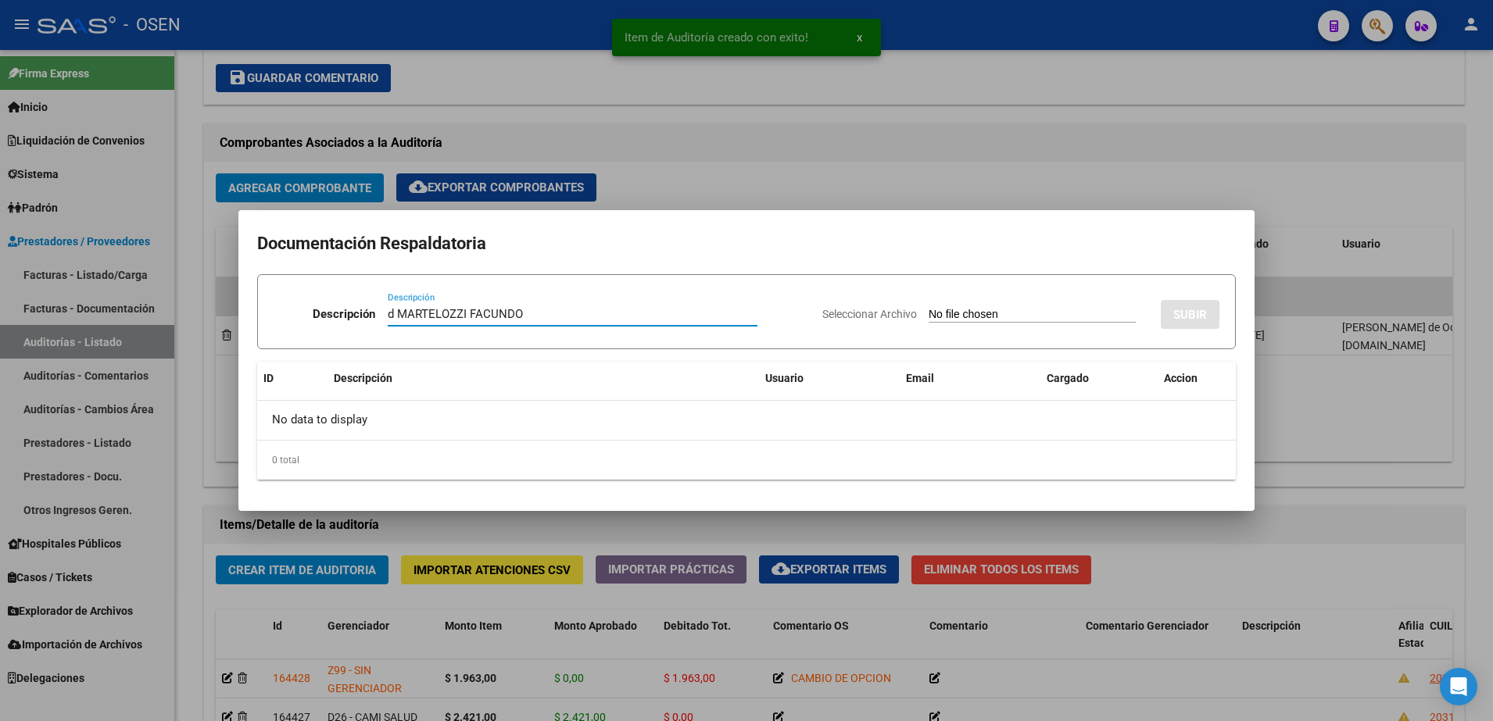
type input "d MARTELOZZI FACUNDO"
click at [1063, 317] on input "Seleccionar Archivo" at bounding box center [1031, 315] width 207 height 15
type input "C:\fakepath\MARTELOZZI .png"
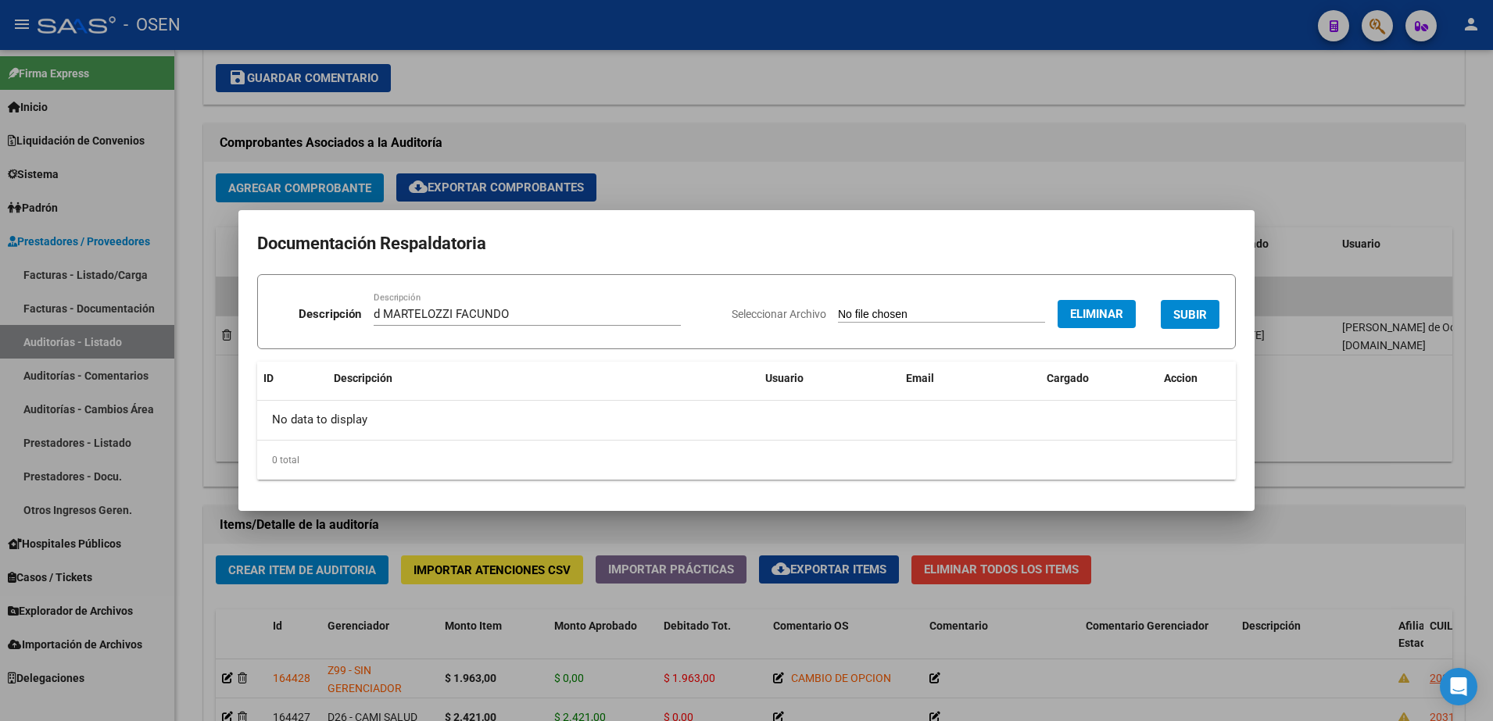
click at [1201, 303] on button "SUBIR" at bounding box center [1190, 314] width 59 height 29
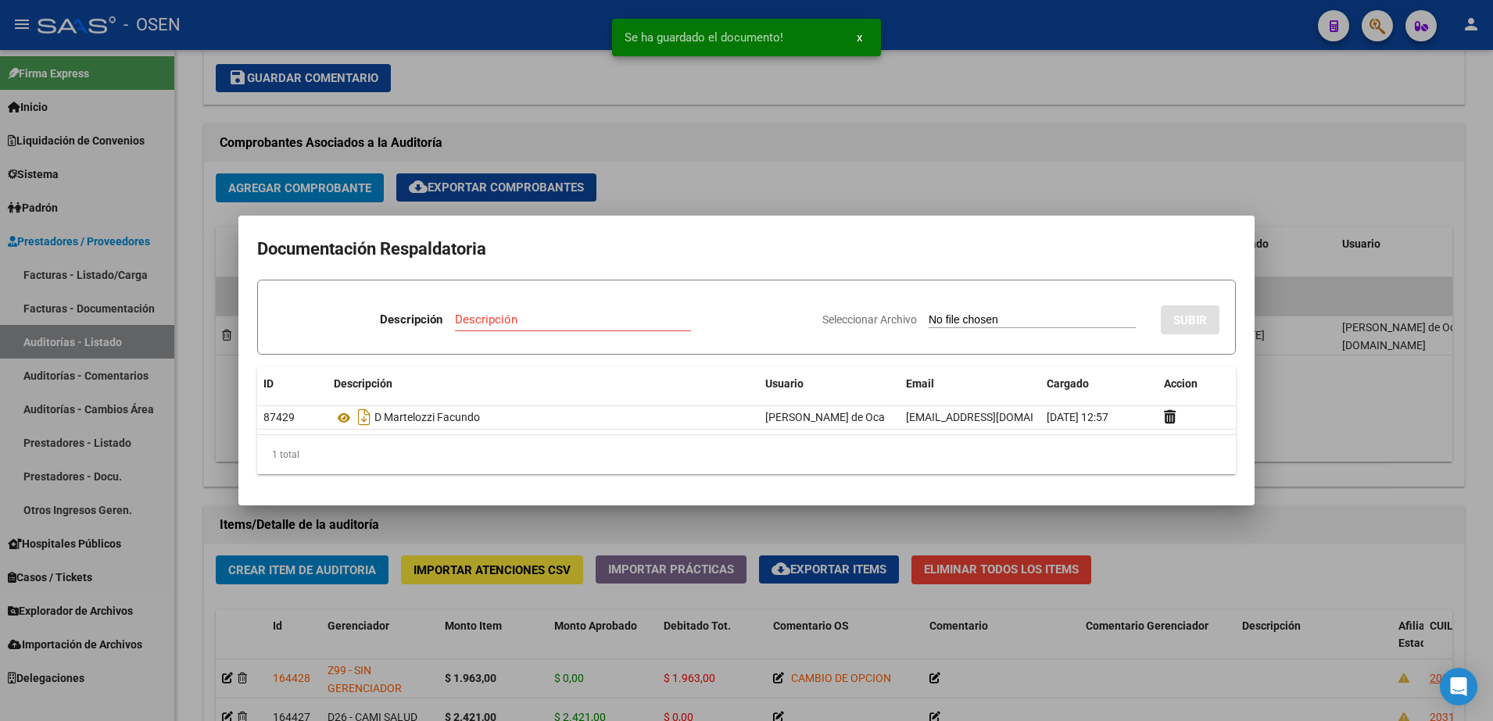
click at [463, 541] on div at bounding box center [746, 360] width 1493 height 721
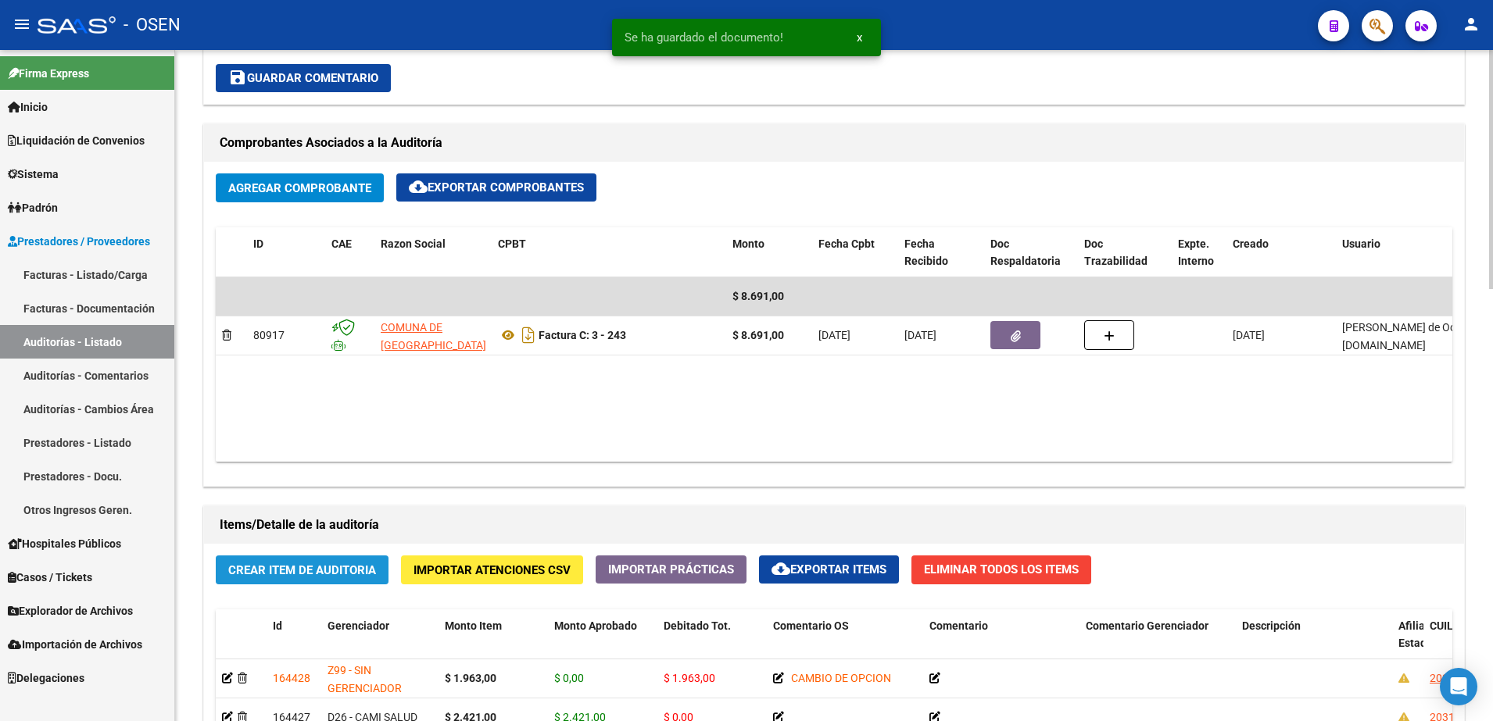
click at [349, 574] on span "Crear Item de Auditoria" at bounding box center [302, 570] width 148 height 14
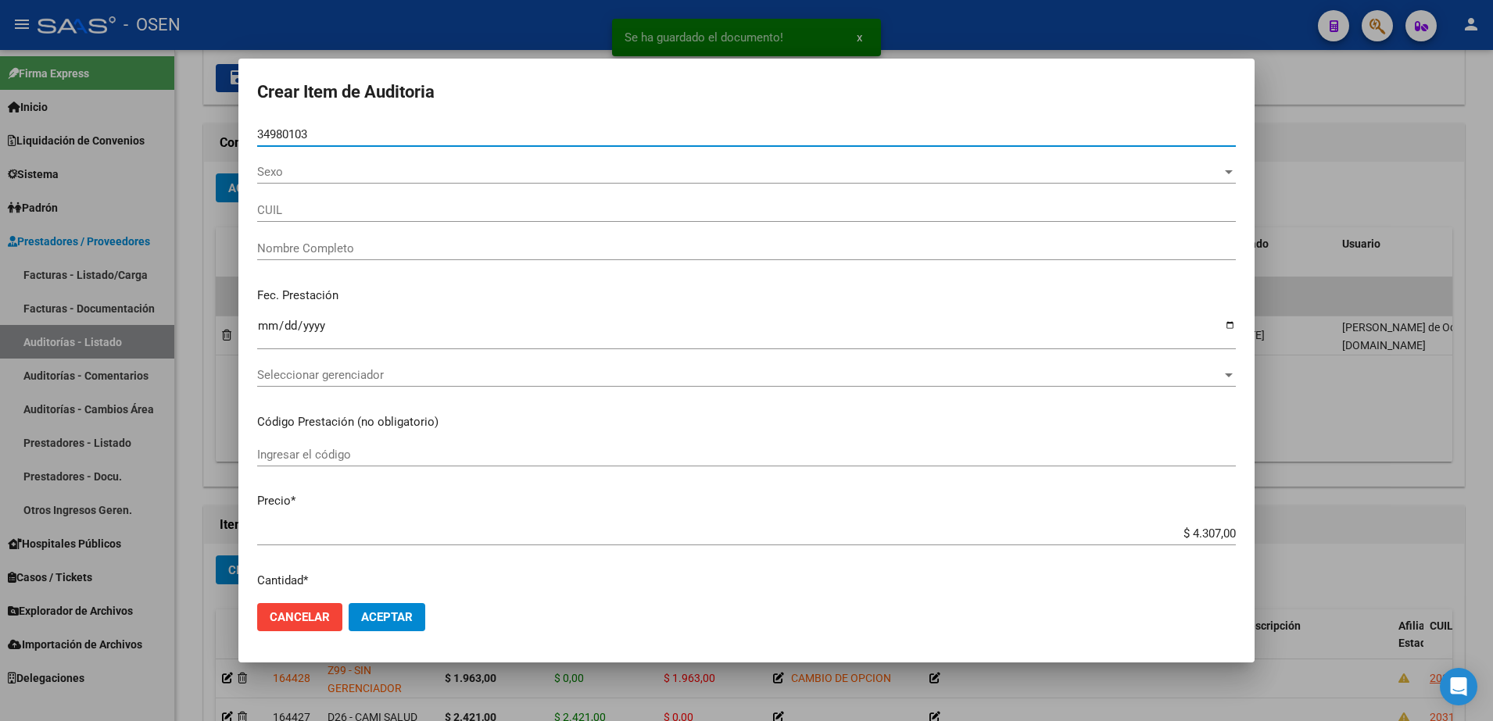
type input "27349801030"
type input "GONZALEZ CARINA VIVIANA"
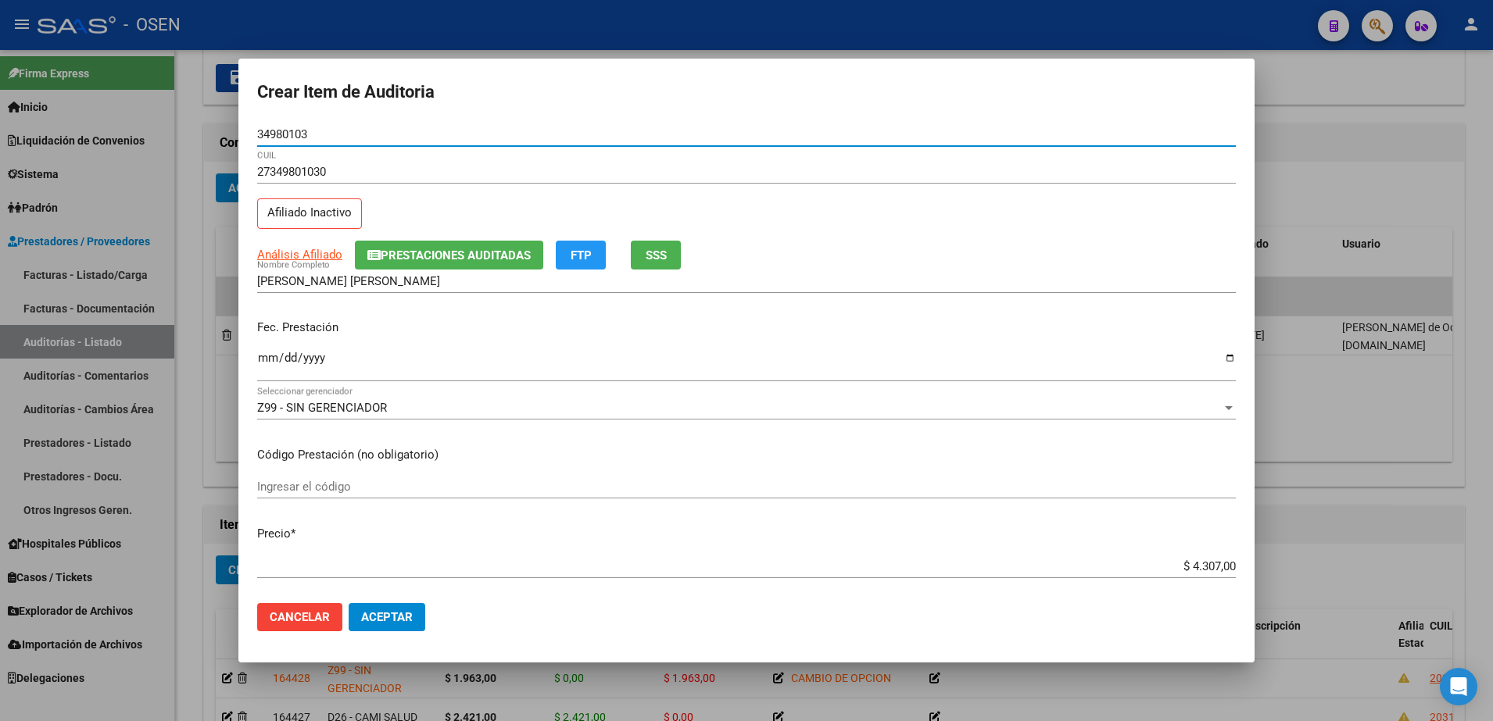
type input "34980103"
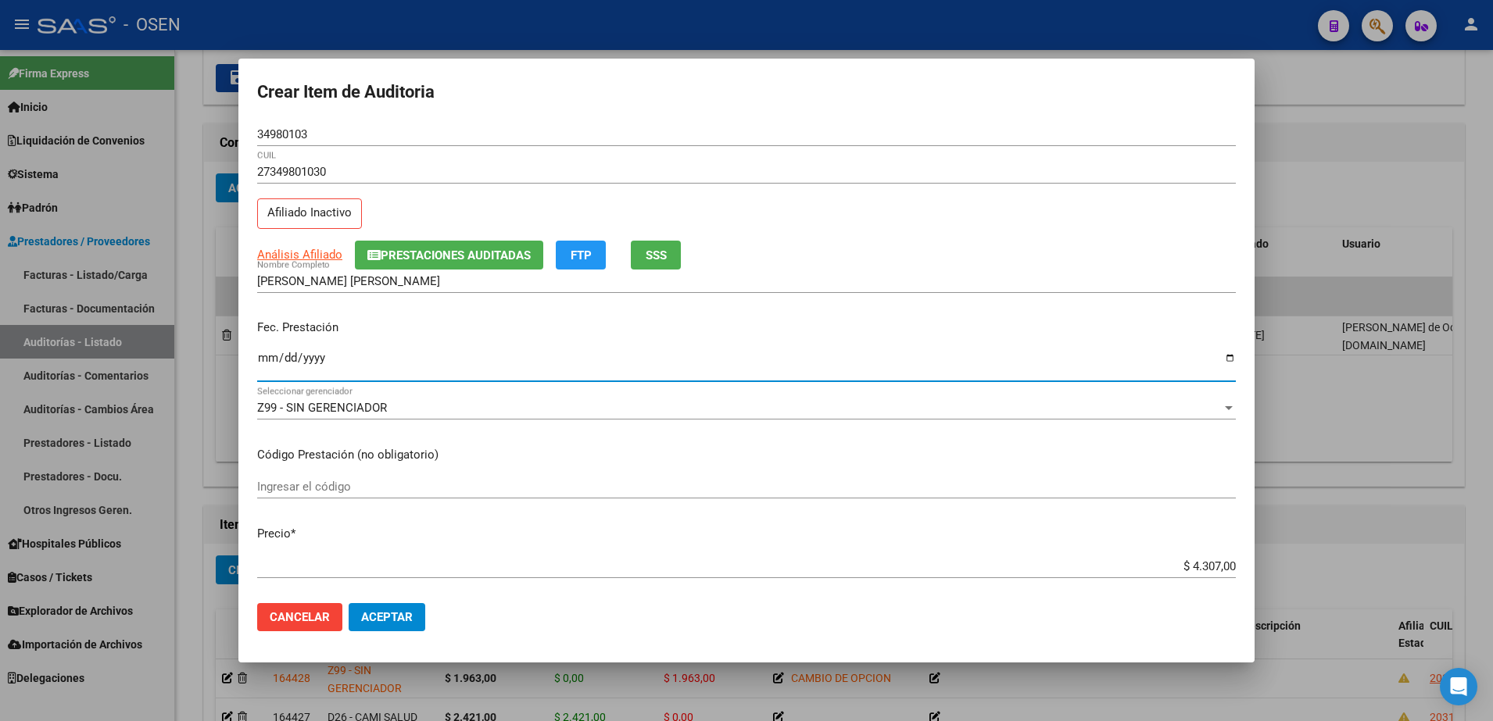
click at [273, 358] on input "Ingresar la fecha" at bounding box center [746, 364] width 978 height 25
type input "2024-08-13"
click at [299, 261] on span "Análisis Afiliado" at bounding box center [299, 255] width 85 height 14
type textarea "27349801030"
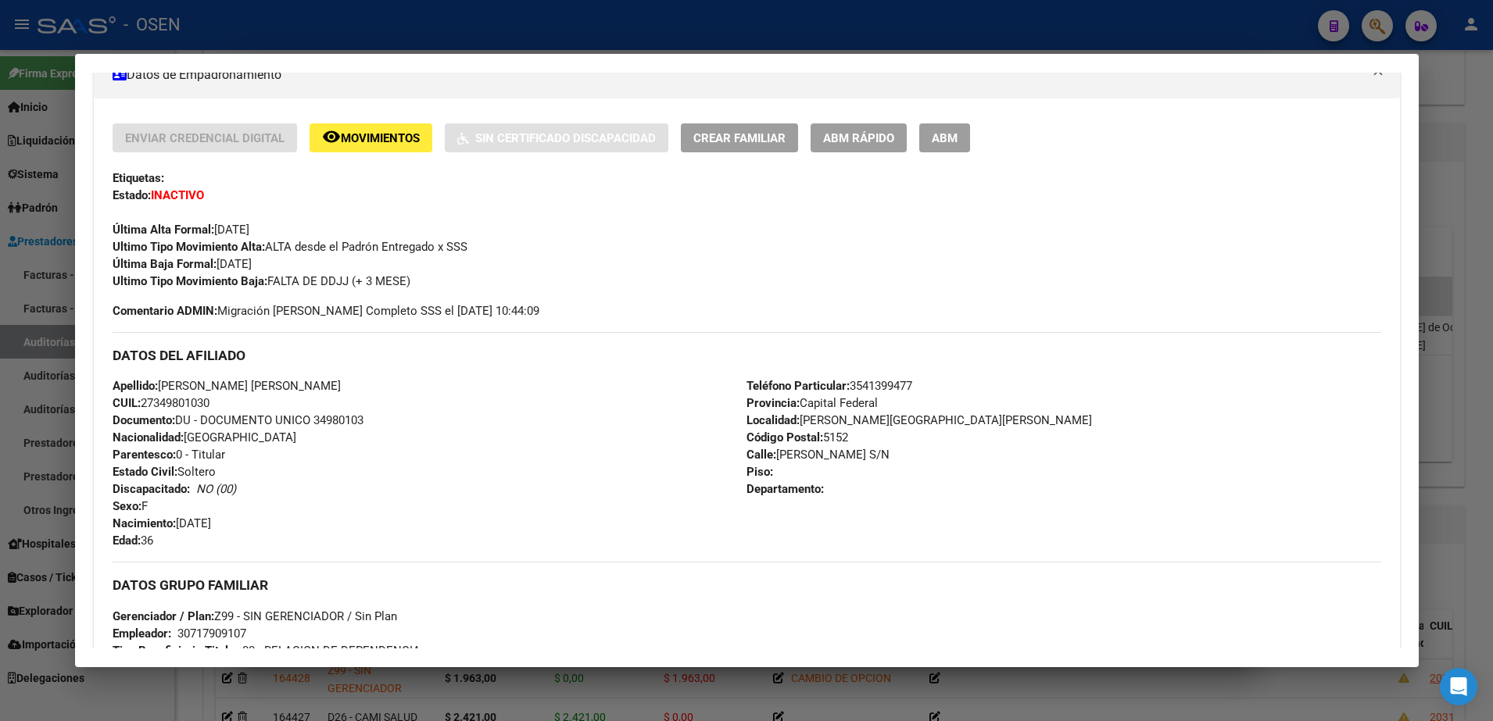
scroll to position [684, 0]
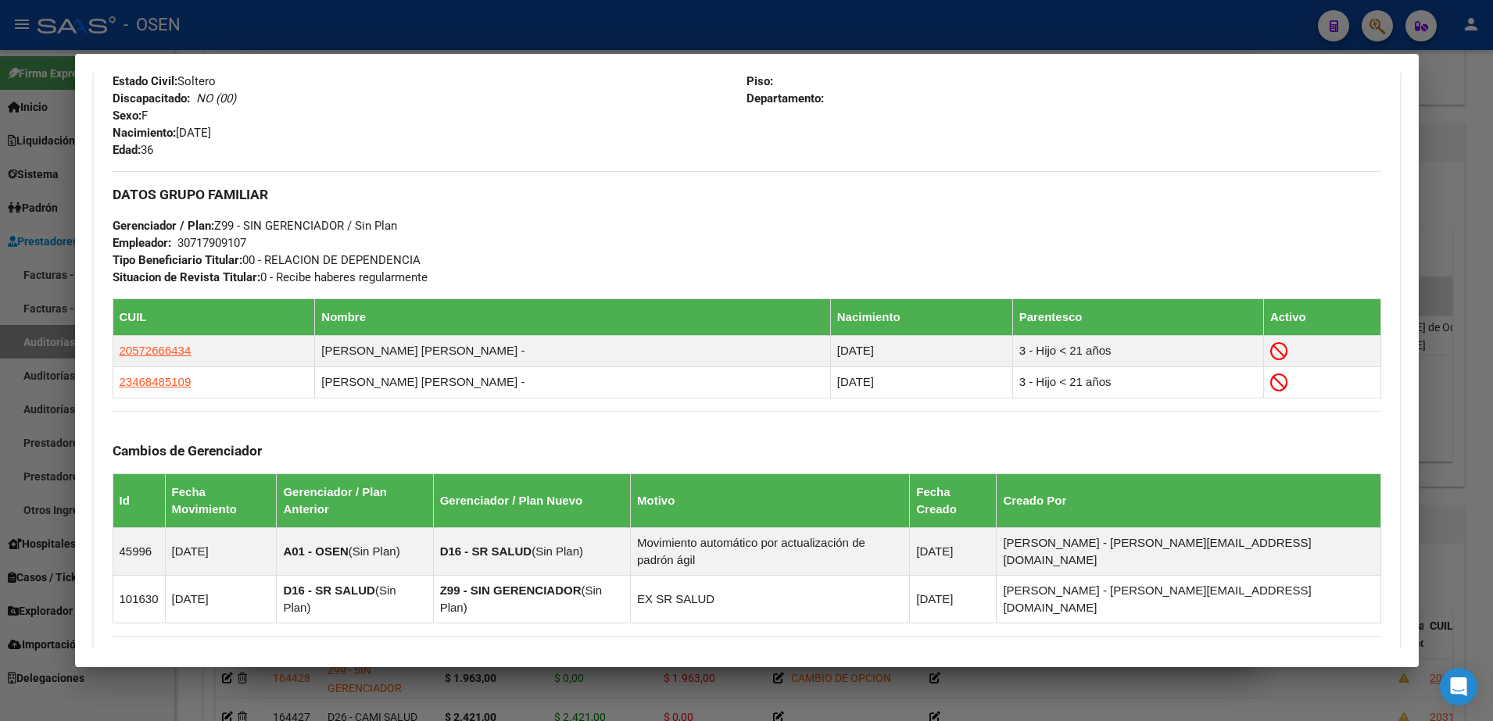
click at [1441, 375] on div at bounding box center [746, 360] width 1493 height 721
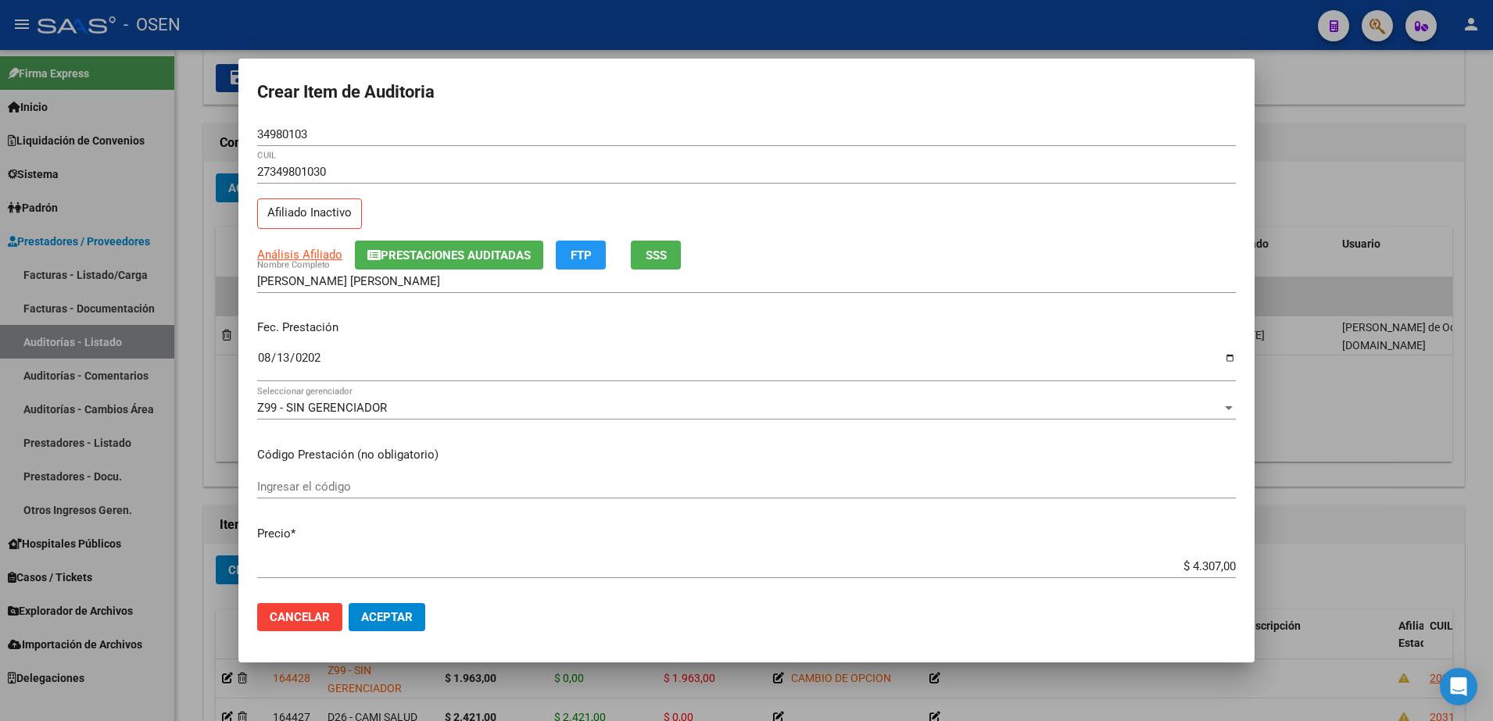
click at [646, 257] on button "SSS" at bounding box center [656, 255] width 50 height 29
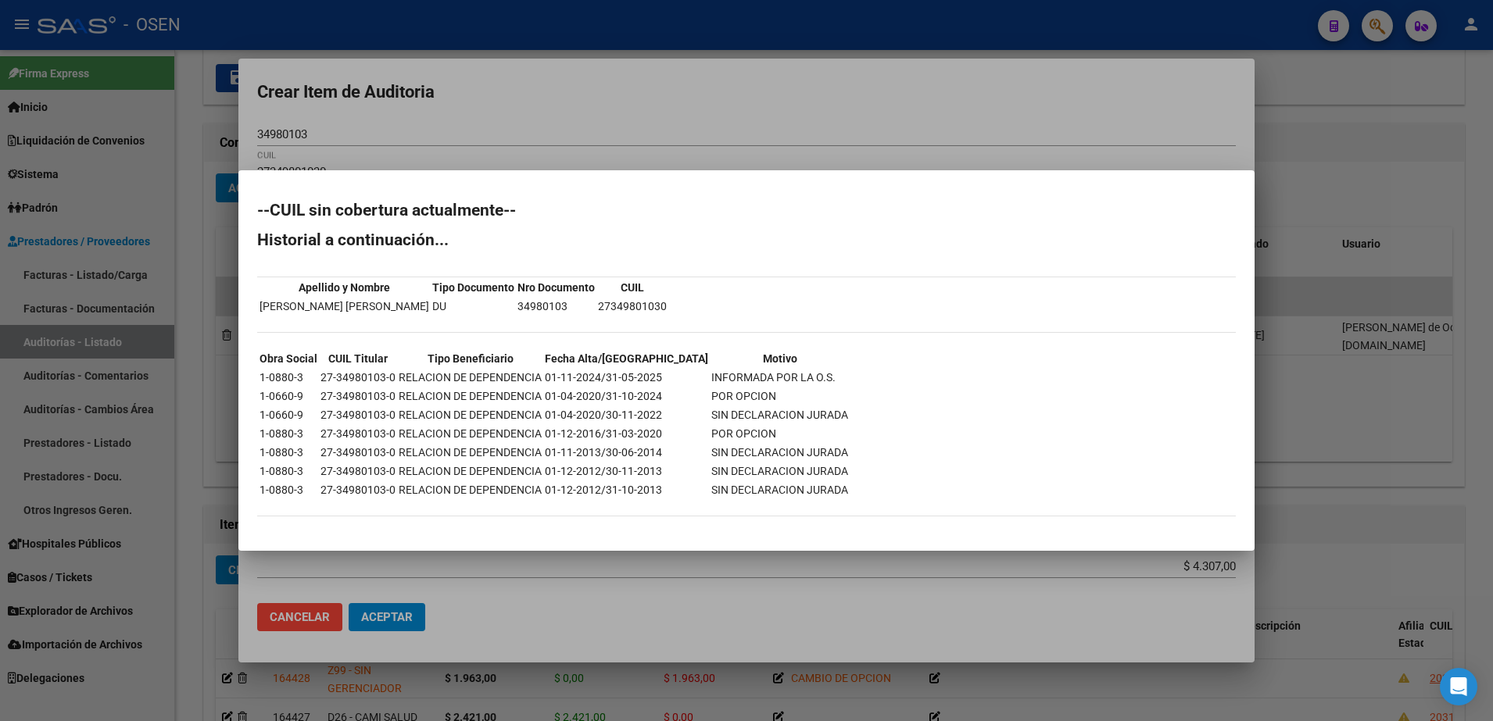
click at [567, 116] on div at bounding box center [746, 360] width 1493 height 721
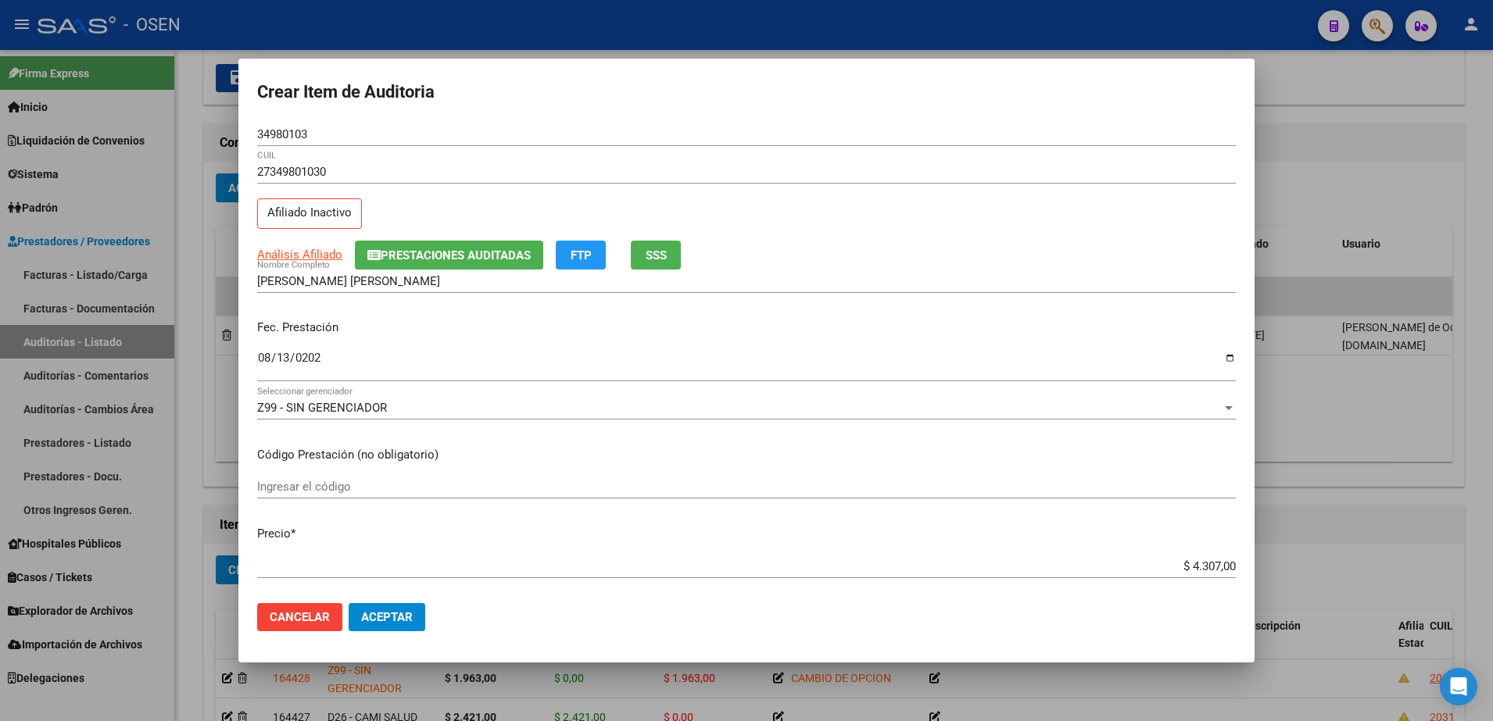
click at [294, 273] on div "GONZALEZ CARINA VIVIANA Nombre Completo" at bounding box center [746, 281] width 978 height 23
click at [295, 262] on app-link-go-to "Análisis Afiliado" at bounding box center [299, 255] width 85 height 18
click at [295, 258] on span "Análisis Afiliado" at bounding box center [299, 255] width 85 height 14
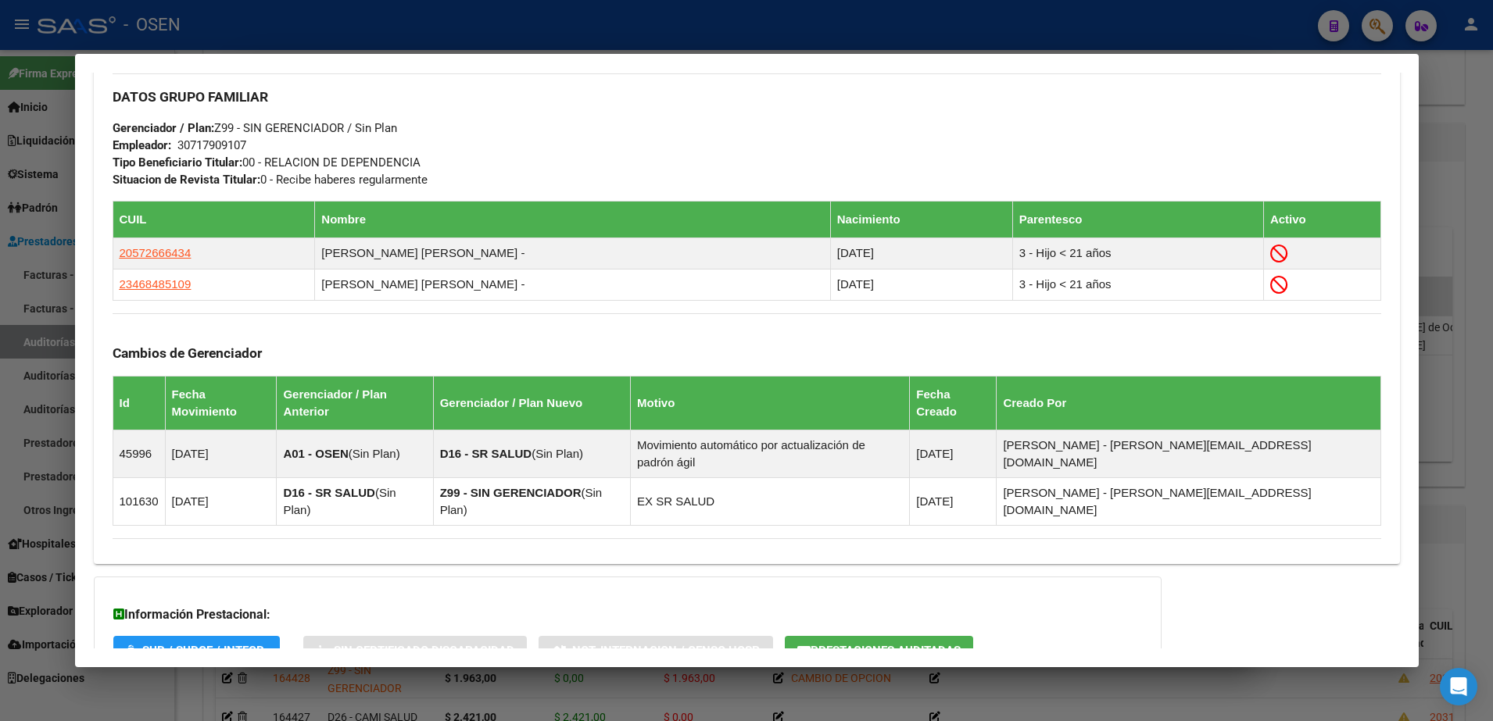
scroll to position [851, 0]
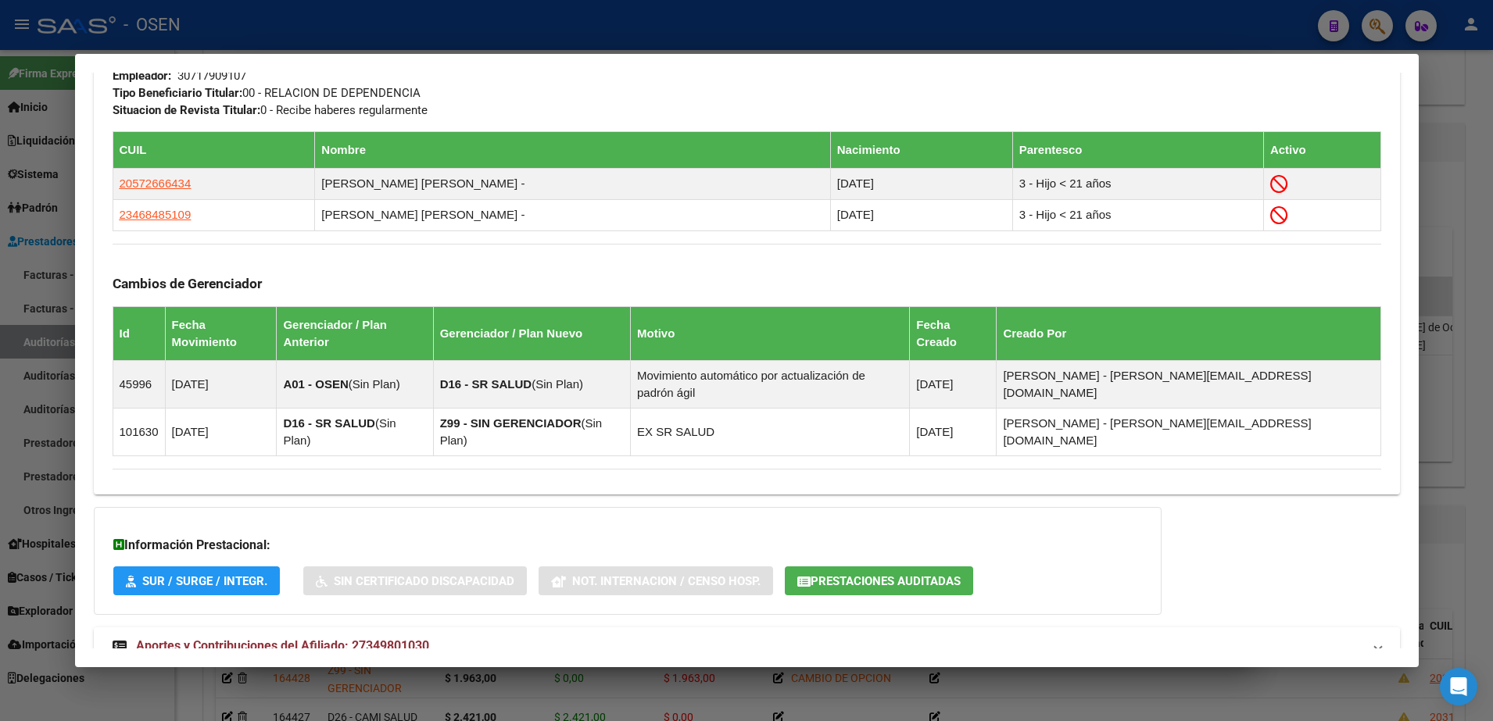
click at [706, 637] on mat-panel-title "Aportes y Contribuciones del Afiliado: 27349801030" at bounding box center [738, 646] width 1250 height 19
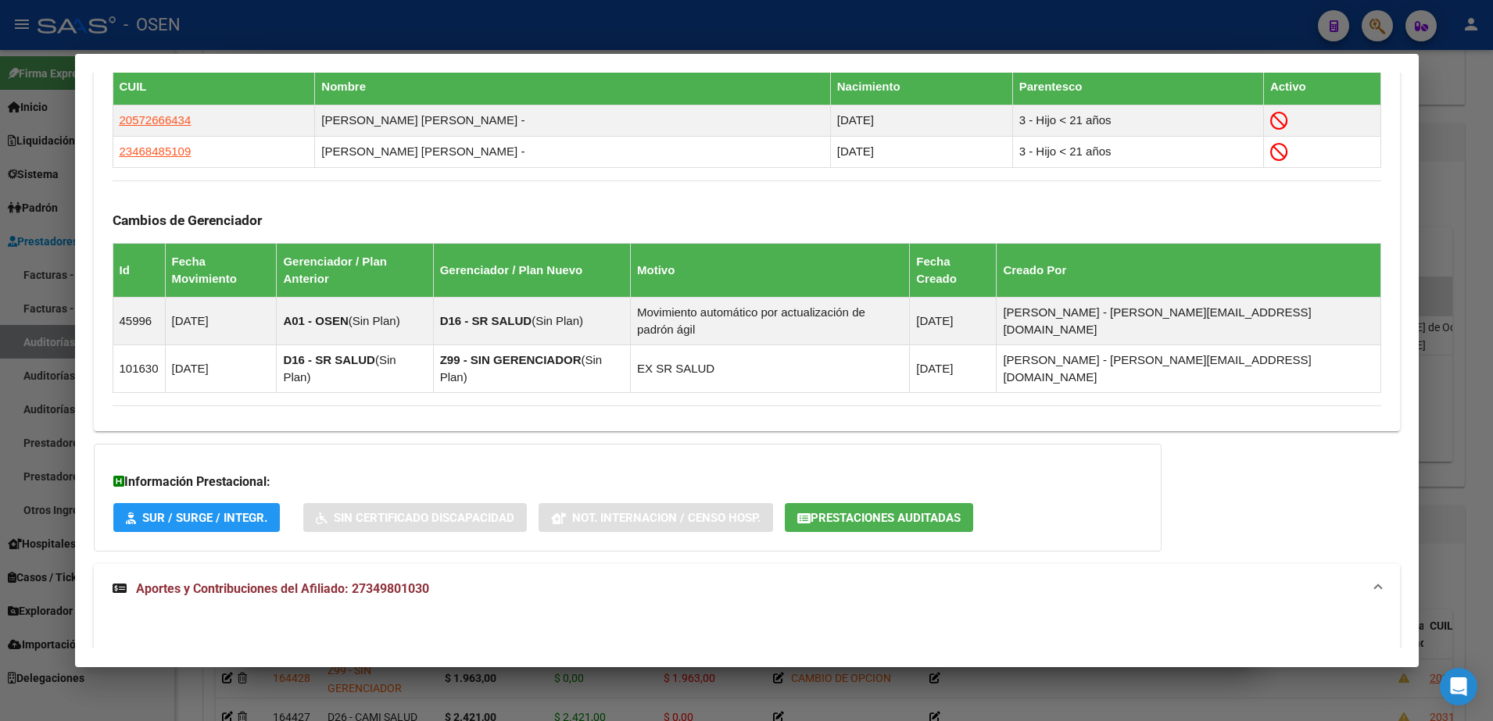
scroll to position [943, 0]
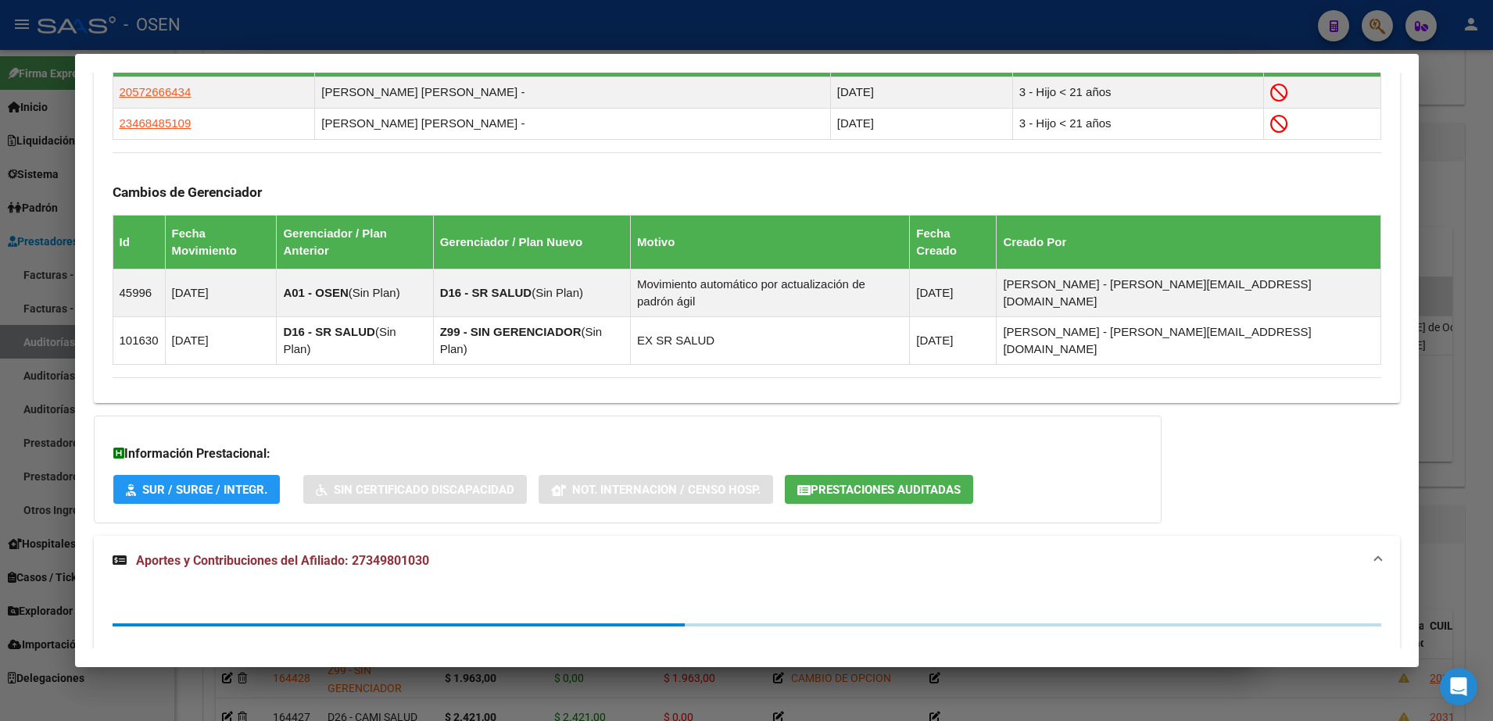
click at [860, 483] on span "Prestaciones Auditadas" at bounding box center [885, 490] width 150 height 14
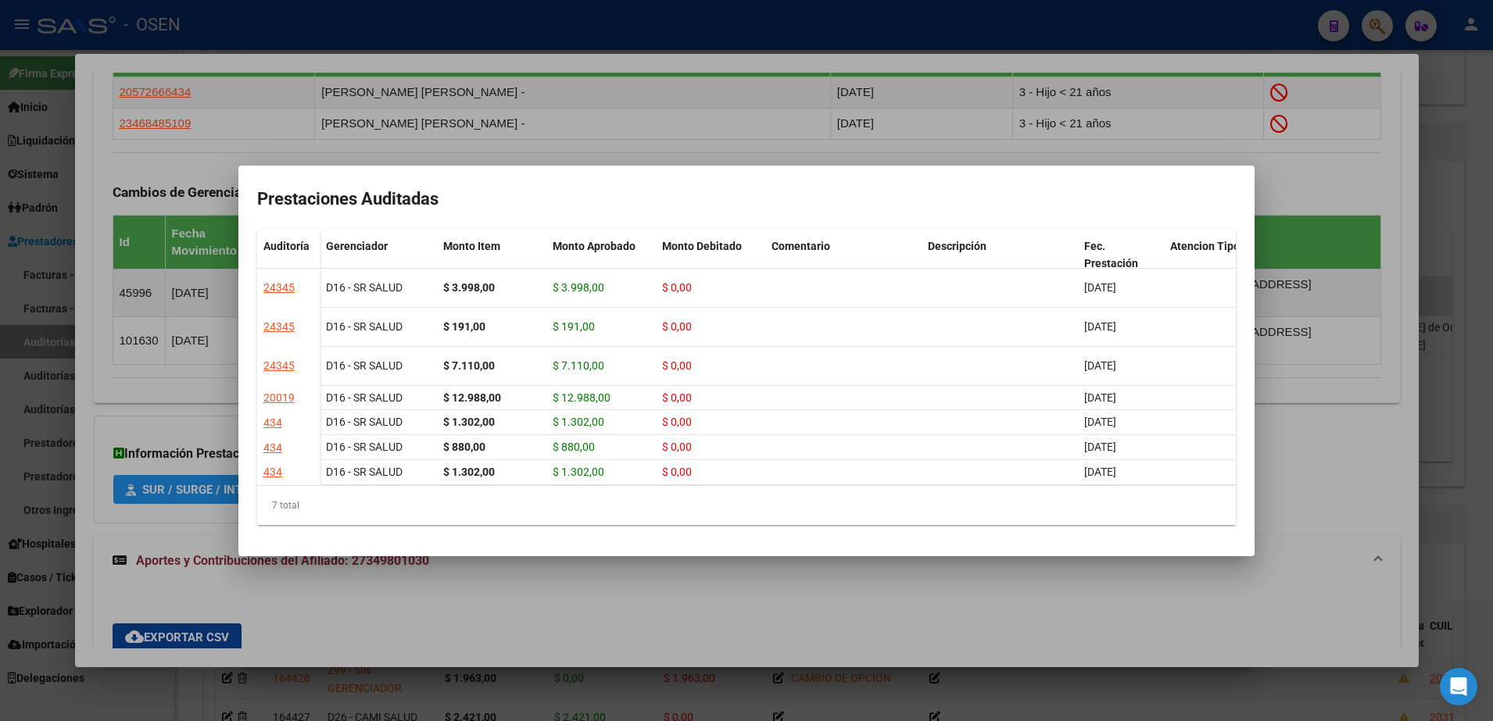
click at [1307, 444] on div at bounding box center [746, 360] width 1493 height 721
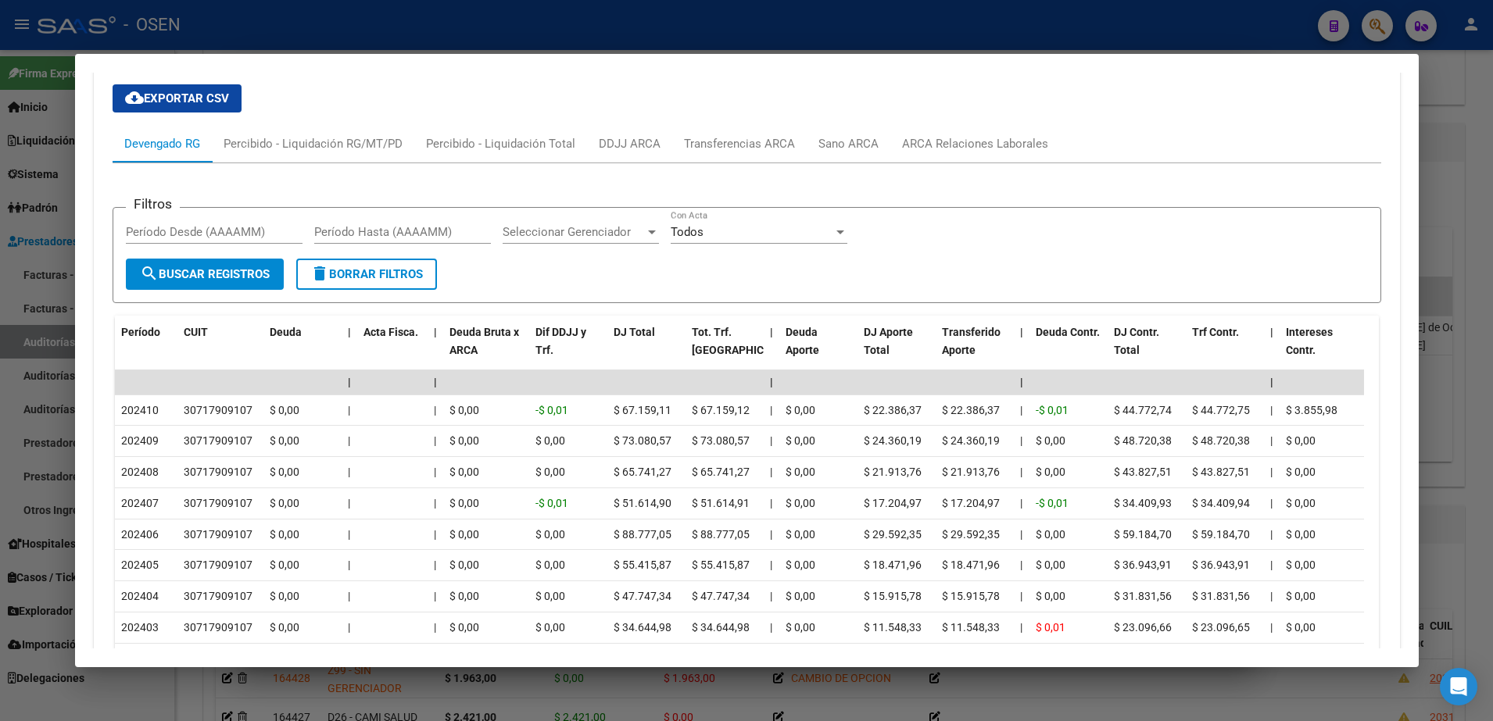
scroll to position [1626, 0]
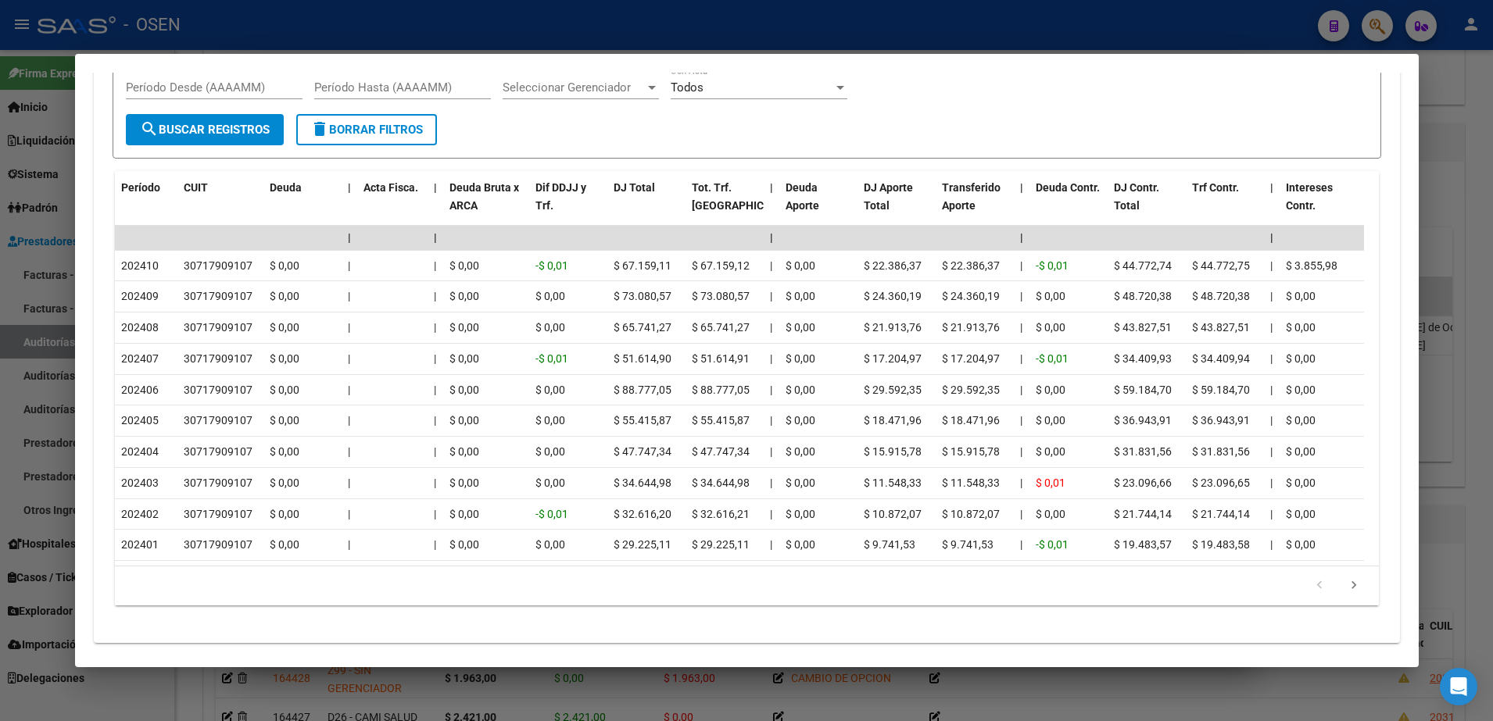
click at [52, 335] on div at bounding box center [746, 360] width 1493 height 721
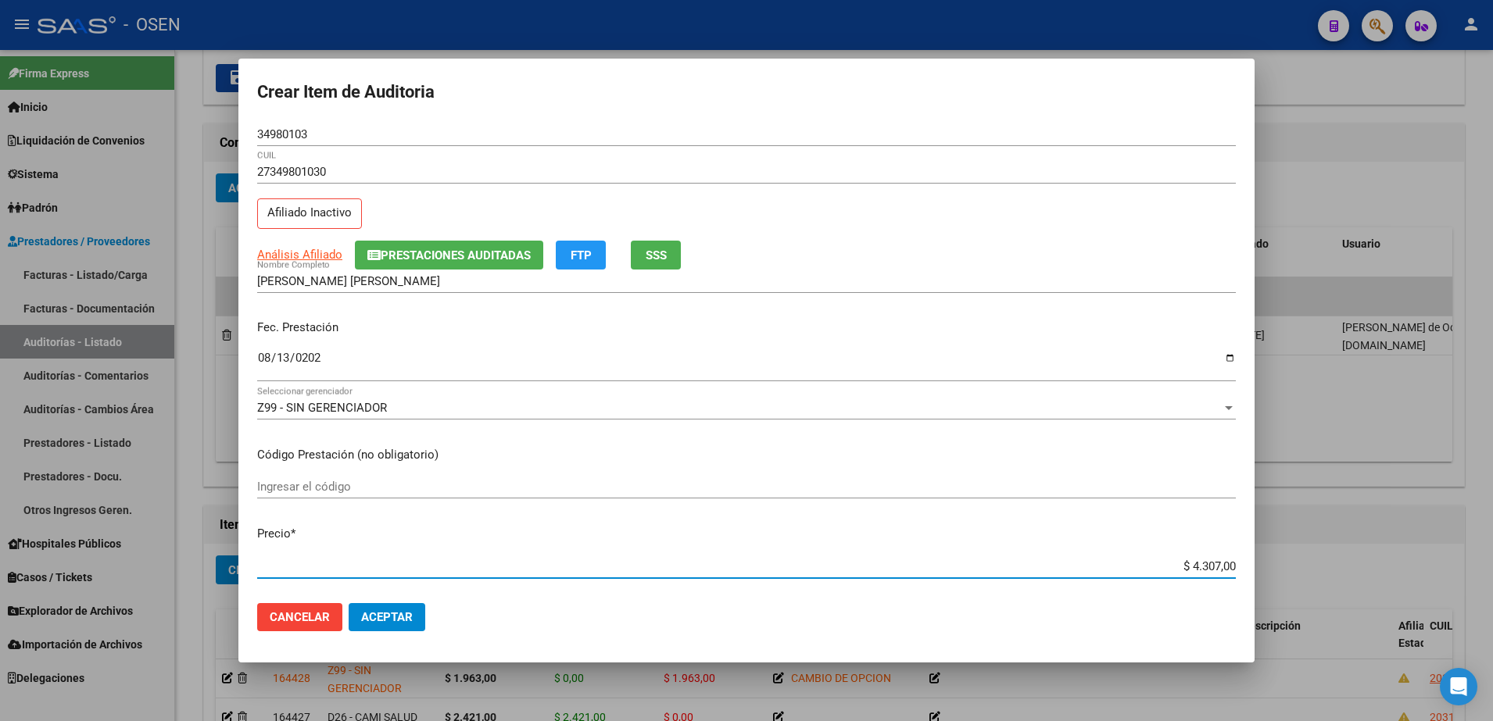
drag, startPoint x: 1211, startPoint y: 568, endPoint x: 1180, endPoint y: 568, distance: 30.5
click at [1180, 568] on input "$ 4.307,00" at bounding box center [746, 567] width 978 height 14
paste input "2.787"
type input "$ 2.787,00"
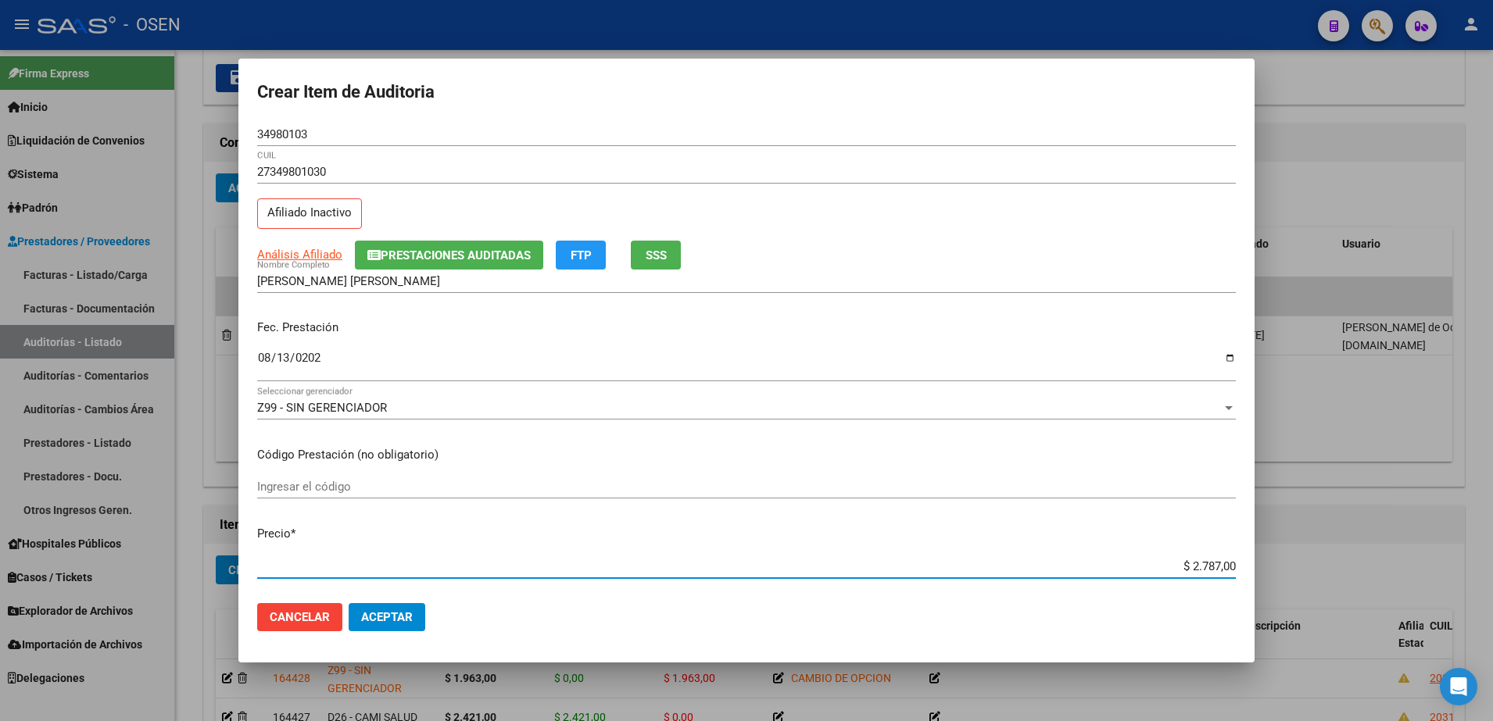
type input "$ 2.787,00"
click at [374, 622] on span "Aceptar" at bounding box center [387, 617] width 52 height 14
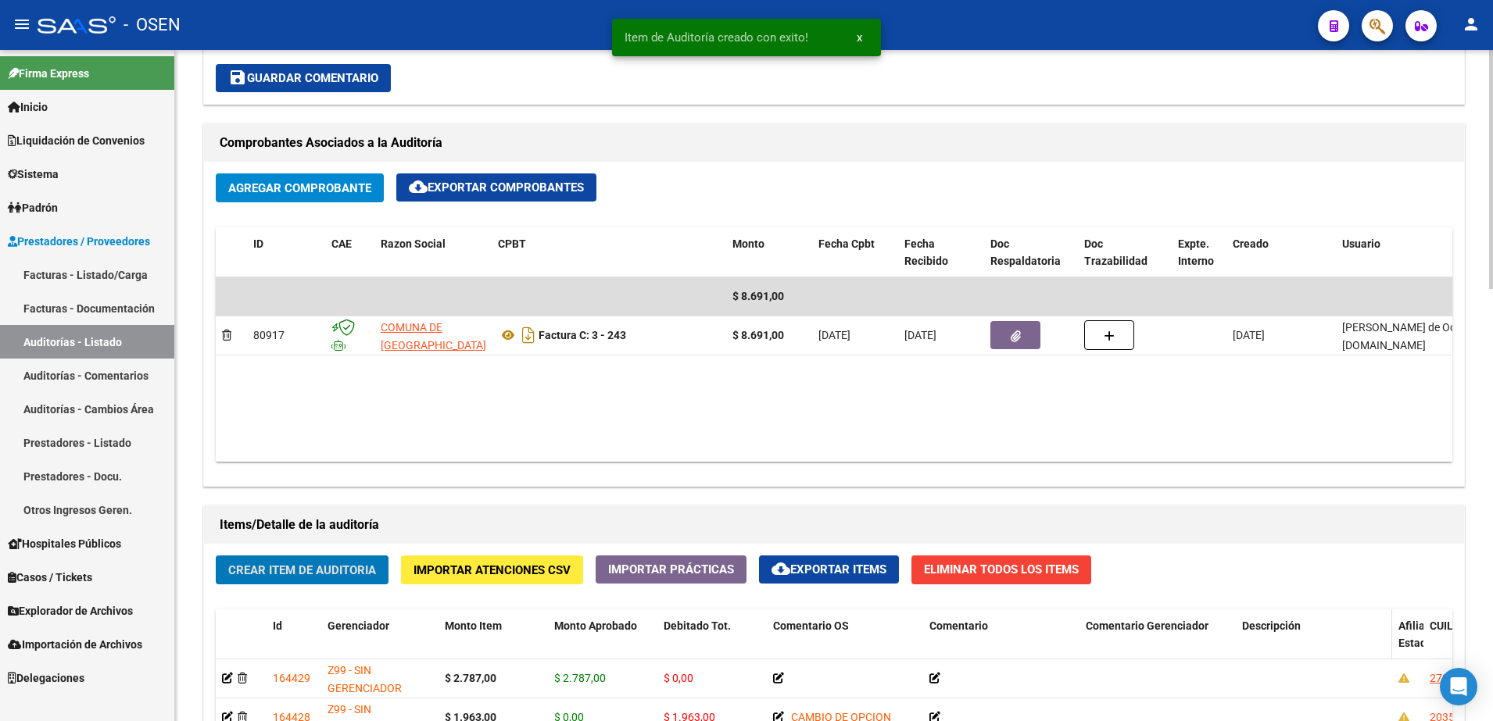
scroll to position [880, 0]
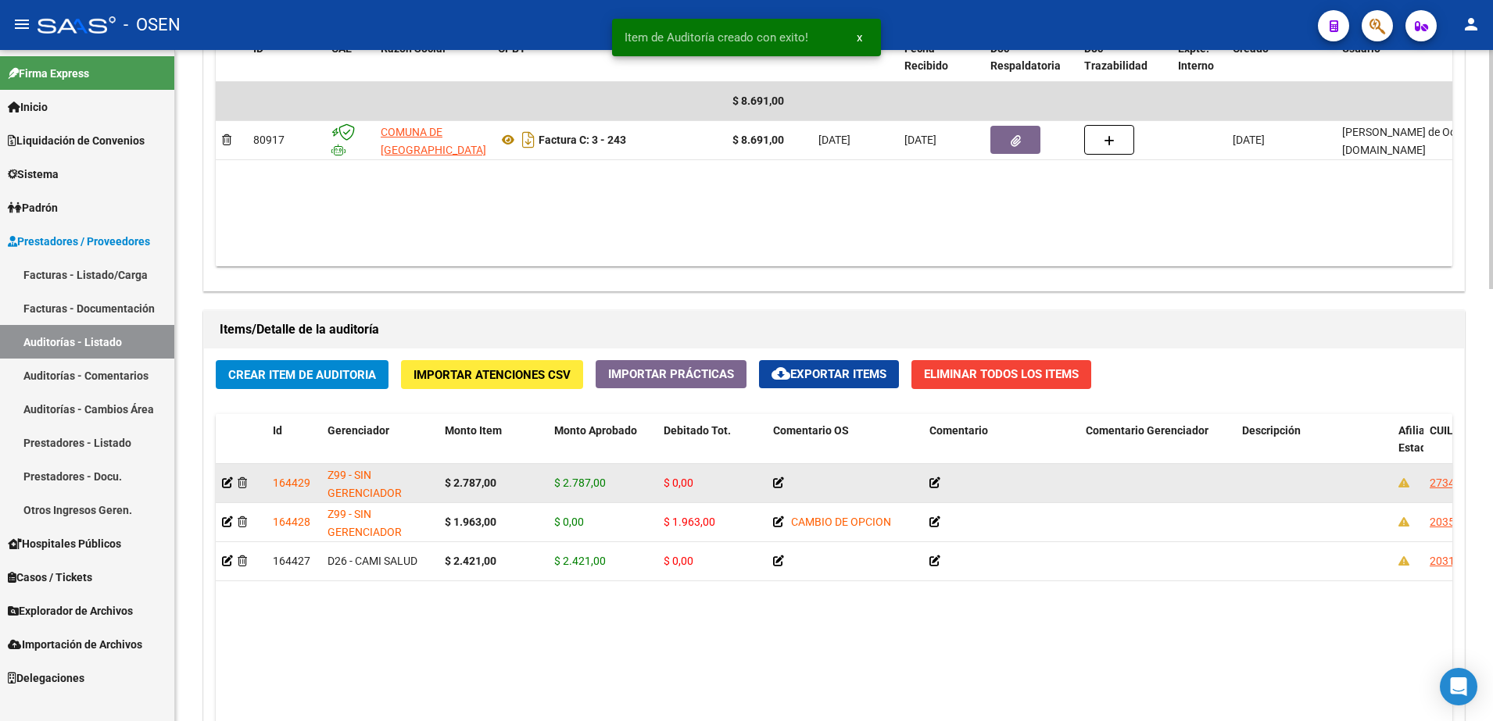
drag, startPoint x: 1386, startPoint y: 442, endPoint x: 1257, endPoint y: 467, distance: 131.2
click at [1257, 467] on div "Id Gerenciador Monto Item Monto Aprobado Debitado Tot. Comentario OS Comentario…" at bounding box center [834, 667] width 1236 height 506
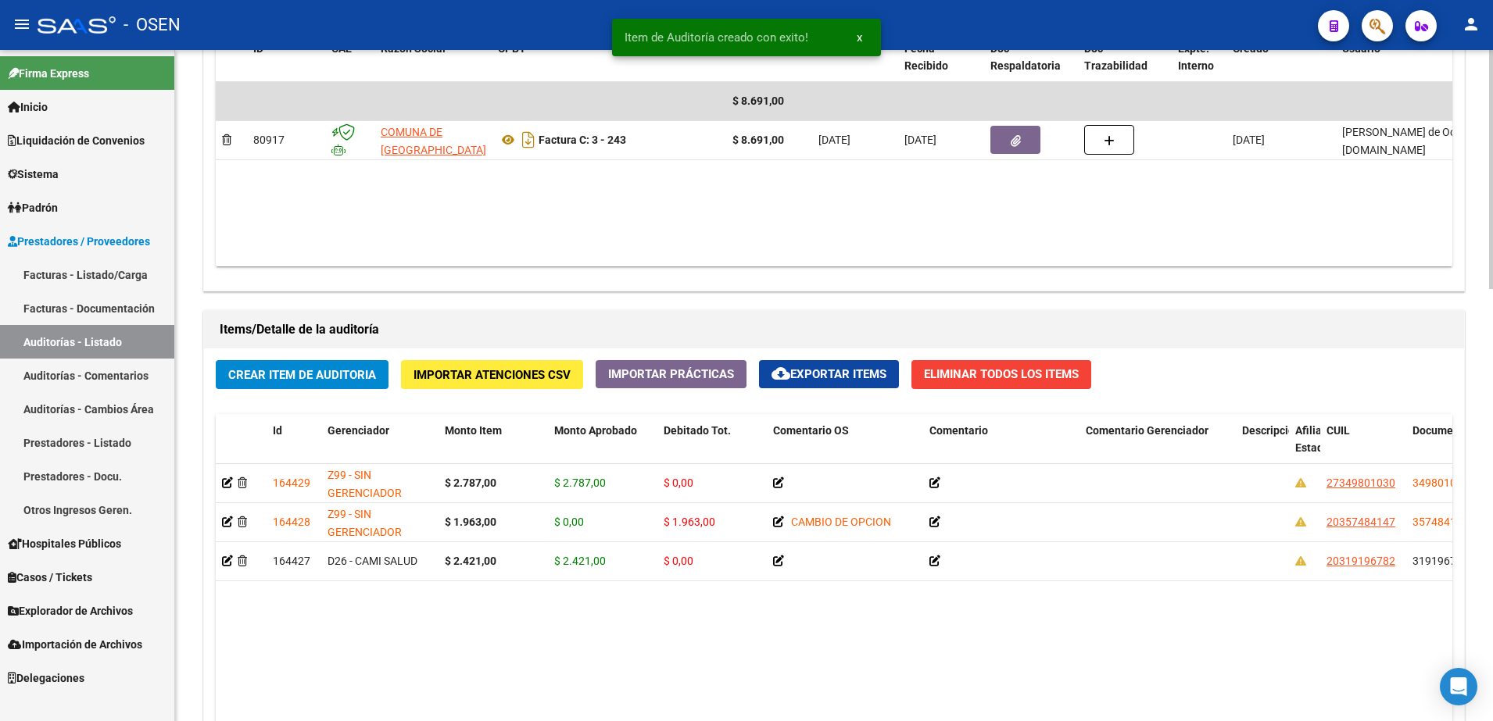
drag, startPoint x: 1257, startPoint y: 467, endPoint x: 1350, endPoint y: 639, distance: 195.8
click at [1350, 639] on datatable-body "164429 Z99 - SIN GERENCIADOR $ 2.787,00 $ 2.787,00 $ 0,00 27349801030 34980103 …" at bounding box center [834, 672] width 1236 height 416
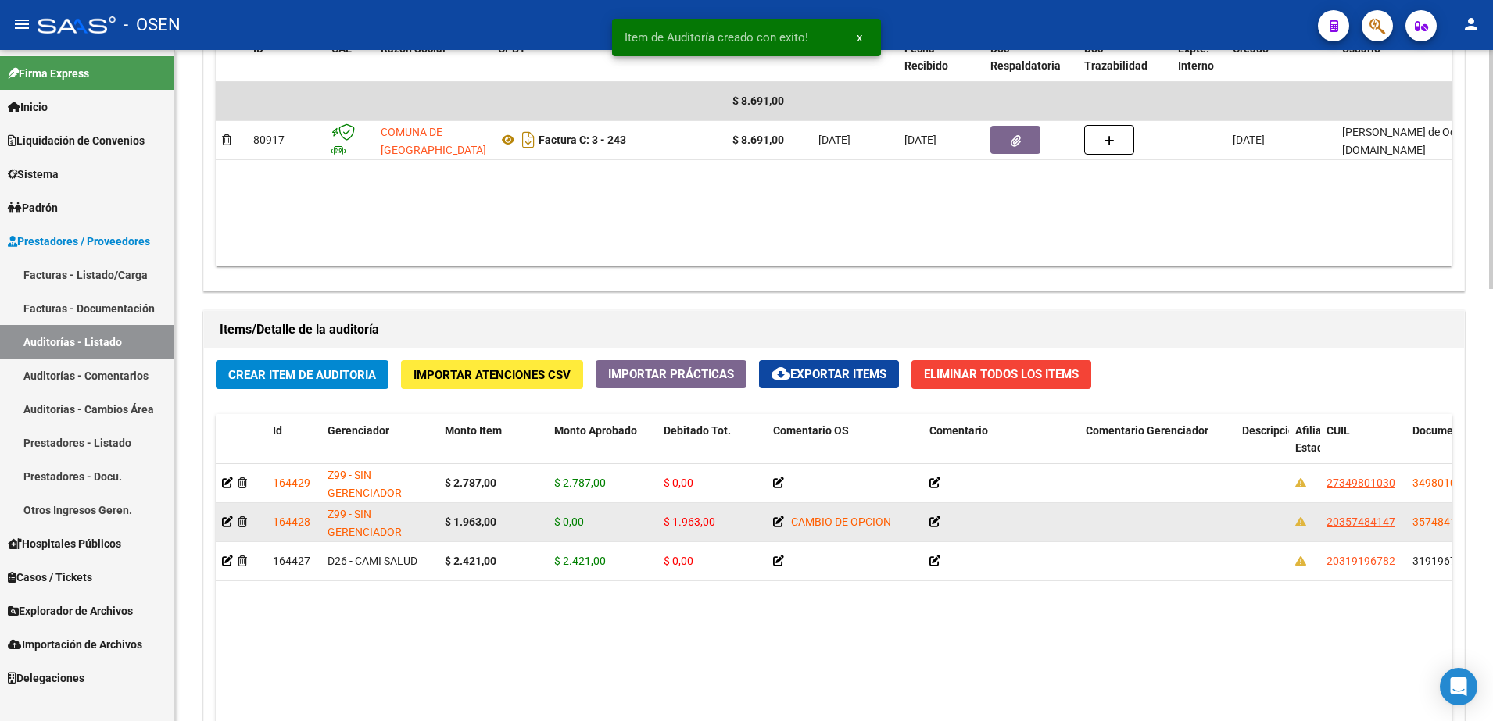
click at [1429, 524] on span "35748414" at bounding box center [1437, 522] width 50 height 13
copy span "35748414"
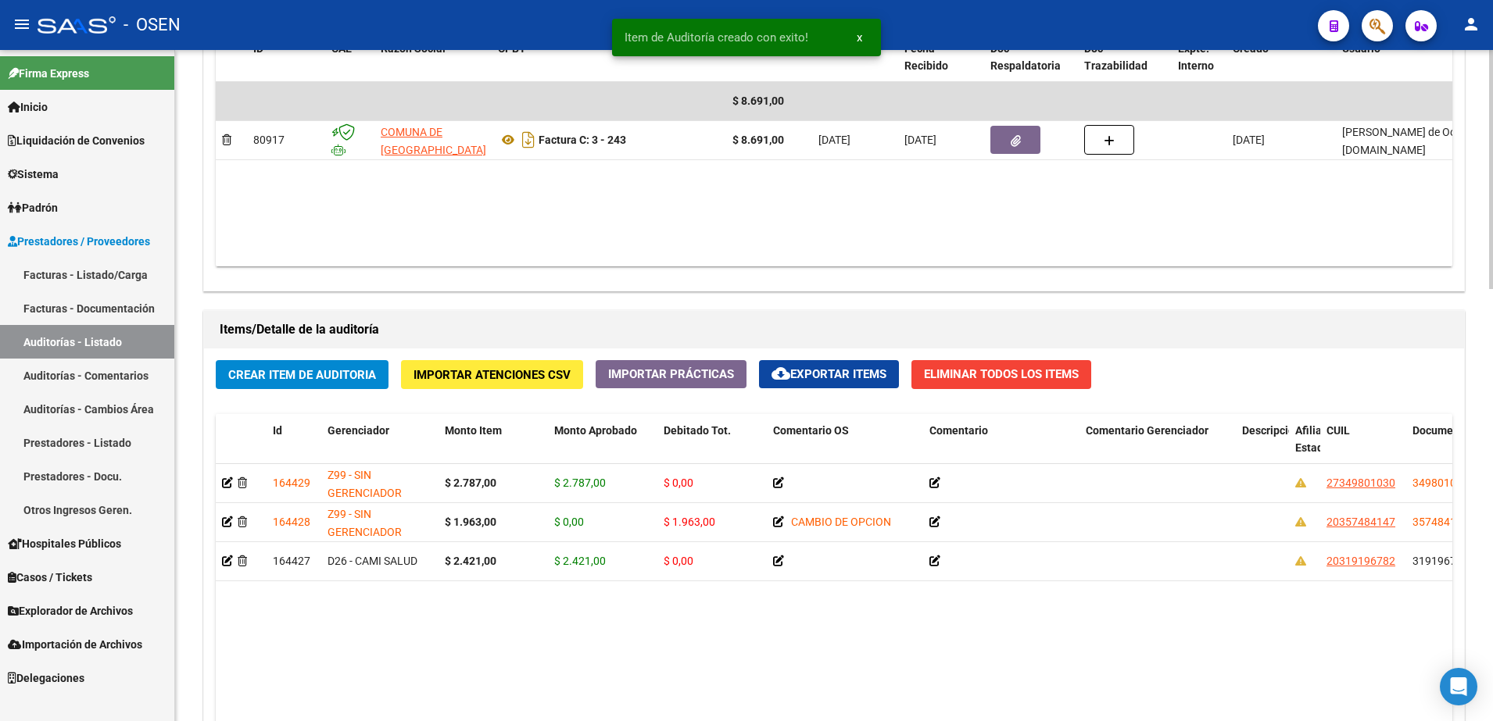
click at [381, 365] on button "Crear Item de Auditoria" at bounding box center [302, 374] width 173 height 29
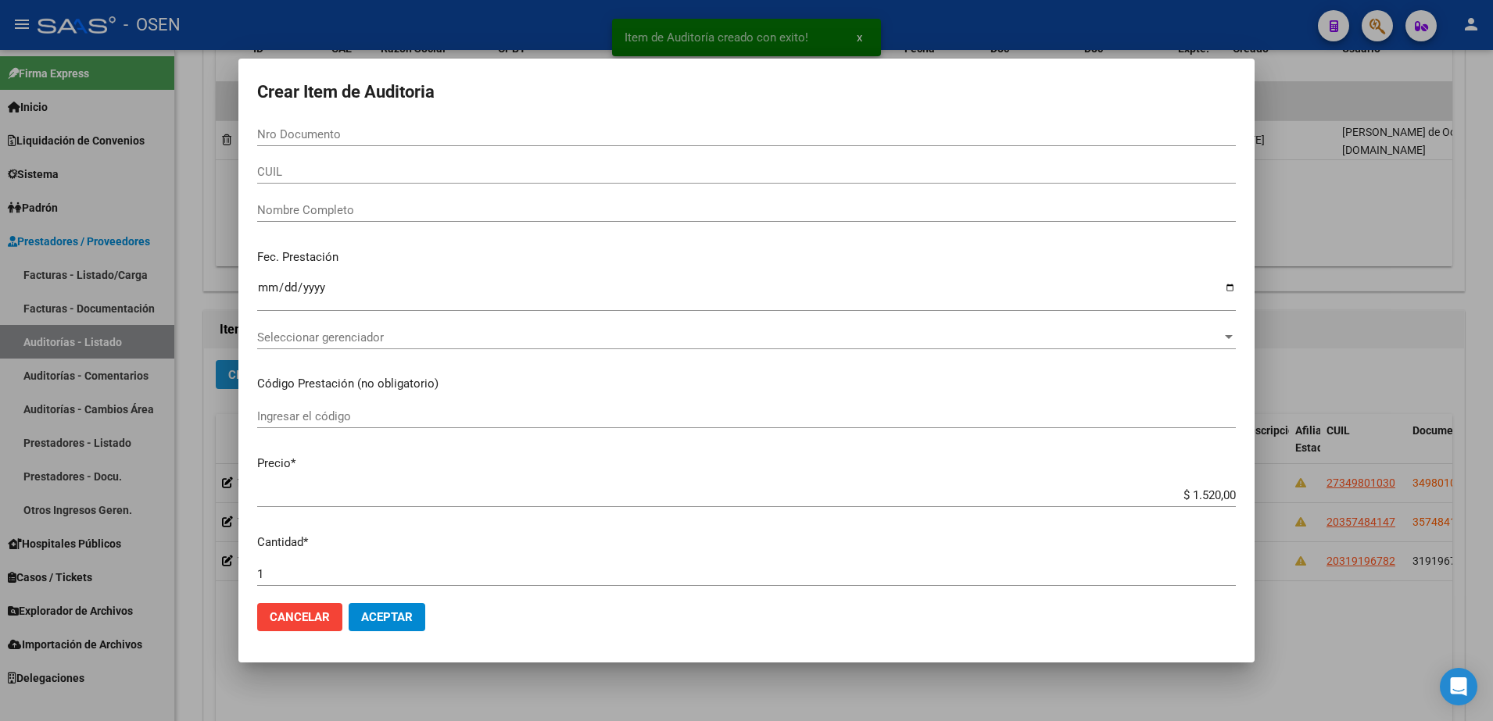
paste input "35748414"
type input "35748414"
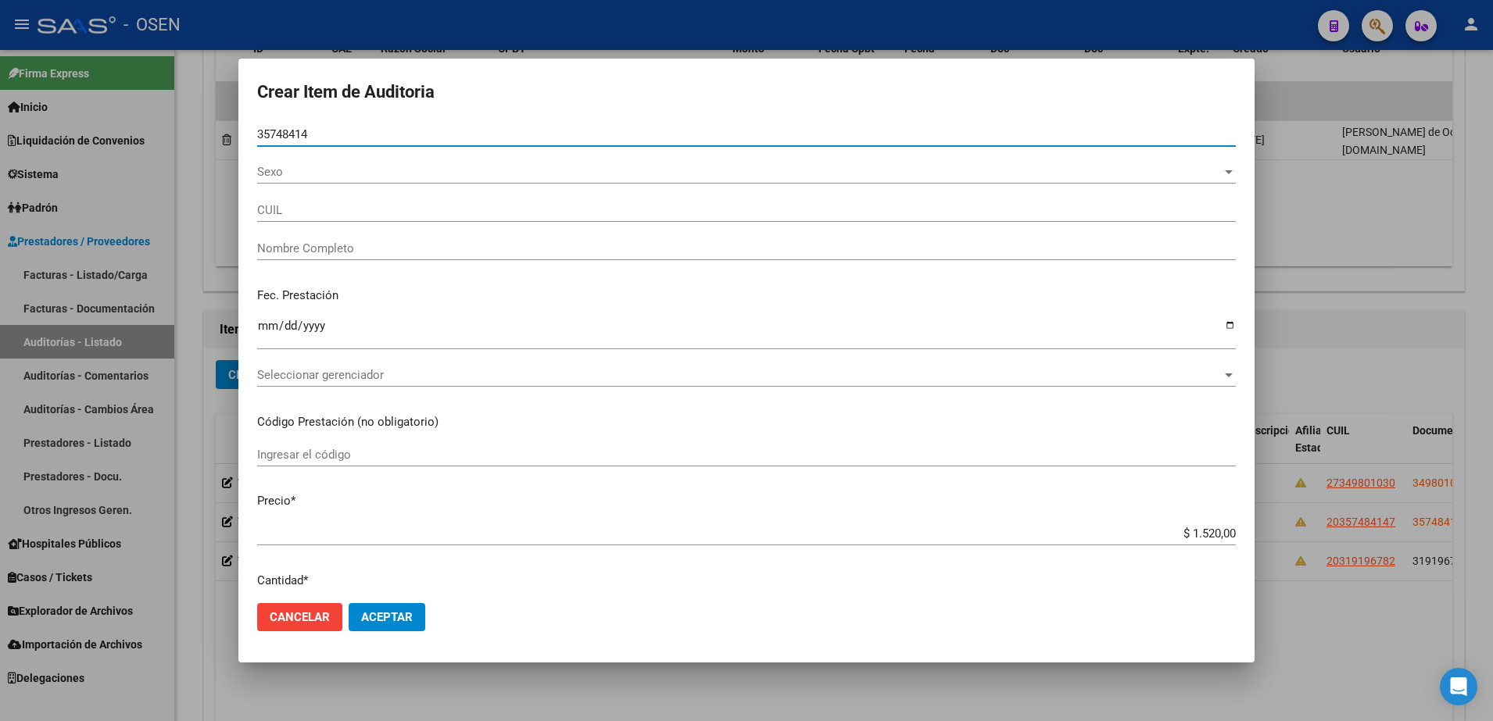
type input "20357484147"
type input "MARTELOZZI FACUNDO ALEXIS"
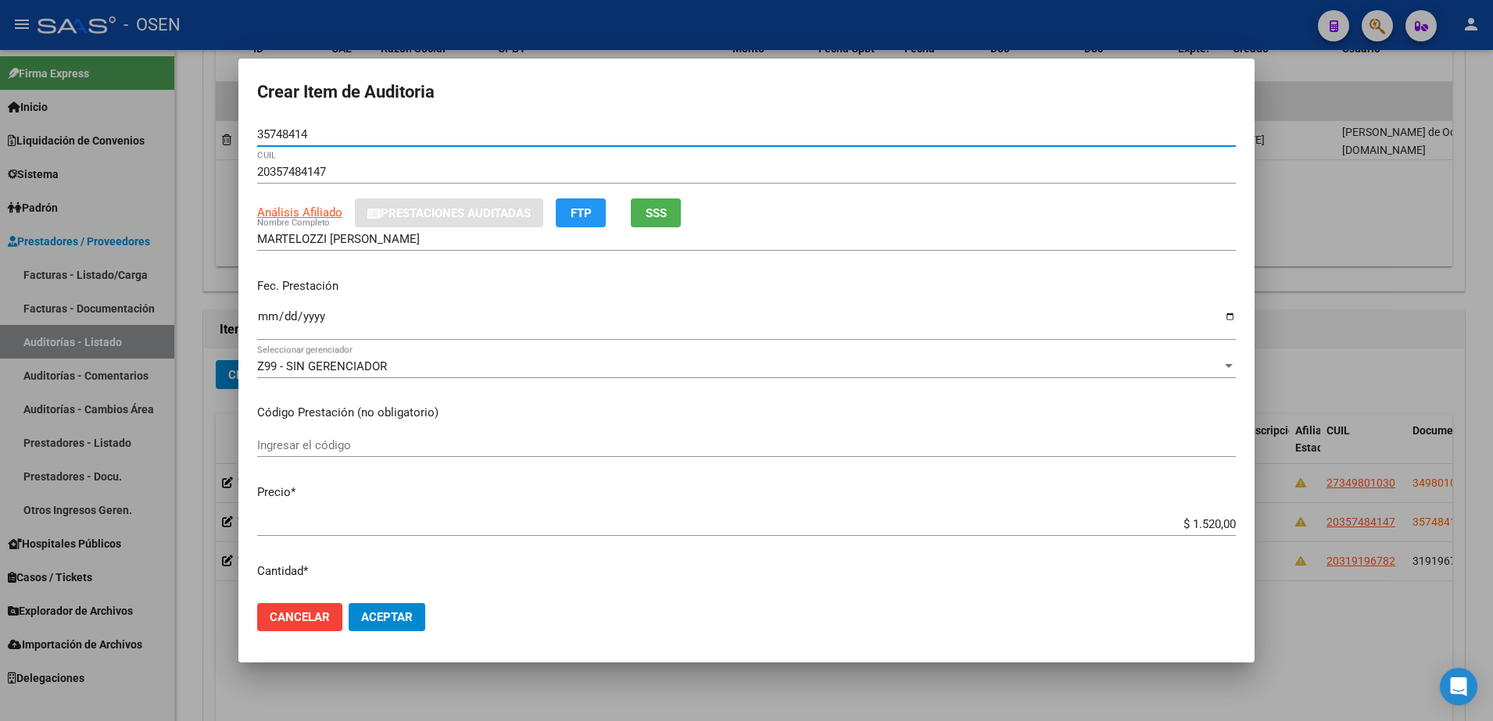
type input "35748414"
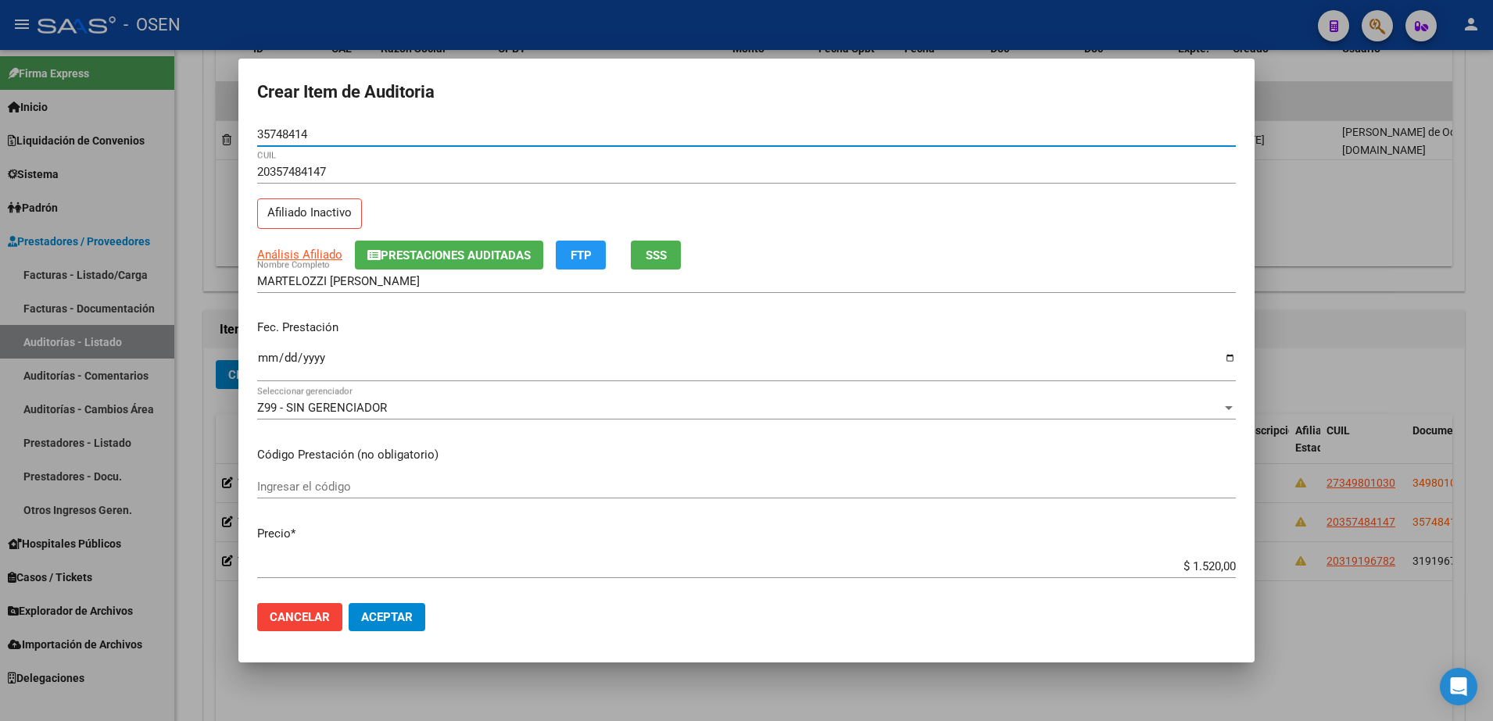
click at [257, 359] on input "Ingresar la fecha" at bounding box center [746, 364] width 978 height 25
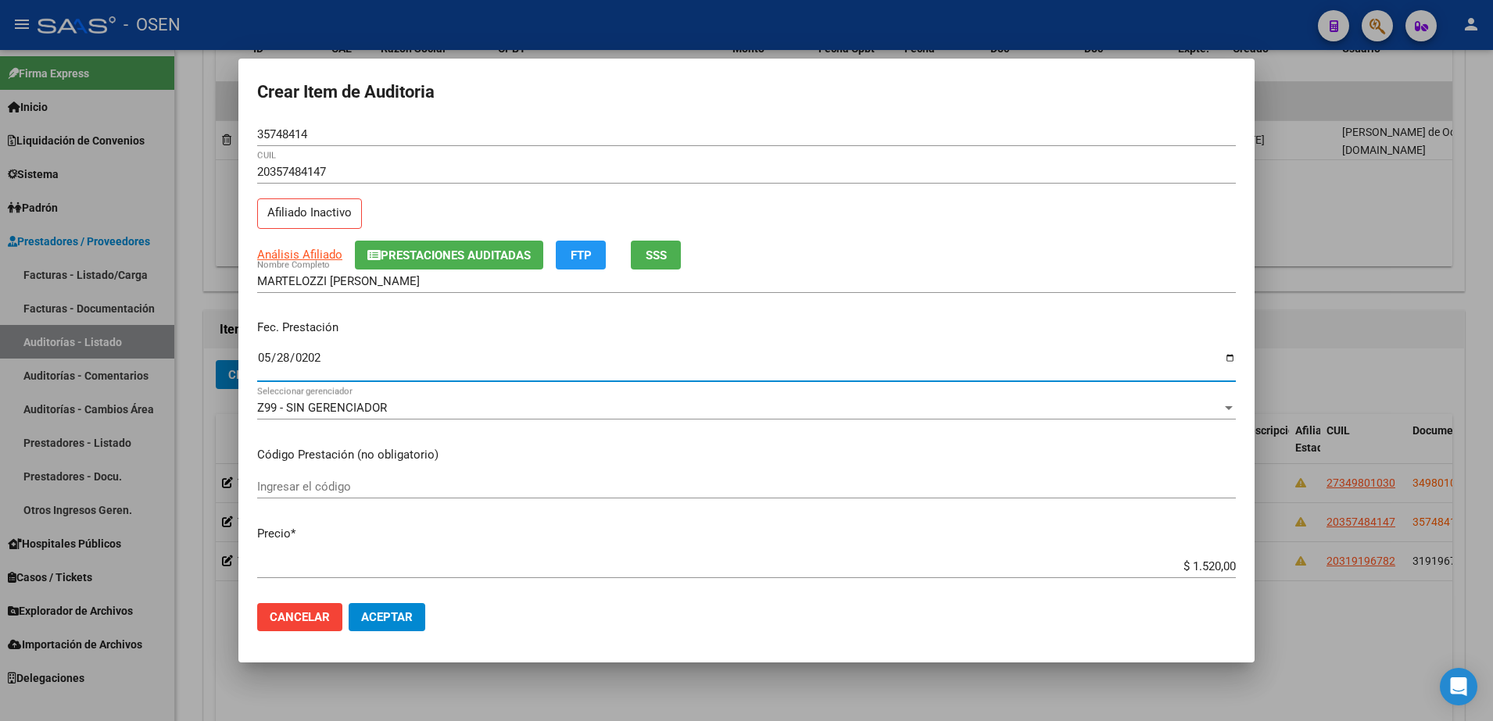
type input "2025-05-28"
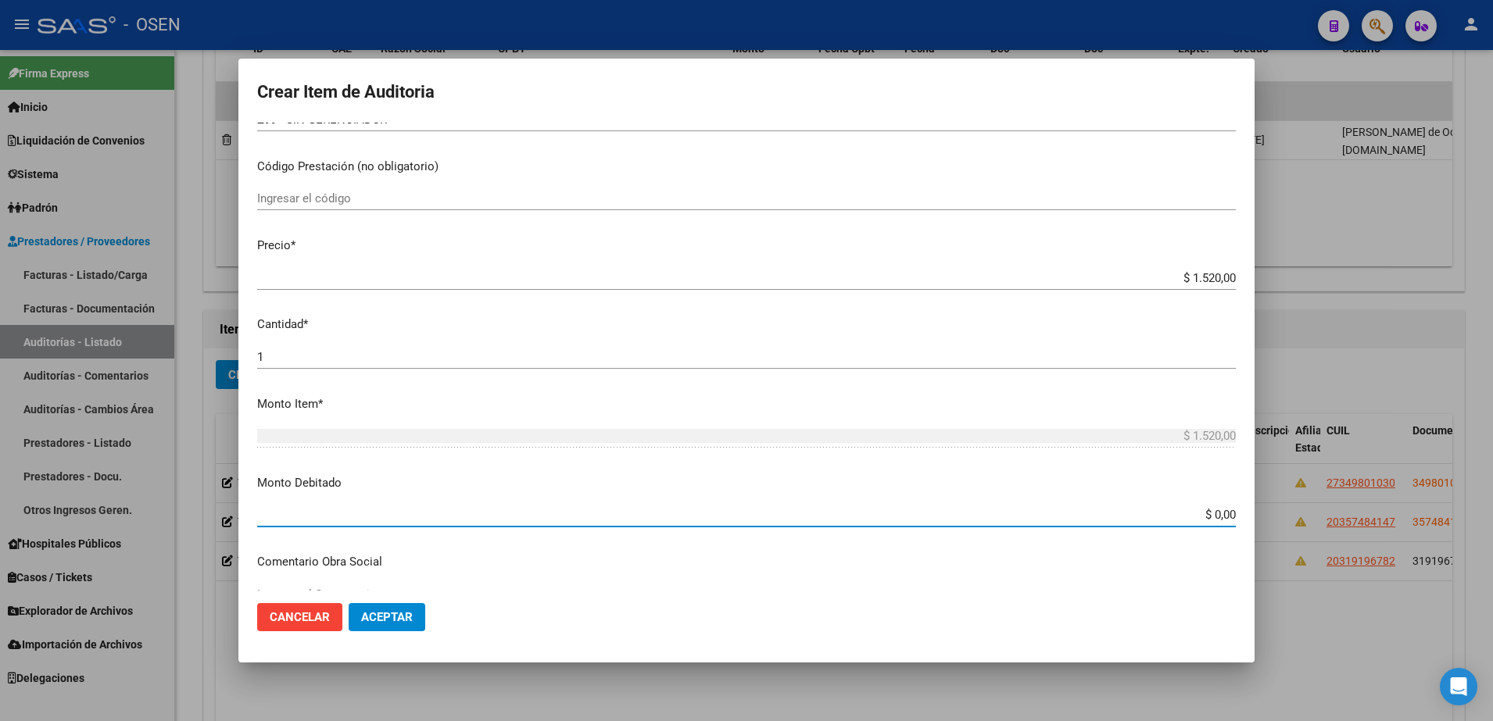
paste input "1.52"
type input "$ 1.520,00"
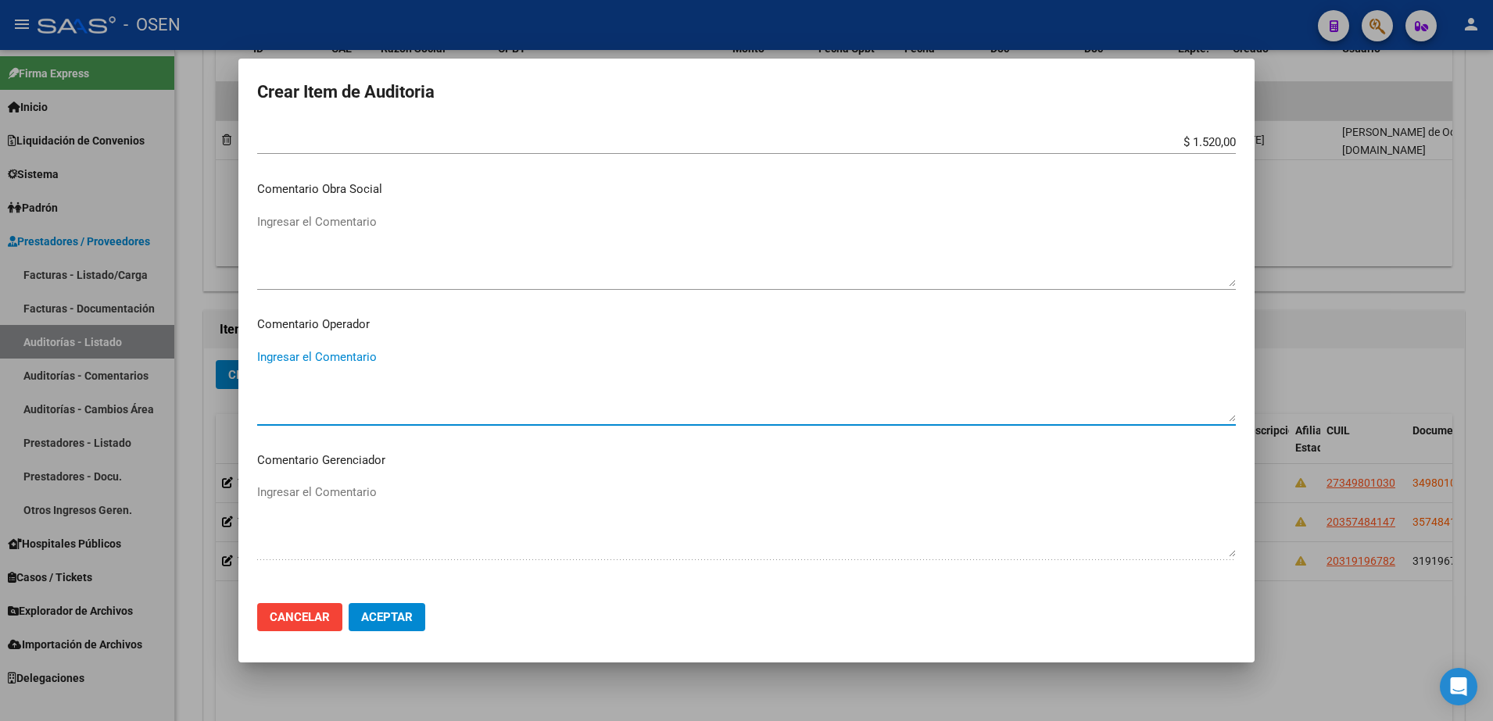
scroll to position [932, 0]
type textarea "c"
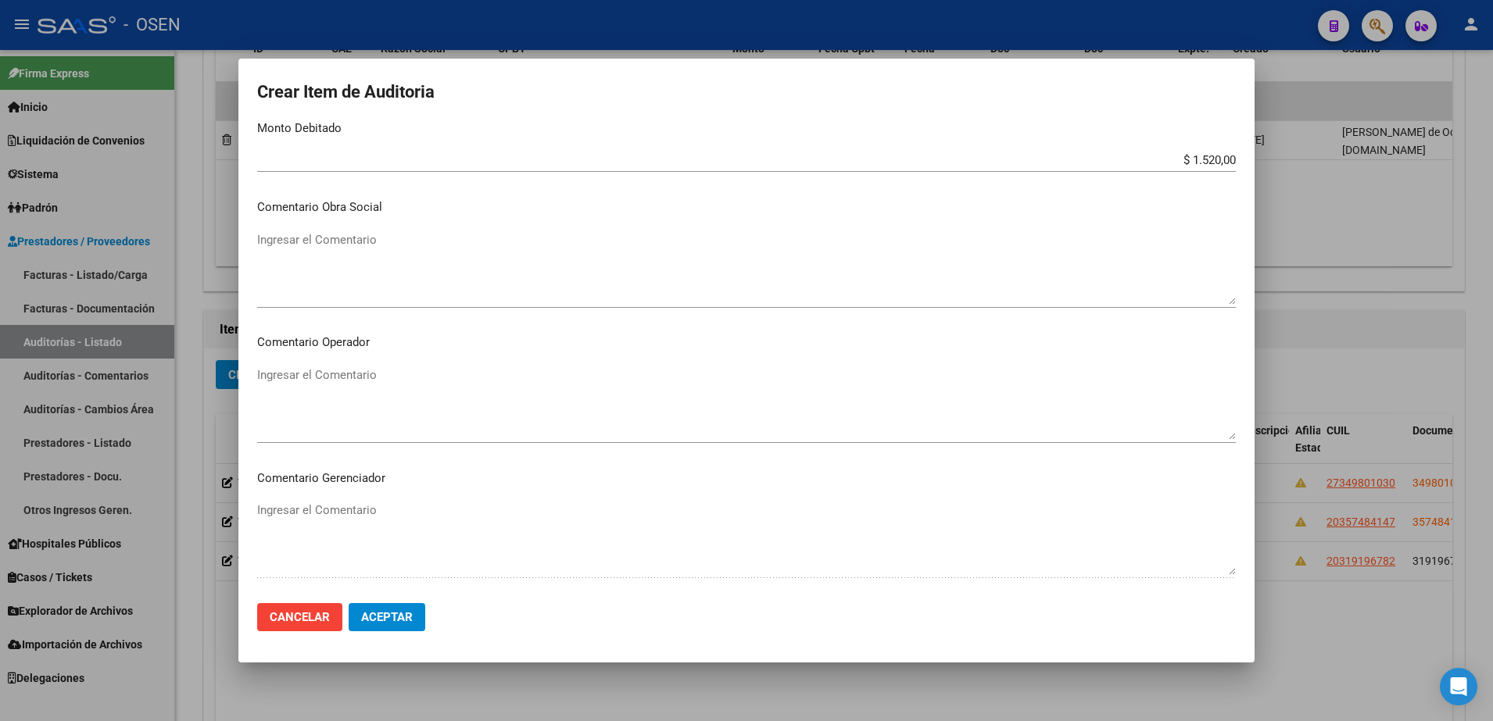
scroll to position [639, 0]
click at [370, 400] on textarea "Ingresar el Comentario" at bounding box center [746, 406] width 978 height 73
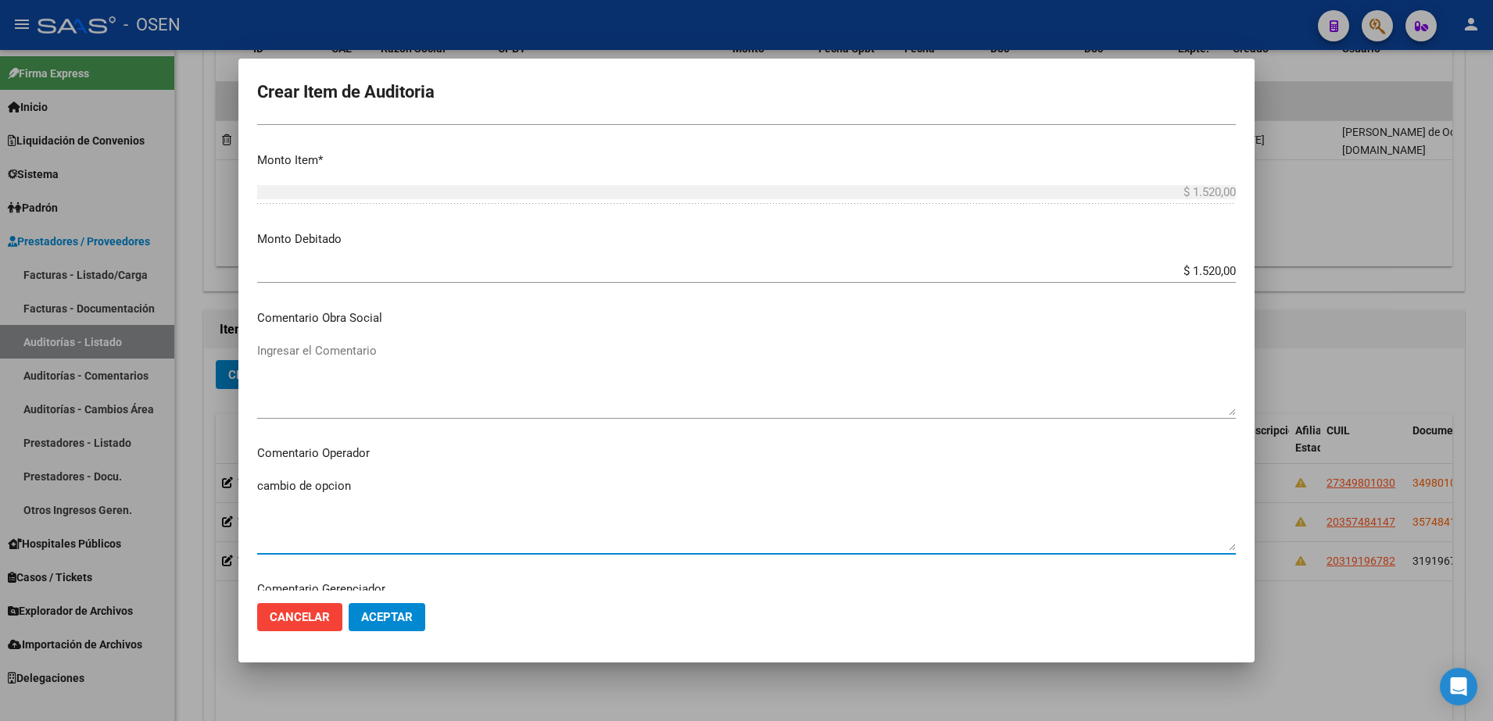
scroll to position [151, 0]
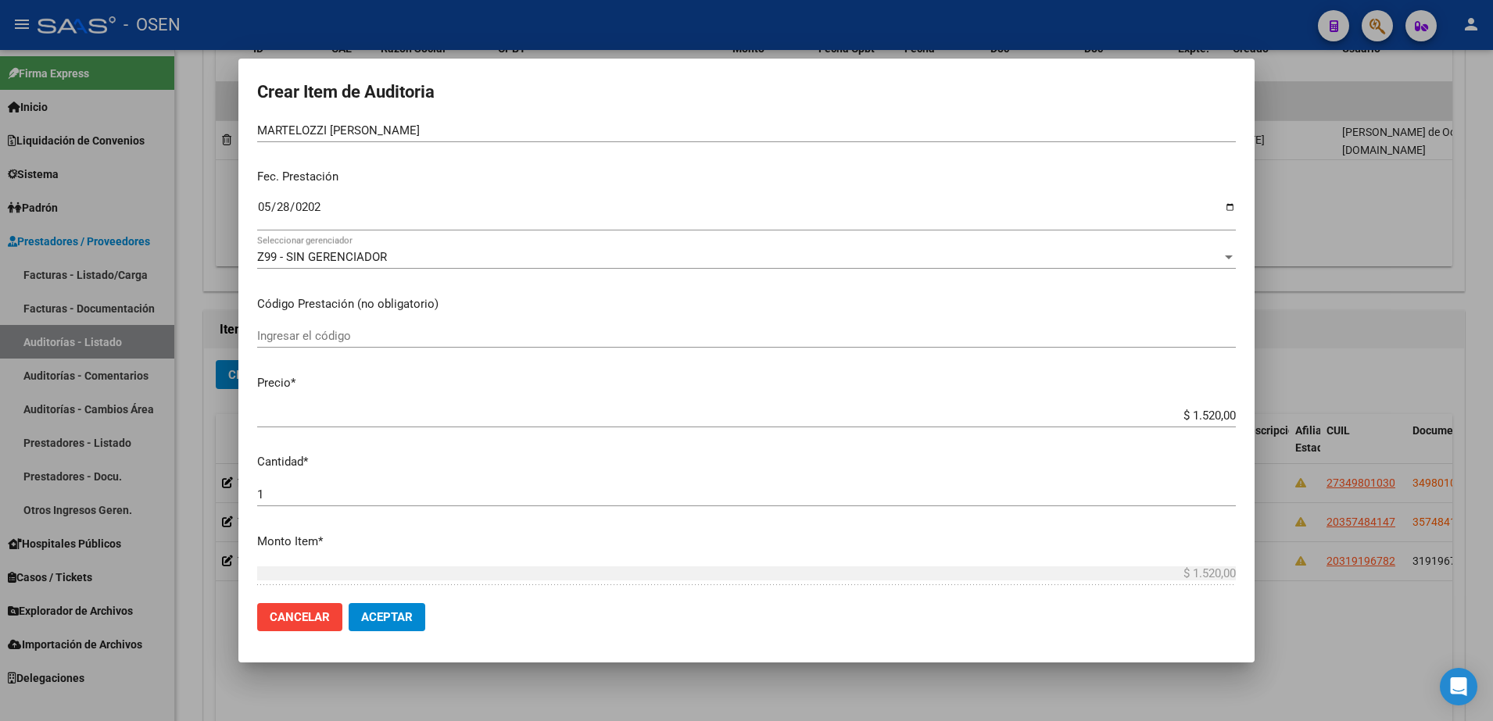
type textarea "cambio de opcion"
click at [402, 606] on button "Aceptar" at bounding box center [387, 617] width 77 height 28
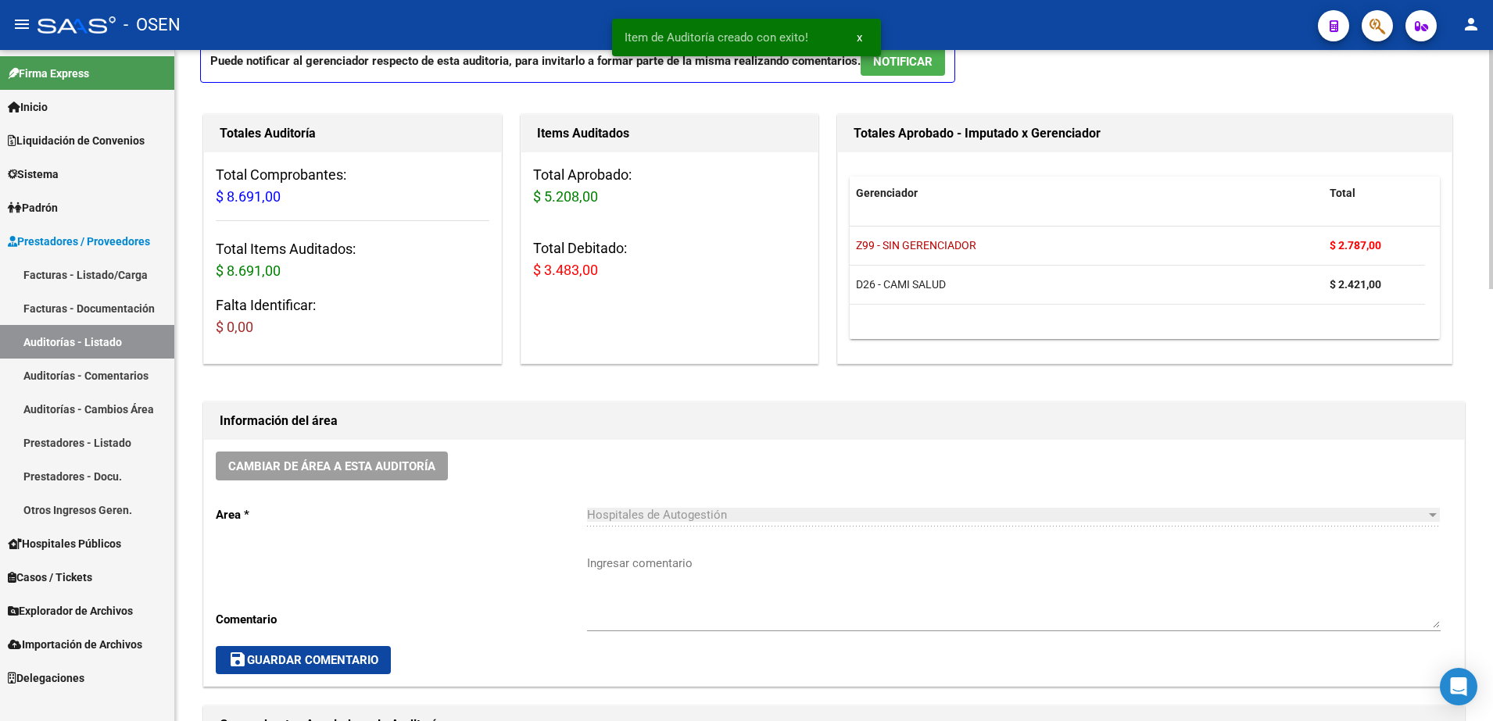
scroll to position [98, 0]
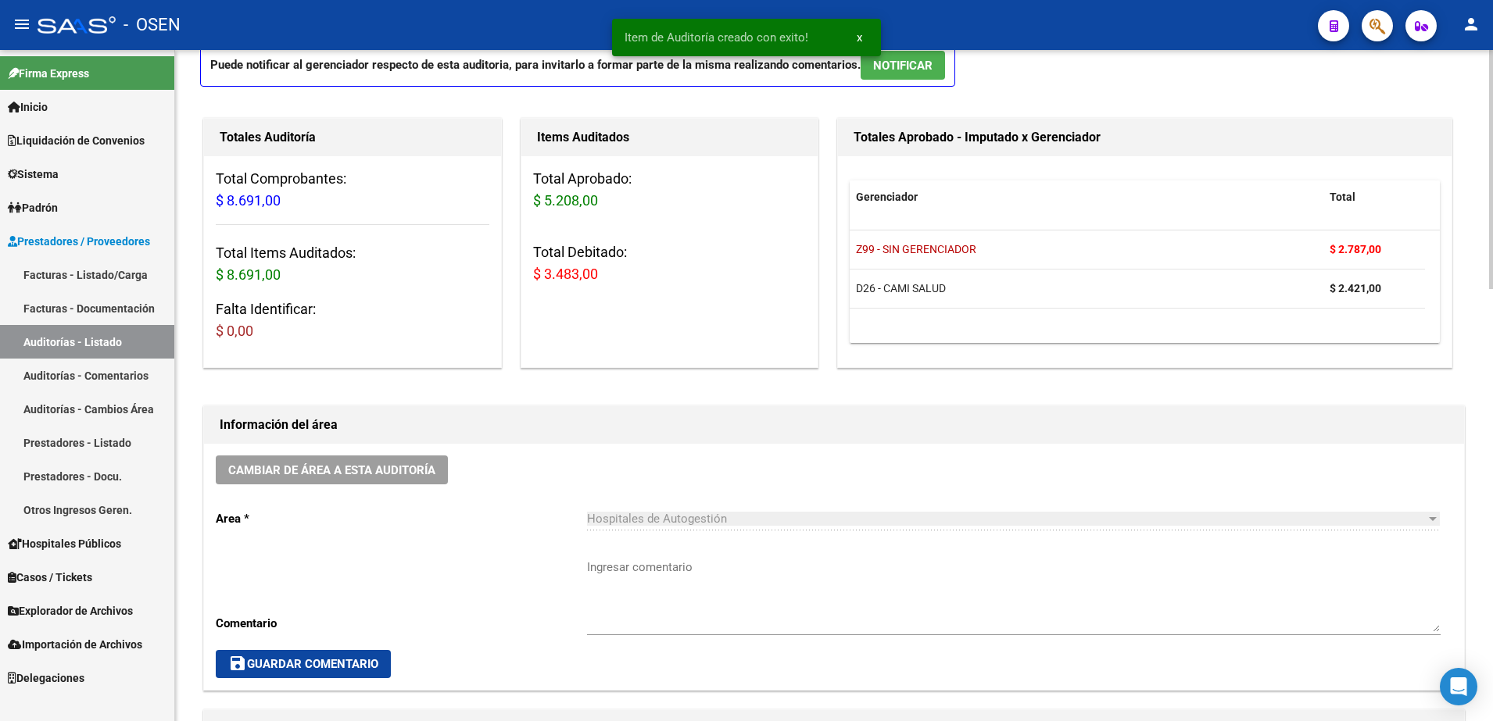
click at [701, 575] on textarea "Ingresar comentario" at bounding box center [1013, 595] width 853 height 73
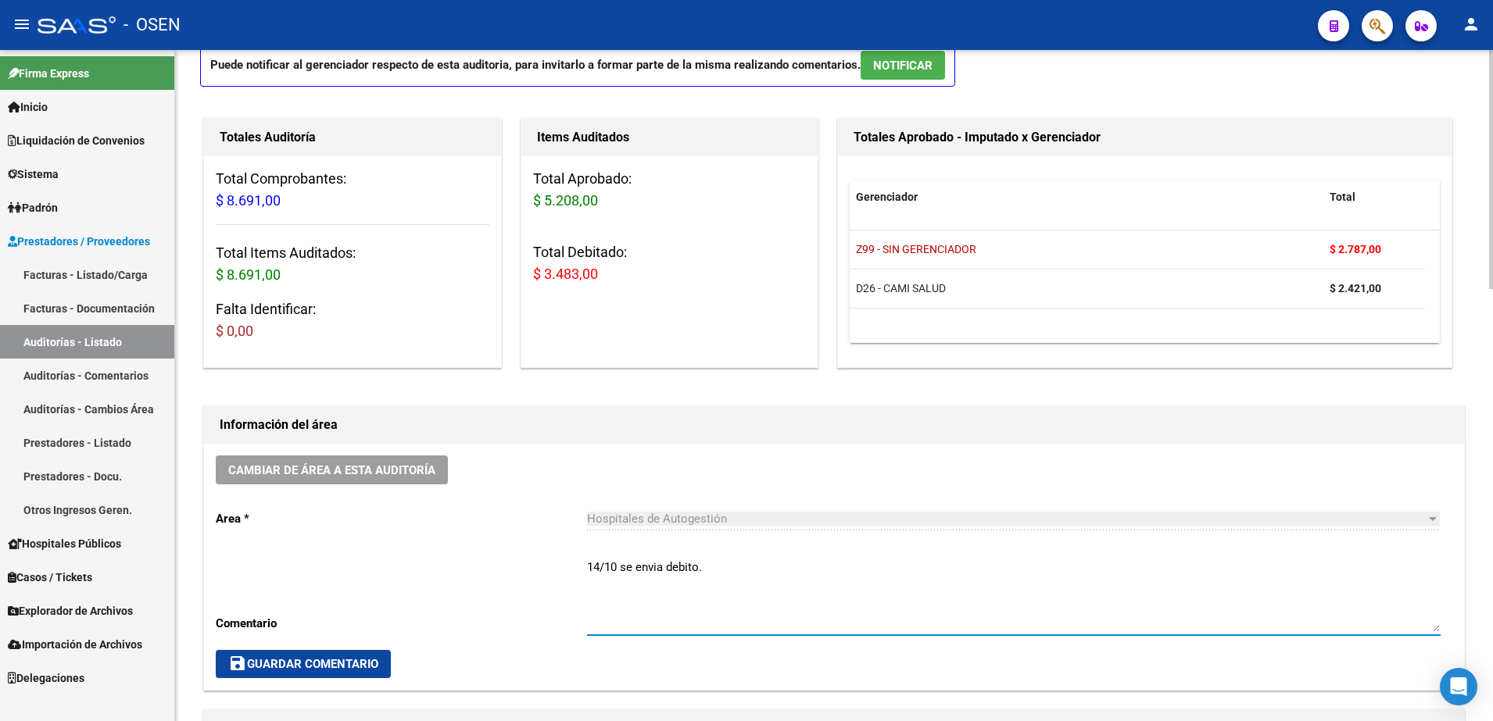
type textarea "14/10 se envia debito."
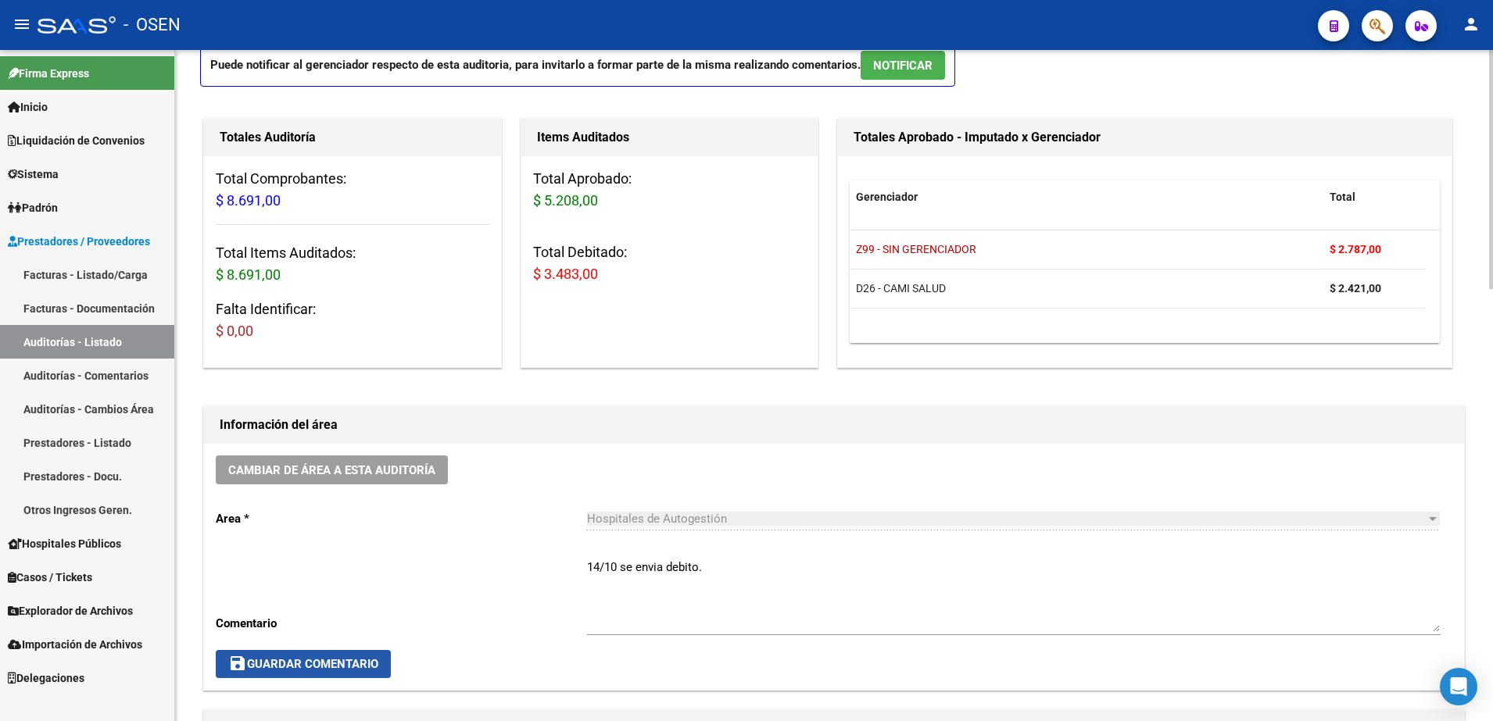
click at [299, 658] on span "save Guardar Comentario" at bounding box center [303, 664] width 150 height 14
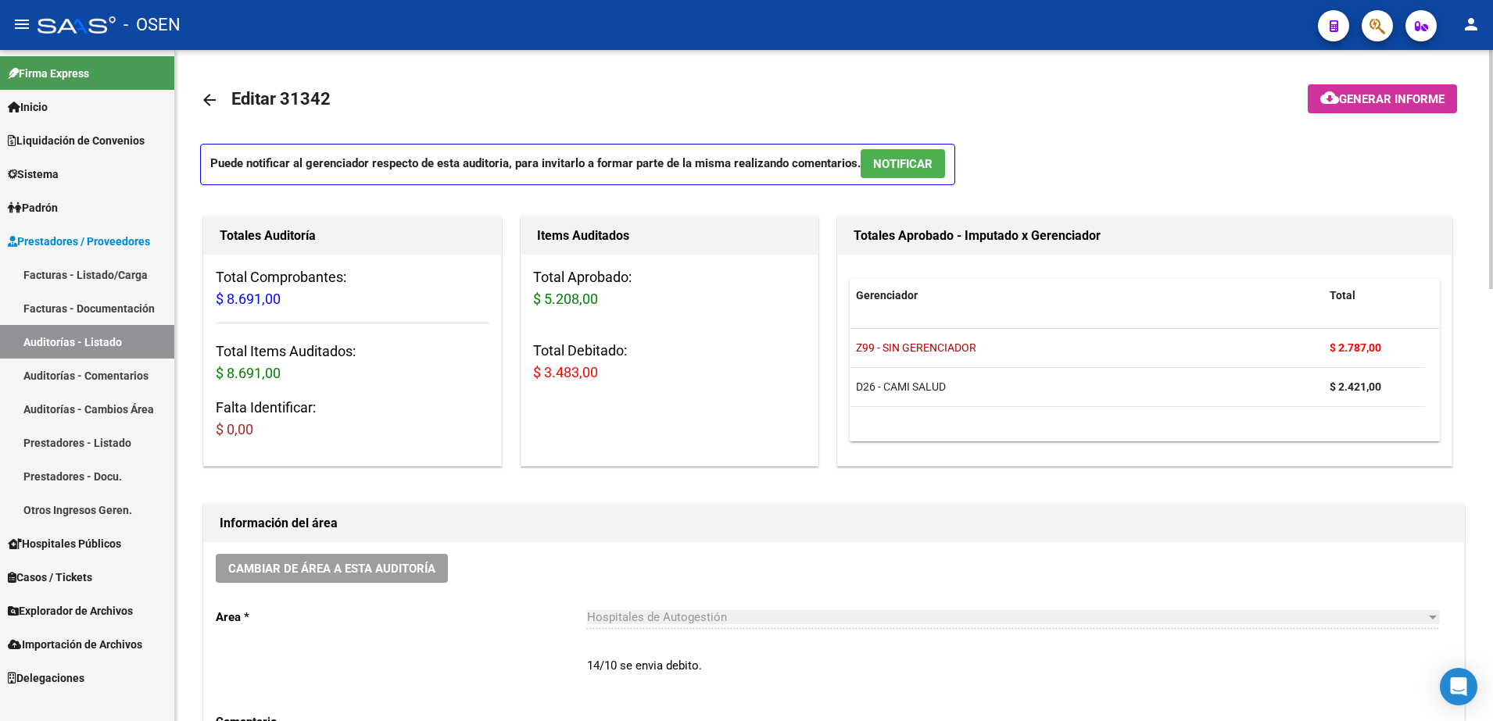
scroll to position [488, 0]
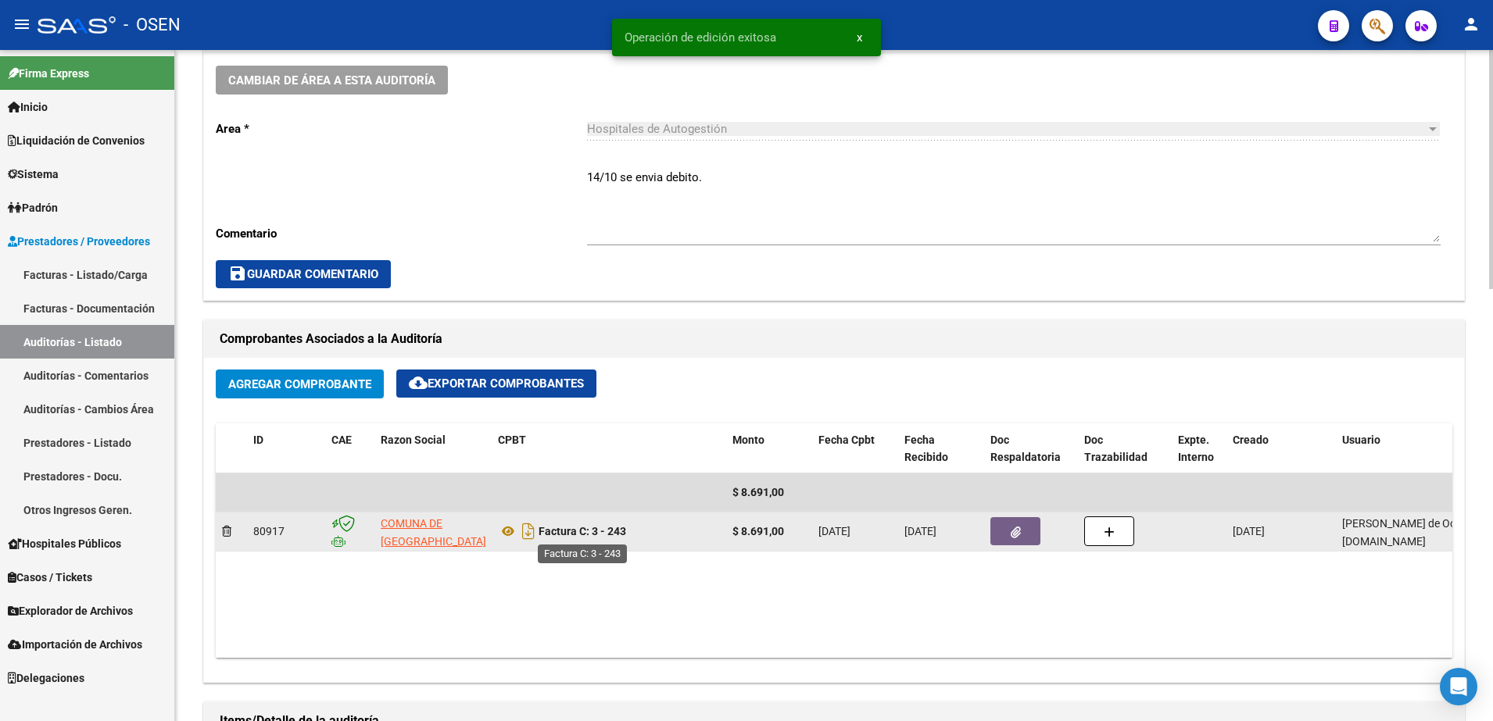
drag, startPoint x: 626, startPoint y: 538, endPoint x: 592, endPoint y: 532, distance: 34.0
click at [592, 532] on strong "Factura C: 3 - 243" at bounding box center [582, 531] width 88 height 13
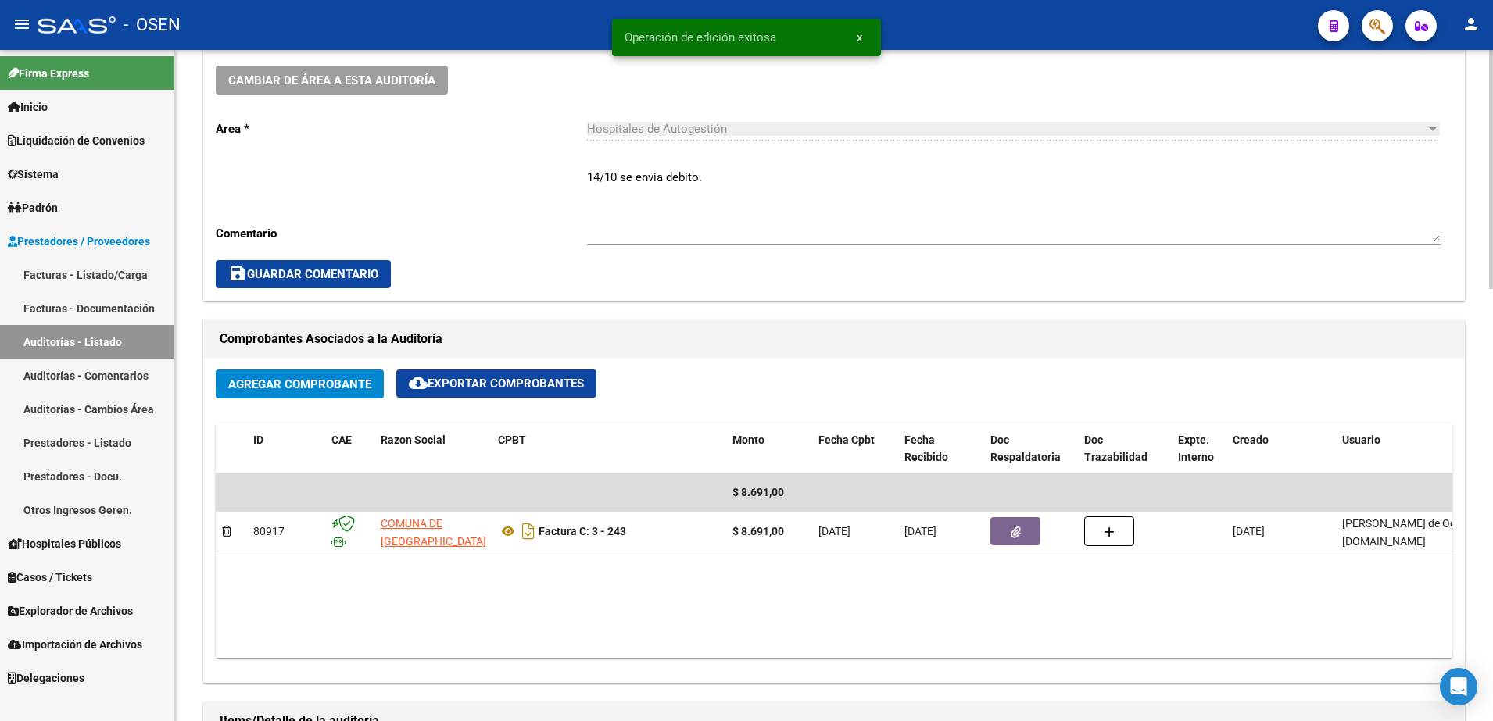
copy strong "3 - 243"
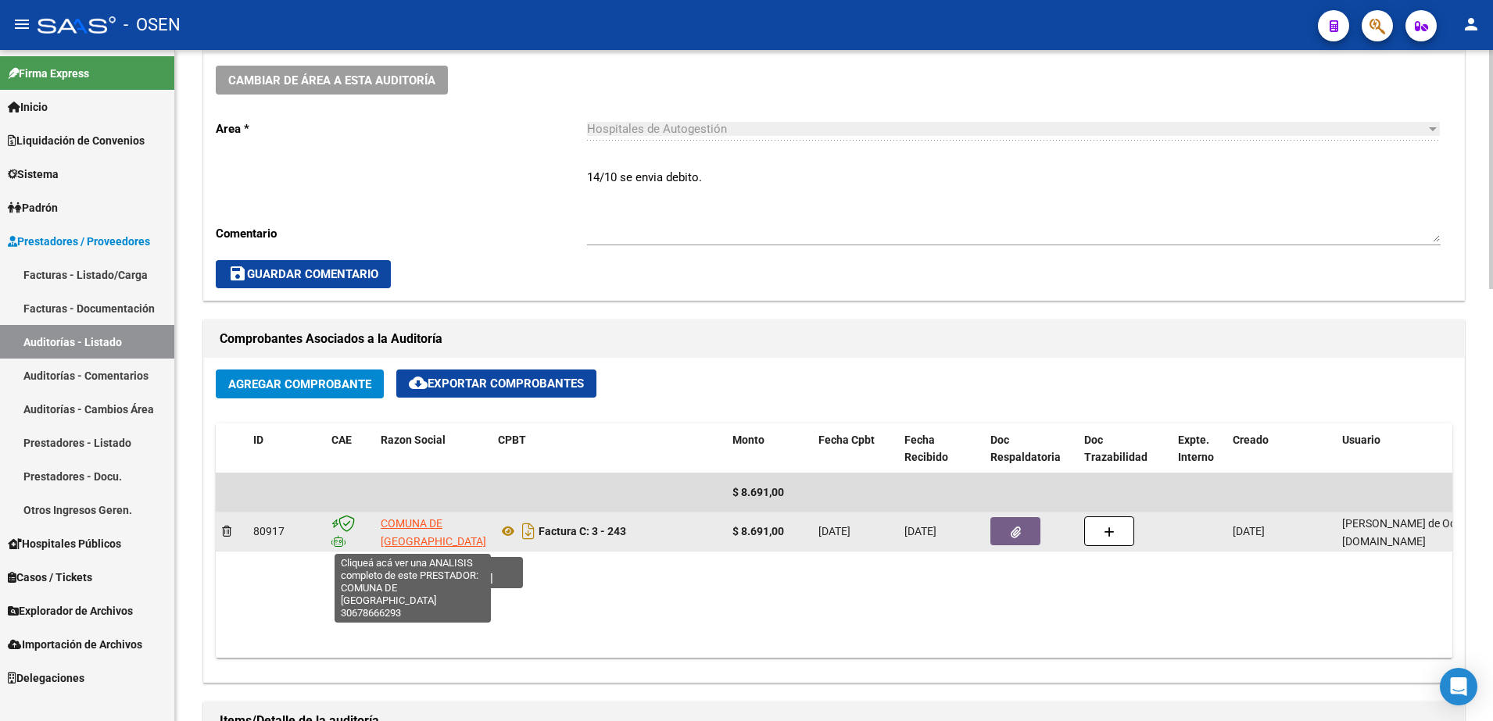
click at [432, 528] on span "COMUNA DE [GEOGRAPHIC_DATA]" at bounding box center [434, 532] width 106 height 30
type textarea "30678666293"
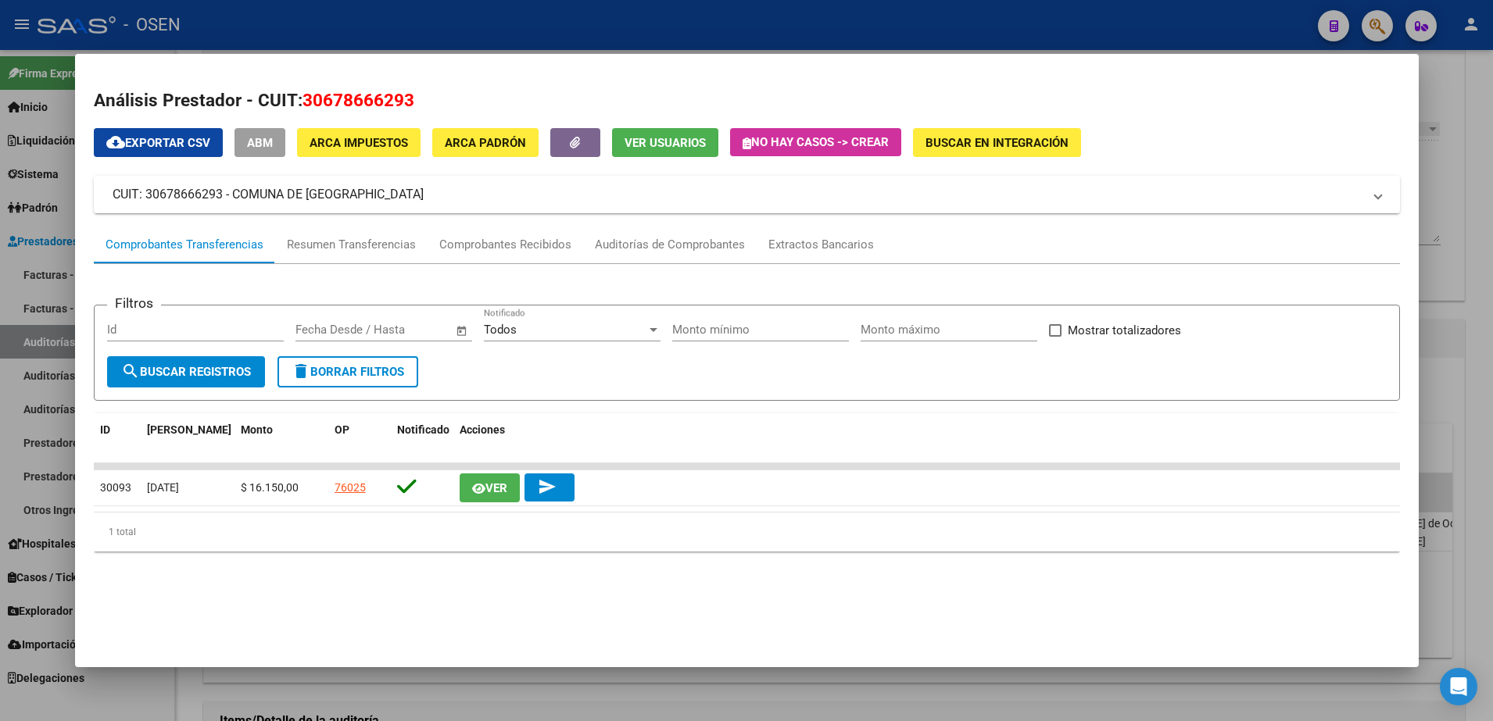
drag, startPoint x: 237, startPoint y: 195, endPoint x: 417, endPoint y: 202, distance: 180.6
click at [417, 202] on mat-panel-title "CUIT: 30678666293 - COMUNA DE CABALANGO" at bounding box center [738, 194] width 1250 height 19
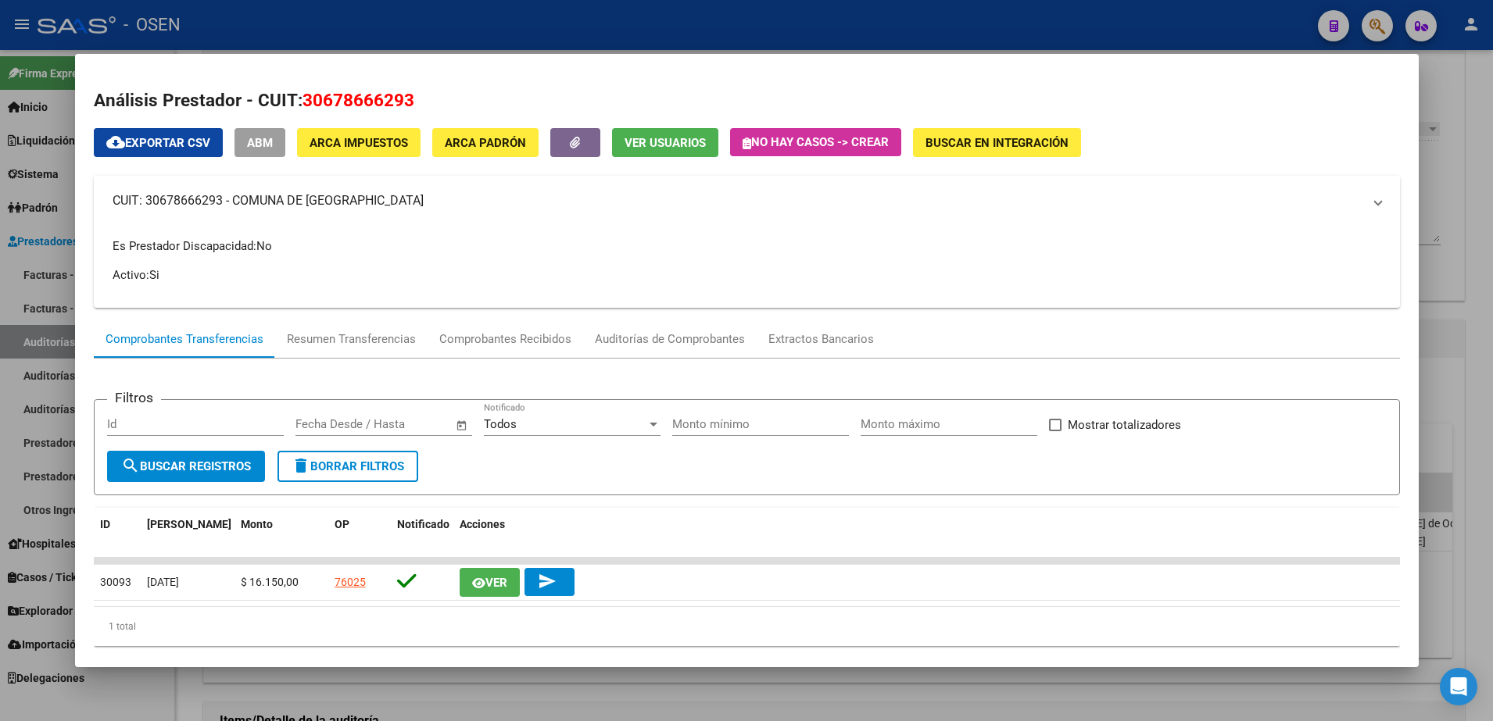
copy mat-panel-title "OMUNA DE CABALANGO"
click at [226, 207] on mat-panel-title "CUIT: 30678666293 - COMUNA DE CABALANGO" at bounding box center [738, 200] width 1250 height 19
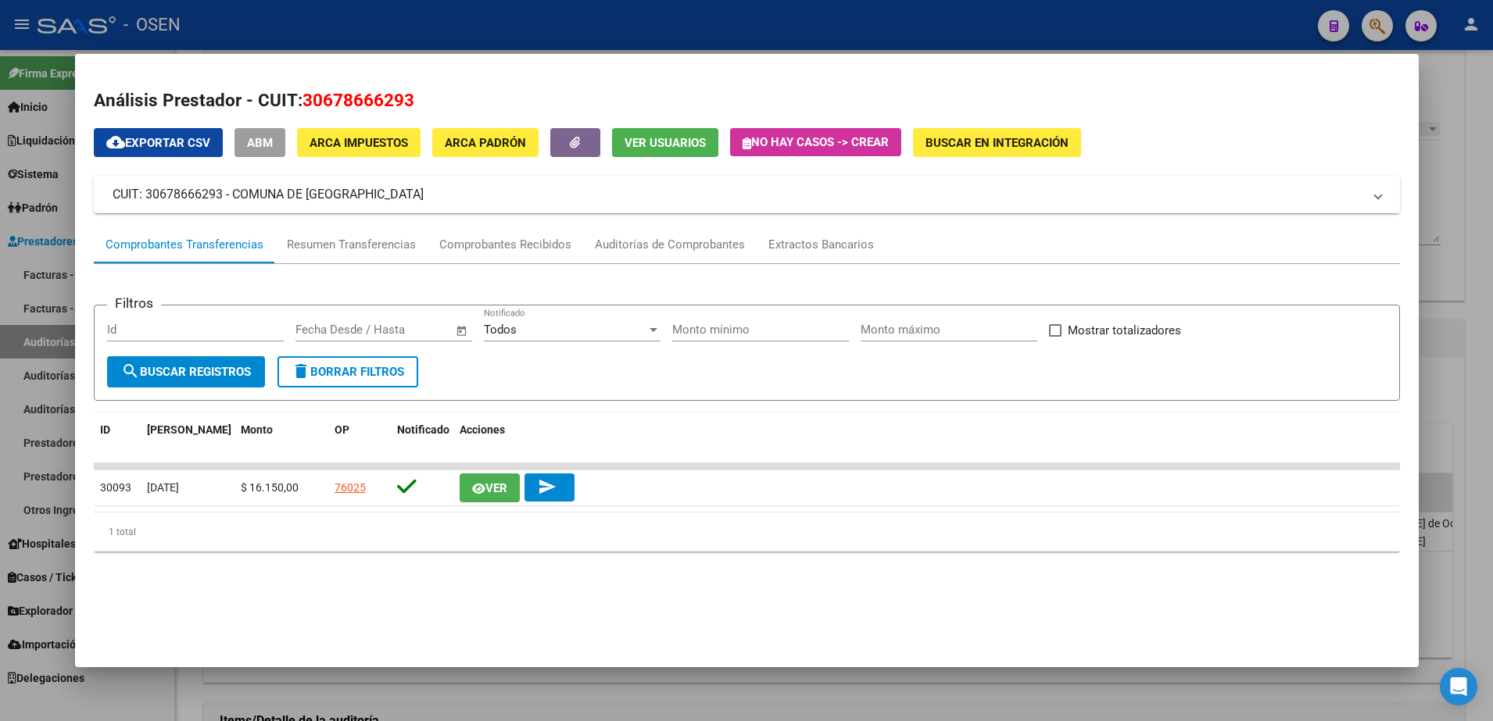
drag, startPoint x: 248, startPoint y: 198, endPoint x: 387, endPoint y: 197, distance: 139.1
click at [387, 197] on mat-panel-title "CUIT: 30678666293 - COMUNA DE CABALANGO" at bounding box center [738, 194] width 1250 height 19
copy mat-panel-title "COMUNA DE [GEOGRAPHIC_DATA]"
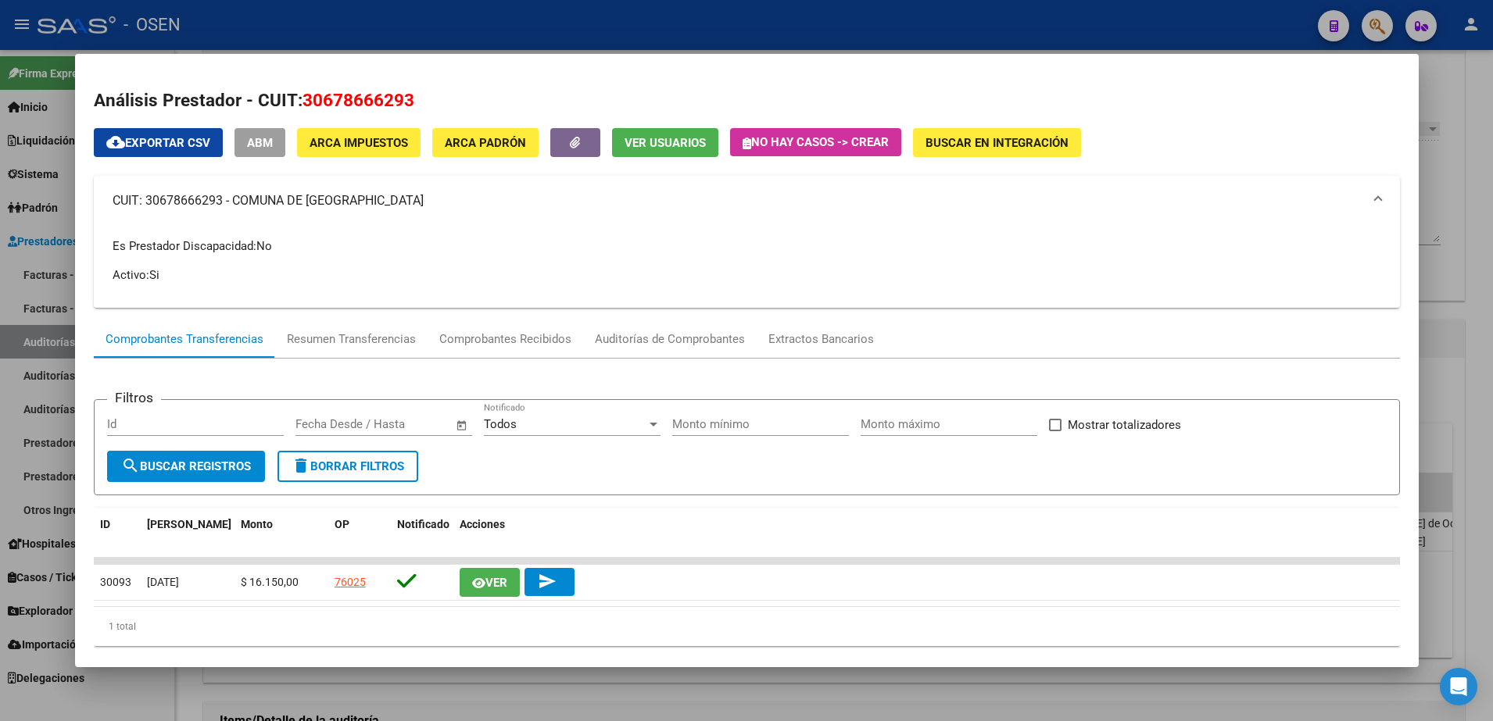
click at [469, 21] on div at bounding box center [746, 360] width 1493 height 721
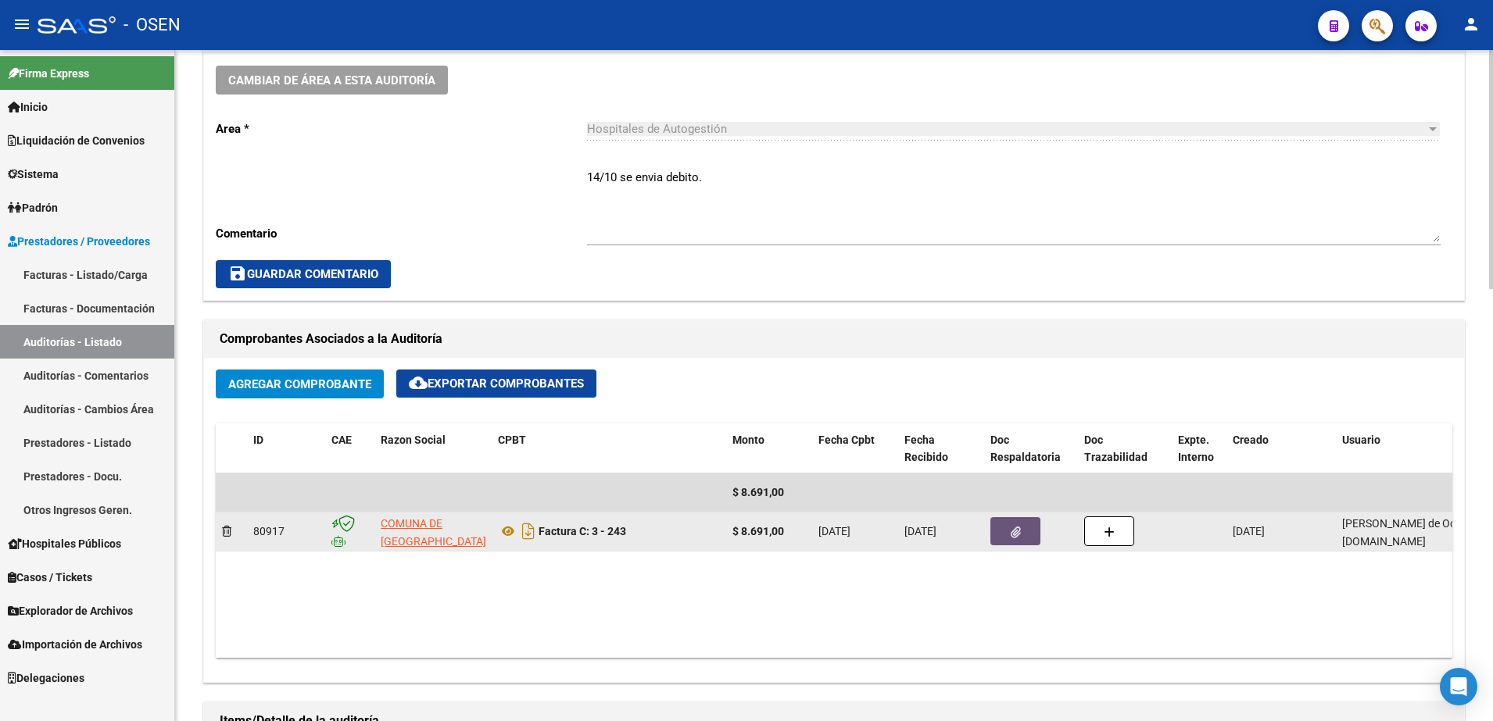
click at [1017, 518] on button "button" at bounding box center [1015, 531] width 50 height 28
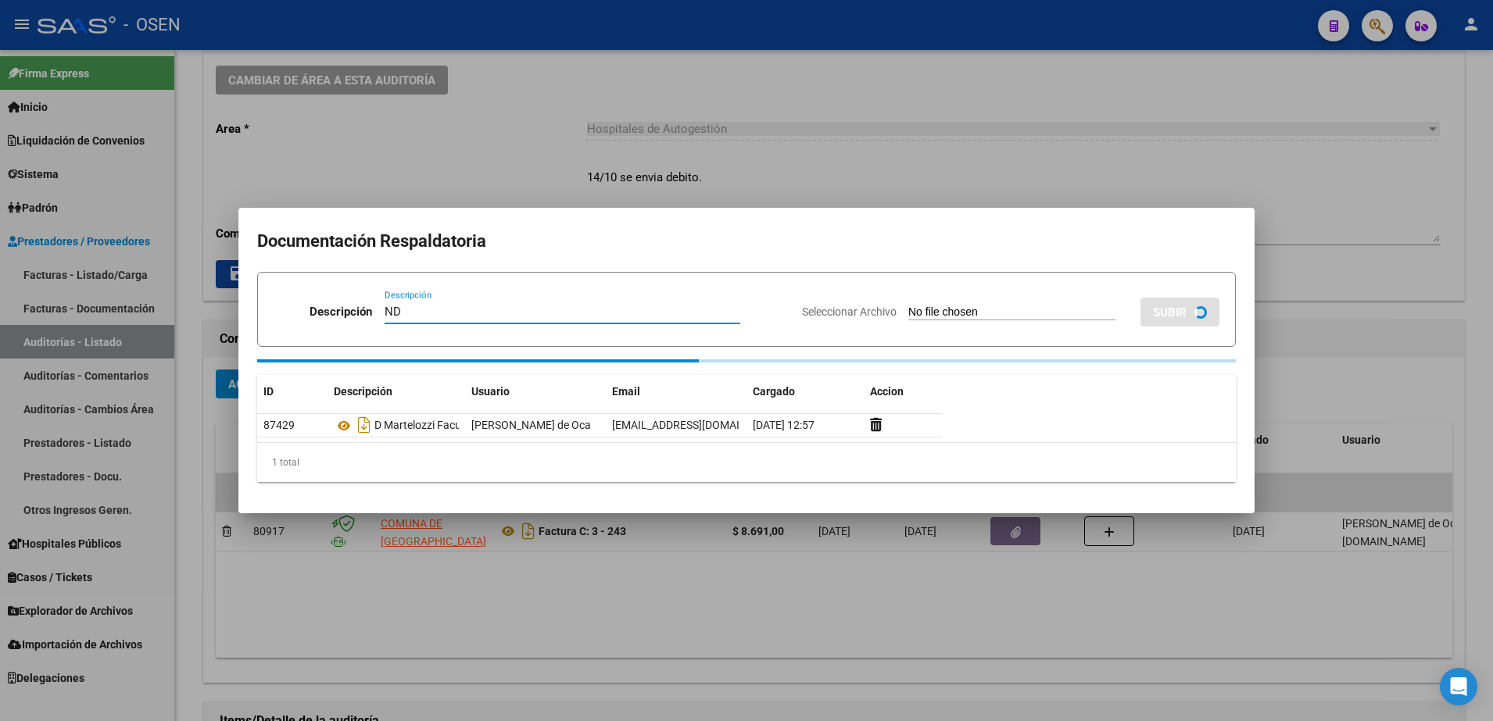
type input "ND"
click at [998, 307] on input "Seleccionar Archivo" at bounding box center [1011, 313] width 207 height 15
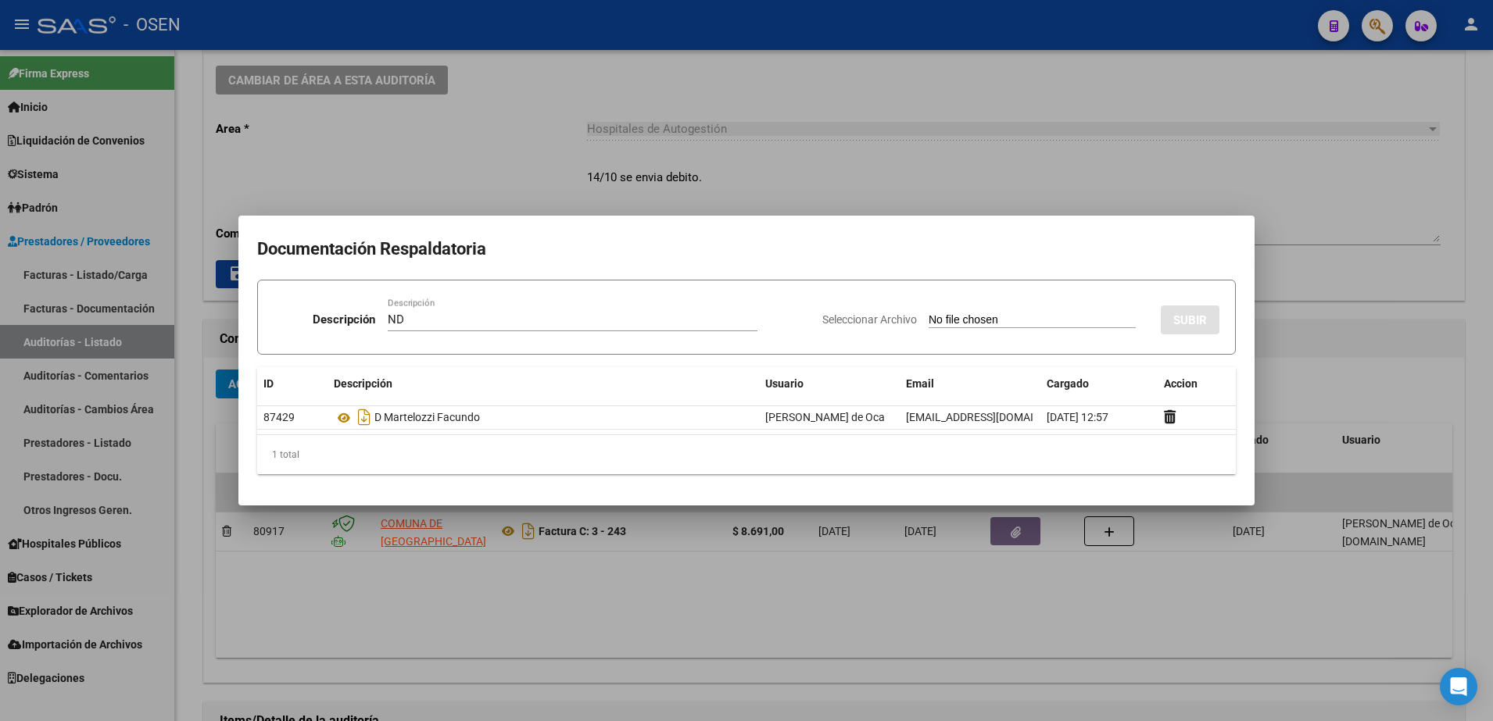
type input "C:\fakepath\NOTA DE DÉBITO 3 – 243 .pdf"
click at [1200, 314] on span "SUBIR" at bounding box center [1190, 320] width 34 height 14
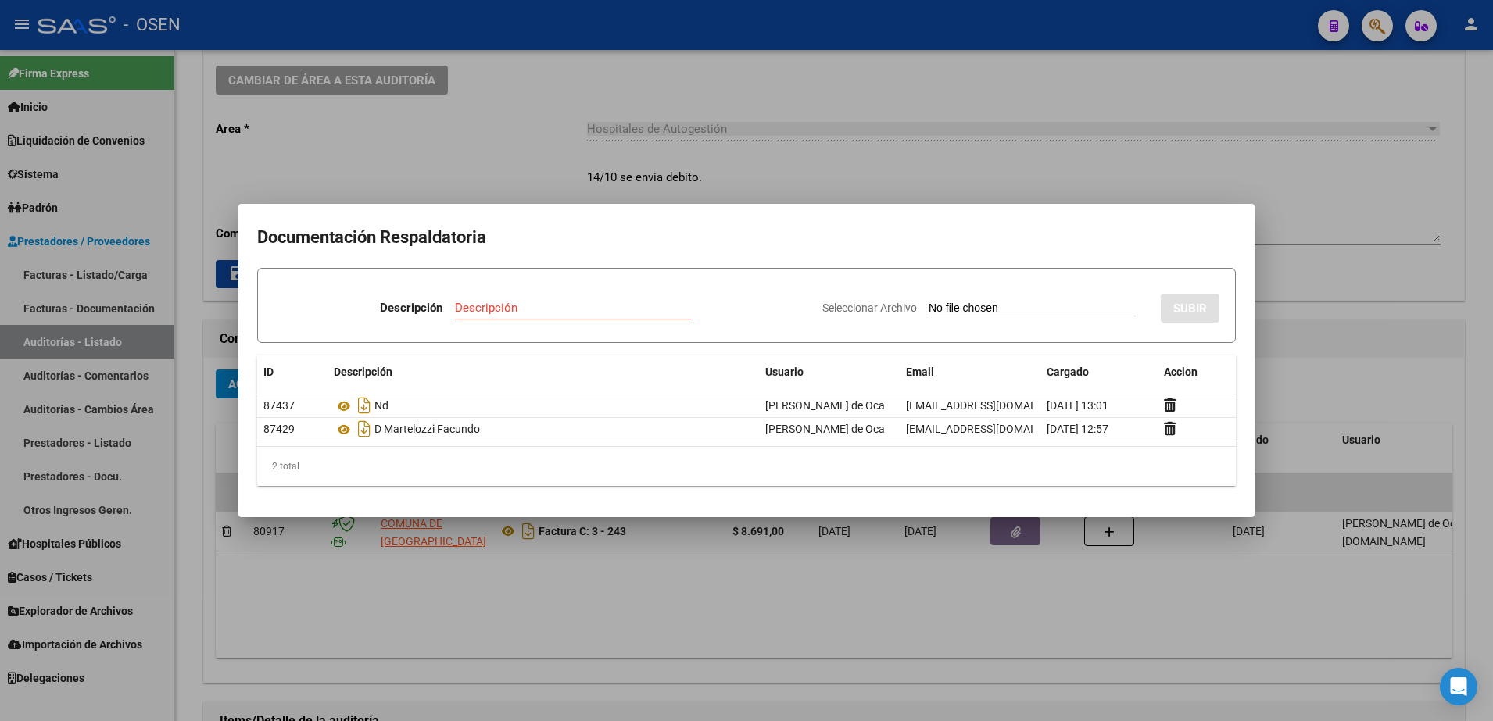
click at [655, 301] on input "Descripción" at bounding box center [573, 308] width 236 height 14
type input "D ENVIADO"
click at [947, 309] on input "Seleccionar Archivo" at bounding box center [1031, 309] width 207 height 15
type input "C:\fakepath\Captura de pantalla 2025-10-14 130142.png"
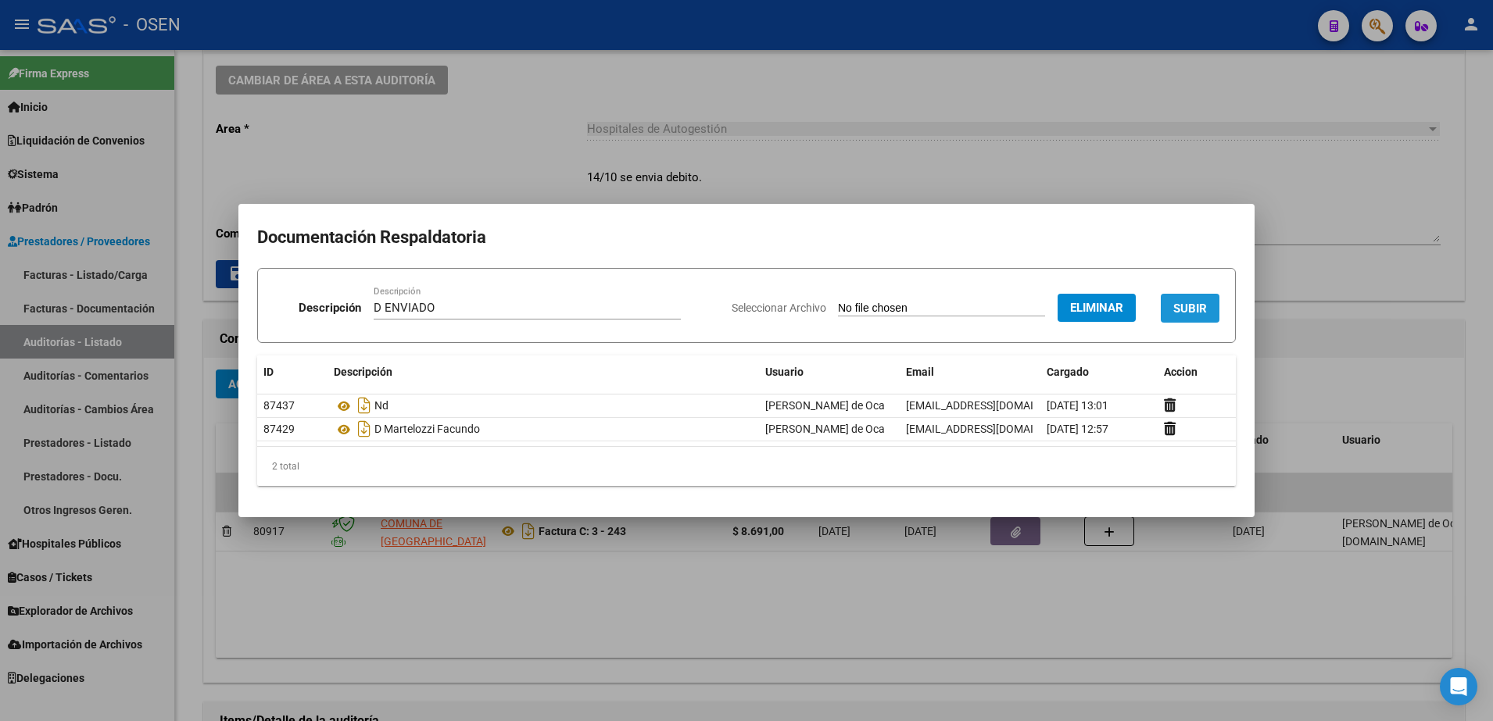
click at [1200, 302] on span "SUBIR" at bounding box center [1190, 309] width 34 height 14
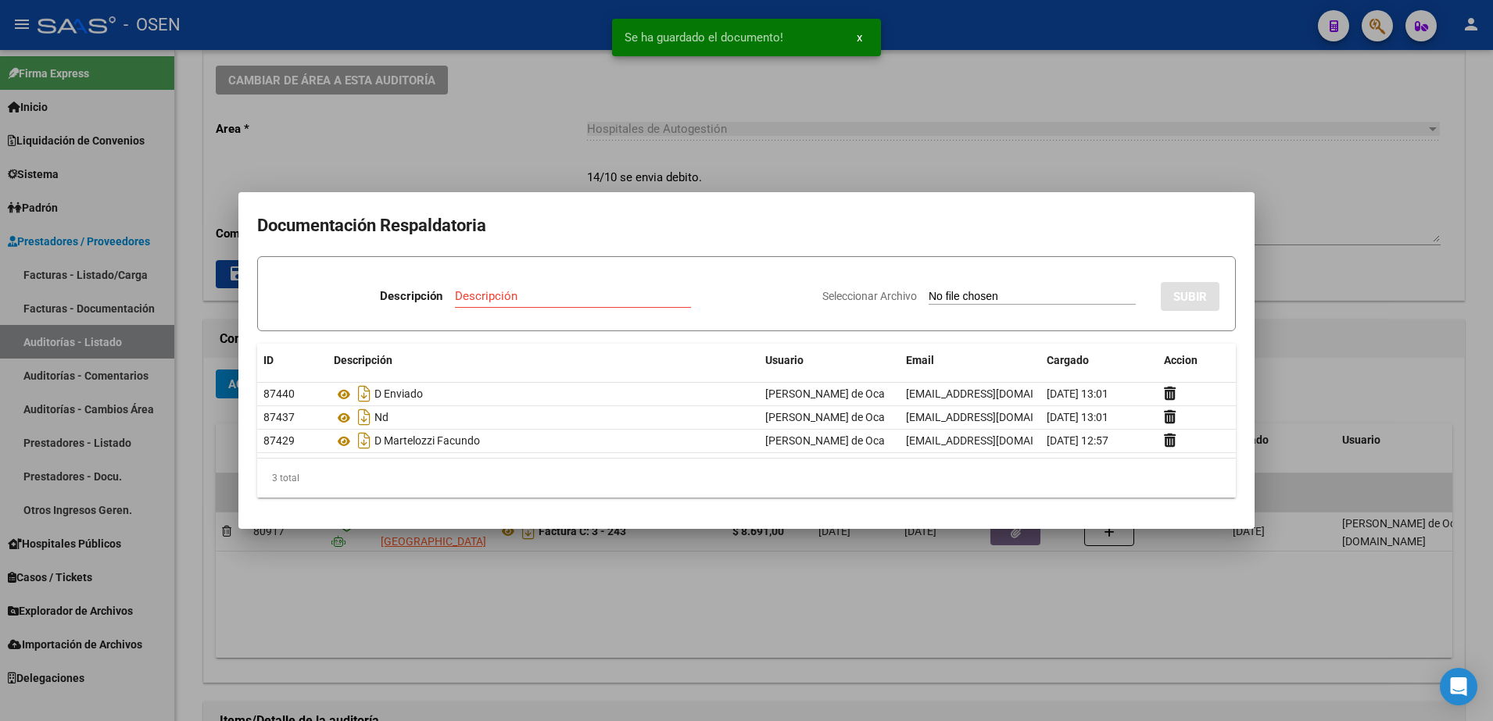
click at [1372, 362] on div at bounding box center [746, 360] width 1493 height 721
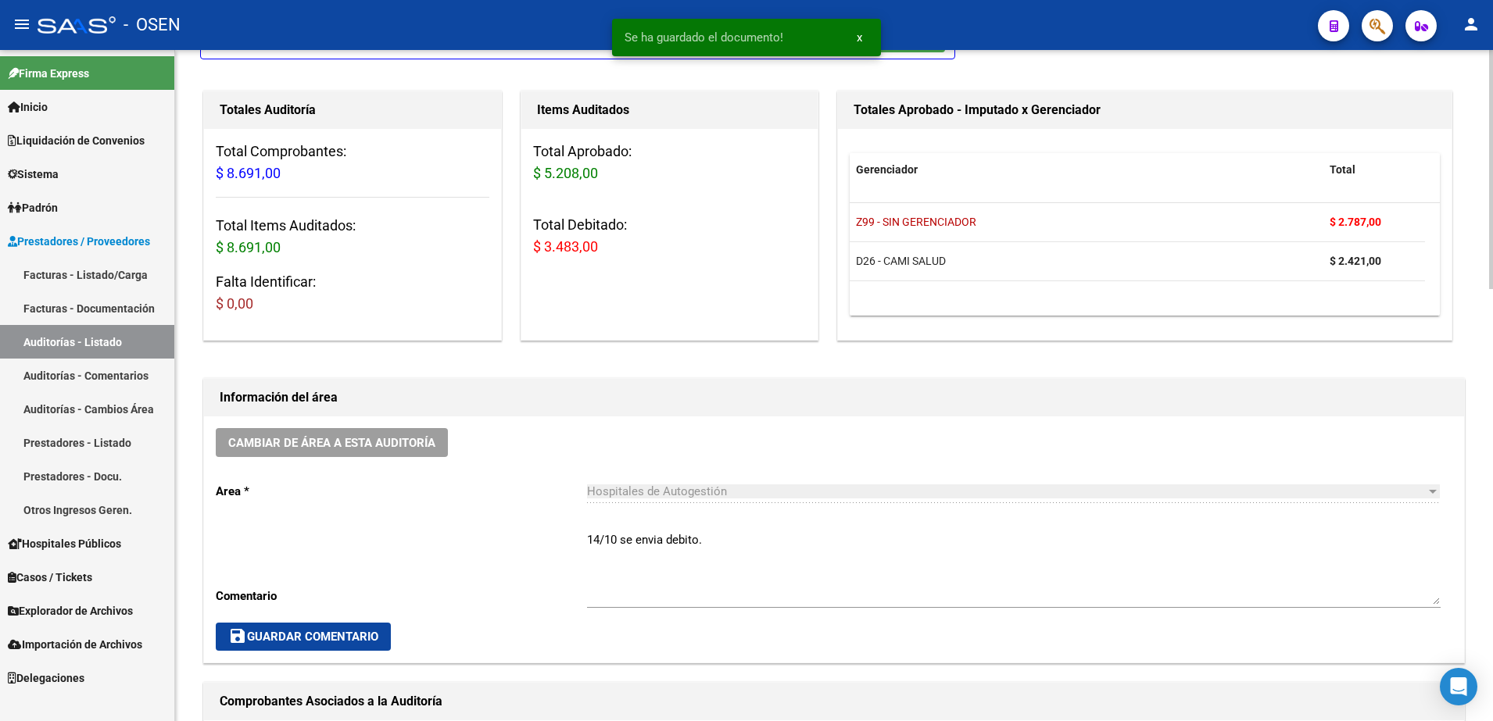
scroll to position [0, 0]
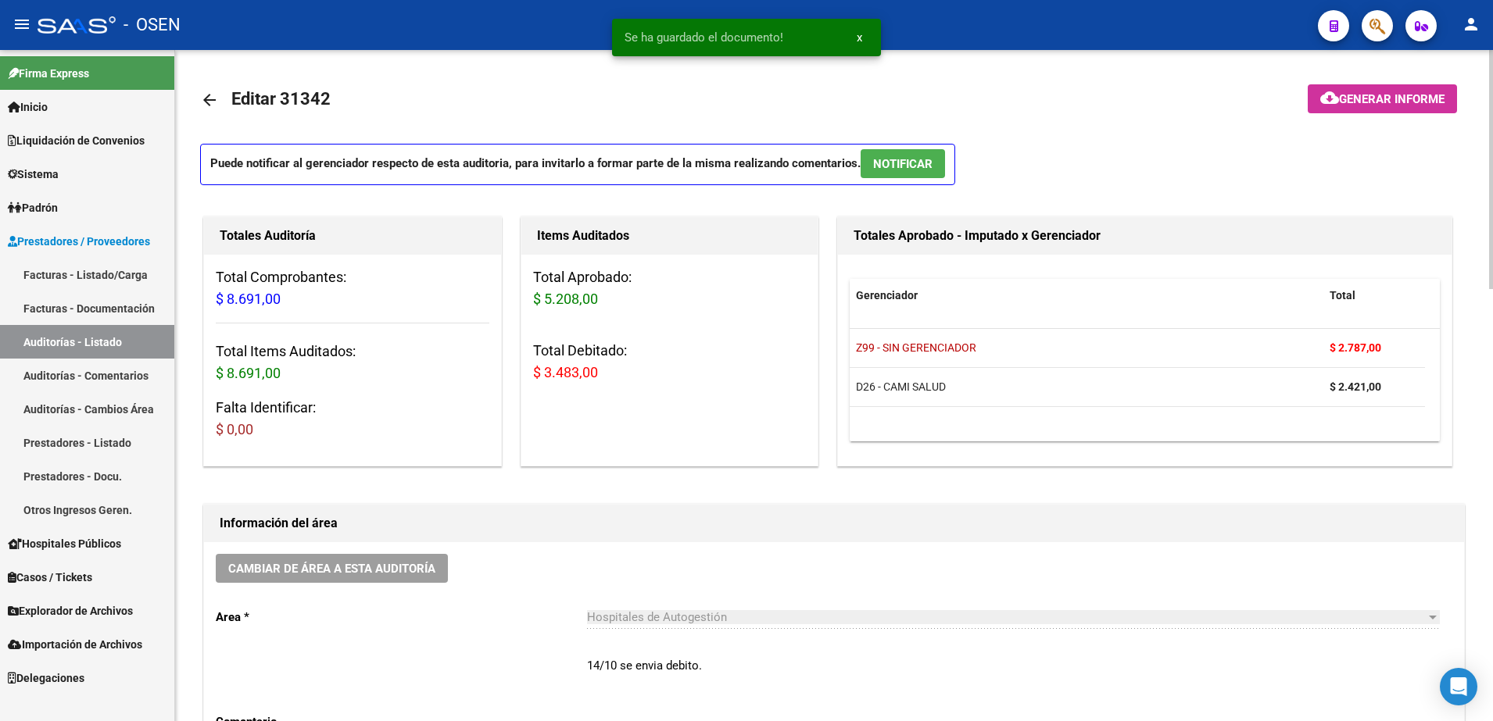
click at [219, 104] on link "arrow_back" at bounding box center [215, 99] width 31 height 37
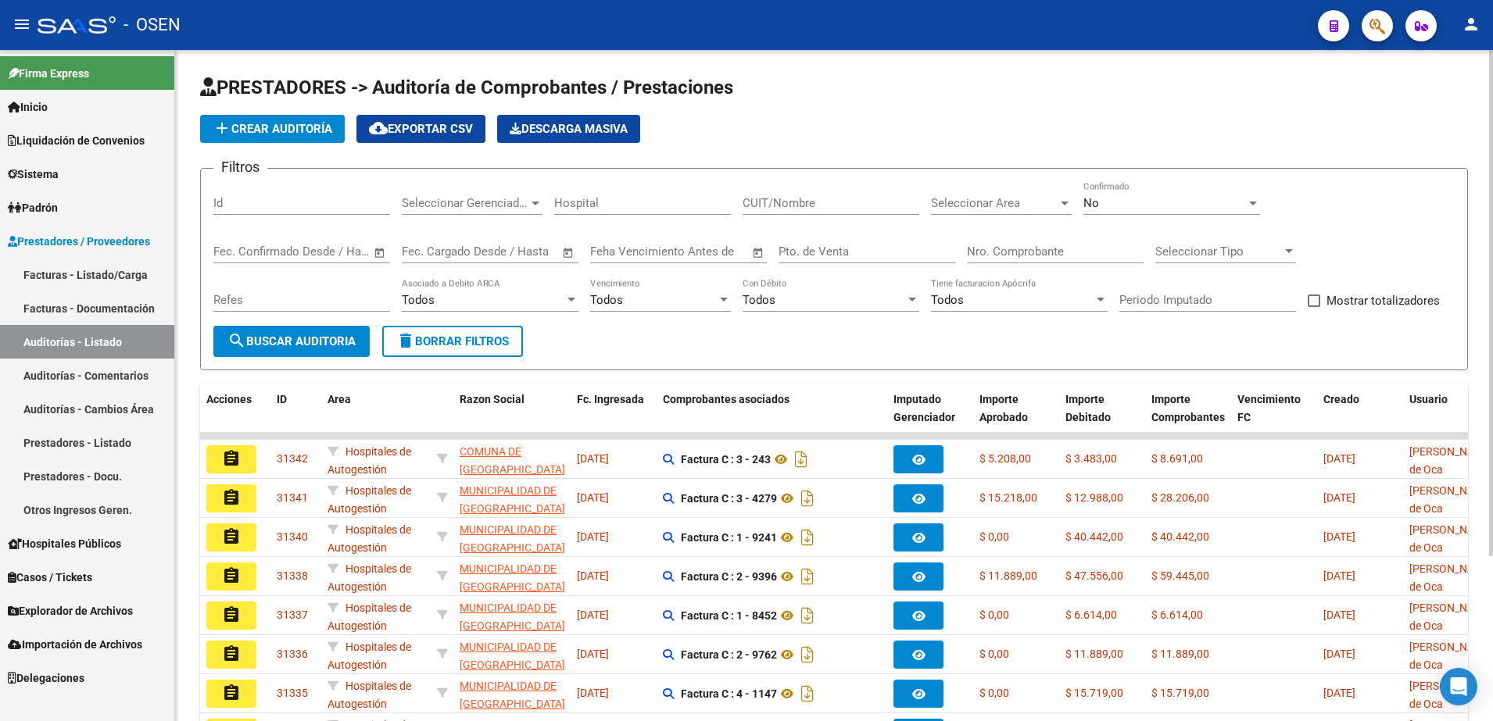
click at [314, 357] on form "Filtros Id Seleccionar Gerenciador Seleccionar Gerenciador Hospital CUIT/Nombre…" at bounding box center [834, 269] width 1268 height 202
click at [345, 360] on form "Filtros Id Seleccionar Gerenciador Seleccionar Gerenciador Hospital CUIT/Nombre…" at bounding box center [834, 269] width 1268 height 202
click at [342, 340] on span "search Buscar Auditoria" at bounding box center [291, 341] width 128 height 14
click at [324, 346] on span "search Buscar Auditoria" at bounding box center [291, 341] width 128 height 14
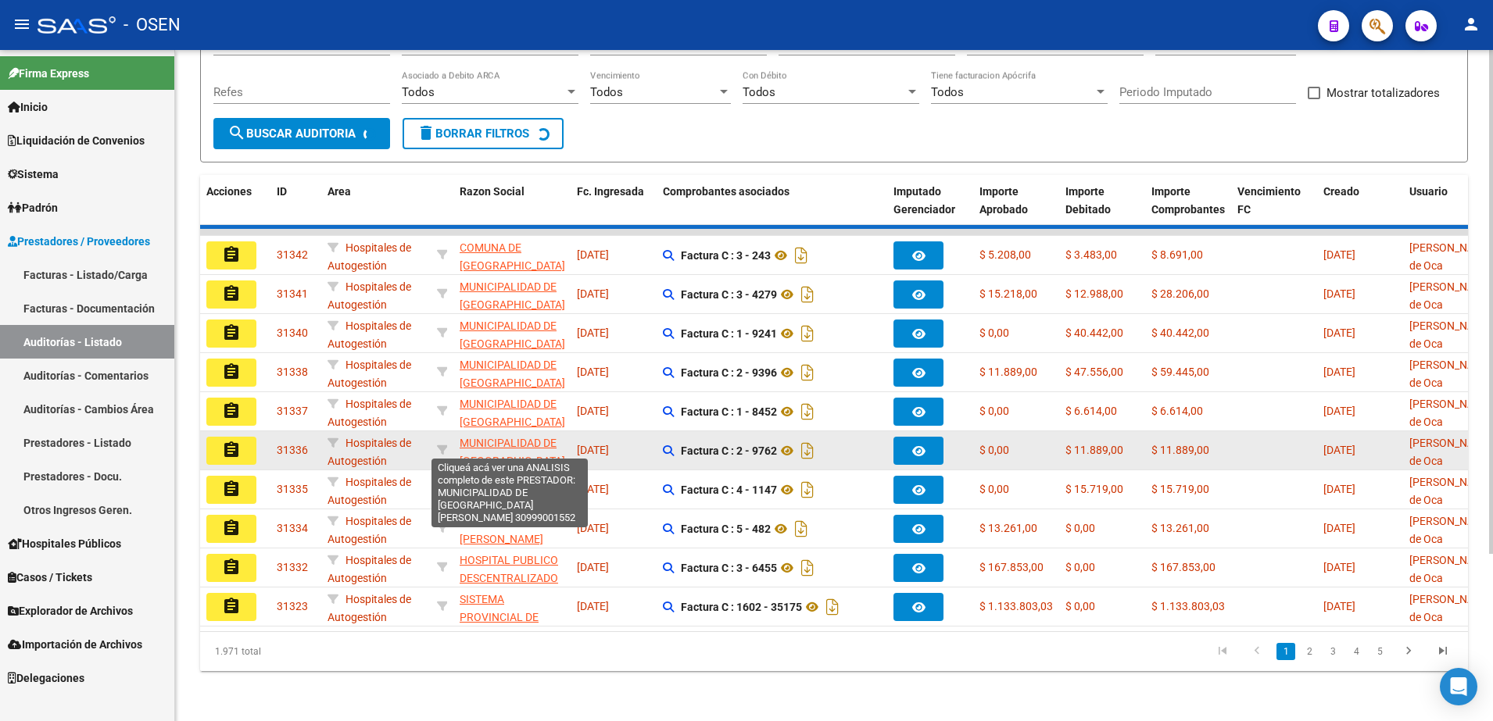
scroll to position [219, 0]
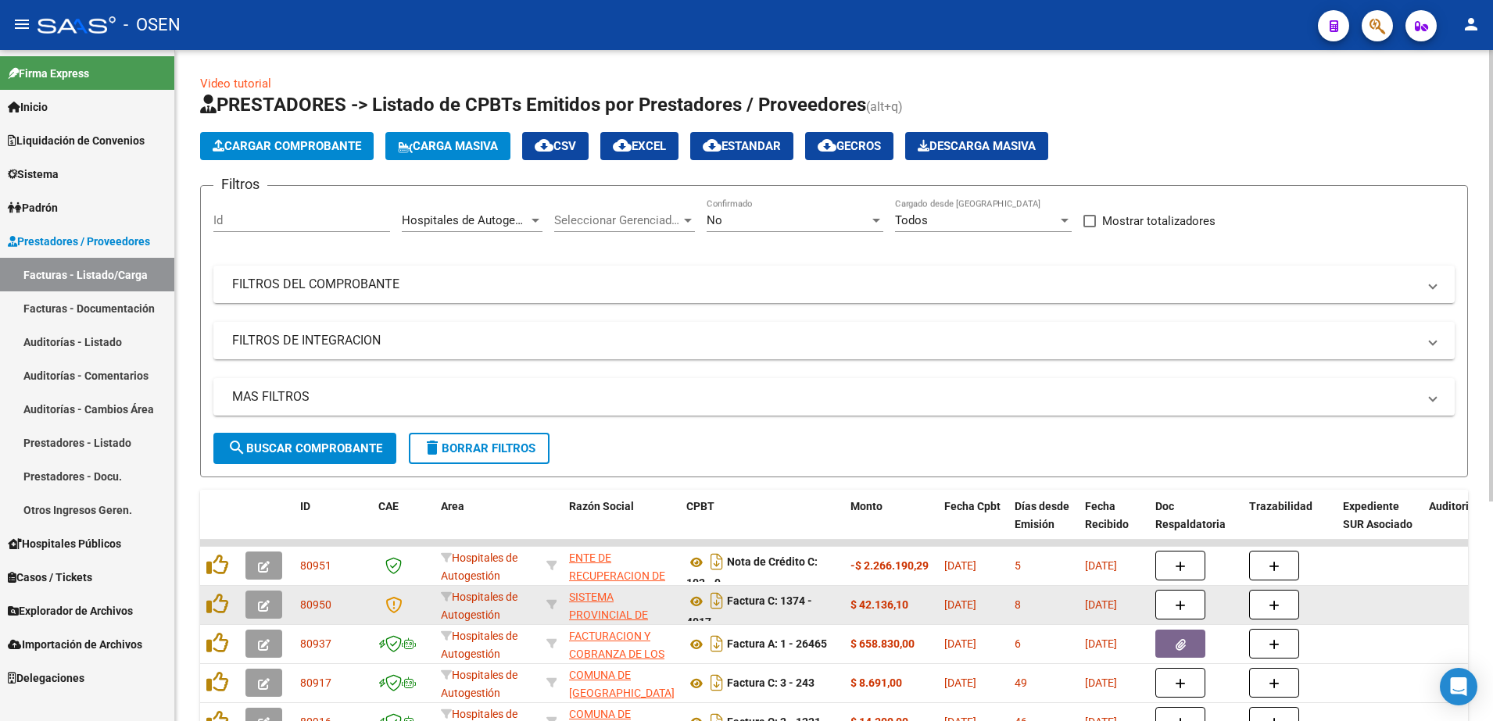
scroll to position [326, 0]
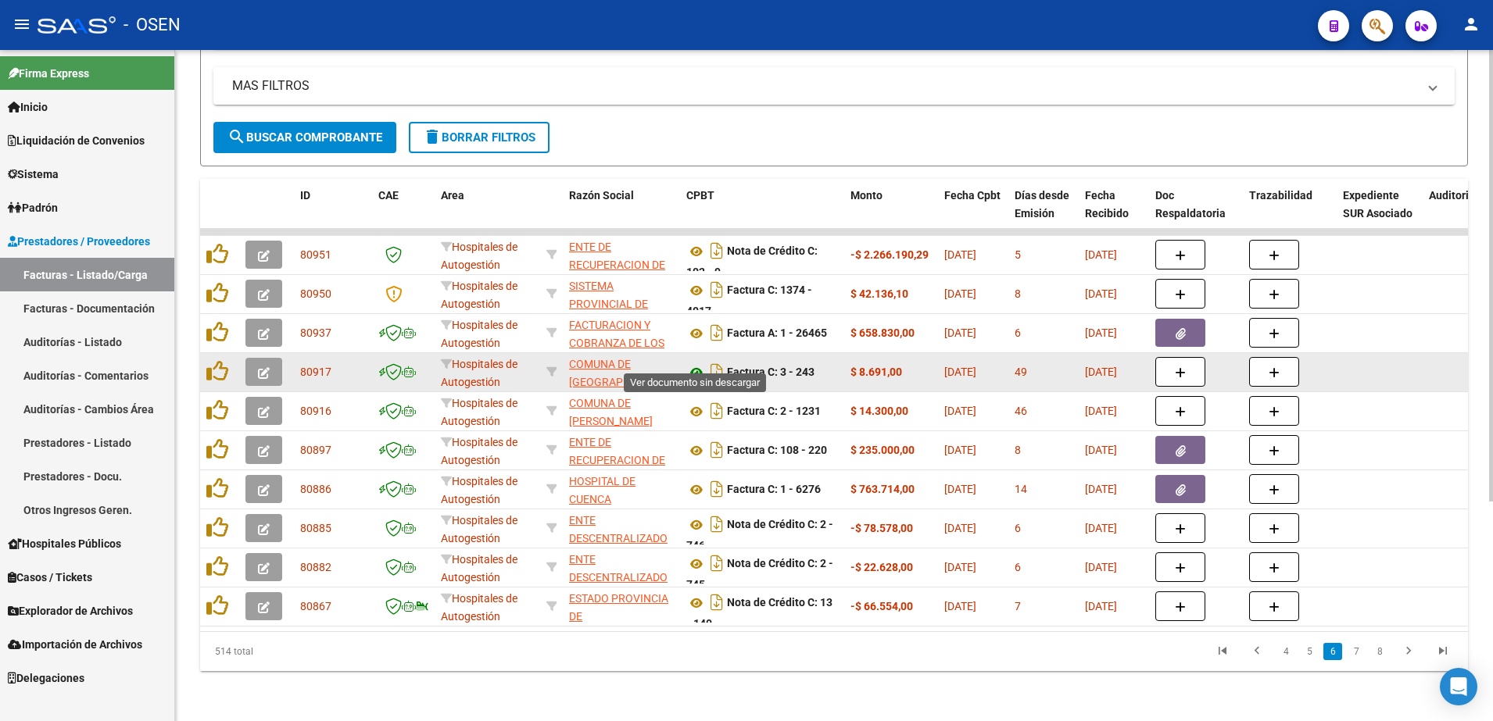
click at [697, 363] on icon at bounding box center [696, 372] width 20 height 19
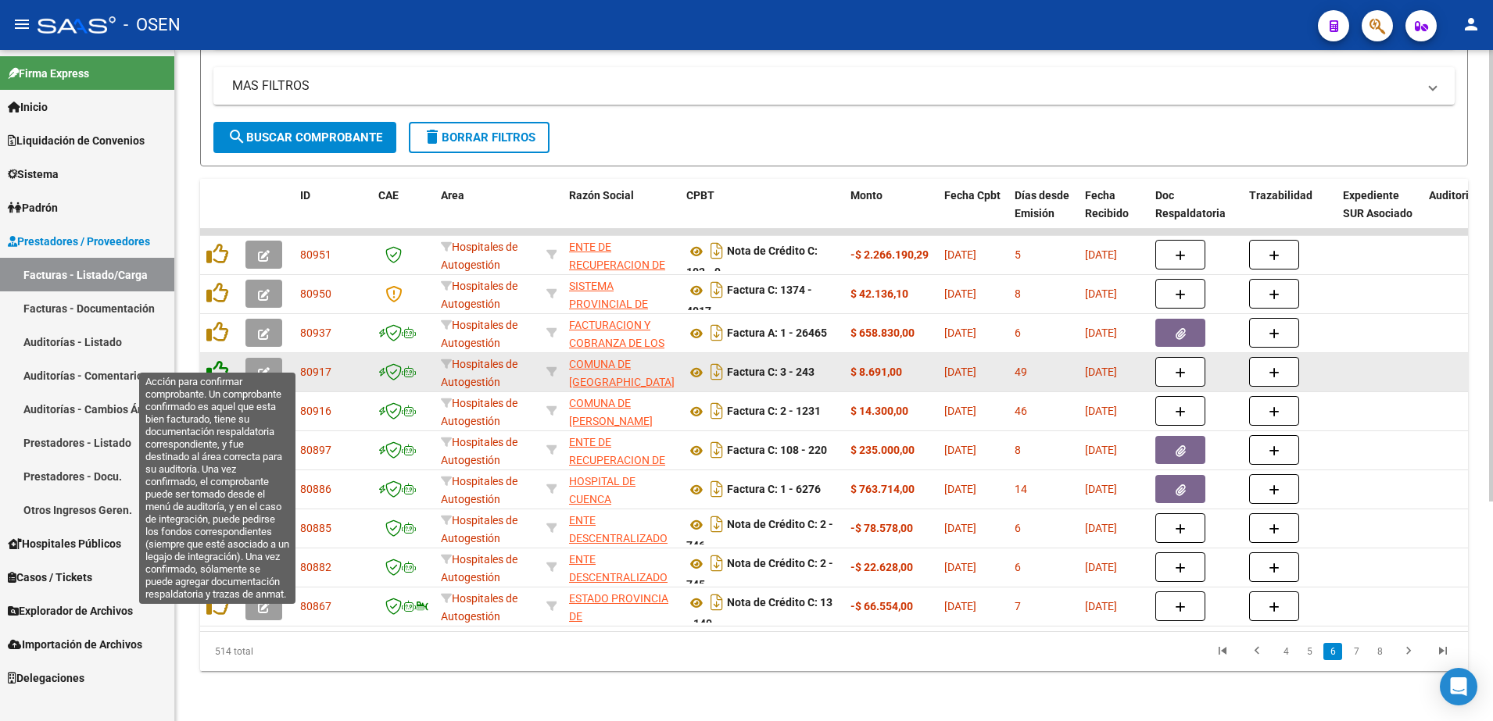
click at [209, 360] on icon at bounding box center [217, 371] width 22 height 22
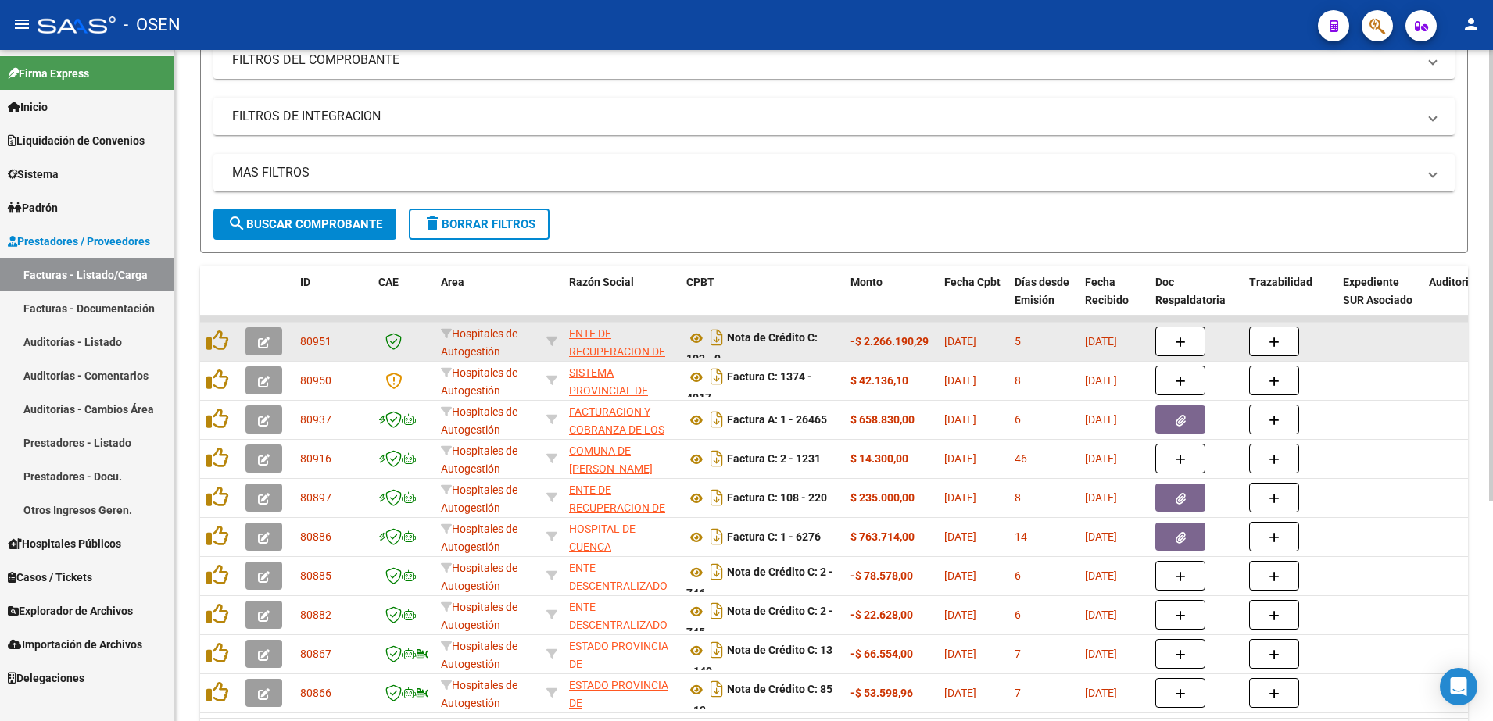
scroll to position [131, 0]
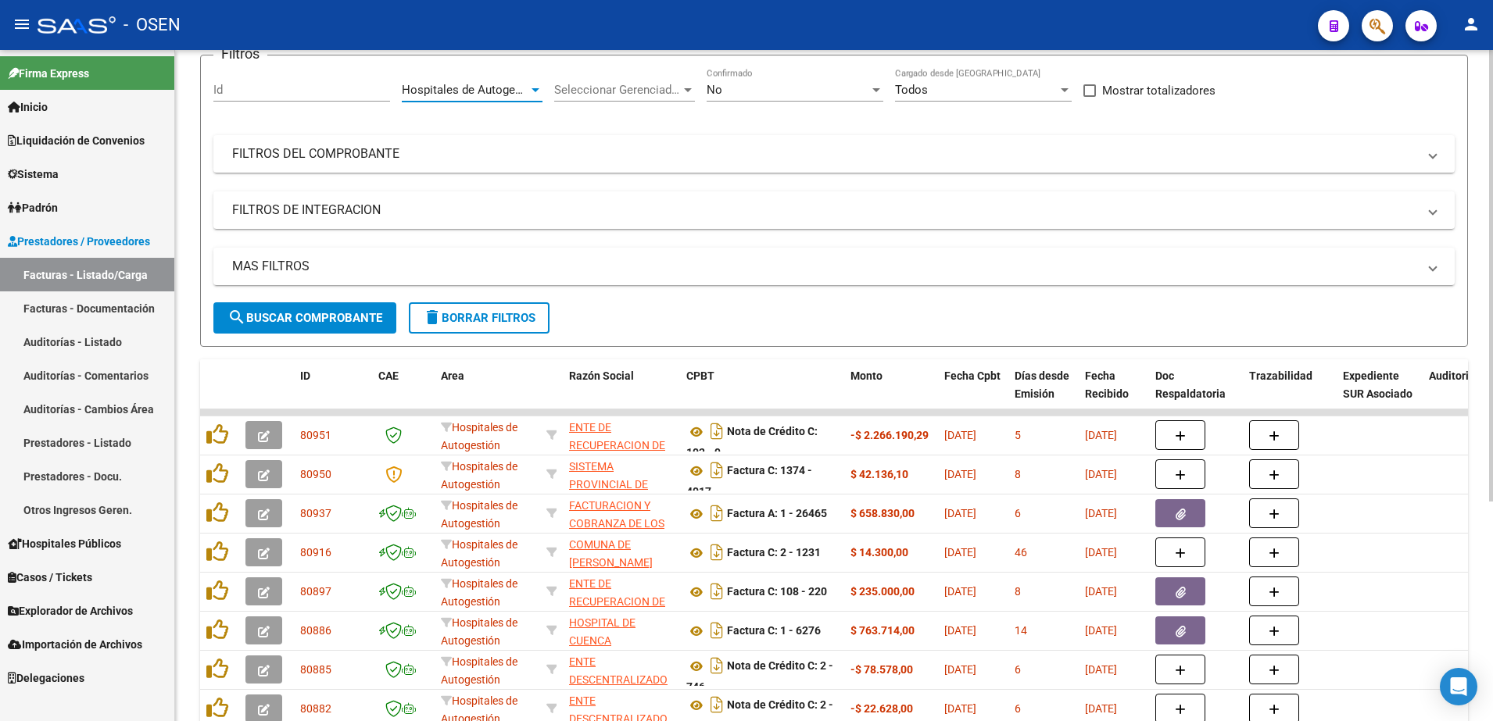
click at [510, 95] on span "Hospitales de Autogestión" at bounding box center [472, 90] width 140 height 14
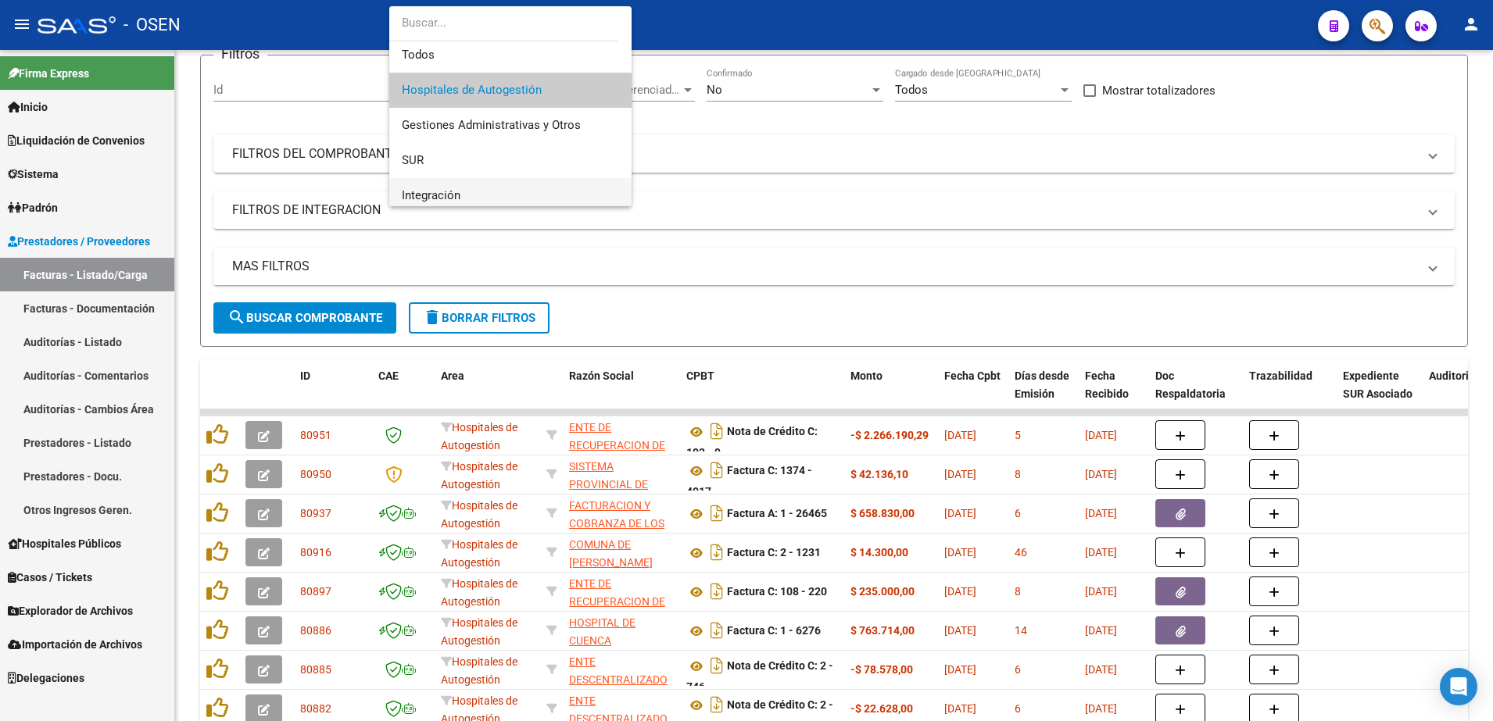
click at [513, 190] on span "Integración" at bounding box center [510, 195] width 217 height 35
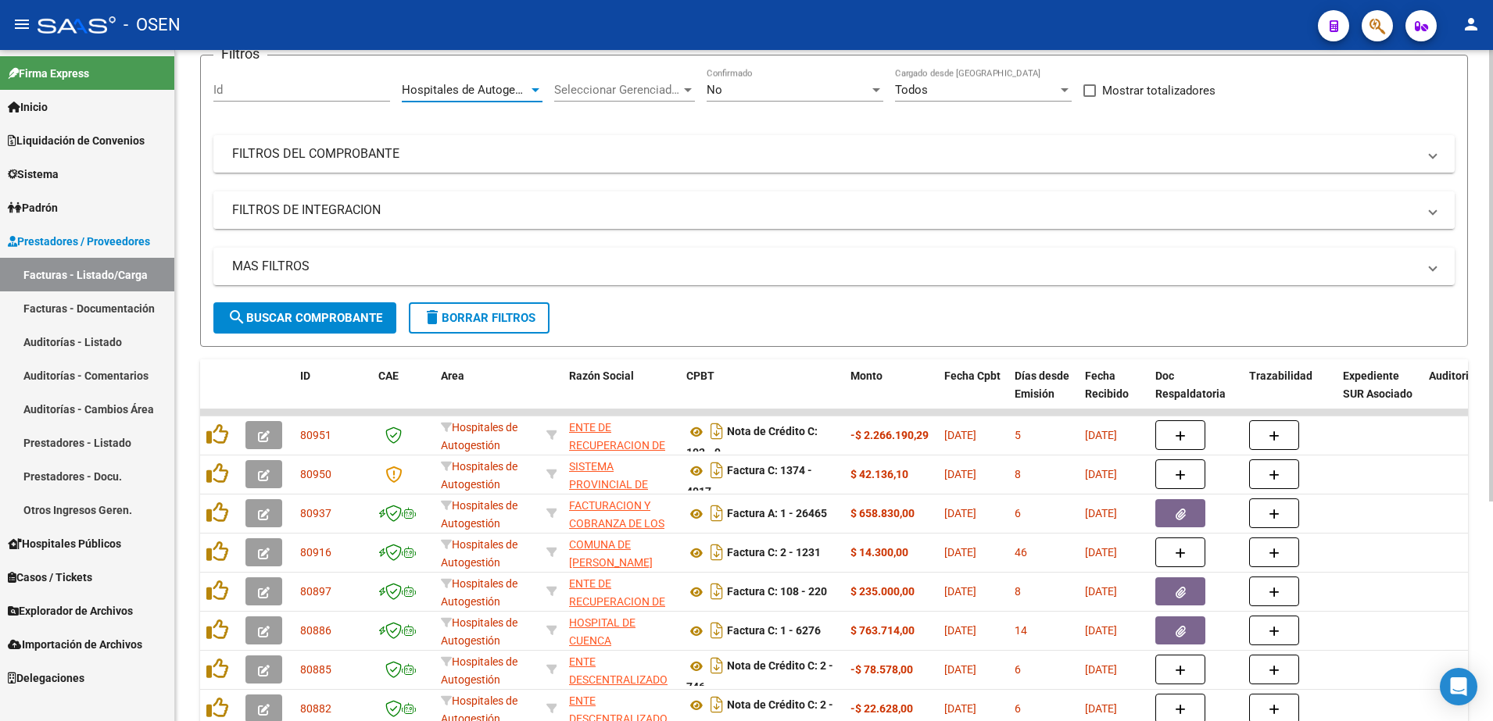
scroll to position [11, 0]
click at [366, 315] on span "search Buscar Comprobante" at bounding box center [304, 318] width 155 height 14
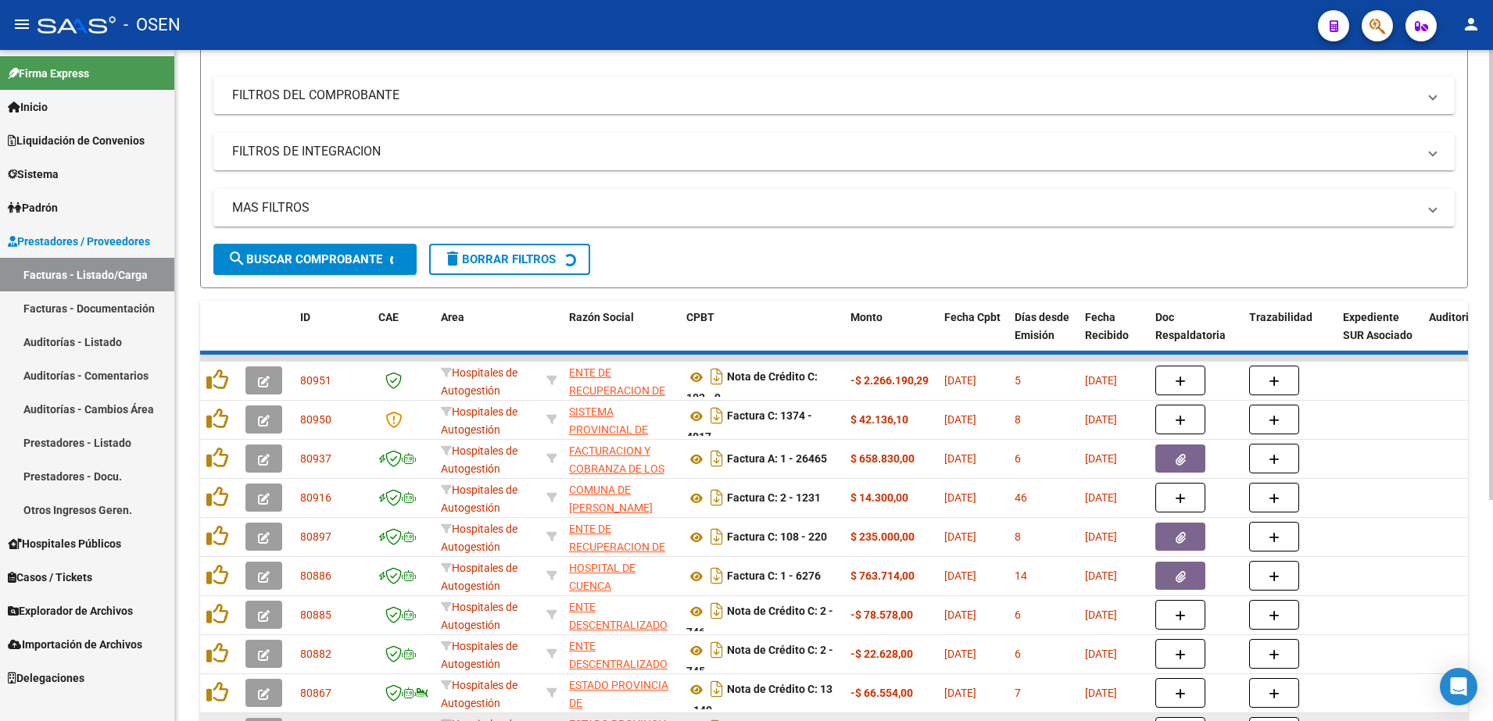
scroll to position [326, 0]
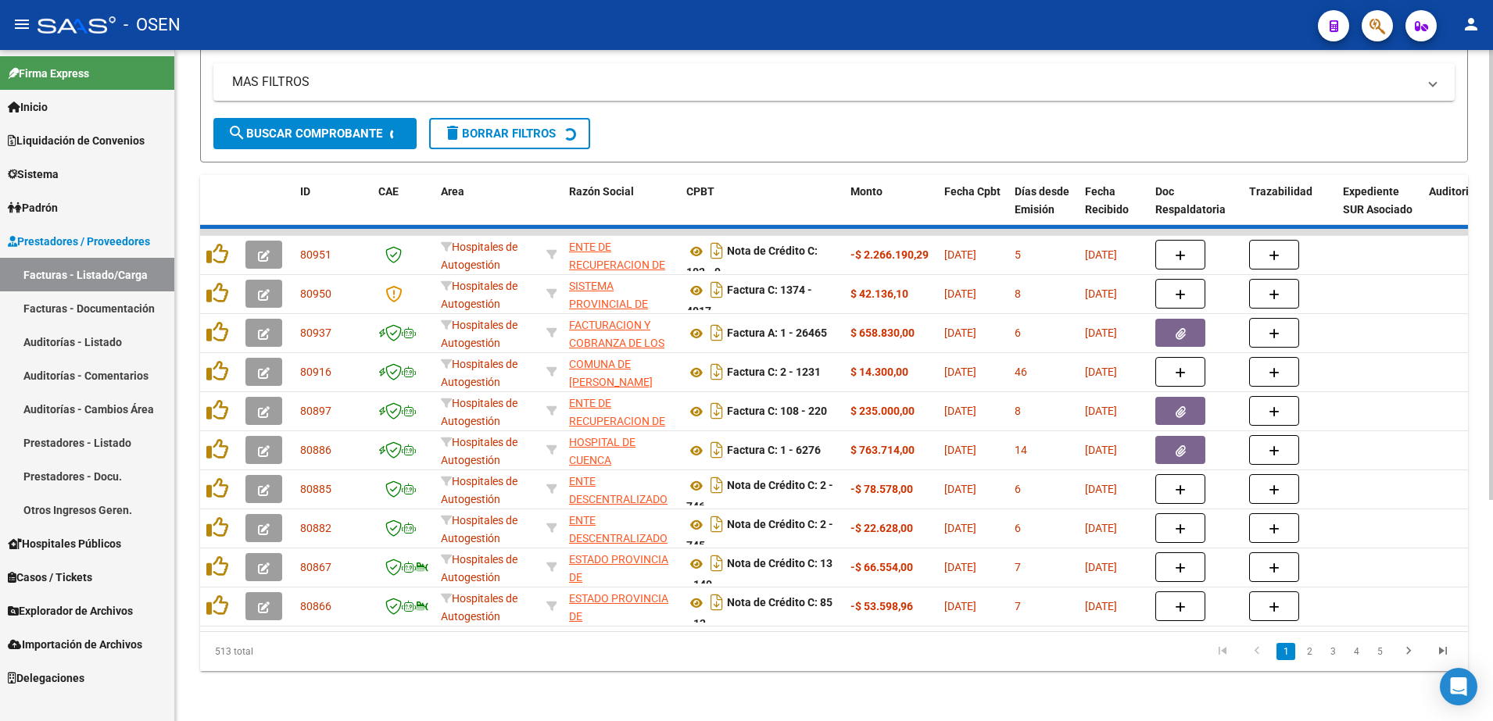
click at [588, 636] on div "513 total 1 2 3 4 5" at bounding box center [834, 651] width 1268 height 39
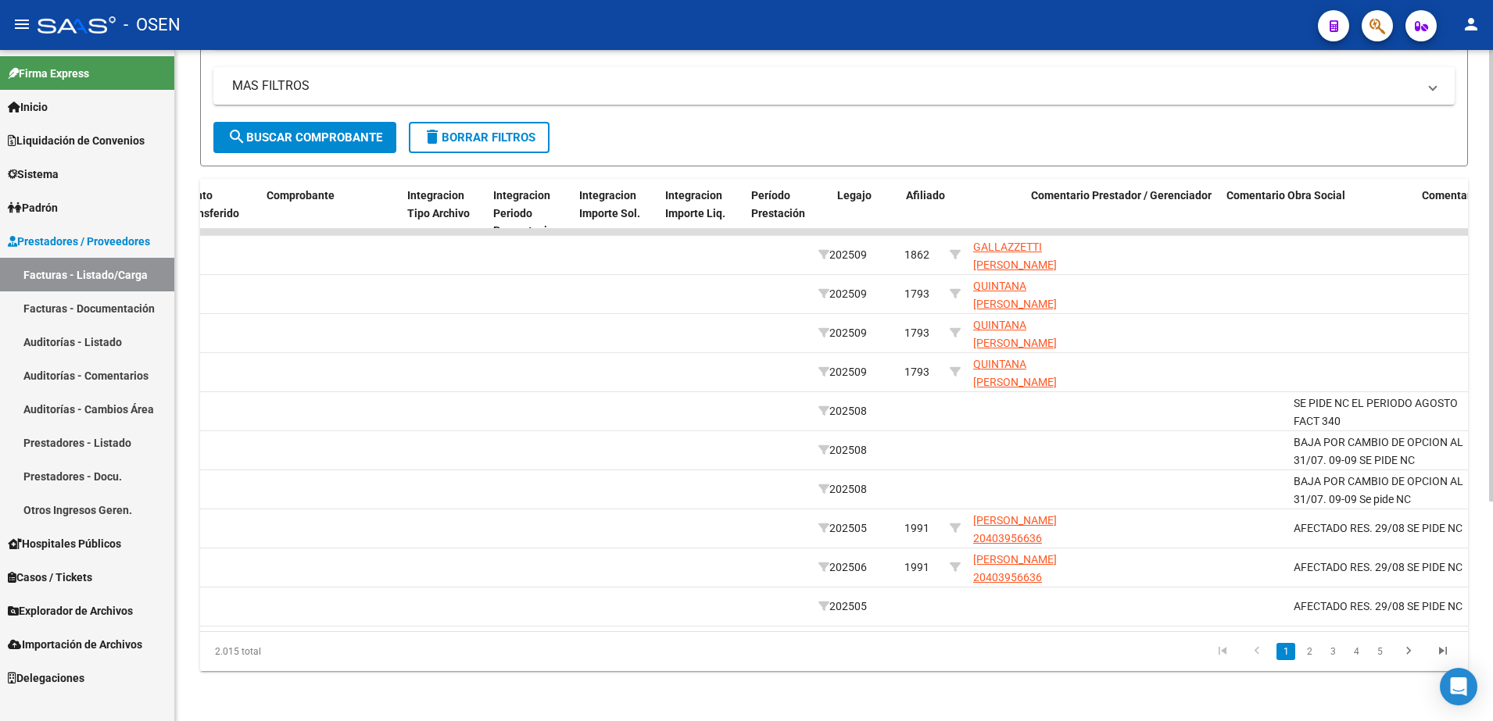
scroll to position [0, 1611]
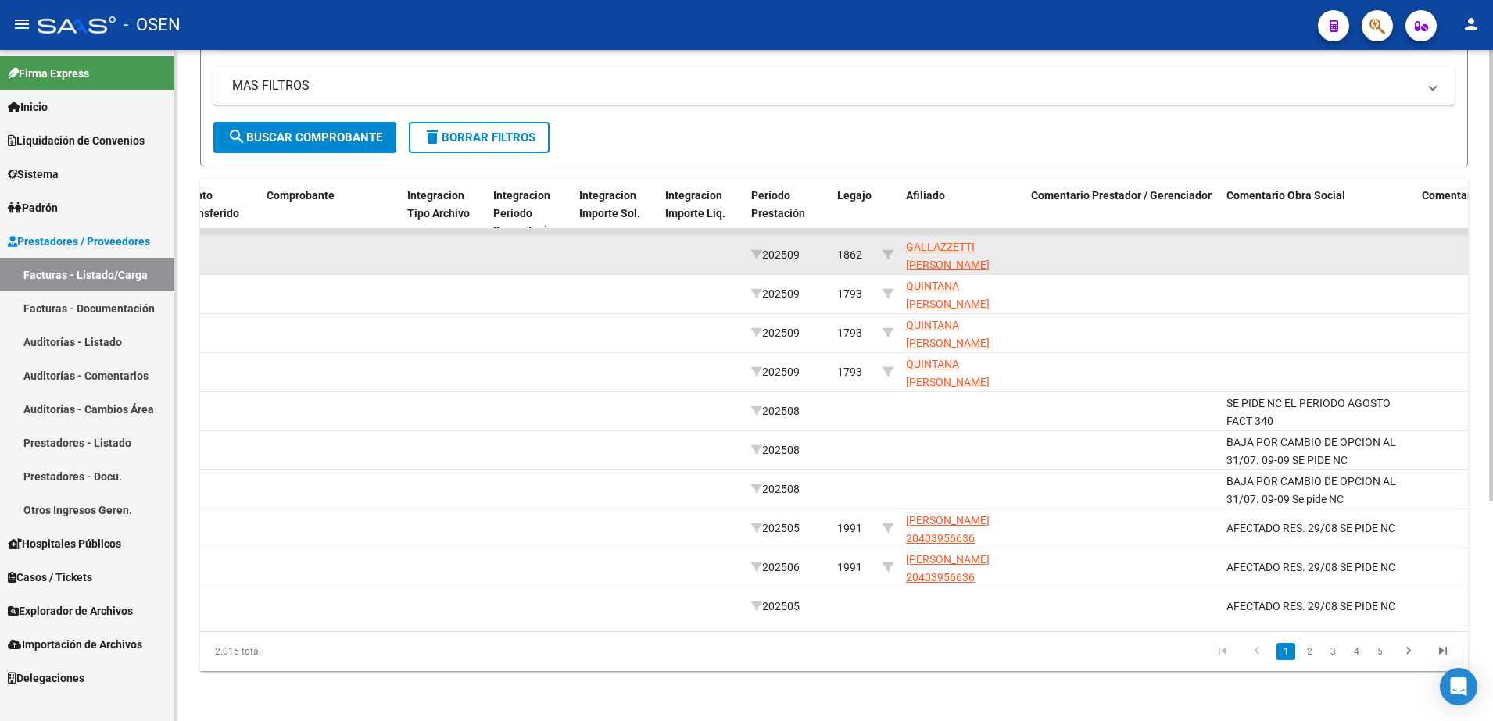
click at [908, 239] on app-link-go-to "GALLAZZETTI [PERSON_NAME] 20489296978" at bounding box center [962, 264] width 113 height 53
click at [920, 244] on span "GALLAZZETTI [PERSON_NAME] 20489296978" at bounding box center [948, 265] width 84 height 48
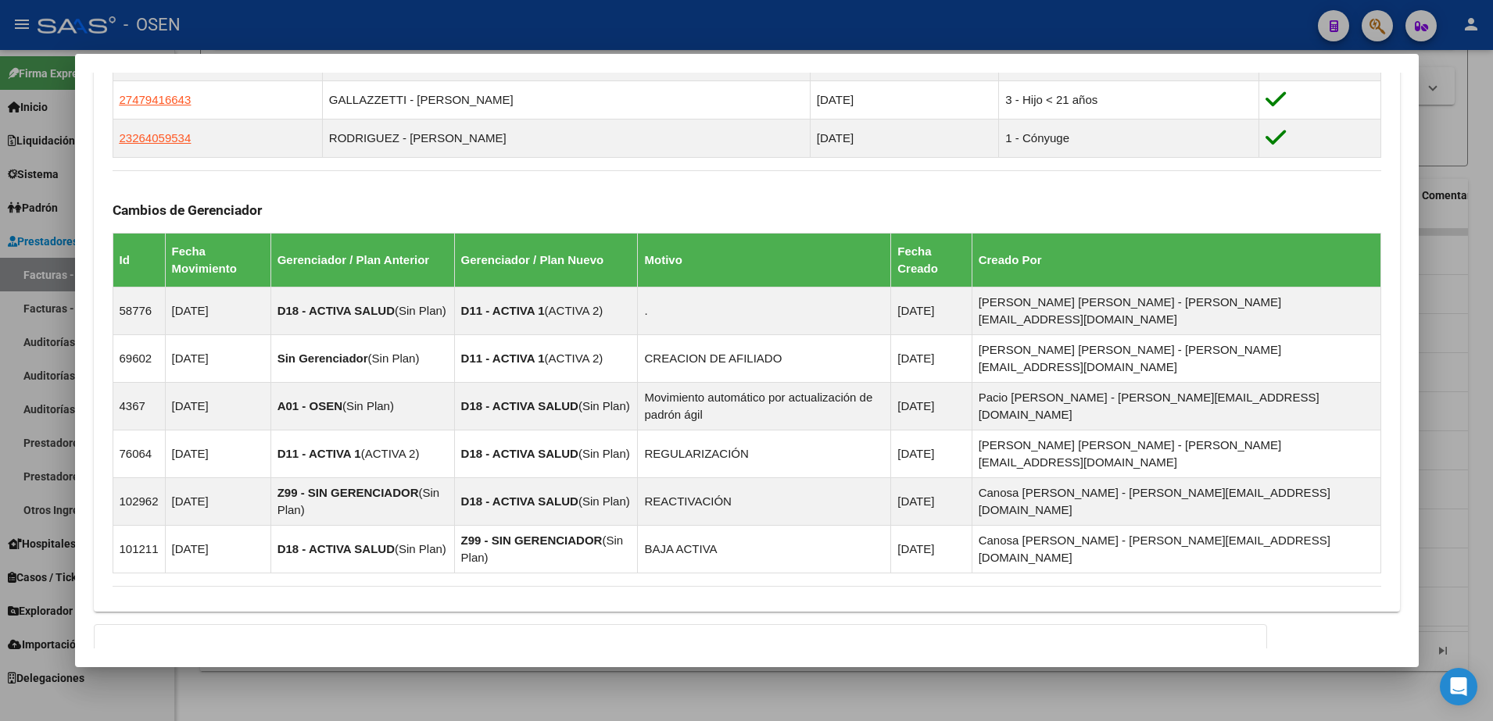
click at [932, 624] on div "Información Prestacional: DISCAPACITADO SUR / SURGE / INTEGR. Certificado Disca…" at bounding box center [680, 680] width 1173 height 112
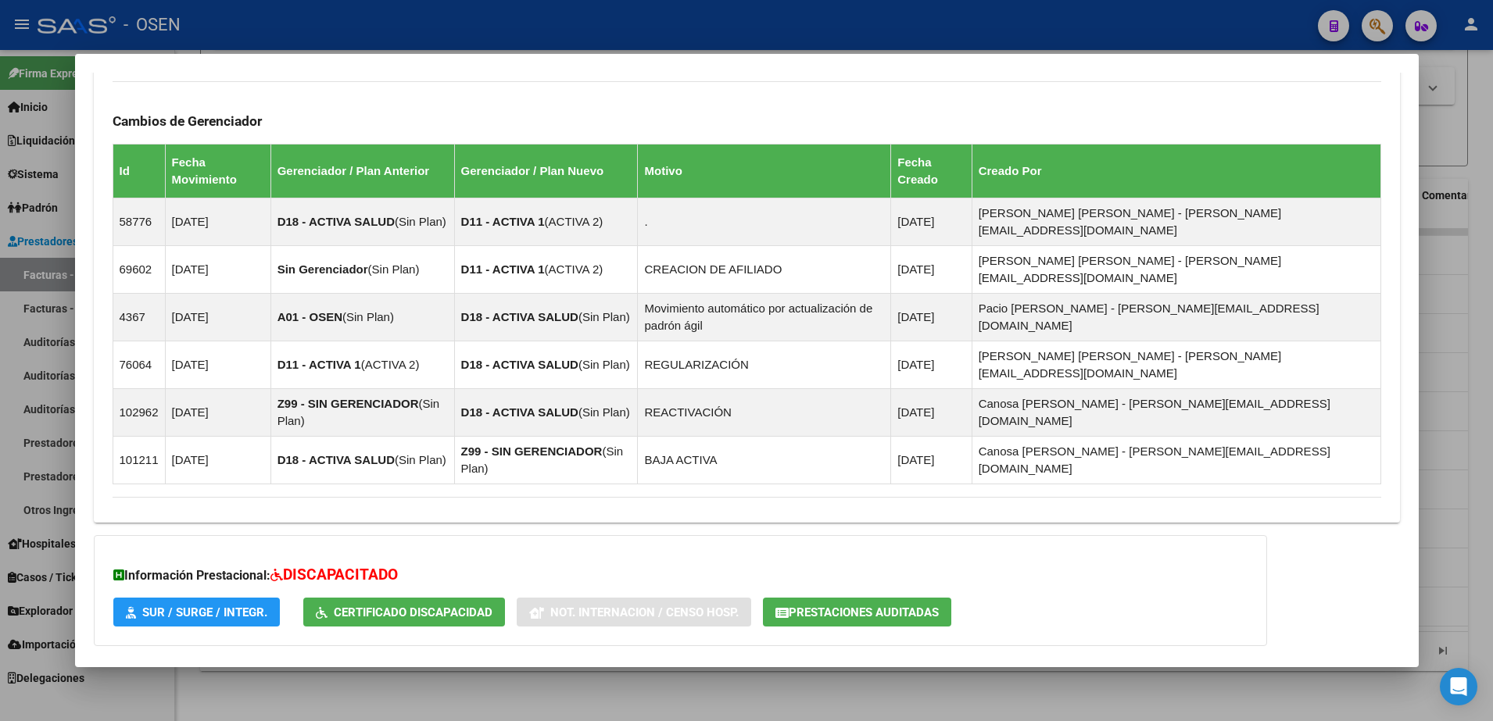
click at [913, 721] on mat-panel-title "Aportes y Contribuciones del Titular: 20267889539" at bounding box center [738, 733] width 1250 height 19
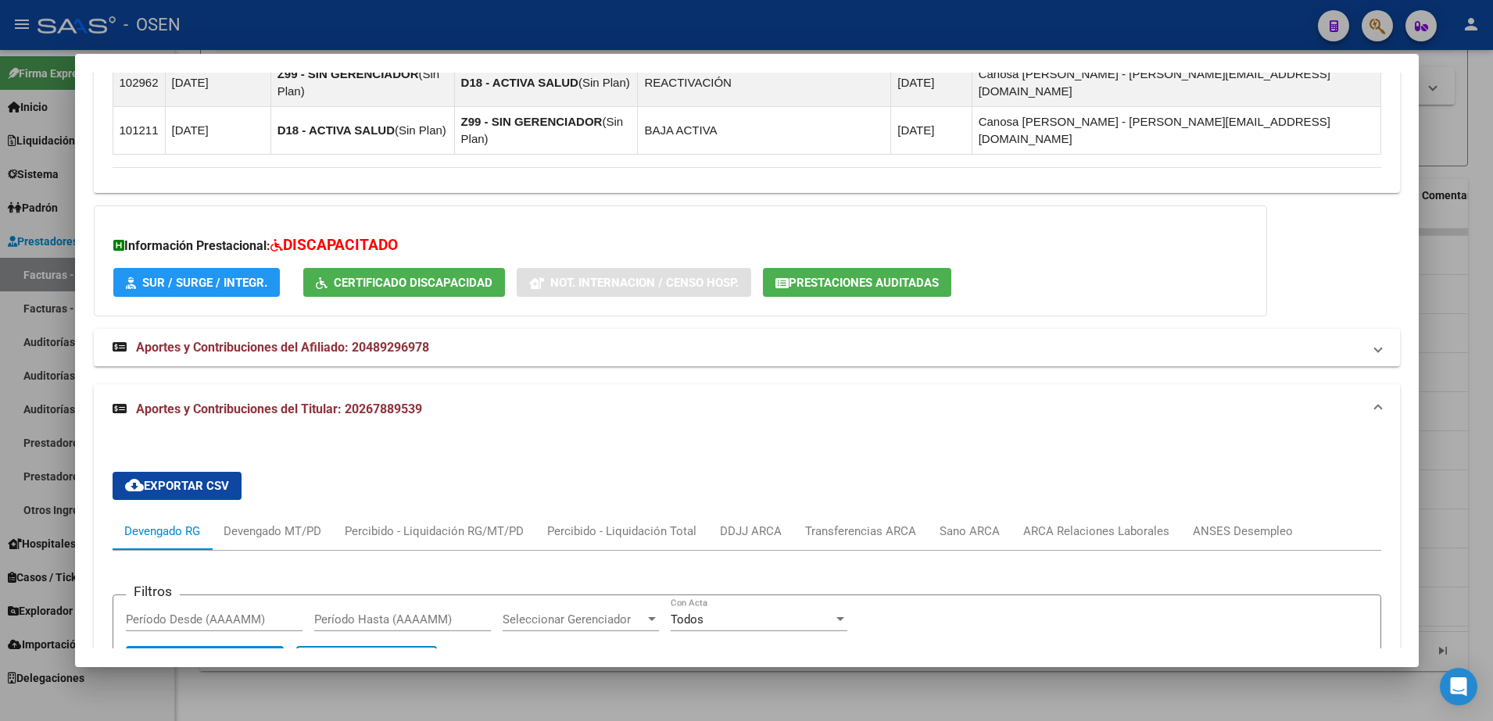
scroll to position [1458, 0]
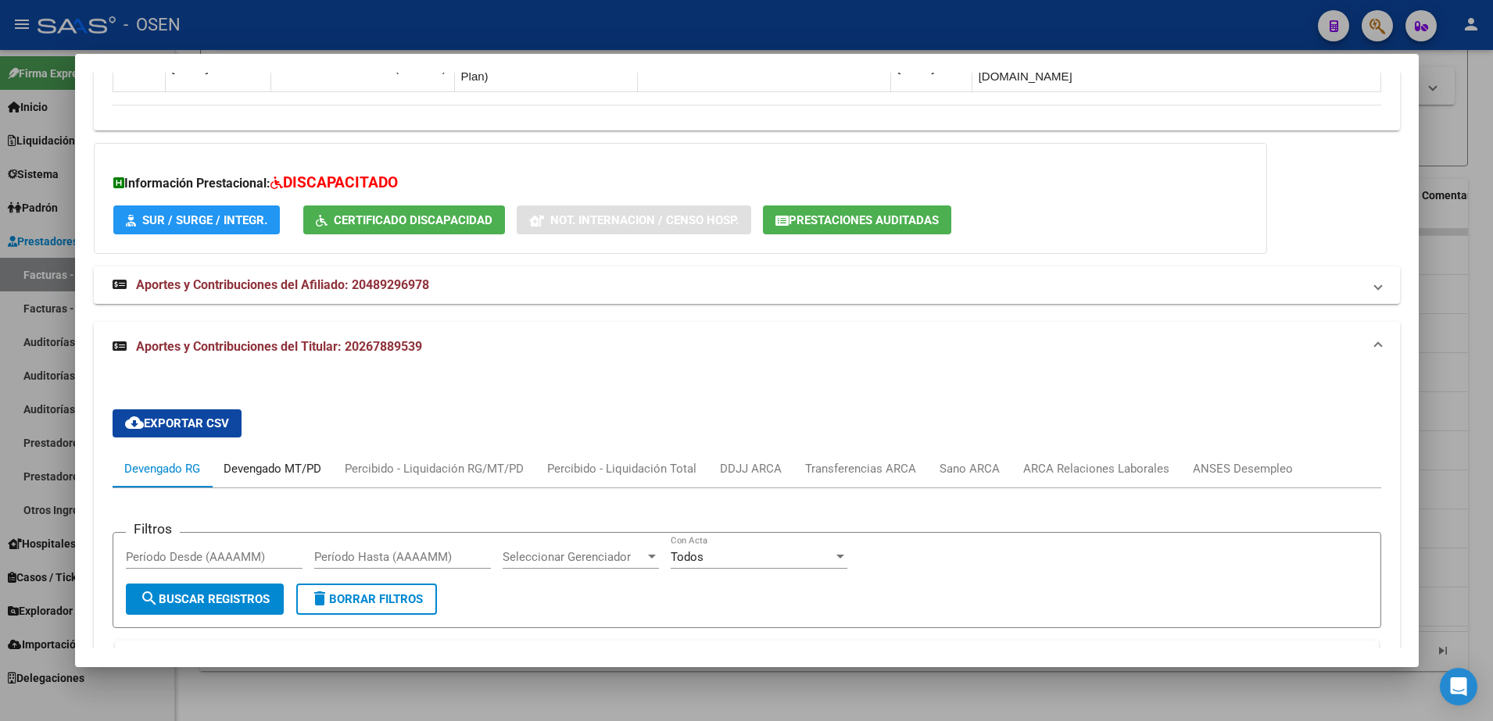
click at [299, 460] on div "Devengado MT/PD" at bounding box center [273, 468] width 98 height 17
click at [1461, 330] on div at bounding box center [746, 360] width 1493 height 721
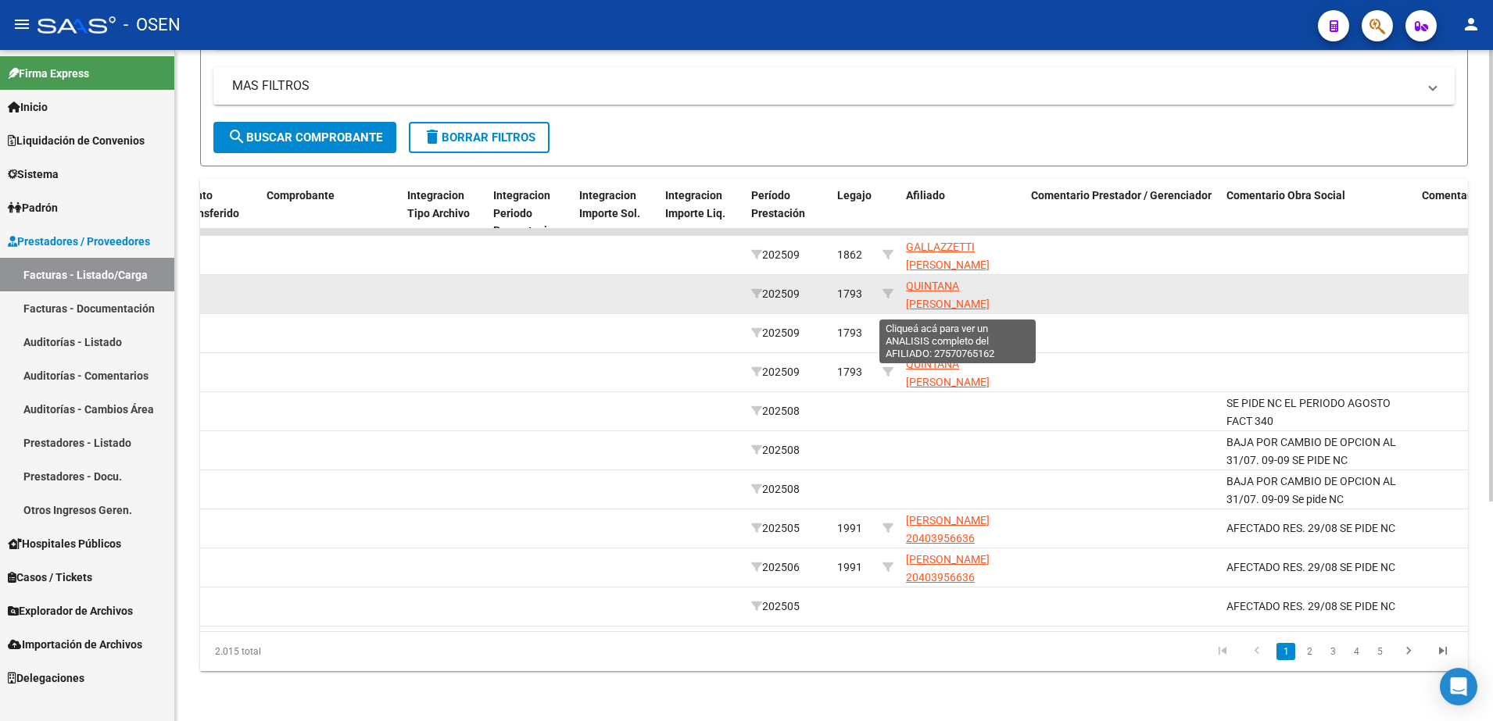
click at [935, 283] on span "QUINTANA [PERSON_NAME] 27570765162" at bounding box center [948, 304] width 84 height 48
type textarea "27570765162"
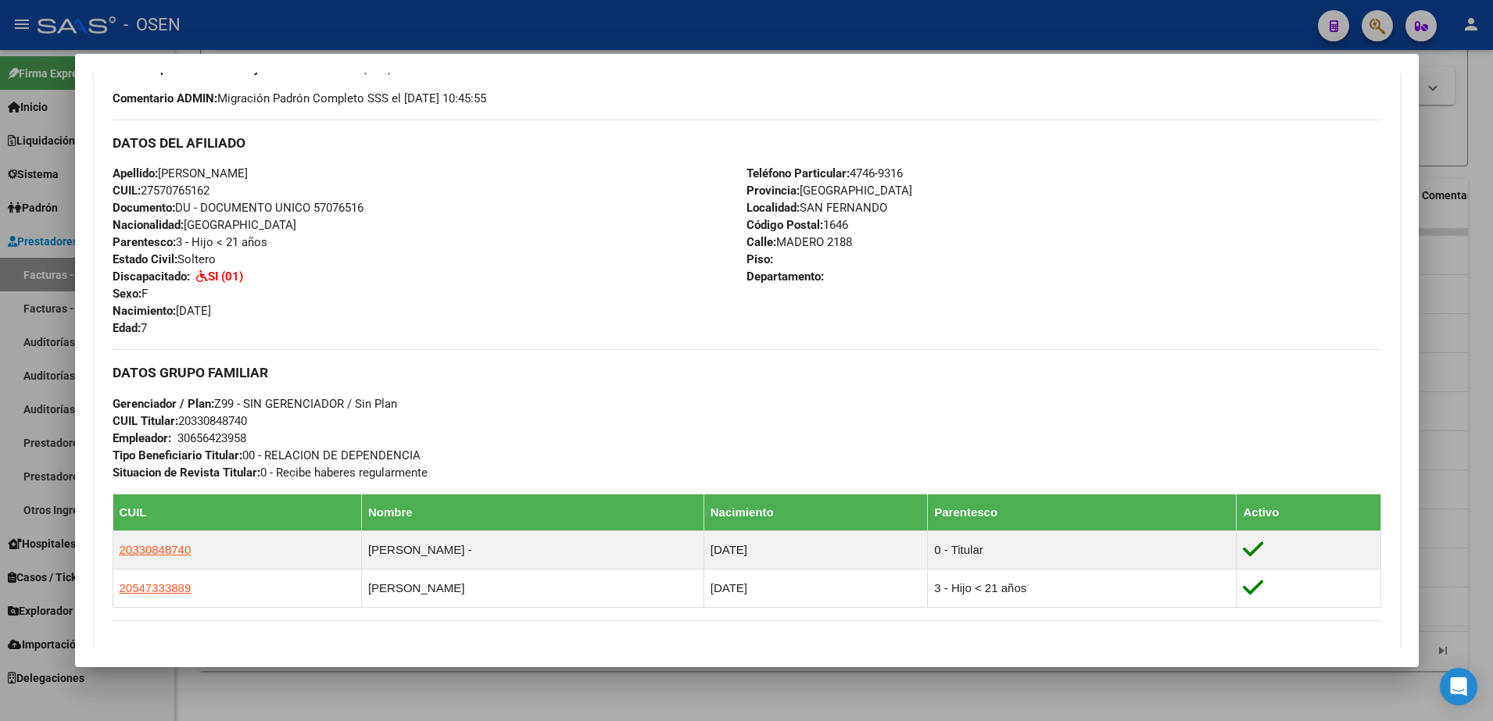
scroll to position [936, 0]
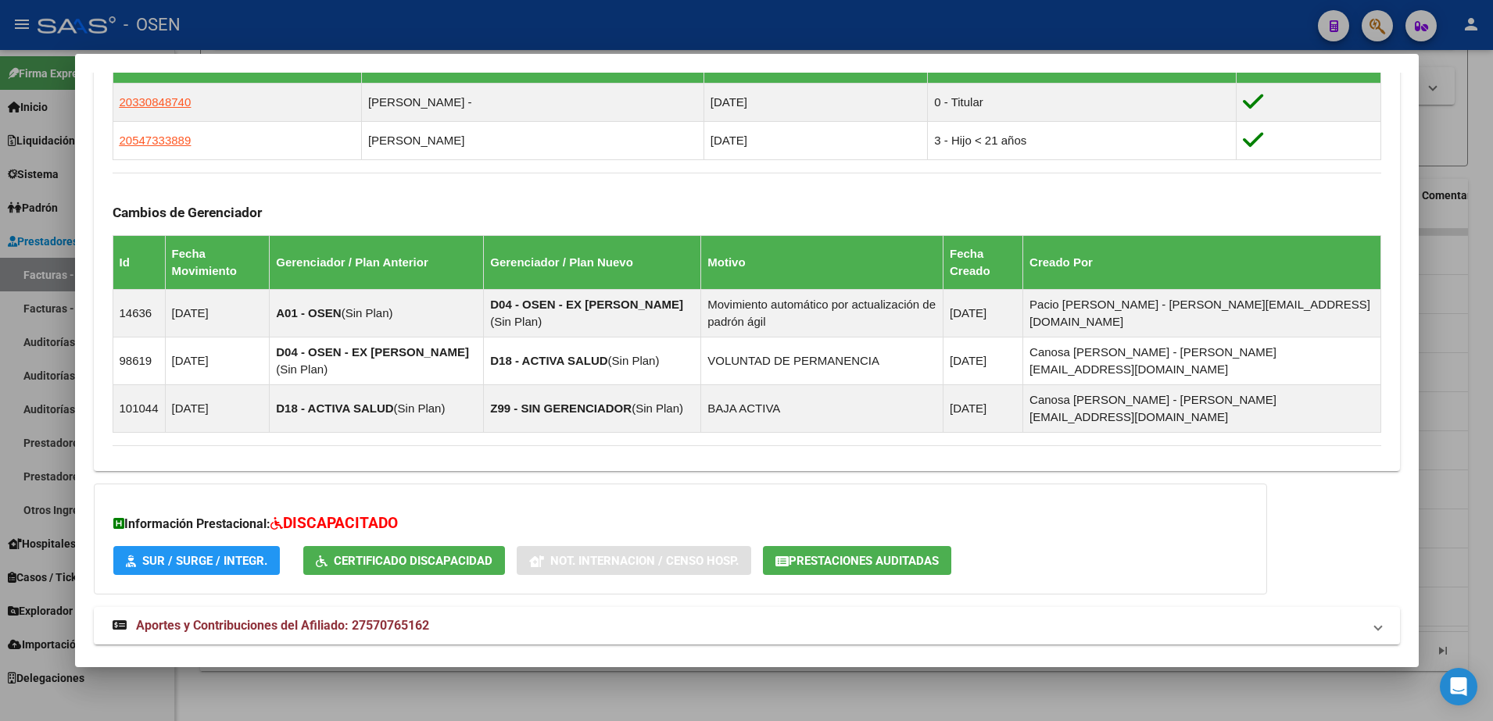
click at [1047, 689] on div at bounding box center [746, 360] width 1493 height 721
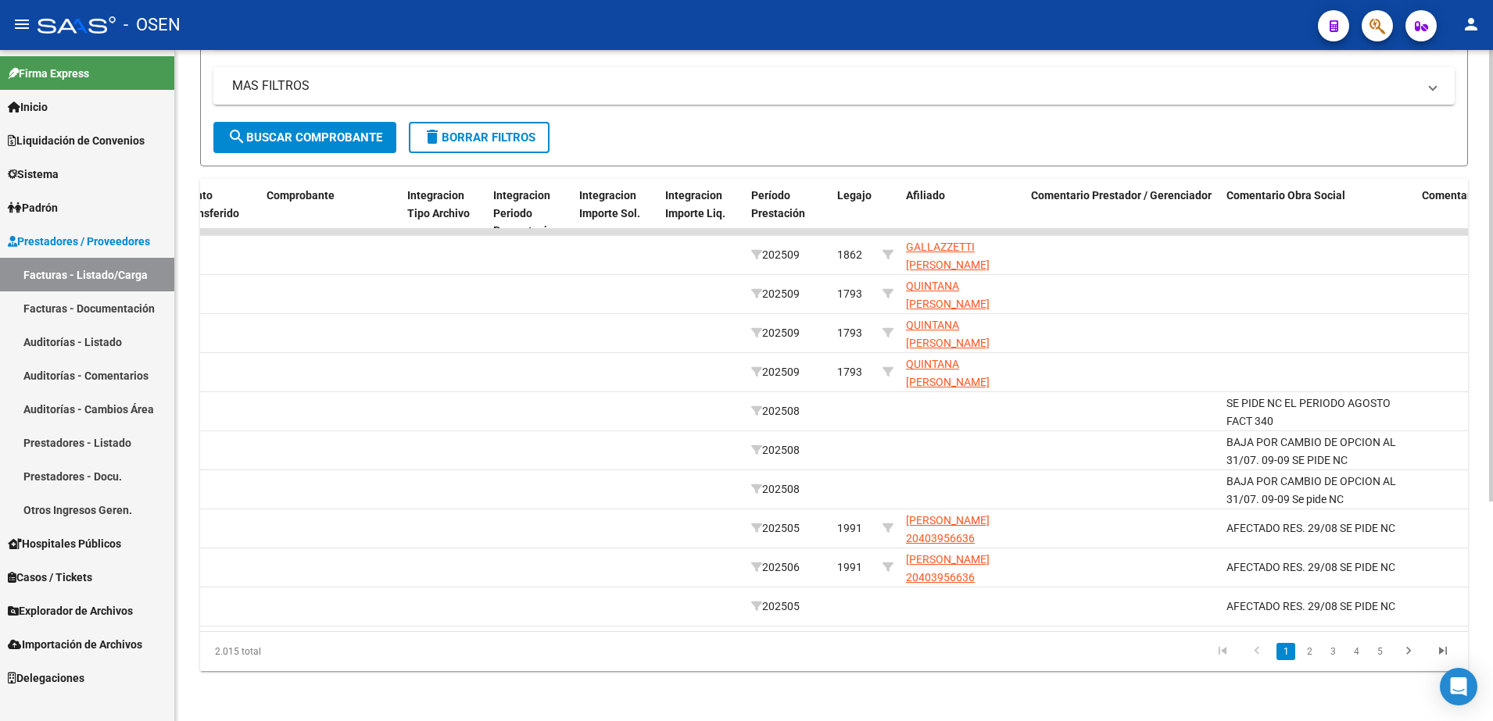
click at [1088, 632] on div "2.015 total 1 2 3 4 5" at bounding box center [834, 651] width 1268 height 39
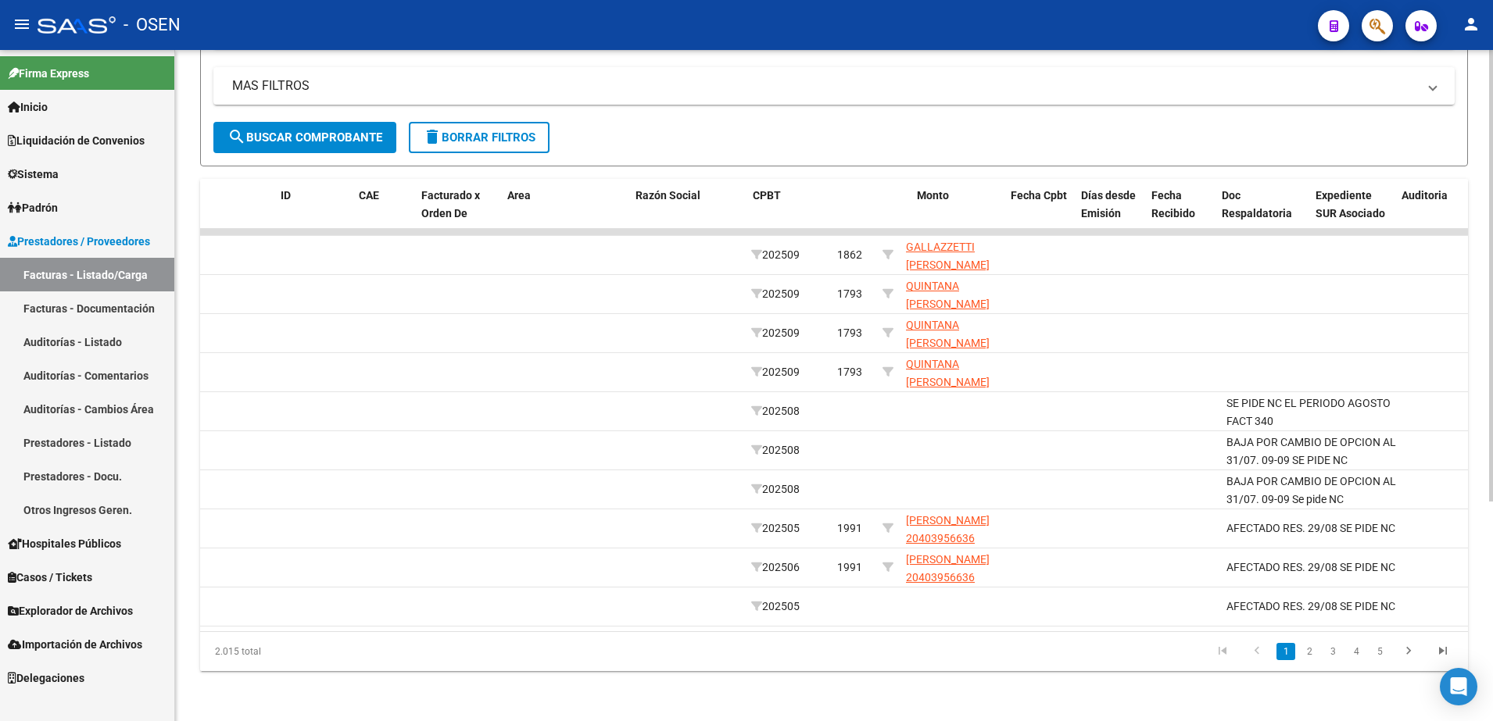
scroll to position [0, 0]
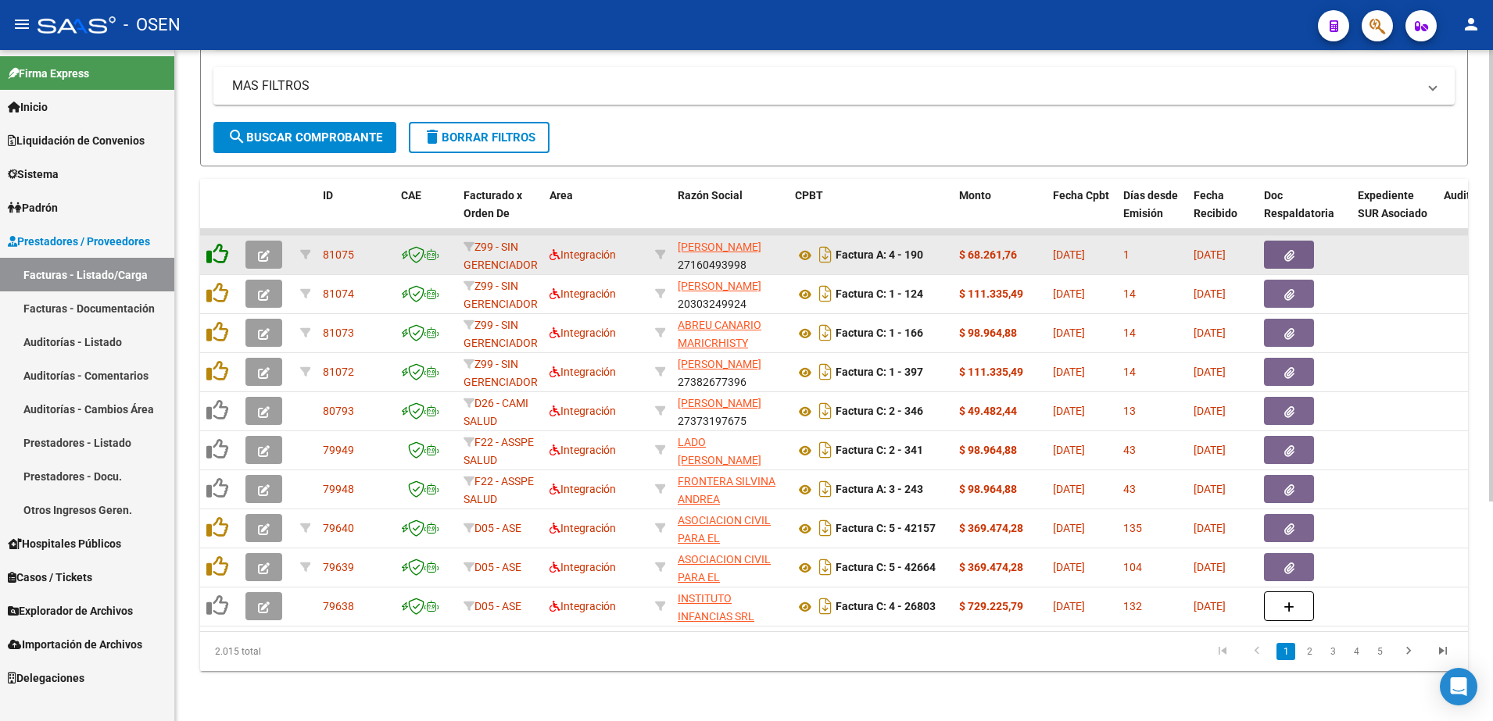
click at [220, 244] on icon at bounding box center [217, 254] width 22 height 22
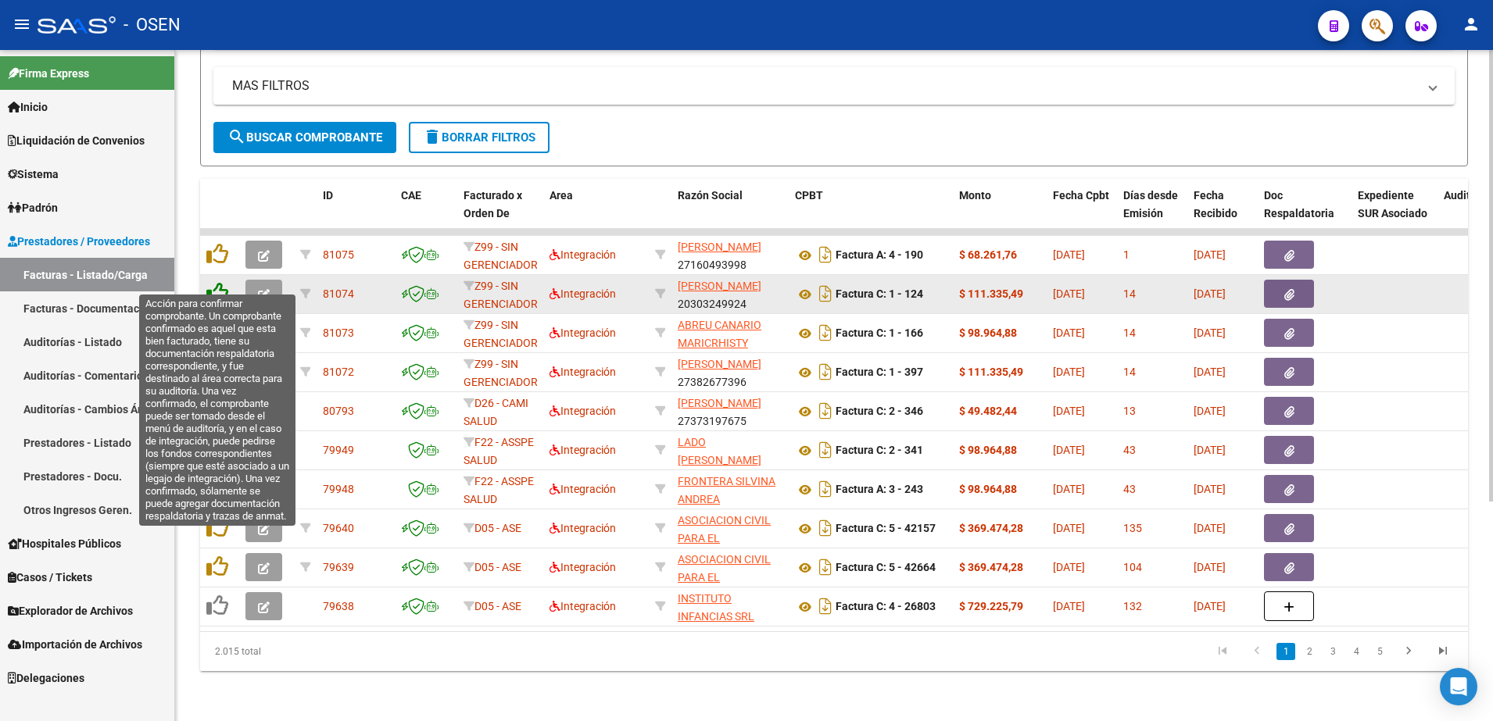
click at [222, 282] on icon at bounding box center [217, 293] width 22 height 22
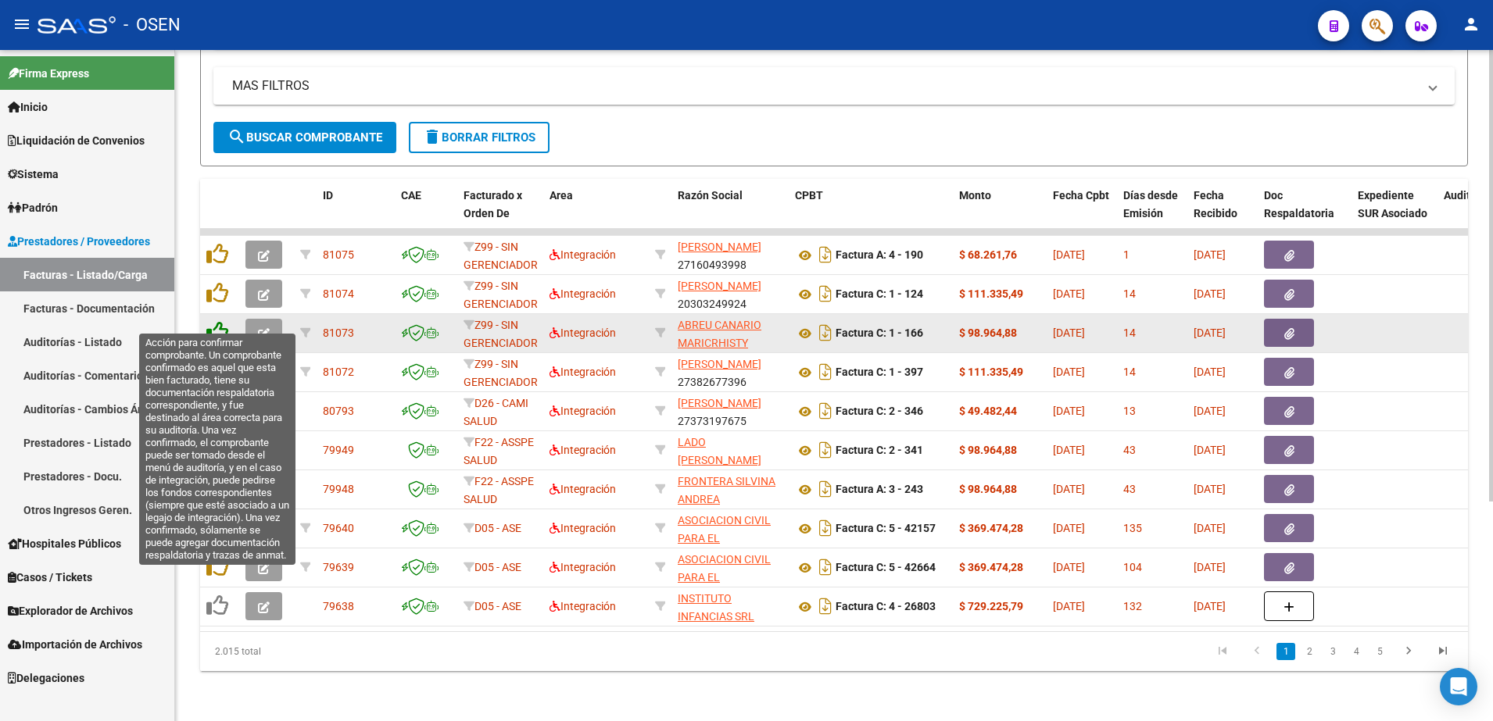
click at [213, 321] on icon at bounding box center [217, 332] width 22 height 22
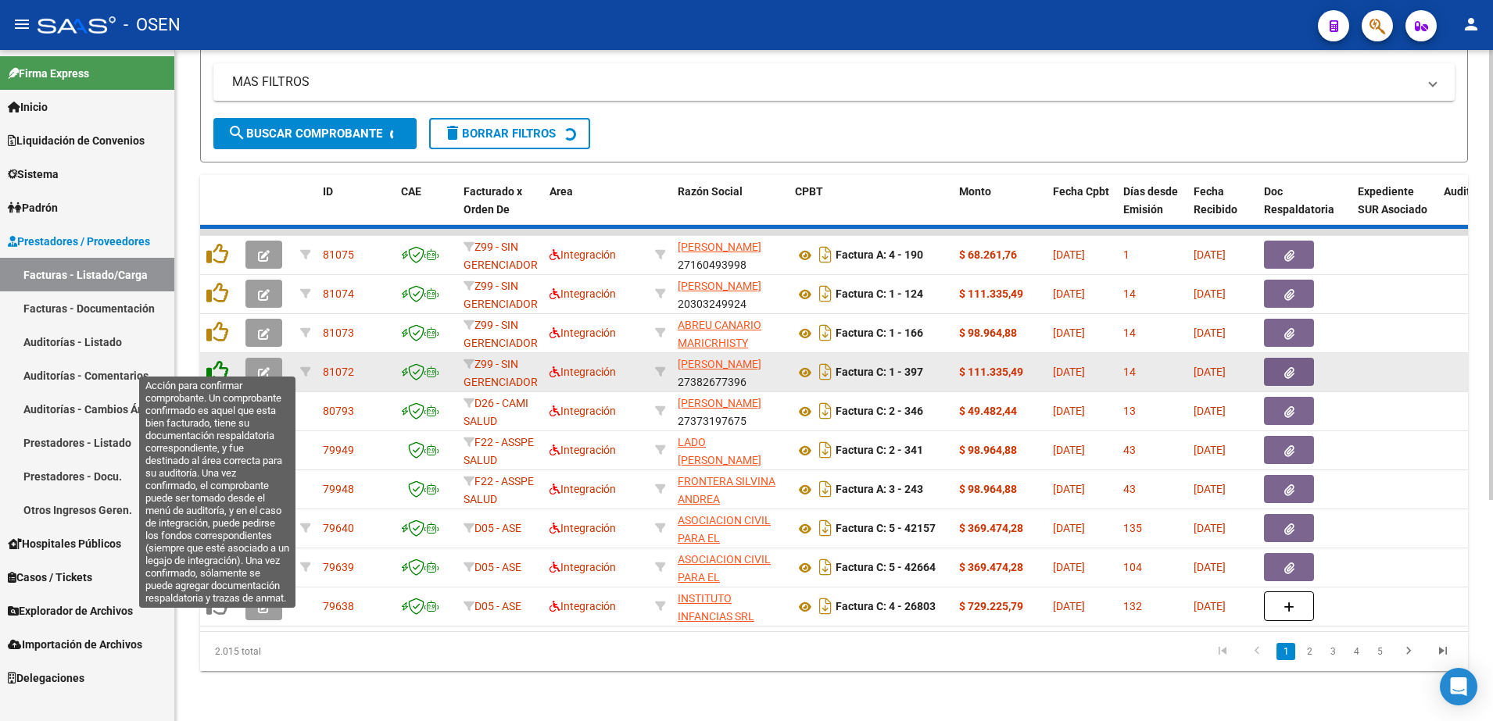
click at [220, 360] on icon at bounding box center [217, 371] width 22 height 22
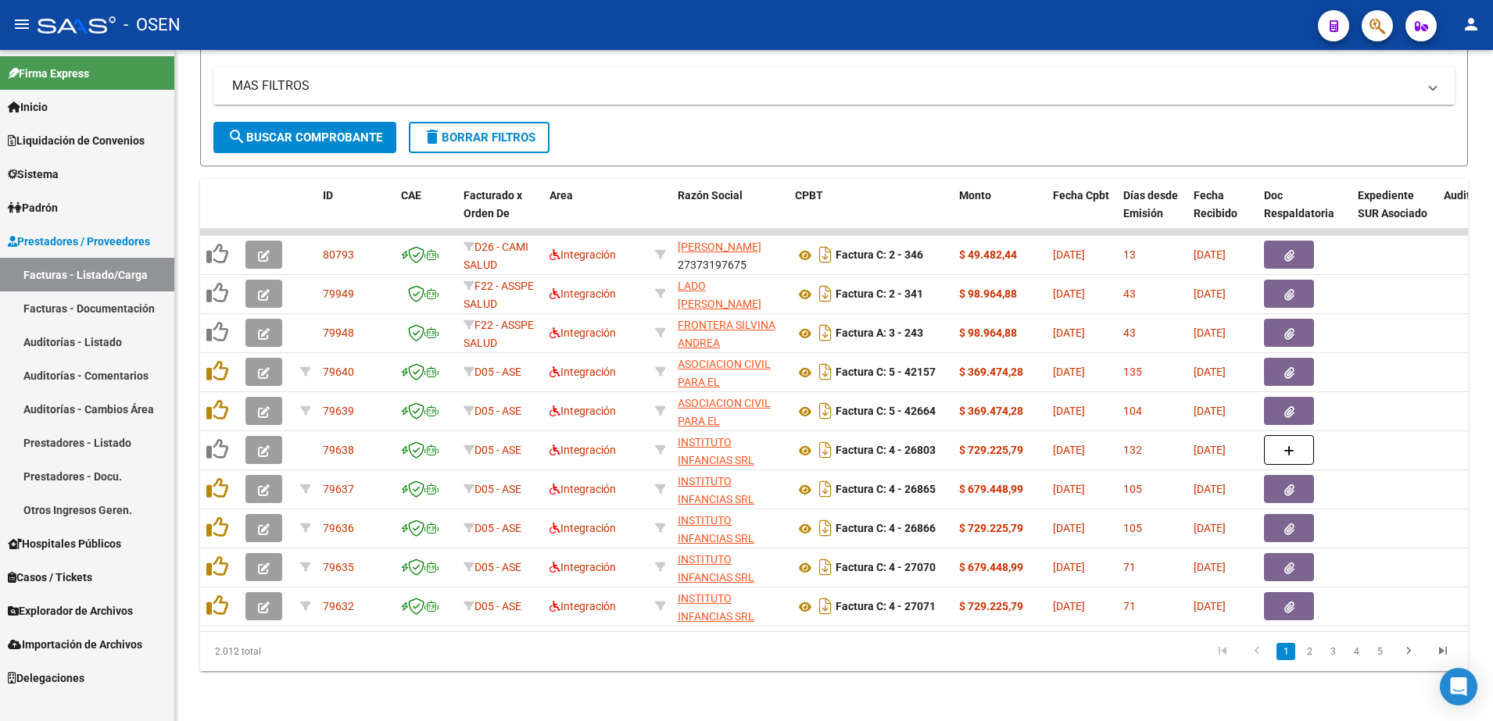
click at [91, 303] on link "Facturas - Documentación" at bounding box center [87, 309] width 174 height 34
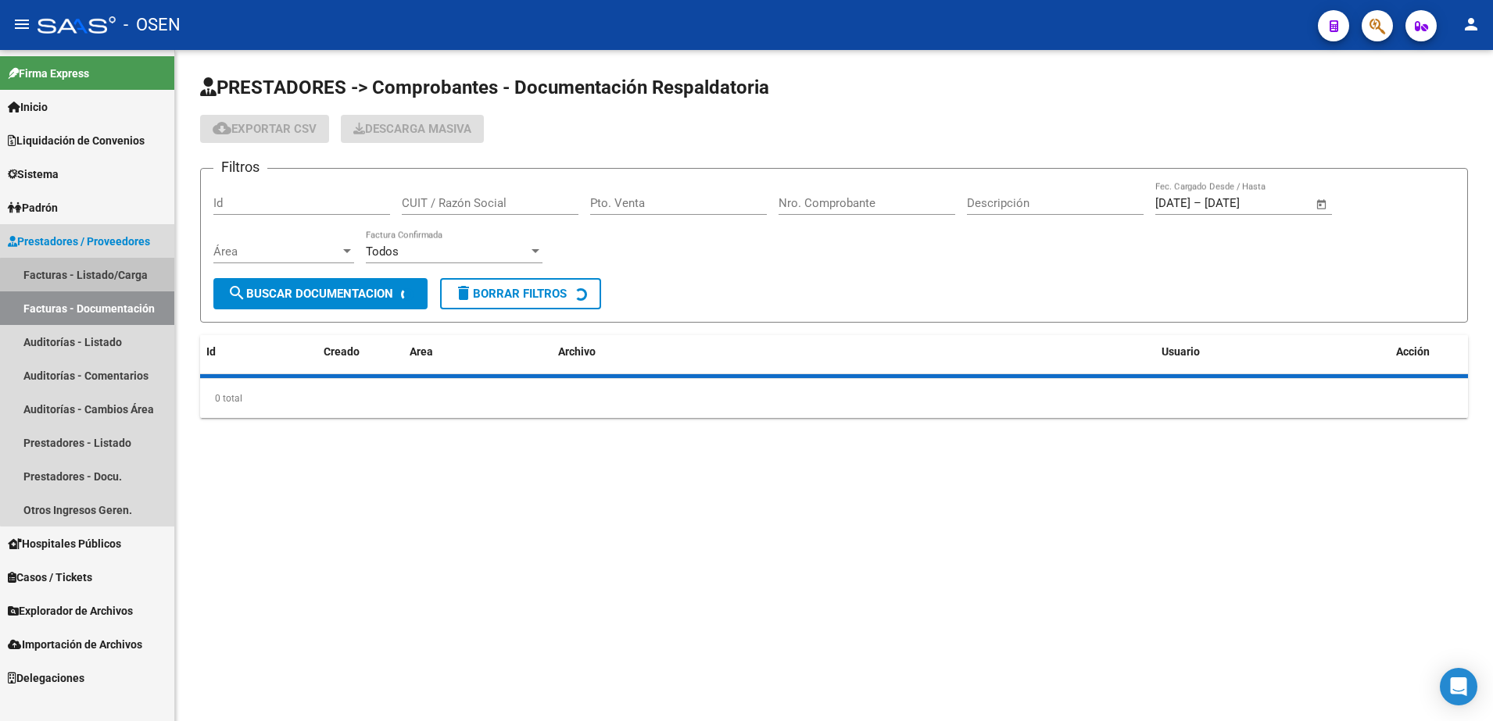
click at [96, 283] on link "Facturas - Listado/Carga" at bounding box center [87, 275] width 174 height 34
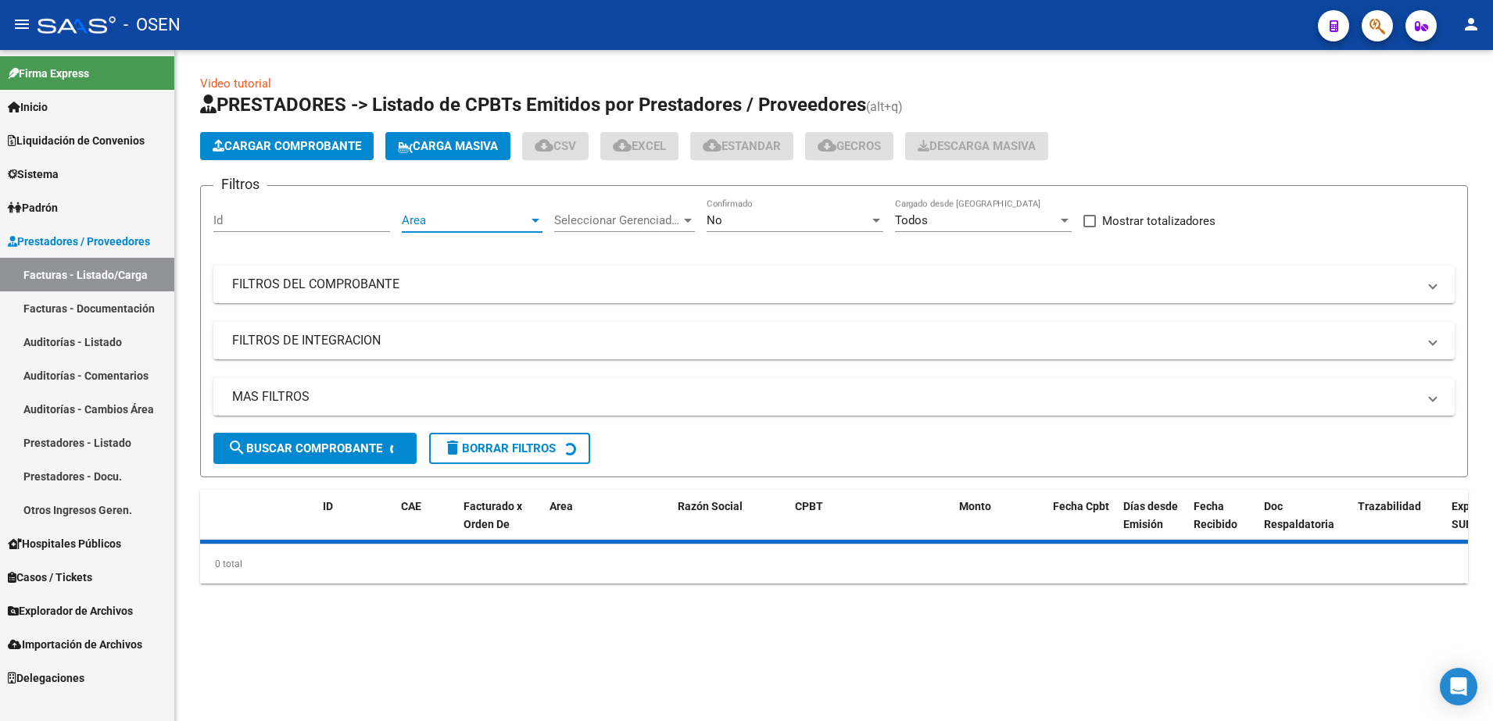
click at [531, 224] on div at bounding box center [535, 220] width 14 height 13
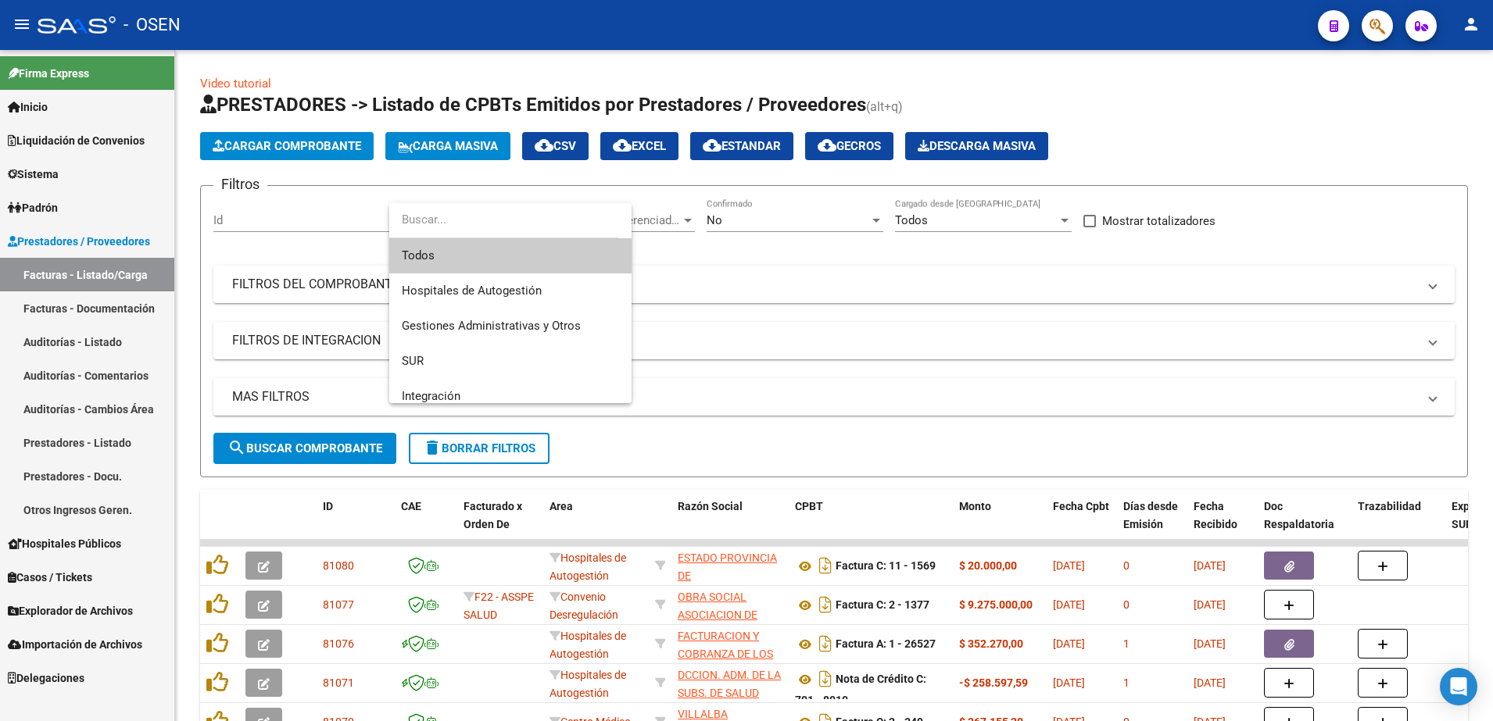
click at [1403, 92] on div at bounding box center [746, 360] width 1493 height 721
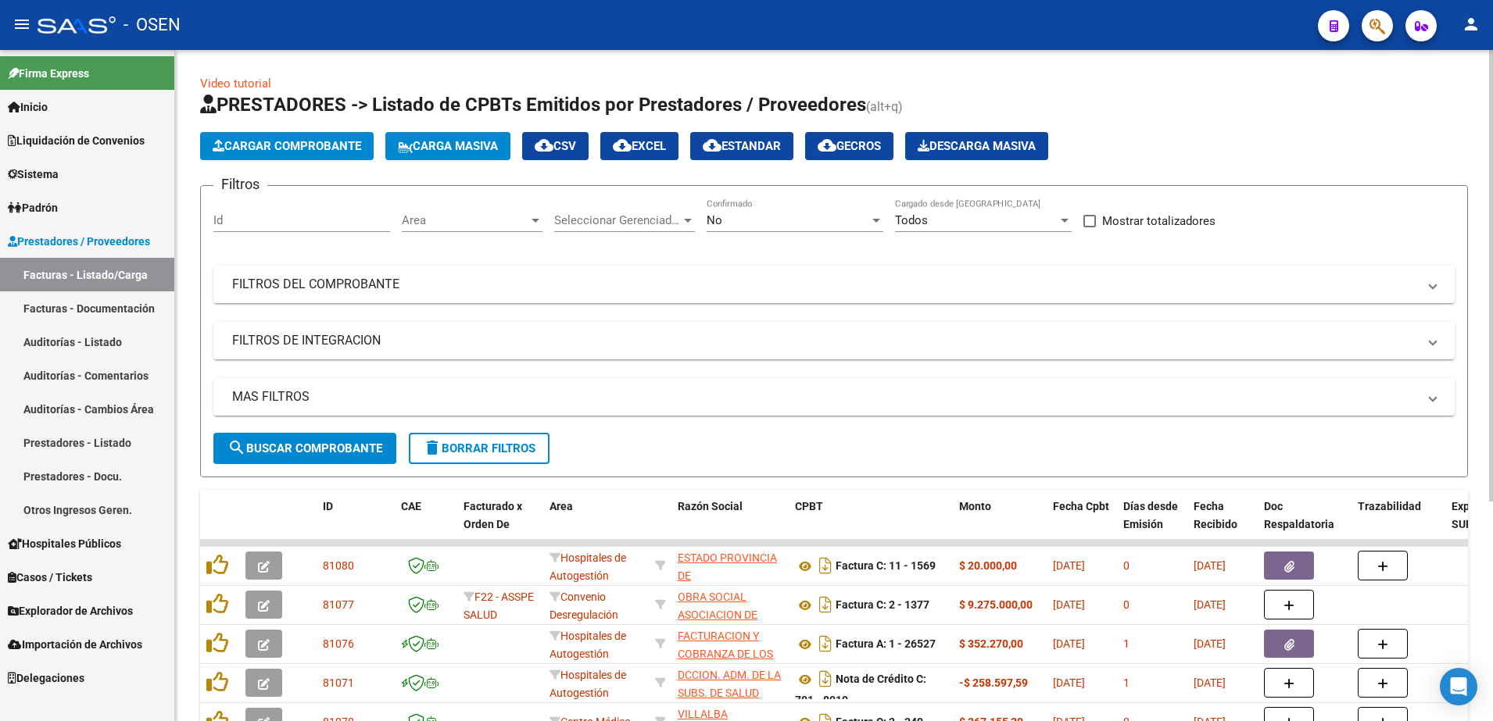
click at [533, 205] on div "Area Area" at bounding box center [472, 216] width 141 height 34
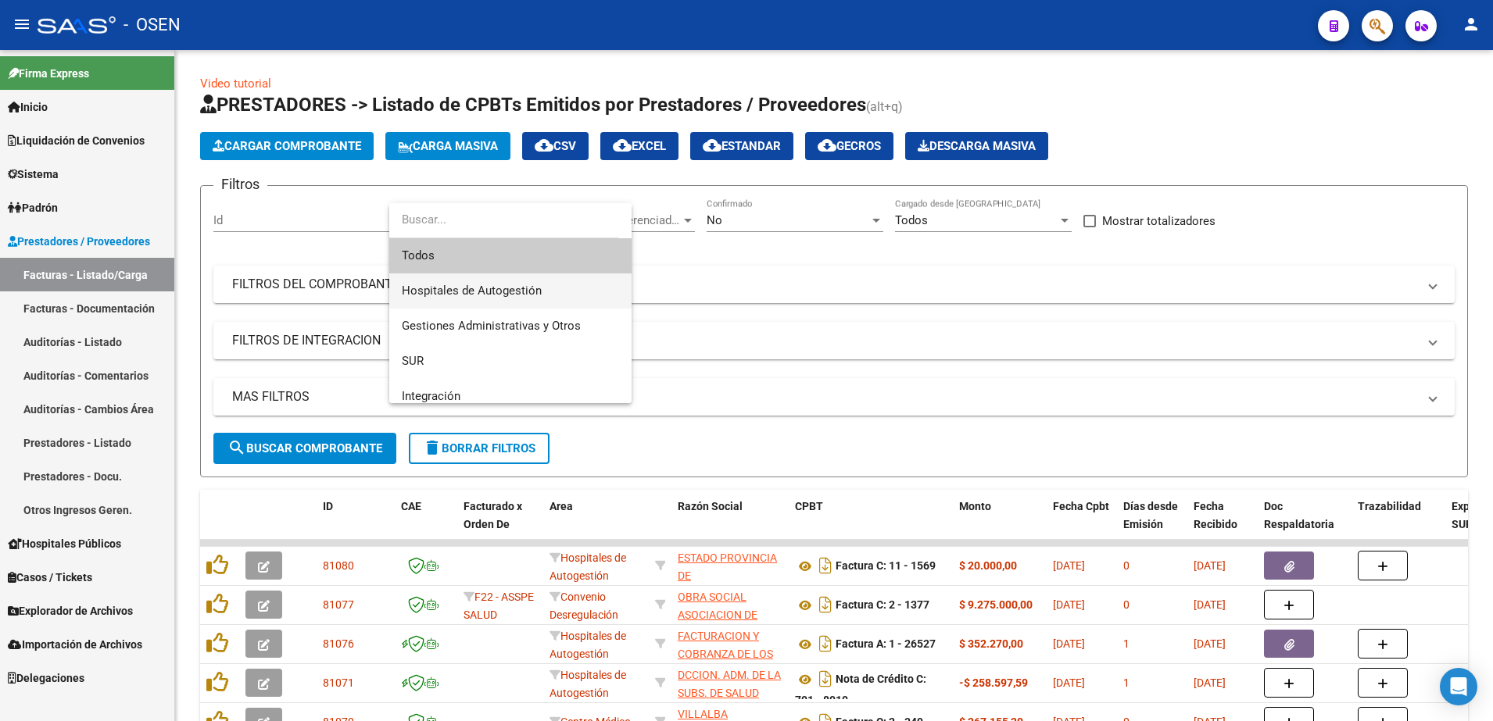
click at [526, 278] on span "Hospitales de Autogestión" at bounding box center [510, 291] width 217 height 35
